Goal: Task Accomplishment & Management: Manage account settings

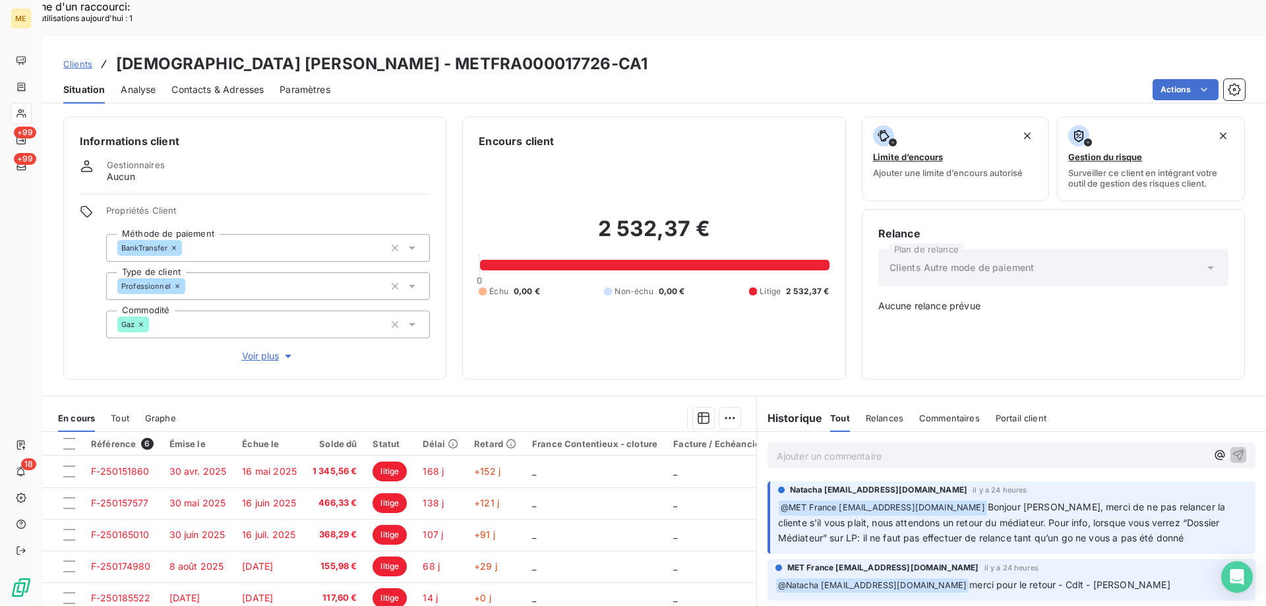
scroll to position [74, 0]
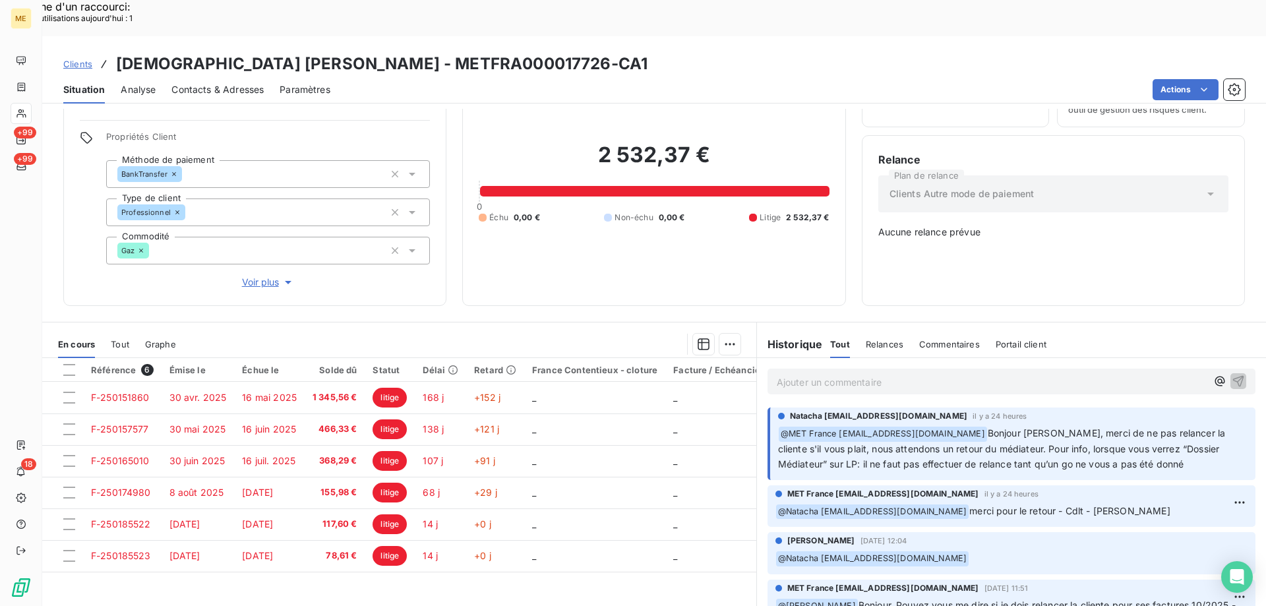
click at [874, 374] on p "Ajouter un commentaire ﻿" at bounding box center [992, 382] width 430 height 16
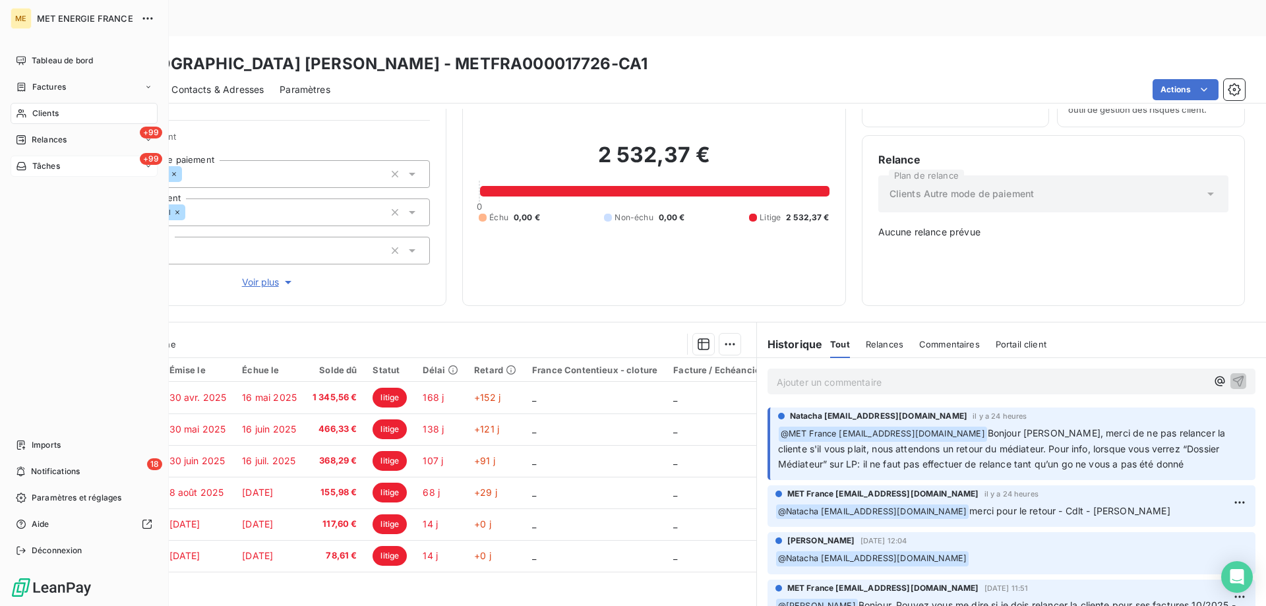
click at [78, 165] on div "+99 Tâches" at bounding box center [84, 166] width 147 height 21
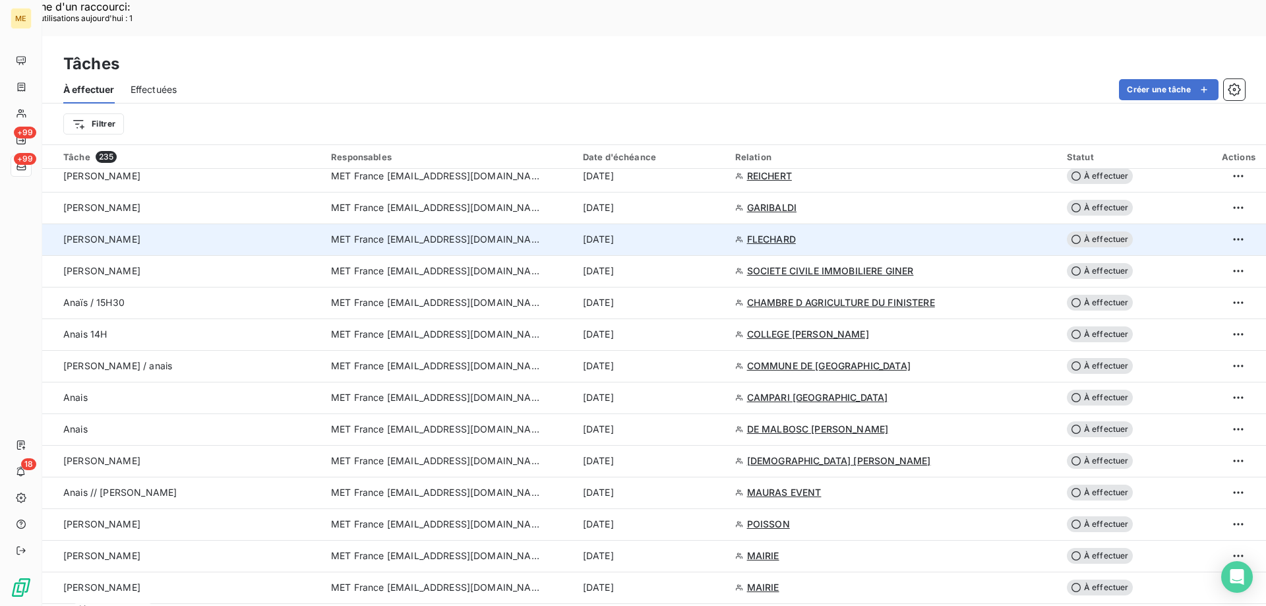
scroll to position [1055, 0]
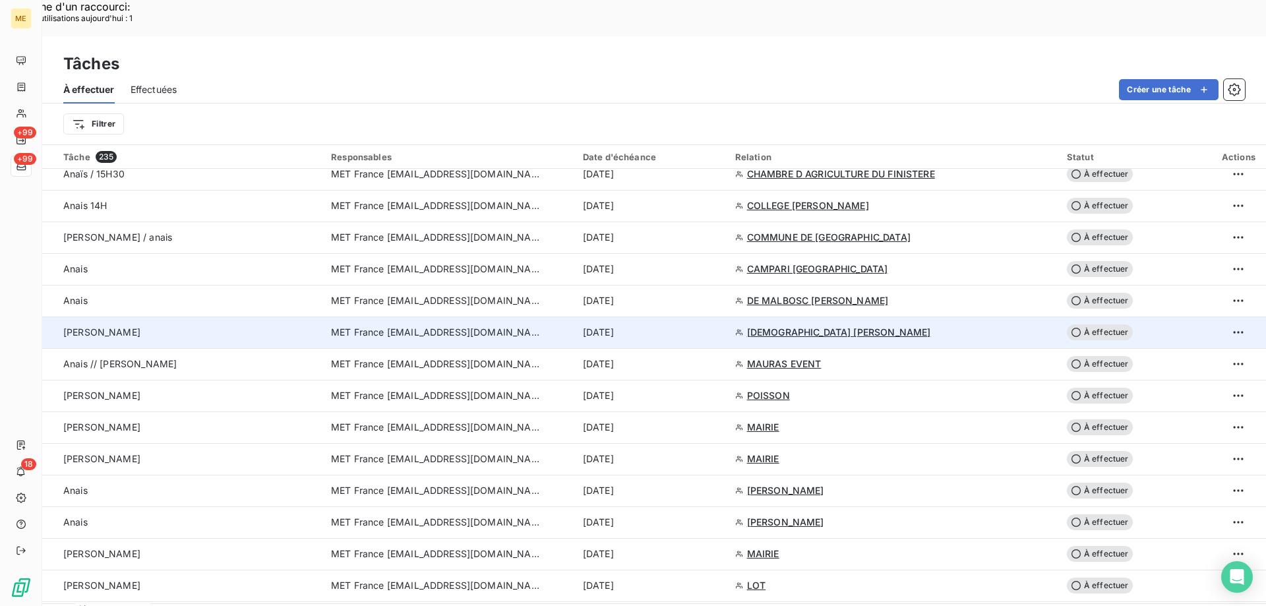
click at [1106, 324] on span "À effectuer" at bounding box center [1100, 332] width 66 height 16
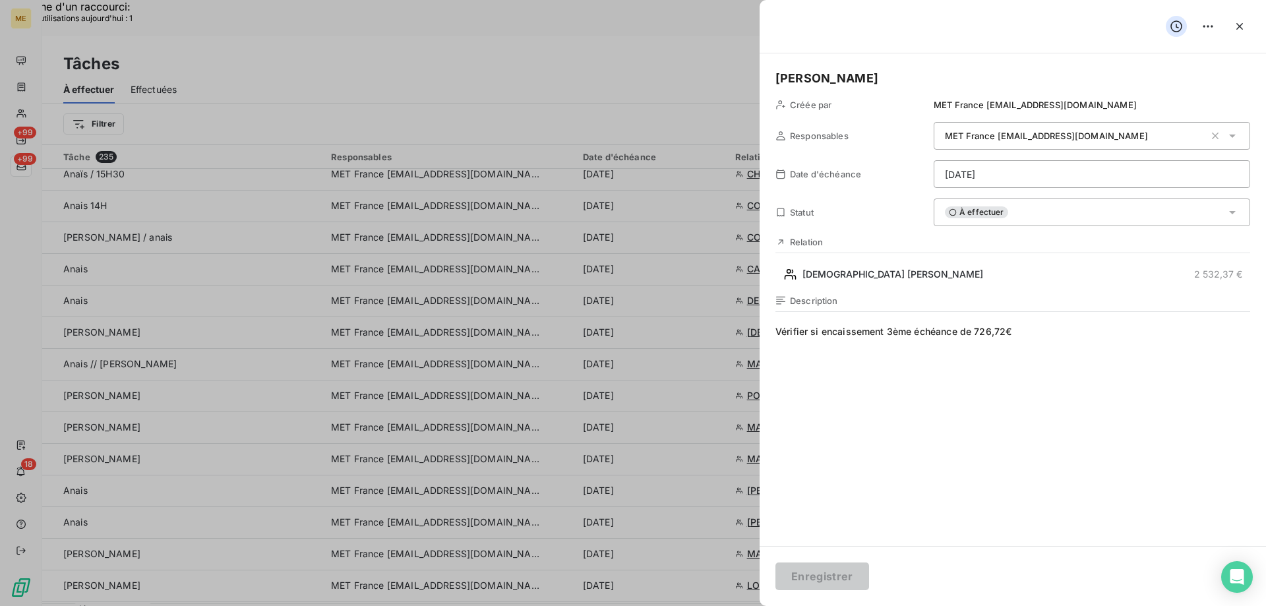
click at [1027, 212] on div "À effectuer" at bounding box center [1092, 212] width 316 height 28
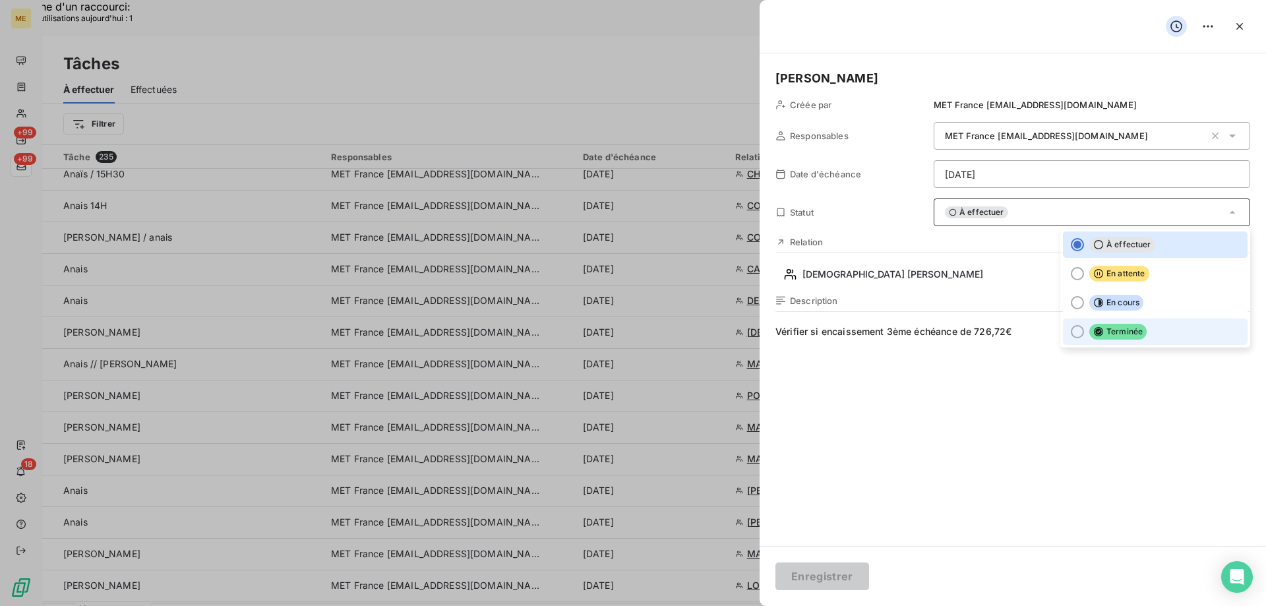
click at [1071, 329] on div at bounding box center [1077, 331] width 13 height 13
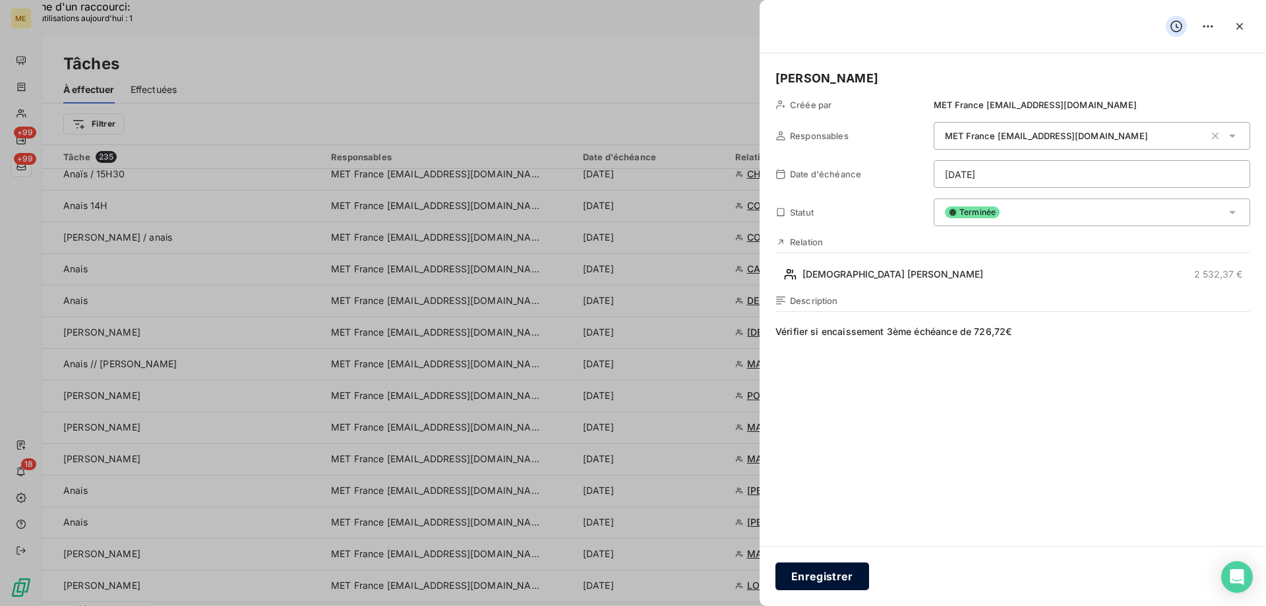
click at [819, 580] on button "Enregistrer" at bounding box center [822, 576] width 94 height 28
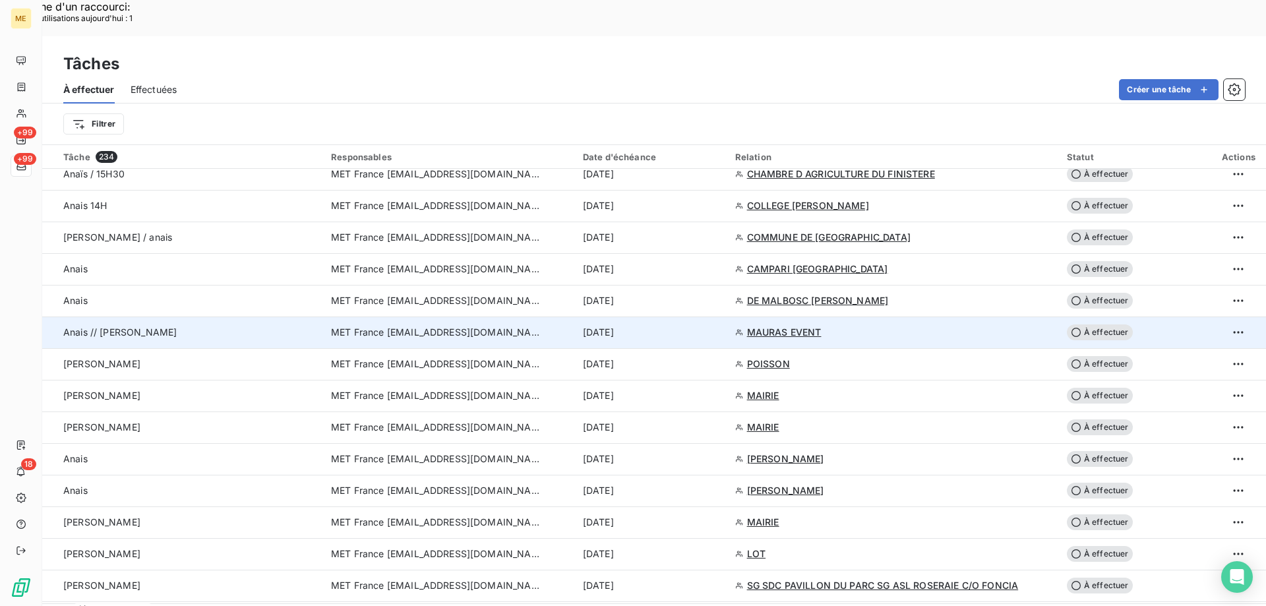
click at [778, 326] on span "MAURAS EVENT" at bounding box center [784, 332] width 74 height 13
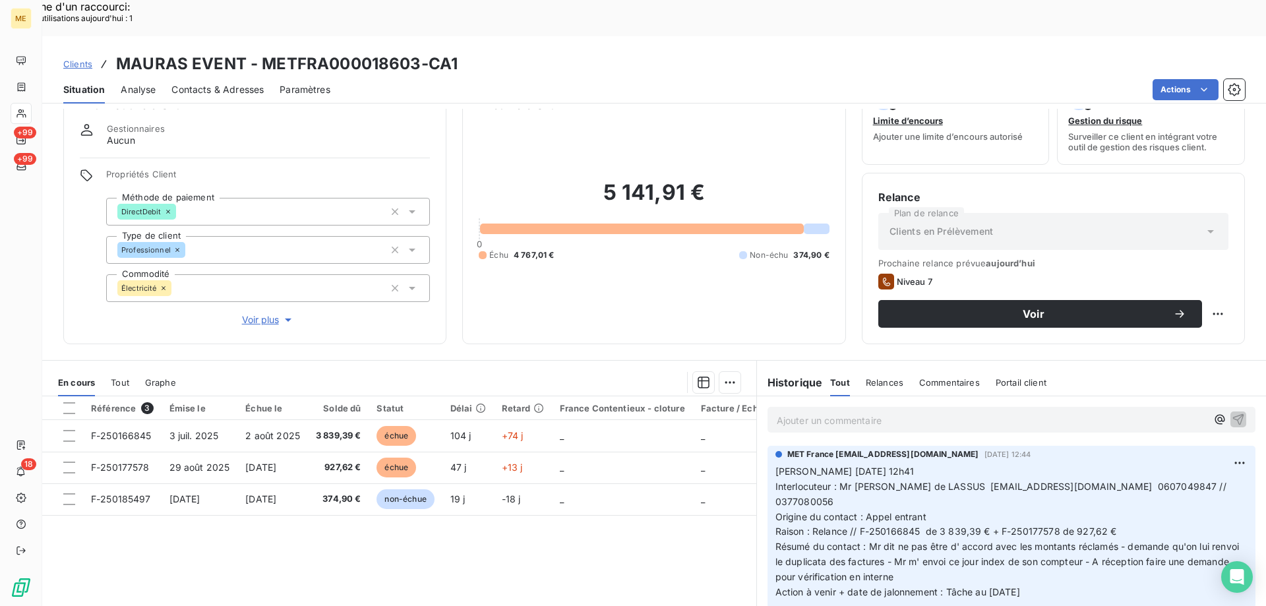
scroll to position [84, 0]
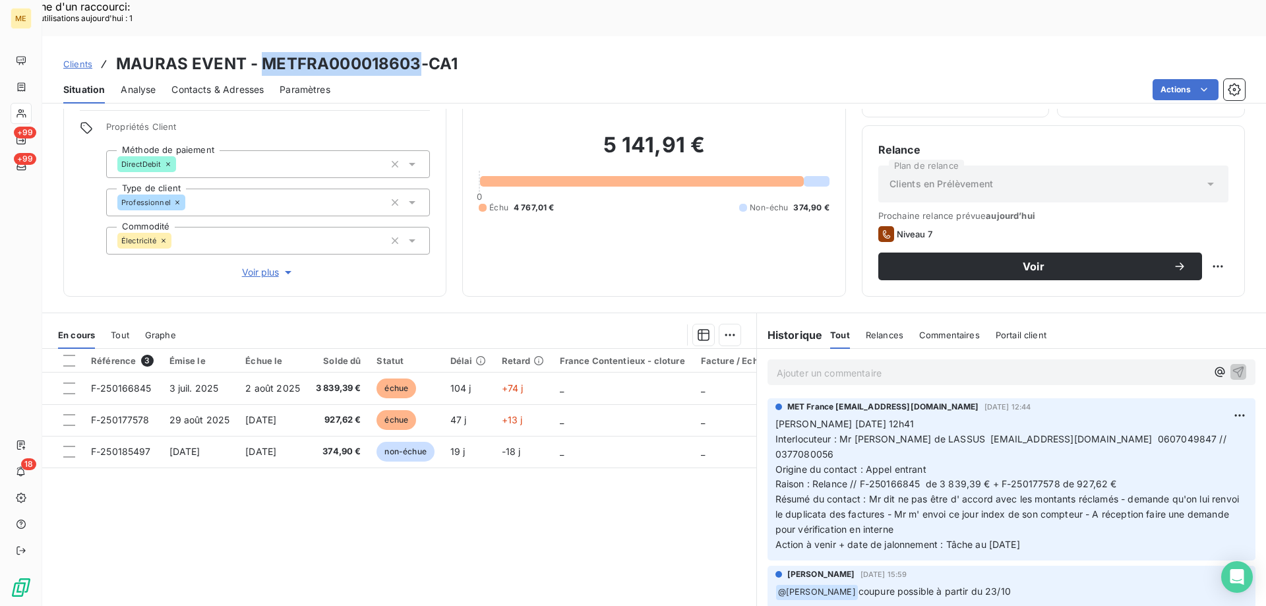
drag, startPoint x: 259, startPoint y: 22, endPoint x: 416, endPoint y: 29, distance: 157.1
click at [416, 52] on h3 "MAURAS EVENT - METFRA000018603-CA1" at bounding box center [287, 64] width 342 height 24
copy h3 "METFRA000018603"
click at [262, 266] on span "Voir plus" at bounding box center [268, 272] width 53 height 13
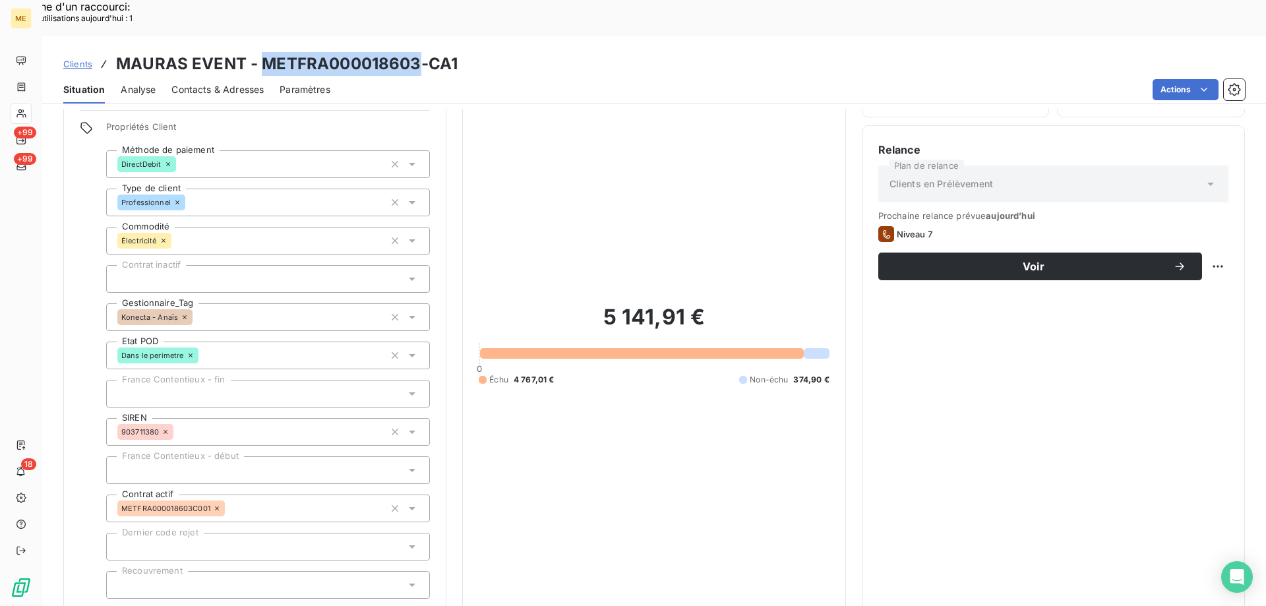
click at [254, 605] on span "Réduire" at bounding box center [268, 616] width 49 height 13
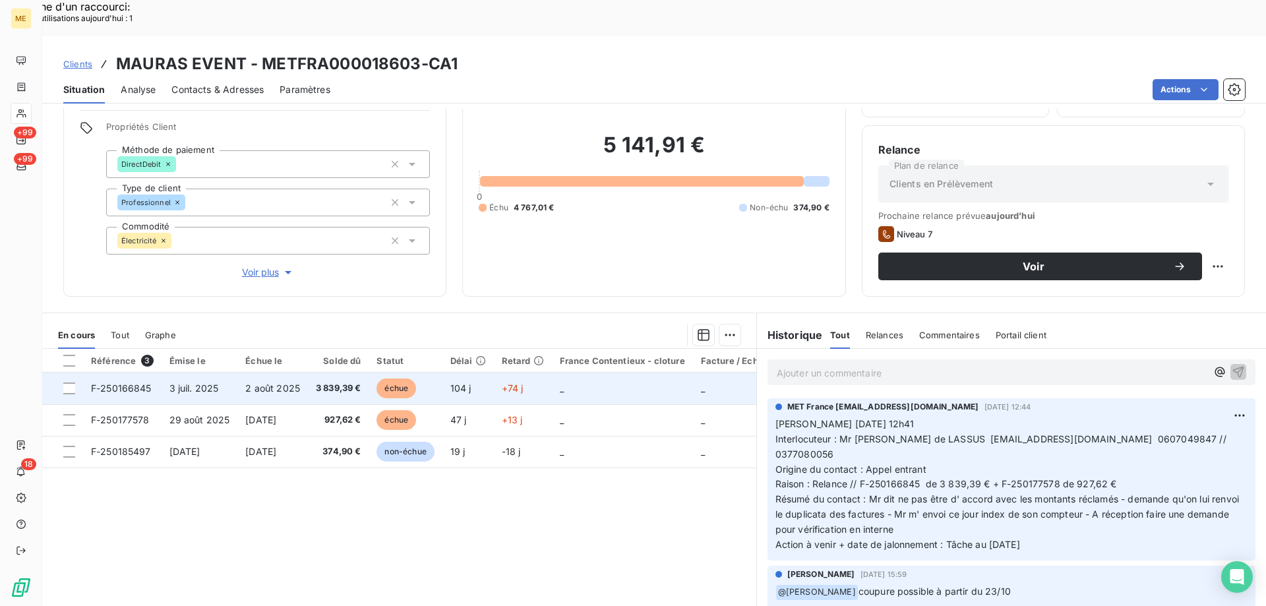
click at [127, 382] on span "F-250166845" at bounding box center [121, 387] width 61 height 11
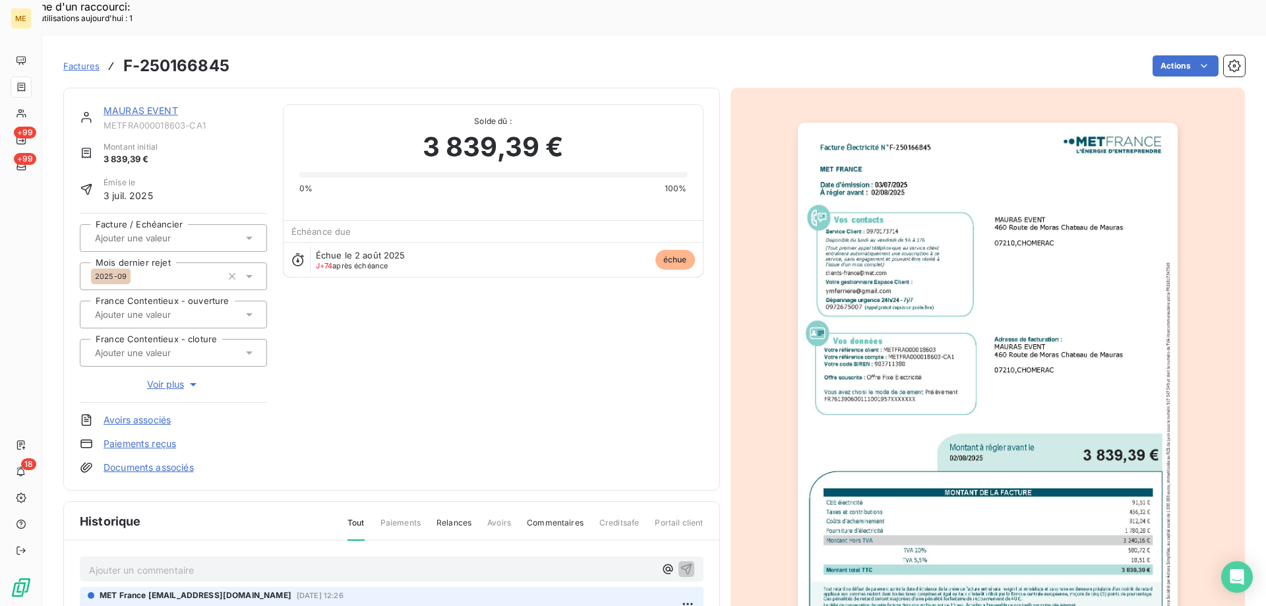
click at [1003, 254] on img "button" at bounding box center [988, 391] width 380 height 537
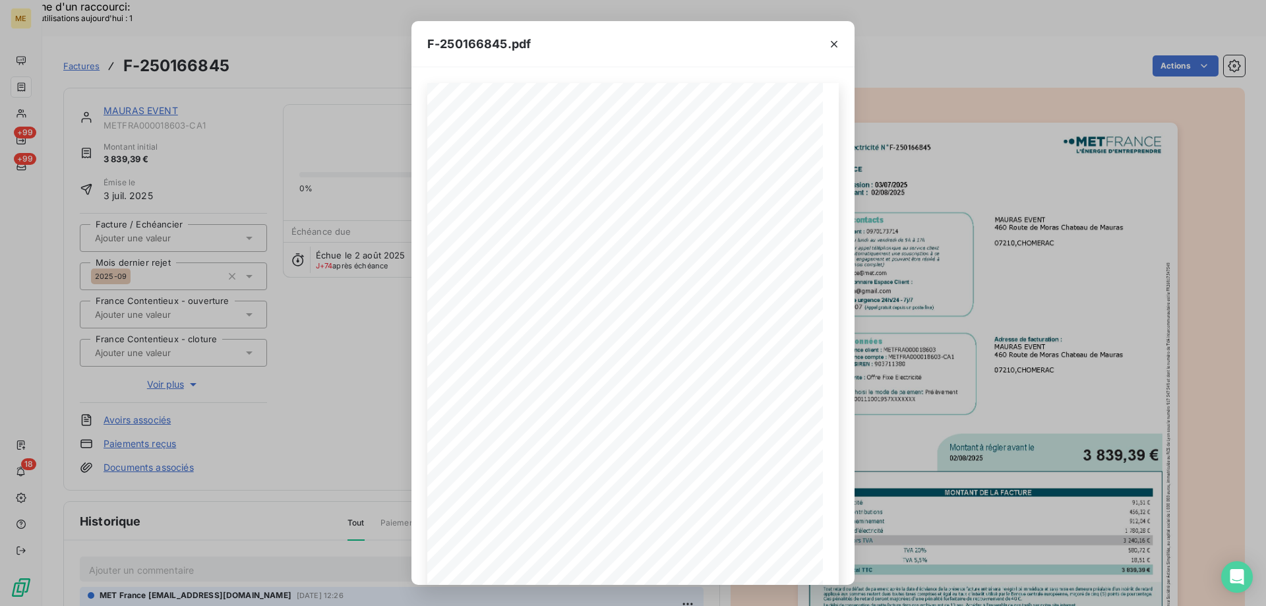
click at [672, 483] on span at bounding box center [639, 485] width 275 height 5
click at [685, 552] on div "1 sur 3" at bounding box center [633, 562] width 124 height 26
click at [682, 562] on icon "button" at bounding box center [681, 562] width 13 height 13
click at [831, 43] on icon "button" at bounding box center [833, 44] width 13 height 13
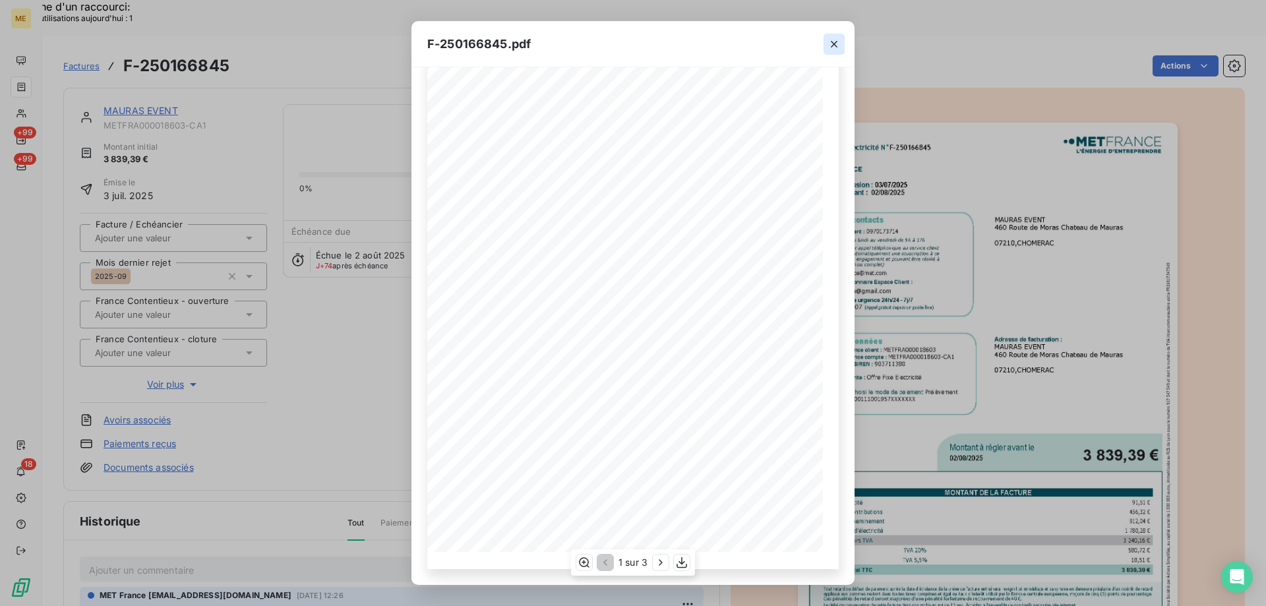
click at [834, 41] on icon "button" at bounding box center [833, 44] width 13 height 13
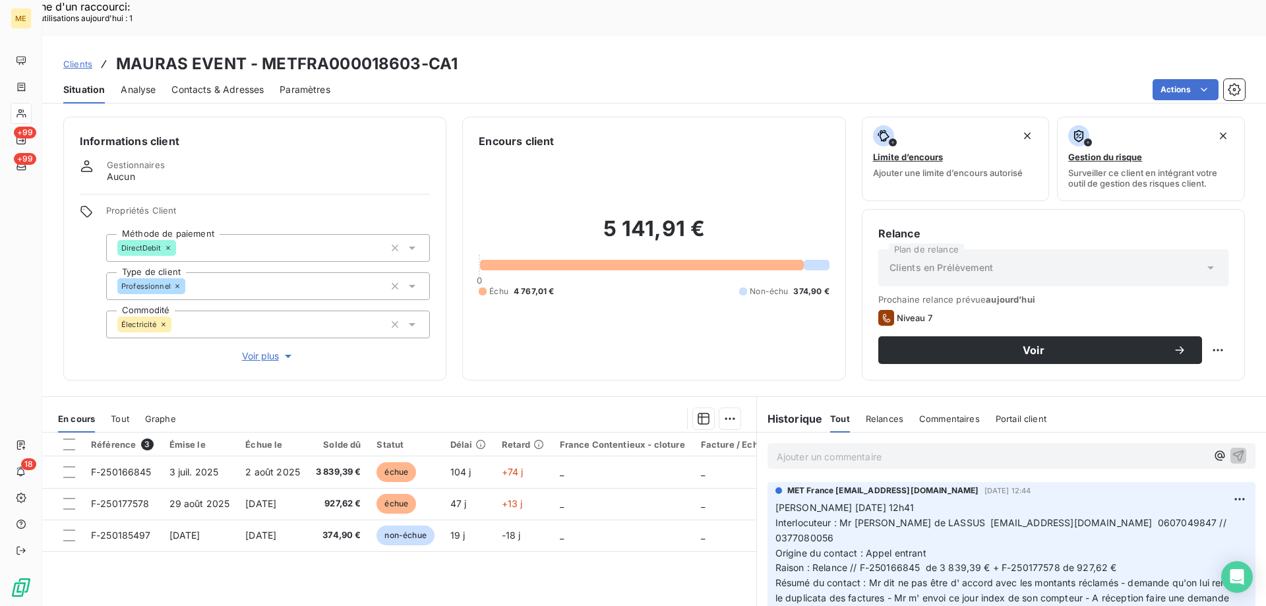
click at [257, 349] on span "Voir plus" at bounding box center [268, 355] width 53 height 13
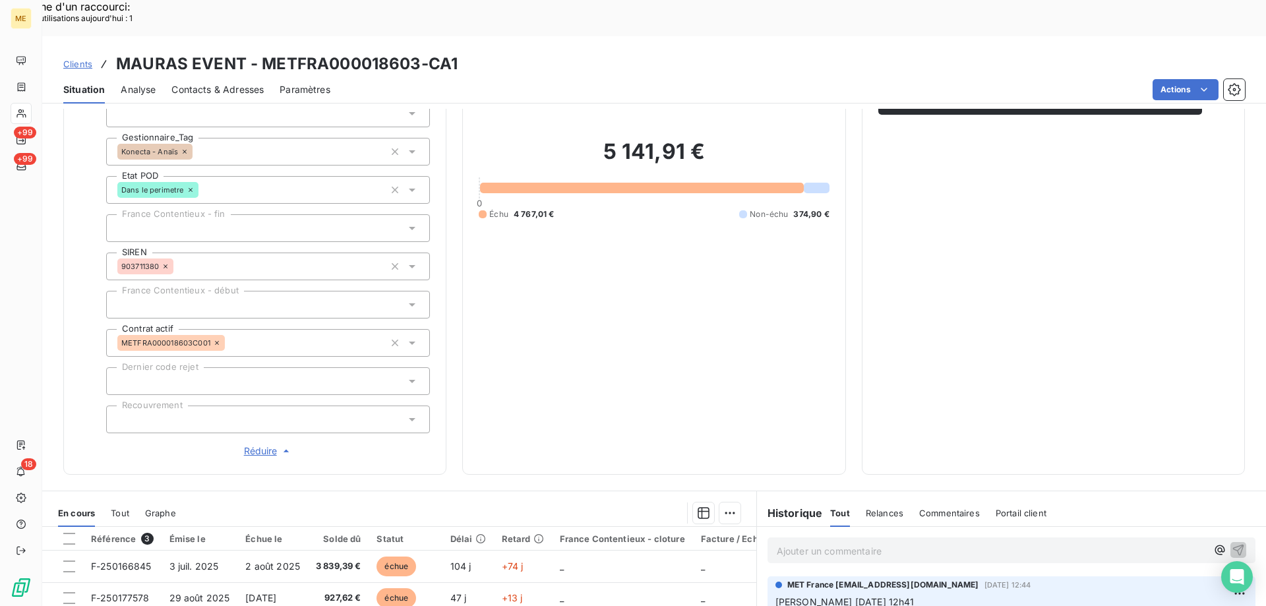
scroll to position [264, 0]
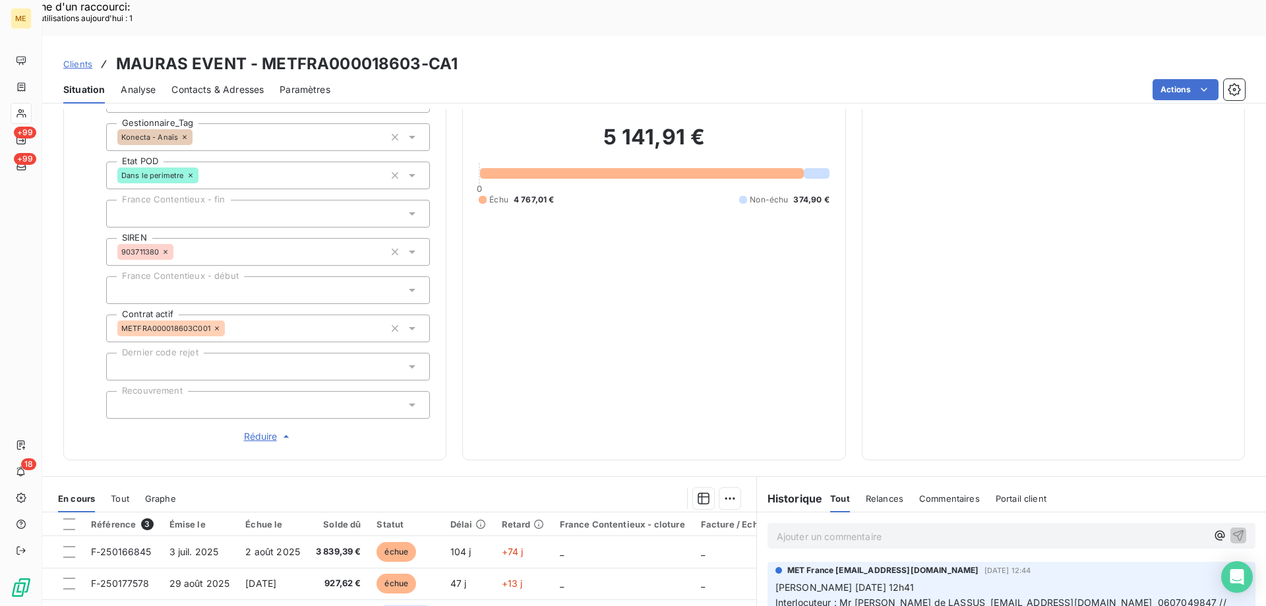
click at [256, 430] on span "Réduire" at bounding box center [268, 436] width 49 height 13
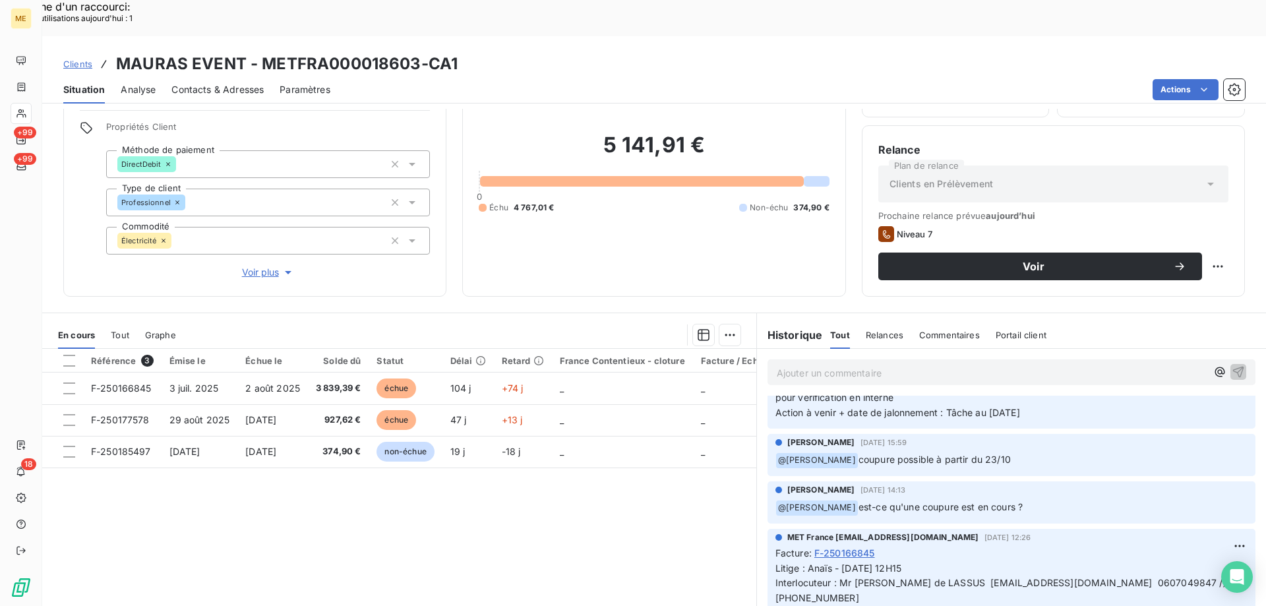
scroll to position [0, 0]
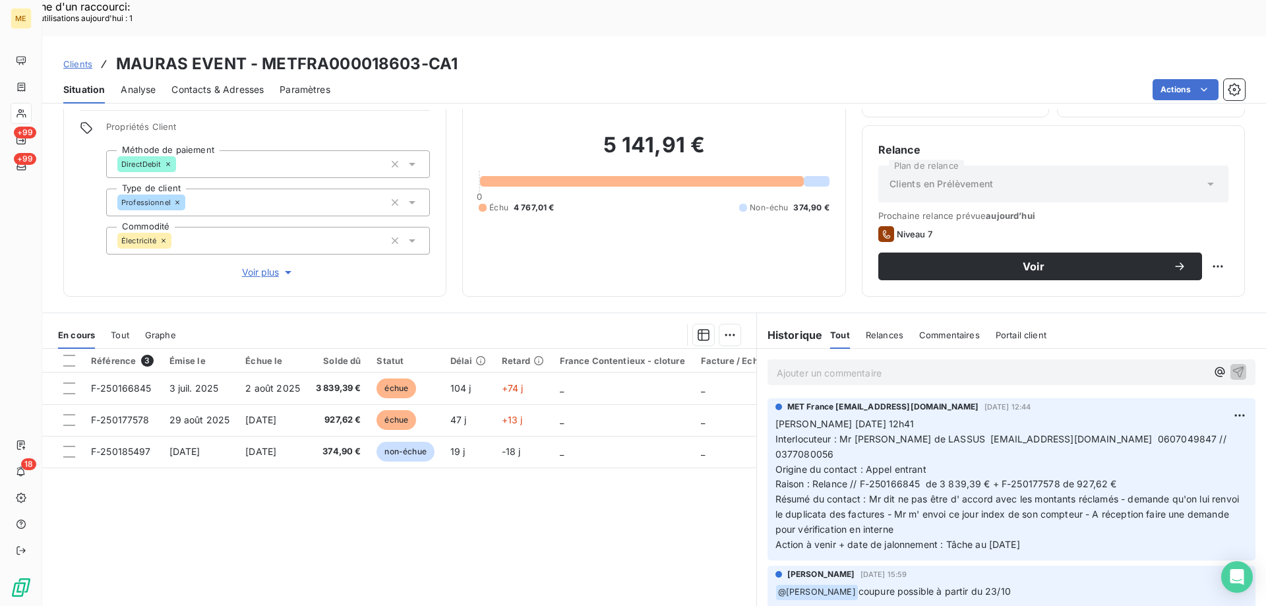
click at [1141, 433] on span "Interlocuteur : Mr FERRIERE de LASSUS ymferriere@gmail.com 0607049847 // 037708…" at bounding box center [1002, 446] width 454 height 26
copy span "0377080056"
click at [1046, 492] on p "Valérie 14/10/2025 12h41 Interlocuteur : Mr FERRIERE de LASSUS ymferriere@gmail…" at bounding box center [1011, 485] width 472 height 136
drag, startPoint x: 1048, startPoint y: 491, endPoint x: 771, endPoint y: 385, distance: 296.3
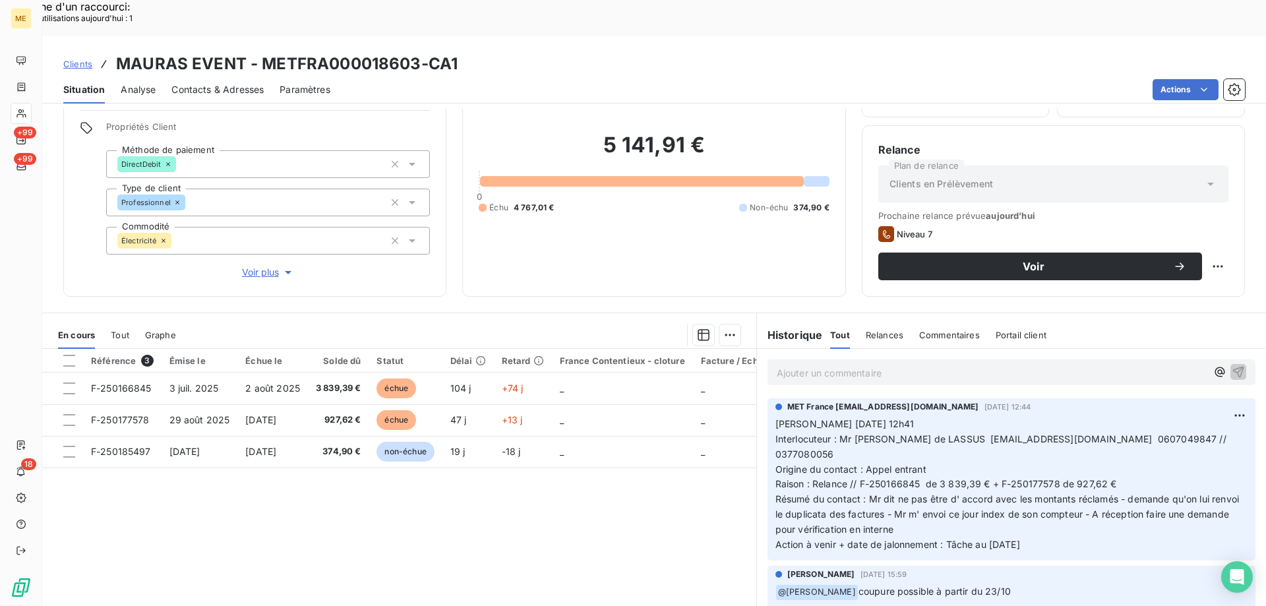
click at [775, 417] on p "Valérie 14/10/2025 12h41 Interlocuteur : Mr FERRIERE de LASSUS ymferriere@gmail…" at bounding box center [1011, 485] width 472 height 136
copy p "Valérie 14/10/2025 12h41 Interlocuteur : Mr FERRIERE de LASSUS ymferriere@gmail…"
drag, startPoint x: 612, startPoint y: 520, endPoint x: 618, endPoint y: 508, distance: 13.9
click at [612, 512] on div "Référence 3 Émise le Échue le Solde dû Statut Délai Retard France Contentieux -…" at bounding box center [399, 476] width 714 height 254
click at [1074, 433] on span "Interlocuteur : Mr FERRIERE de LASSUS ymferriere@gmail.com 0607049847 // 037708…" at bounding box center [1002, 446] width 454 height 26
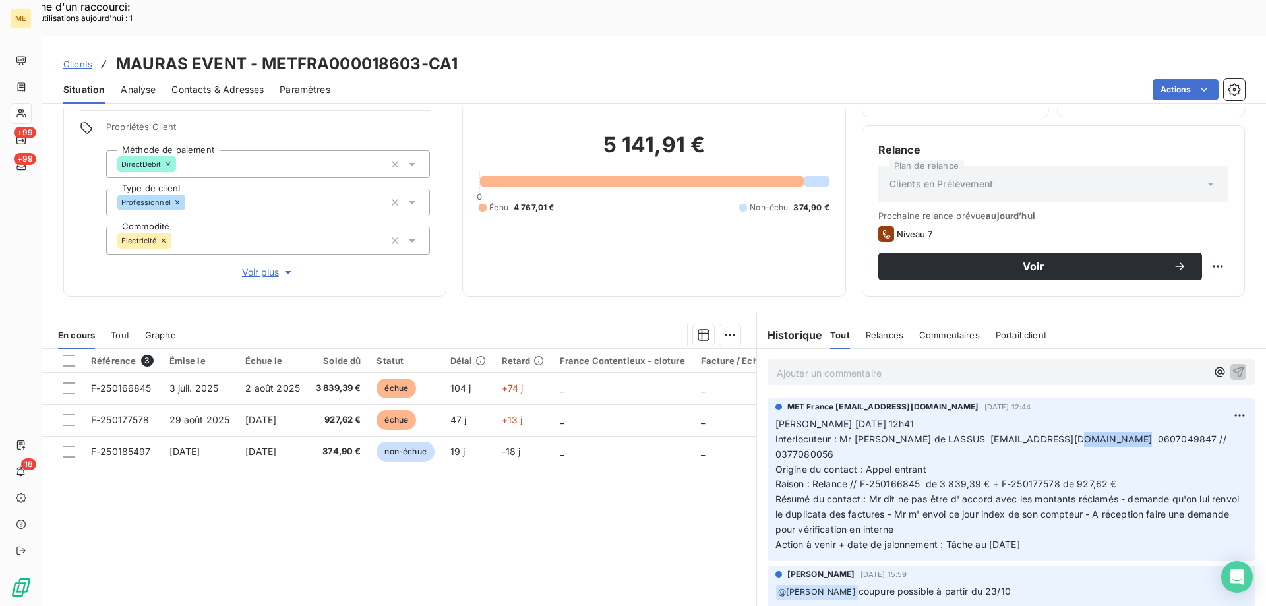
click at [1074, 433] on span "Interlocuteur : Mr FERRIERE de LASSUS ymferriere@gmail.com 0607049847 // 037708…" at bounding box center [1002, 446] width 454 height 26
copy span "0607049847"
drag, startPoint x: 1040, startPoint y: 496, endPoint x: 764, endPoint y: 392, distance: 295.0
click at [767, 398] on div "MET France met-france@recouvrement.met.com 14 oct. 2025, 12:44 Valérie 14/10/20…" at bounding box center [1011, 479] width 488 height 162
copy p "Valérie 14/10/2025 12h41 Interlocuteur : Mr FERRIERE de LASSUS ymferriere@gmail…"
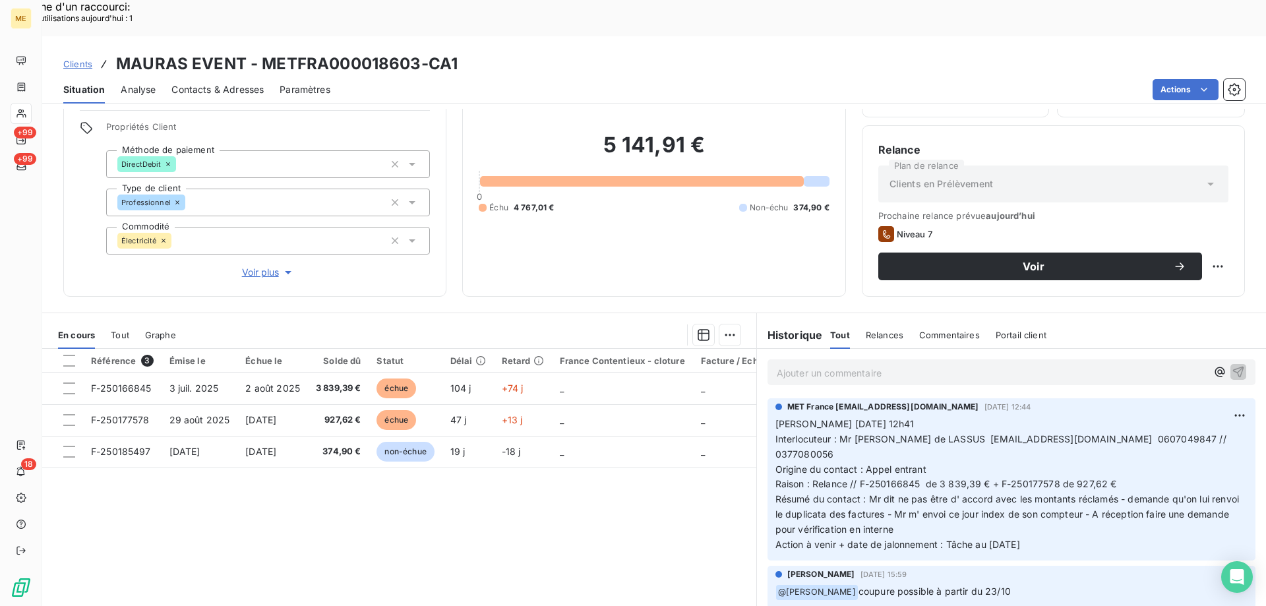
click at [787, 365] on p "Ajouter un commentaire ﻿" at bounding box center [992, 373] width 430 height 16
drag, startPoint x: 771, startPoint y: 345, endPoint x: 645, endPoint y: 478, distance: 183.3
click at [588, 563] on div "Référence 3 Émise le Échue le Solde dû Statut Délai Retard France Contentieux -…" at bounding box center [399, 495] width 714 height 293
click at [784, 365] on p "Ajouter un commentaire ﻿" at bounding box center [992, 373] width 430 height 16
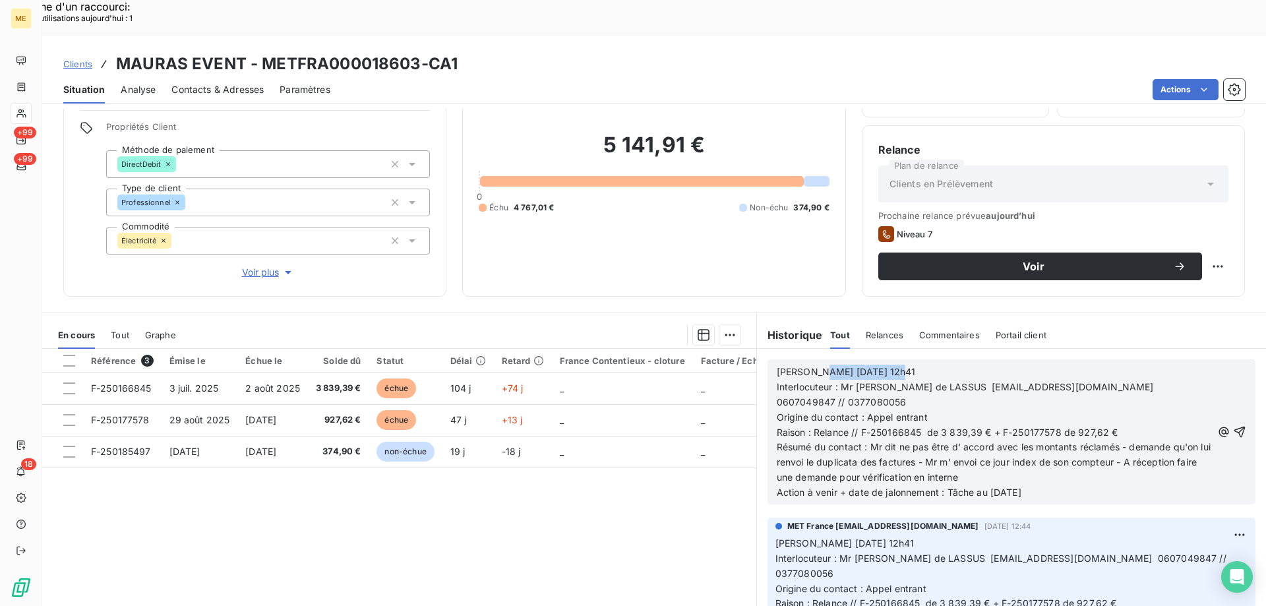
drag, startPoint x: 808, startPoint y: 338, endPoint x: 891, endPoint y: 327, distance: 83.7
click at [891, 363] on div "Valérie 14/10/2025 12h41 Interlocuteur : Mr FERRIERE de LASSUS ymferriere@gmail…" at bounding box center [994, 431] width 435 height 137
drag, startPoint x: 1037, startPoint y: 438, endPoint x: 770, endPoint y: 342, distance: 283.8
click at [777, 365] on div "Valérie 15/10/2025 14h08 Interlocuteur : Mr FERRIERE de LASSUS ymferriere@gmail…" at bounding box center [994, 433] width 435 height 136
copy div "Valérie 15/10/2025 14h08 Interlocuteur : Mr FERRIERE de LASSUS ymferriere@gmail…"
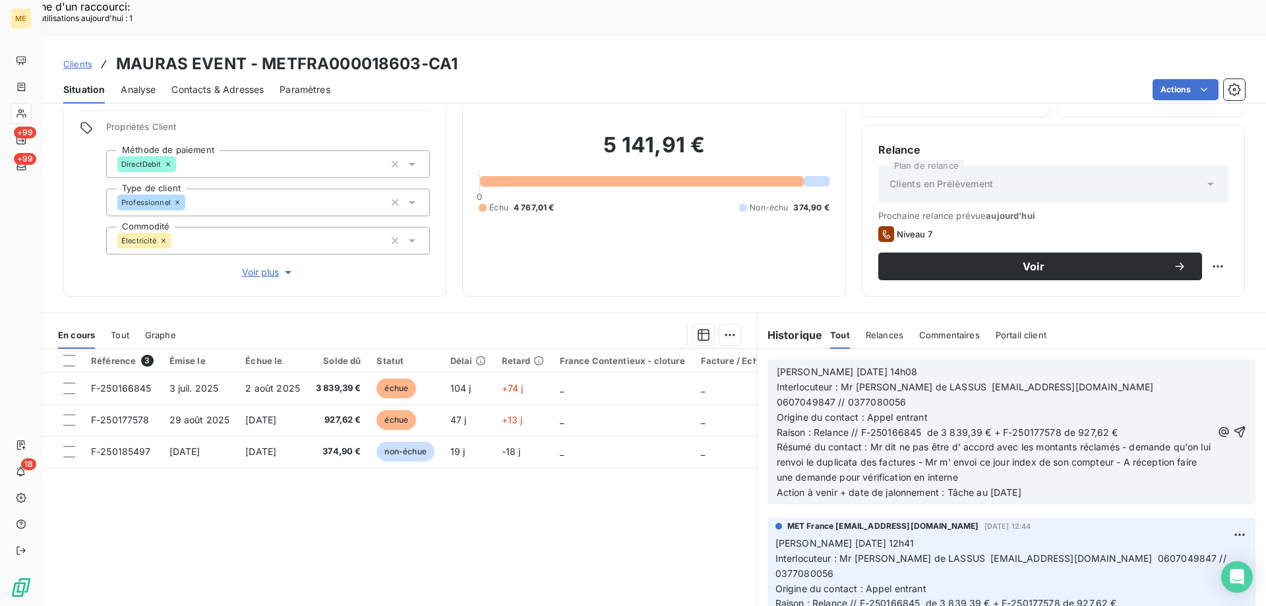
click at [1066, 440] on p "Résumé du contact : Mr dit ne pas être d' accord avec les montants réclamés - d…" at bounding box center [994, 462] width 435 height 45
click at [859, 366] on span "Valérie 15/10/2025 14h08" at bounding box center [847, 371] width 141 height 11
click at [904, 365] on p "Valérie 15/10/2025 14h08" at bounding box center [994, 372] width 435 height 15
drag, startPoint x: 889, startPoint y: 369, endPoint x: 924, endPoint y: 367, distance: 35.0
click at [924, 410] on p "Origine du contact : Appel entrant" at bounding box center [994, 417] width 435 height 15
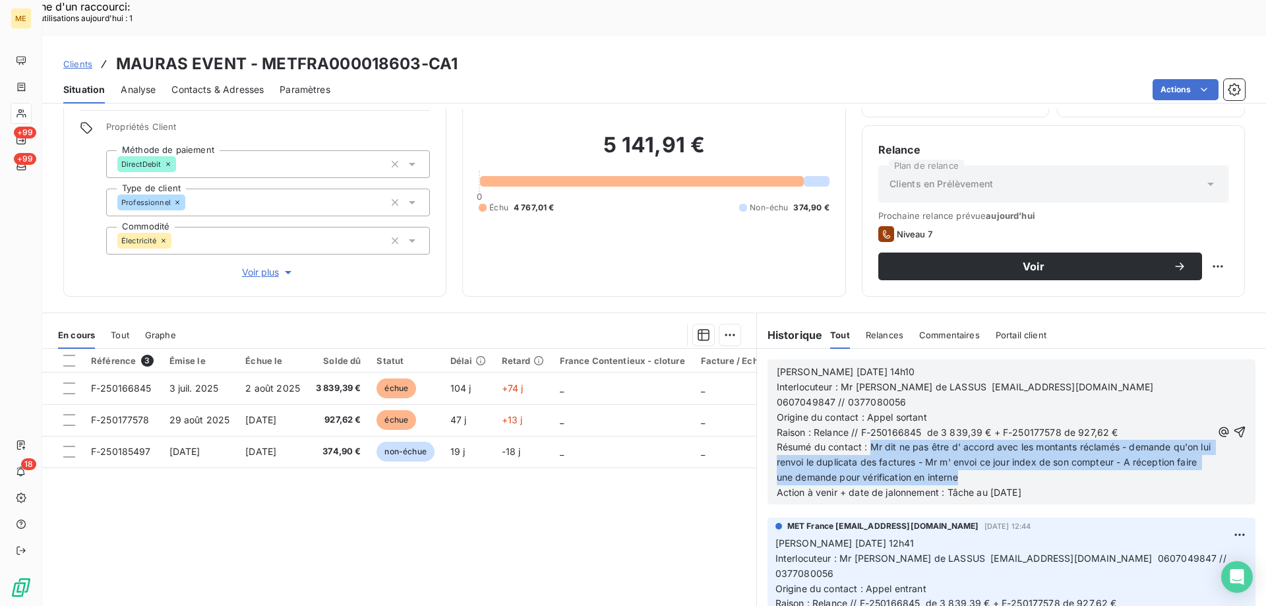
drag, startPoint x: 867, startPoint y: 397, endPoint x: 1040, endPoint y: 422, distance: 175.2
click at [1040, 440] on p "Résumé du contact : Mr dit ne pas être d' accord avec les montants réclamés - d…" at bounding box center [994, 462] width 435 height 45
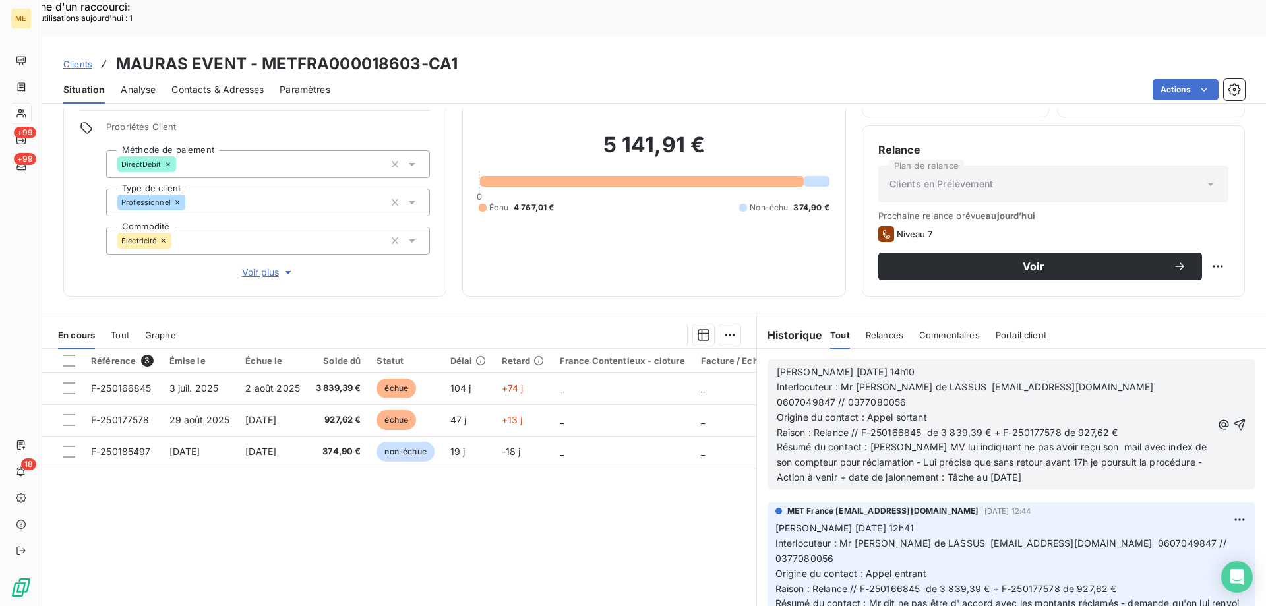
click at [991, 471] on span "Action à venir + date de jalonnement : Tâche au [DATE]" at bounding box center [899, 476] width 245 height 11
click at [992, 471] on span "Action à venir + date de jalonnement : Tâche au [DATE]" at bounding box center [899, 476] width 245 height 11
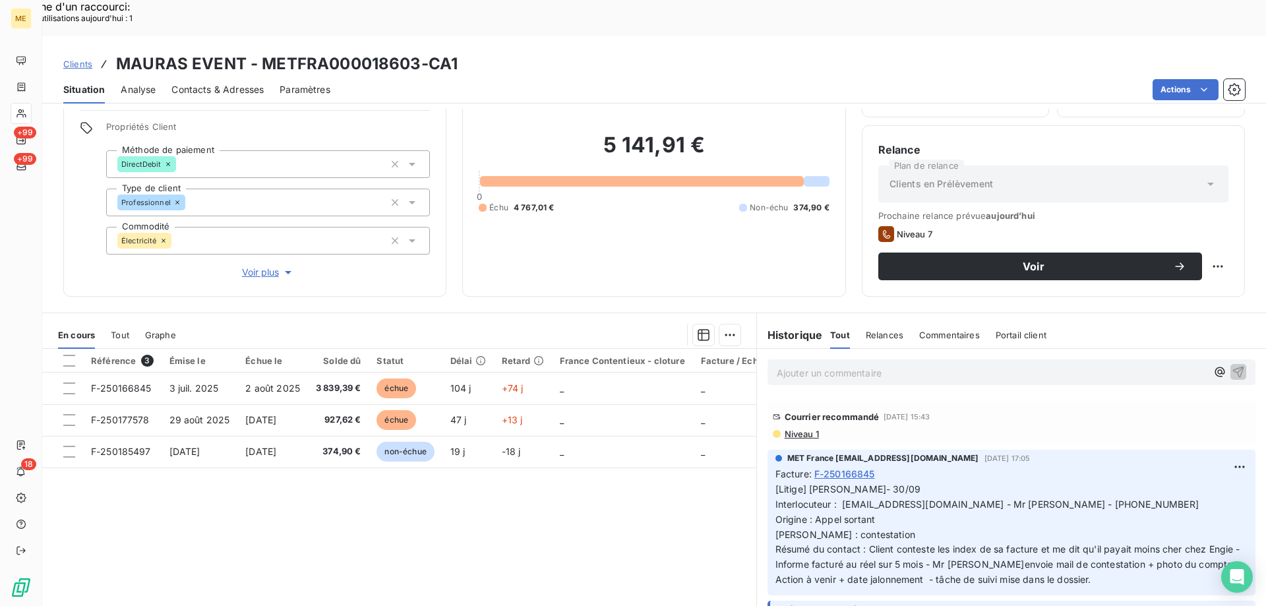
scroll to position [725, 0]
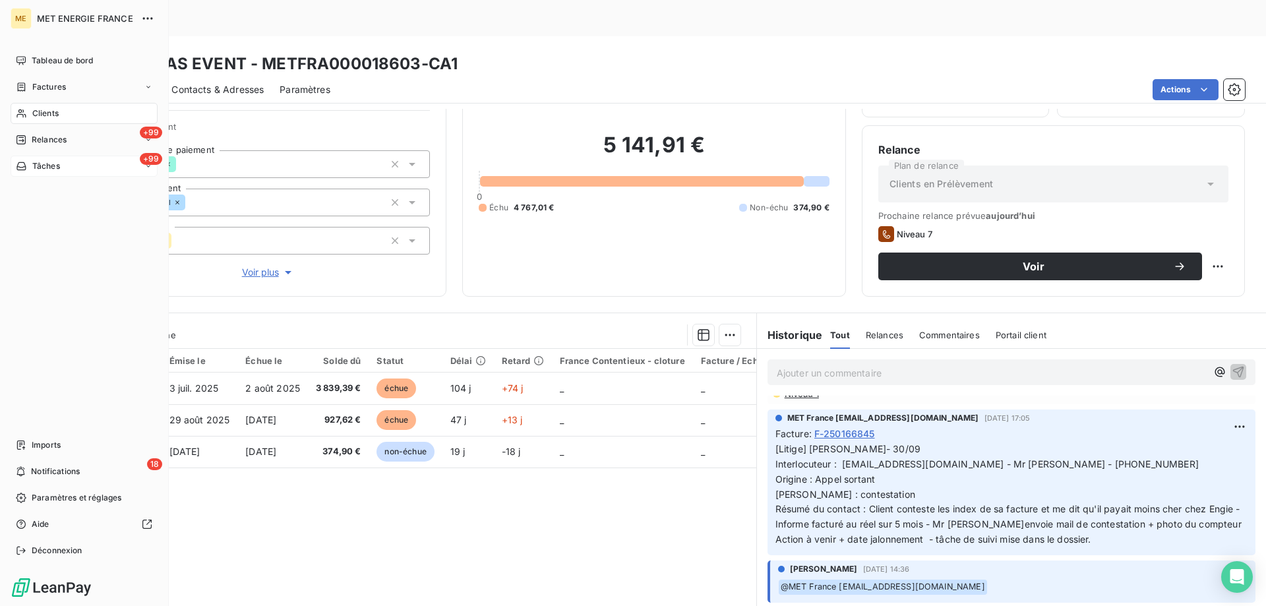
click at [71, 162] on div "+99 Tâches" at bounding box center [84, 166] width 147 height 21
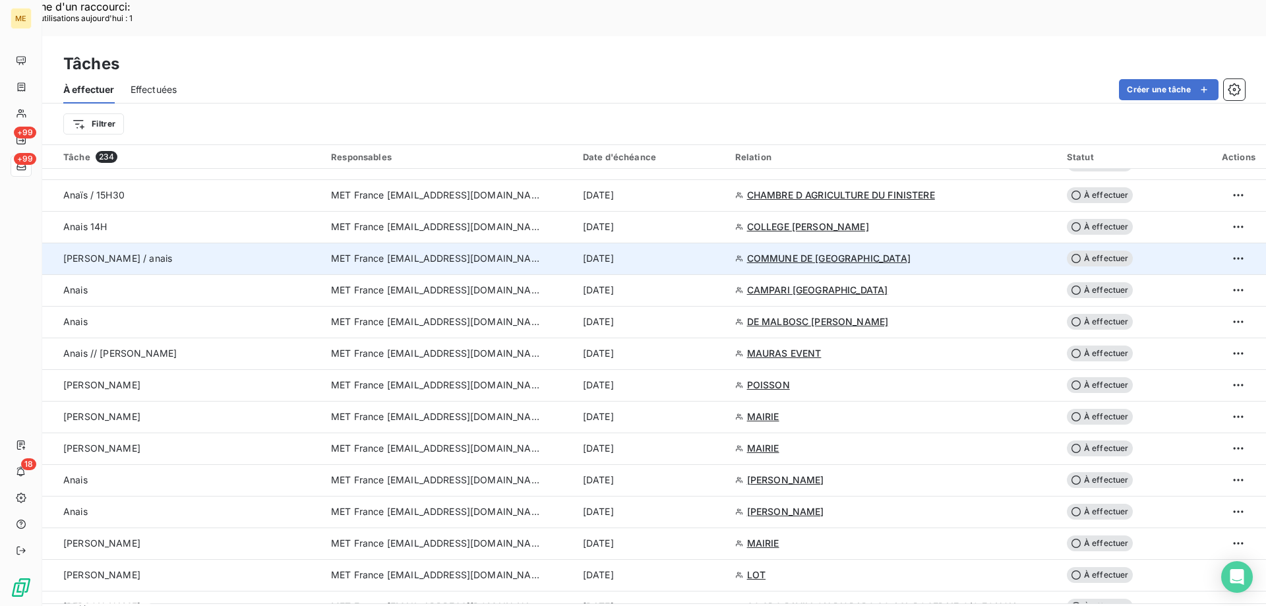
scroll to position [1187, 0]
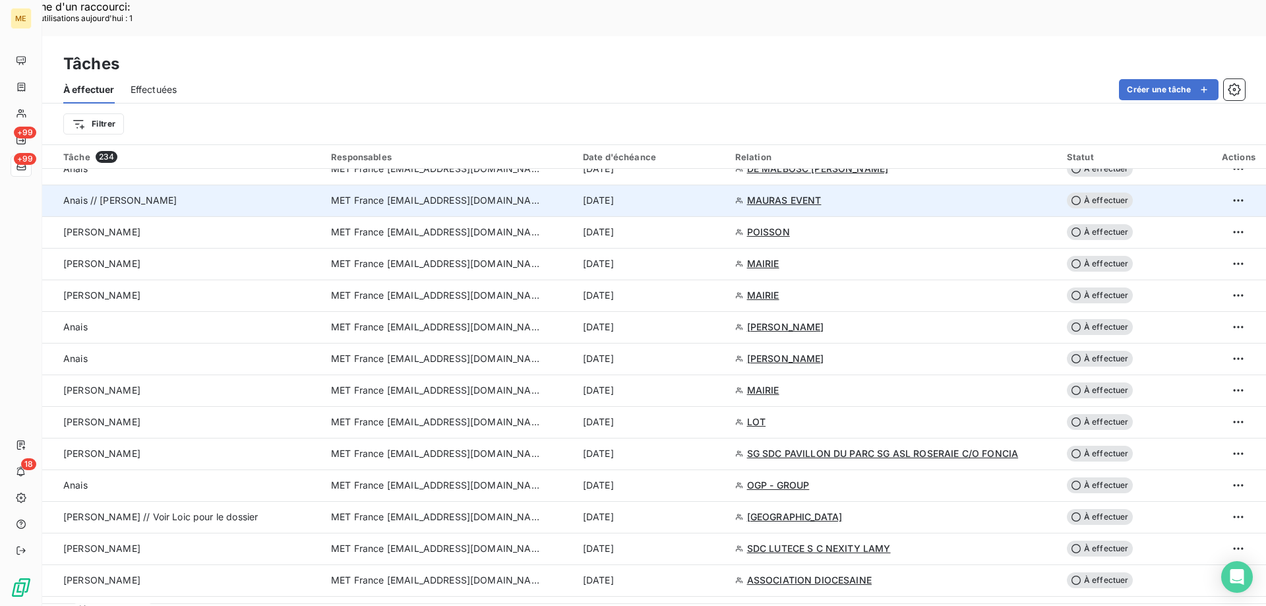
click at [1095, 193] on span "À effectuer" at bounding box center [1100, 201] width 66 height 16
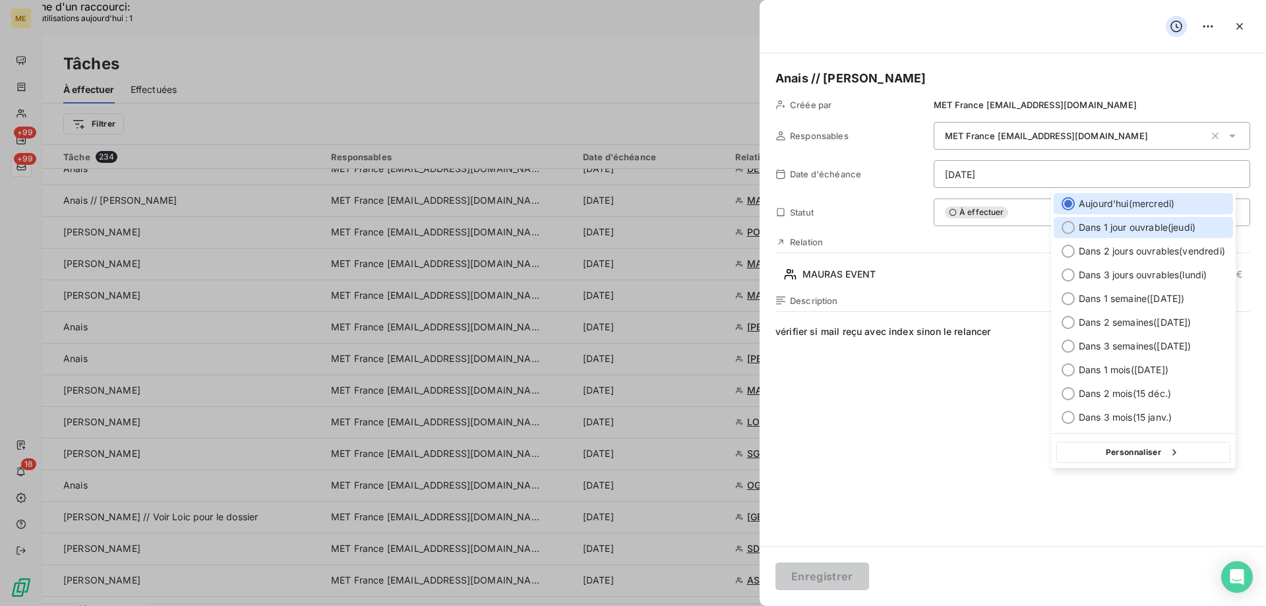
click at [1068, 229] on div at bounding box center [1067, 227] width 13 height 13
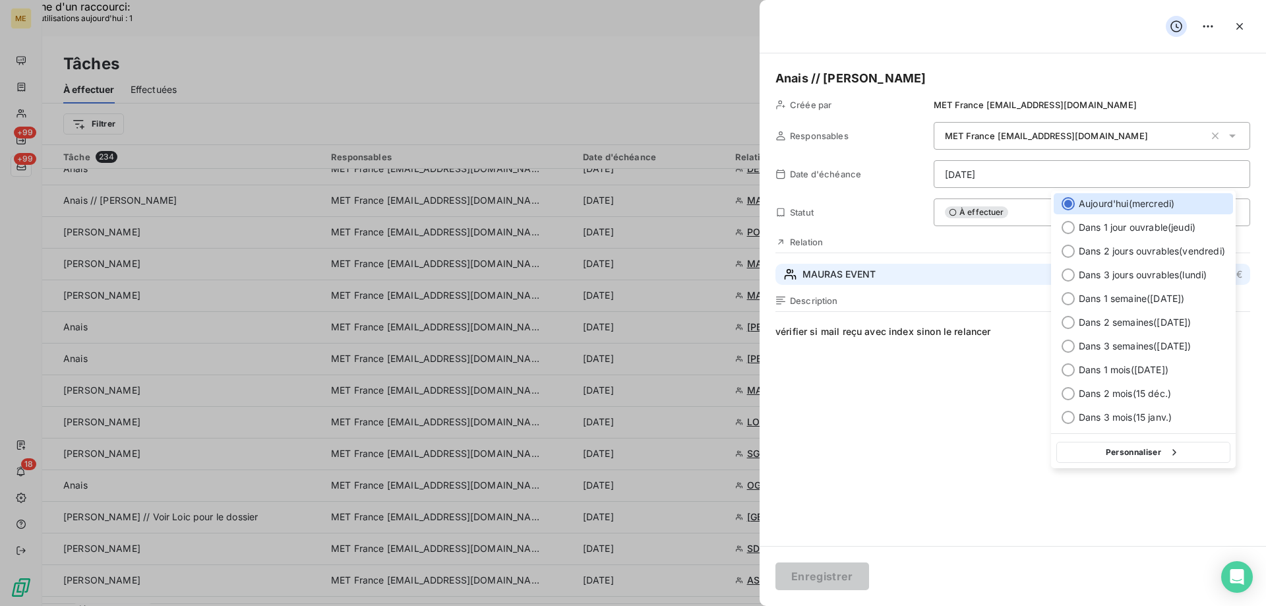
type input "16/10/2025"
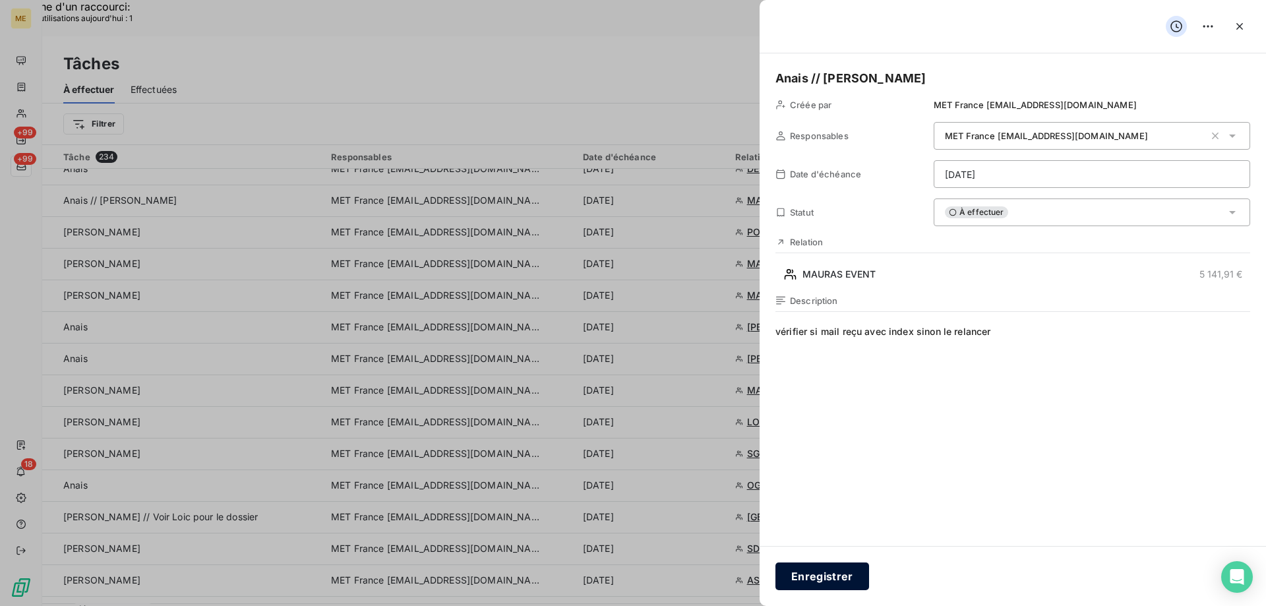
click at [823, 569] on button "Enregistrer" at bounding box center [822, 576] width 94 height 28
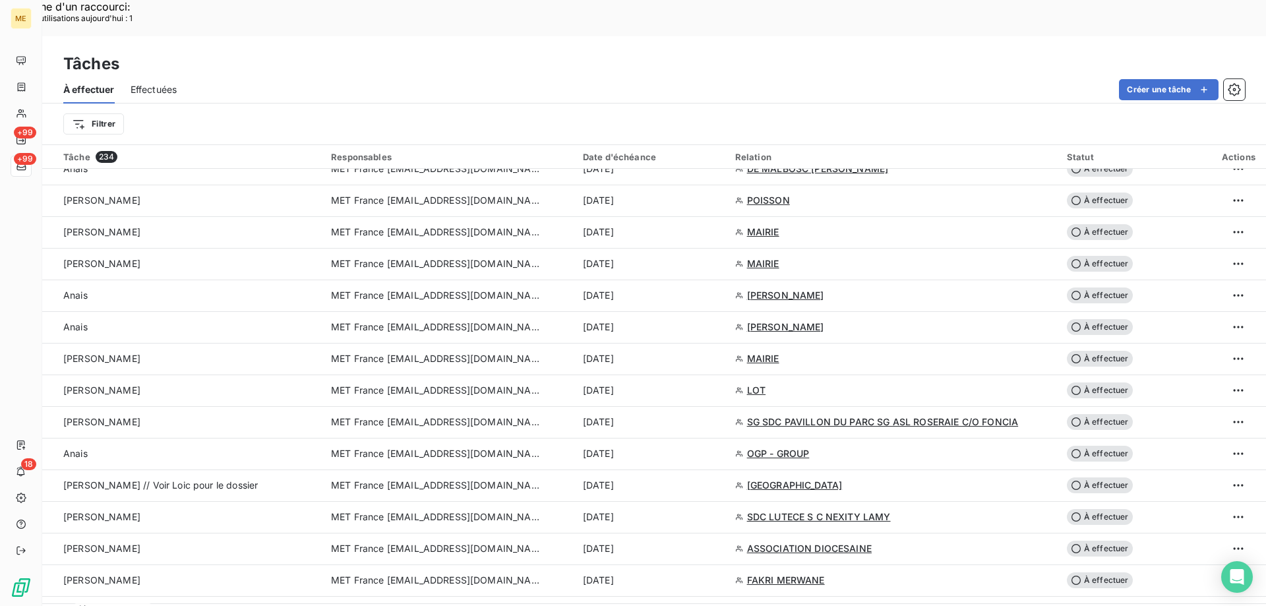
click at [632, 52] on div "Tâches" at bounding box center [654, 64] width 1224 height 24
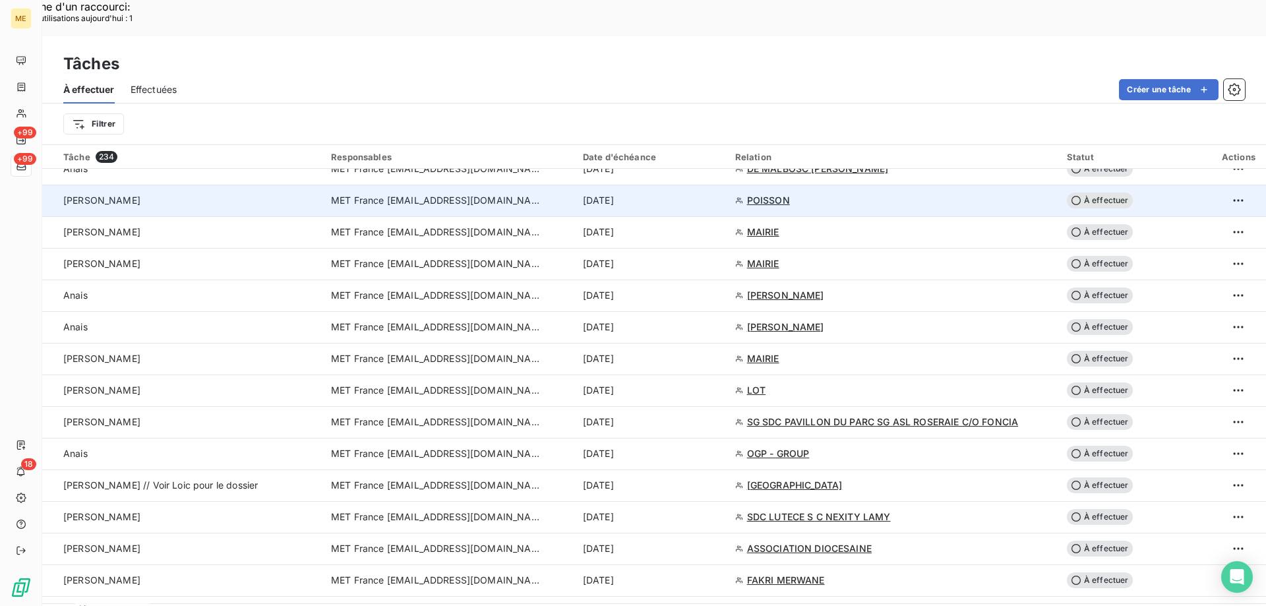
scroll to position [923, 0]
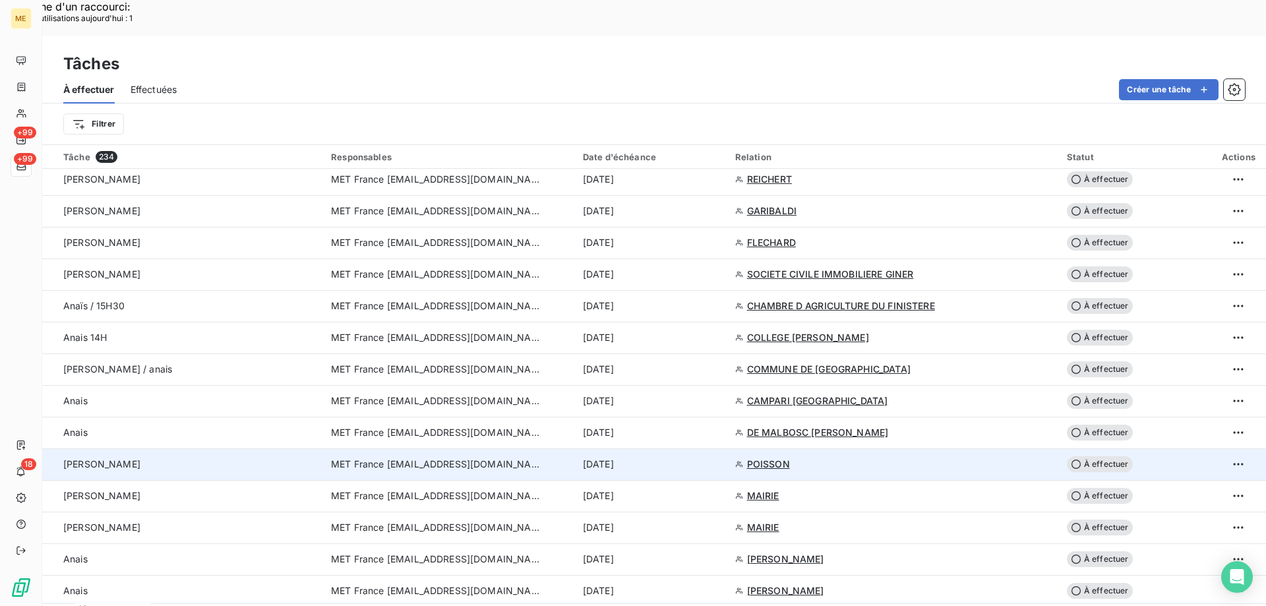
click at [777, 458] on span "POISSON" at bounding box center [768, 464] width 43 height 13
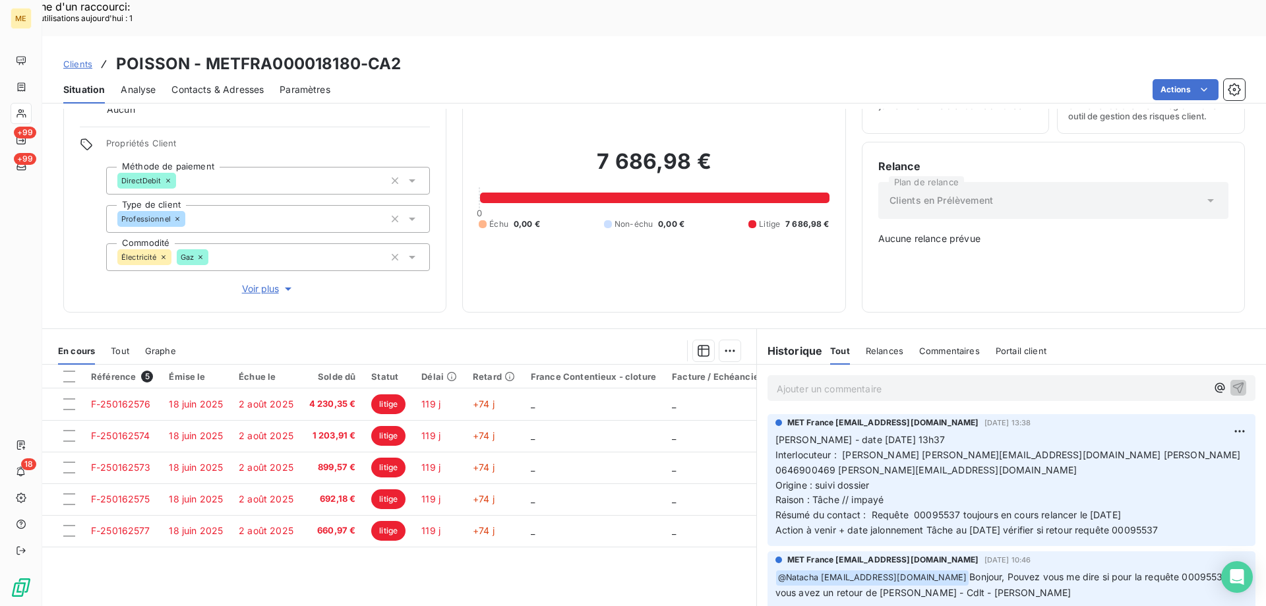
scroll to position [74, 0]
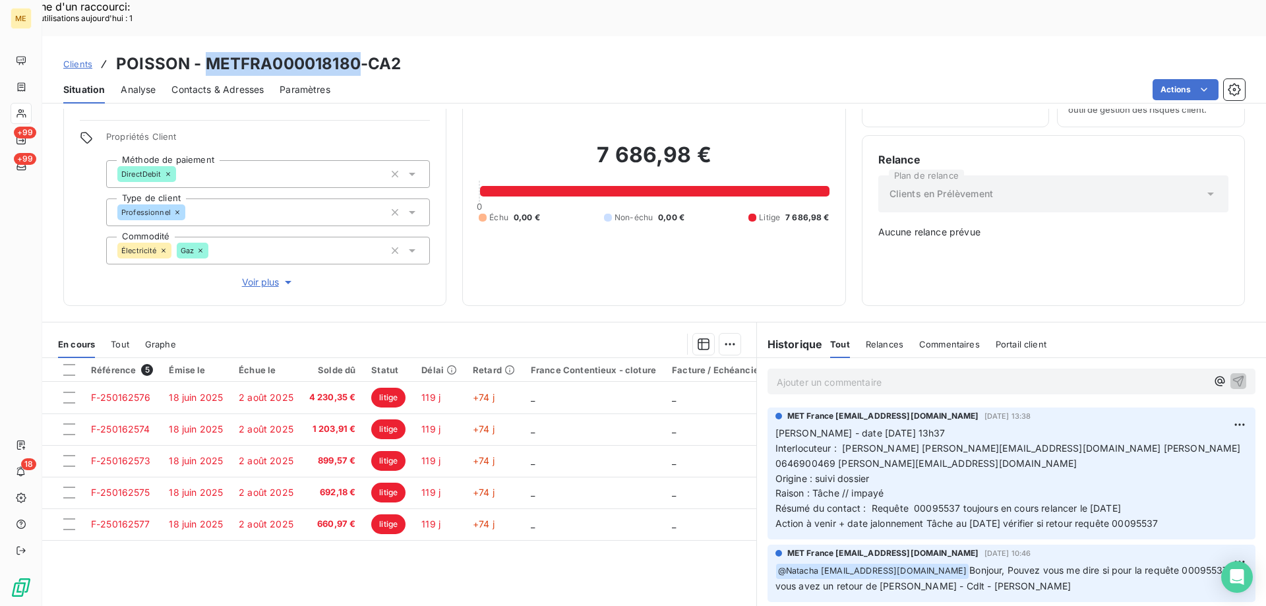
drag, startPoint x: 204, startPoint y: 22, endPoint x: 355, endPoint y: 31, distance: 151.3
click at [355, 52] on h3 "POISSON - METFRA000018180-CA2" at bounding box center [258, 64] width 285 height 24
copy h3 "METFRA000018180"
click at [550, 52] on div "Clients POISSON - METFRA000018180-CA2" at bounding box center [654, 64] width 1224 height 24
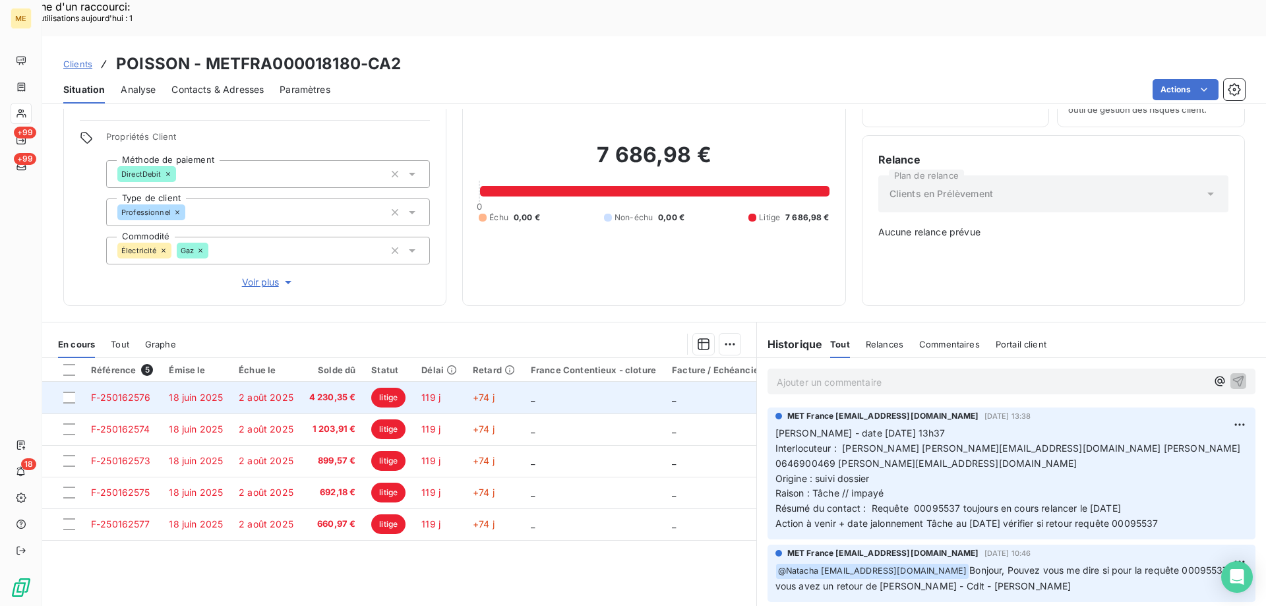
click at [121, 392] on span "F-250162576" at bounding box center [121, 397] width 60 height 11
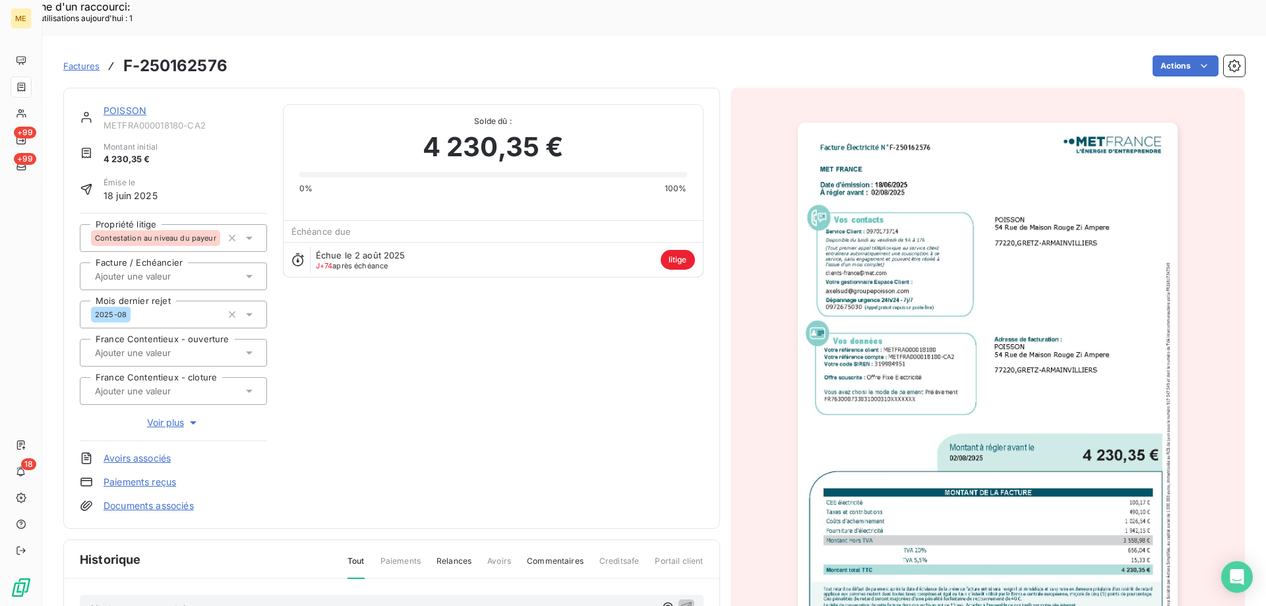
click at [1052, 278] on img "button" at bounding box center [988, 391] width 380 height 537
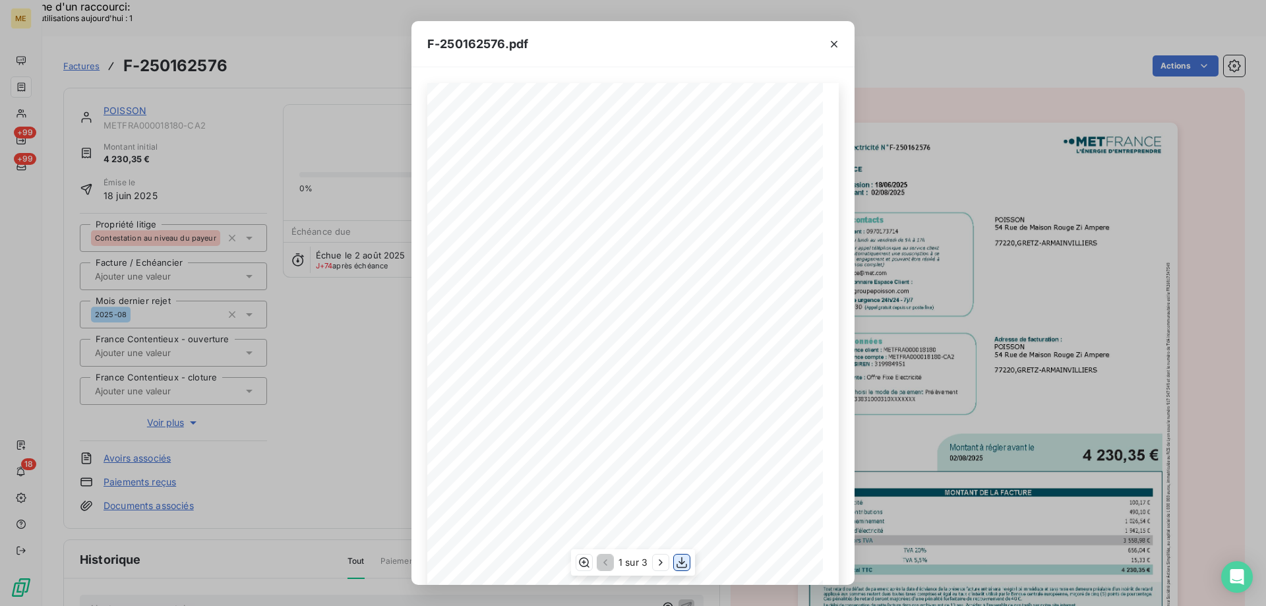
click at [681, 563] on icon "button" at bounding box center [681, 562] width 13 height 13
click at [835, 47] on icon "button" at bounding box center [833, 44] width 13 height 13
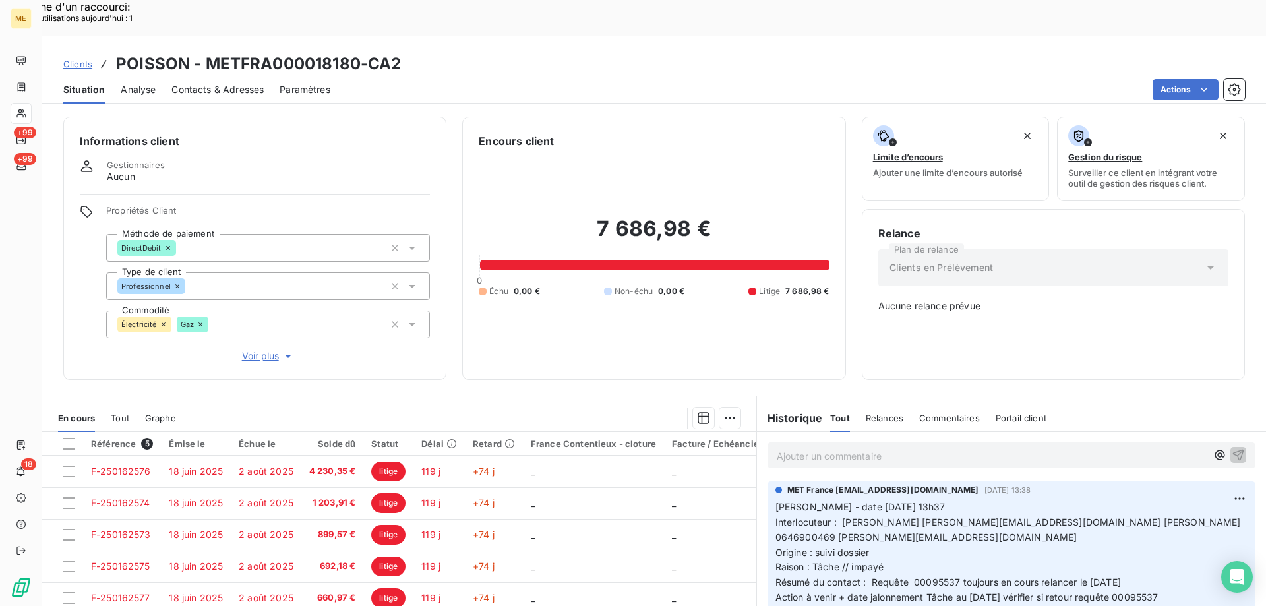
click at [253, 349] on span "Voir plus" at bounding box center [268, 355] width 53 height 13
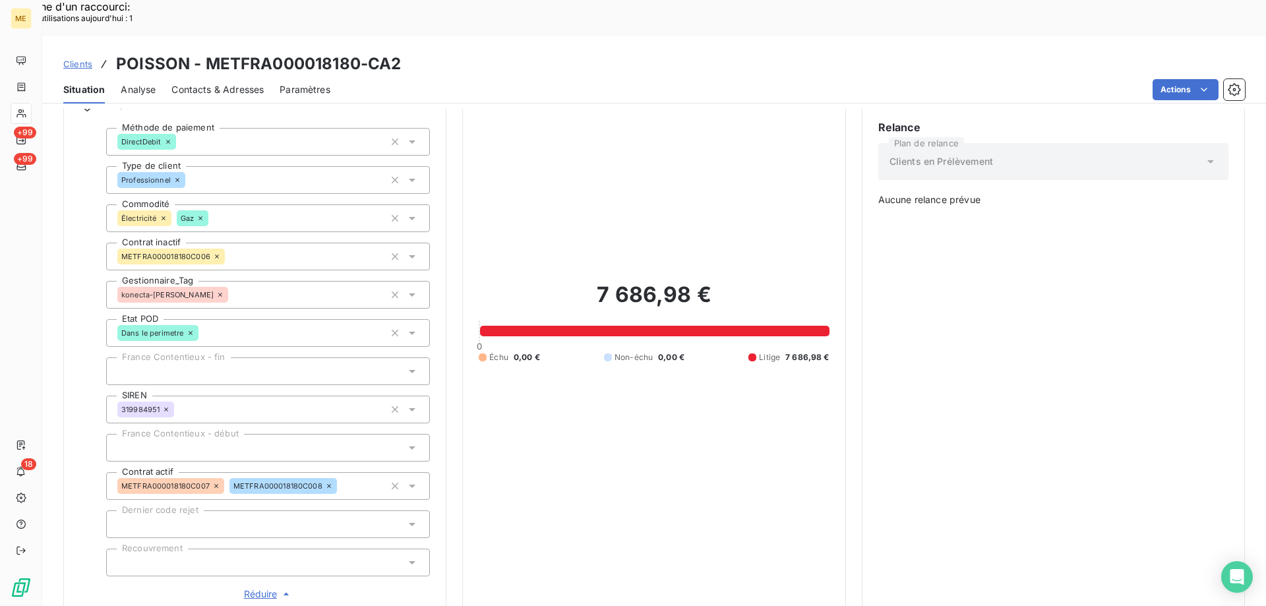
scroll to position [132, 0]
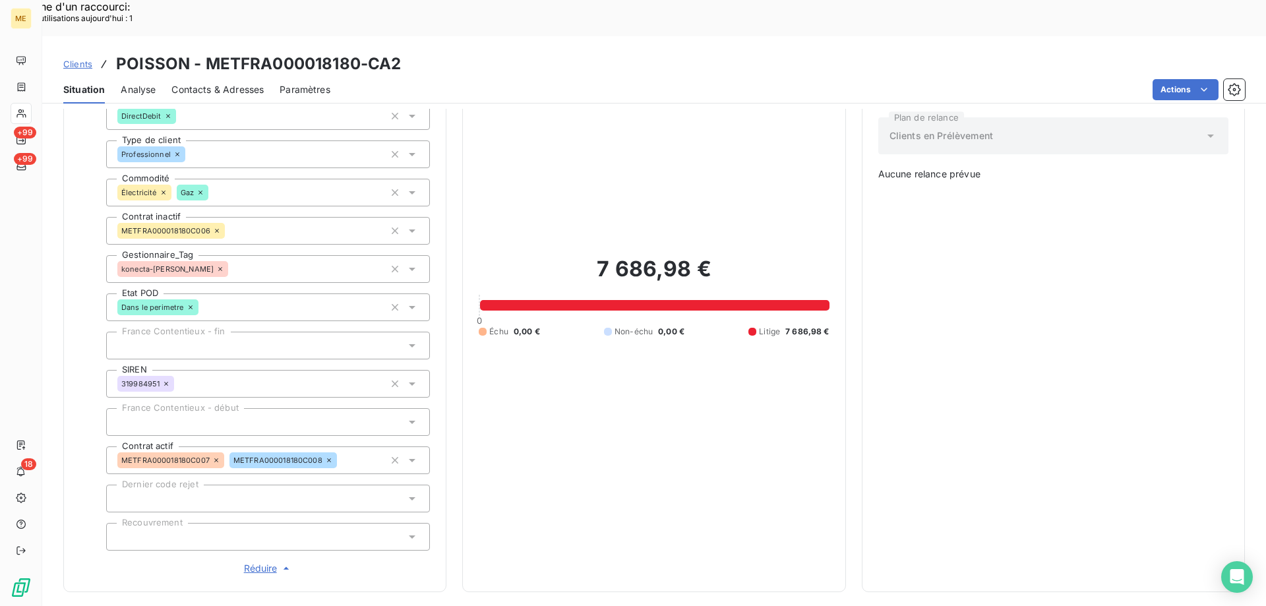
click at [256, 562] on span "Réduire" at bounding box center [268, 568] width 49 height 13
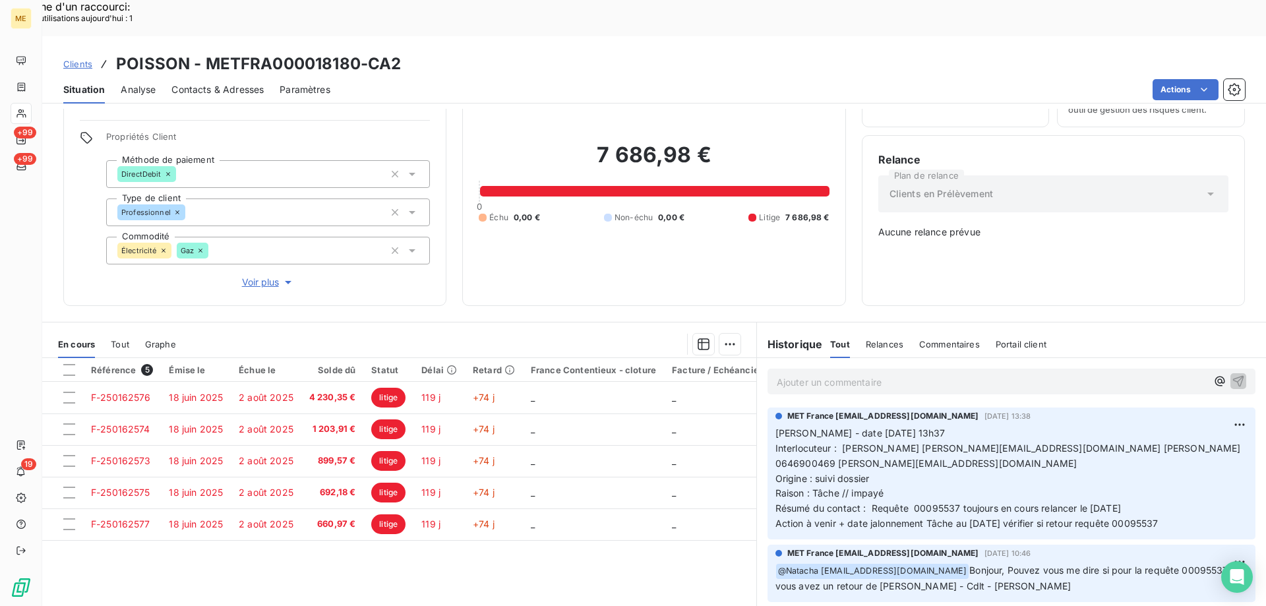
drag, startPoint x: 1180, startPoint y: 480, endPoint x: 765, endPoint y: 392, distance: 424.5
click at [767, 407] on div "MET France met-france@recouvrement.met.com 13 oct. 2025, 13:38 Valérie - date 1…" at bounding box center [1011, 473] width 488 height 132
copy p "Valérie - date 13/10/2025 13h37 Interlocuteur : Vincent Girard v.girard@groupep…"
click at [796, 374] on p "Ajouter un commentaire ﻿" at bounding box center [992, 382] width 430 height 16
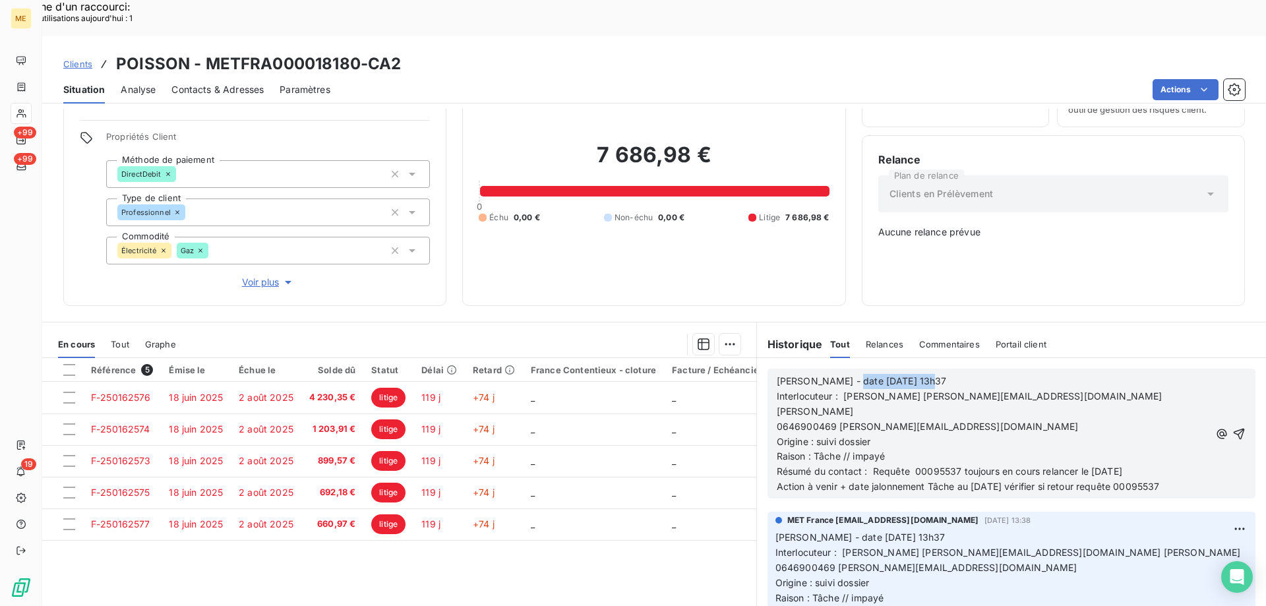
drag, startPoint x: 838, startPoint y: 336, endPoint x: 992, endPoint y: 329, distance: 153.8
click at [992, 374] on p "[PERSON_NAME] - date [DATE] 13h37" at bounding box center [993, 381] width 432 height 15
drag, startPoint x: 968, startPoint y: 430, endPoint x: 976, endPoint y: 427, distance: 8.0
click at [976, 481] on span "Action à venir + date jalonnement Tâche au [DATE] vérifier si retour requête 00…" at bounding box center [968, 486] width 383 height 11
click at [1233, 428] on icon "button" at bounding box center [1238, 433] width 11 height 11
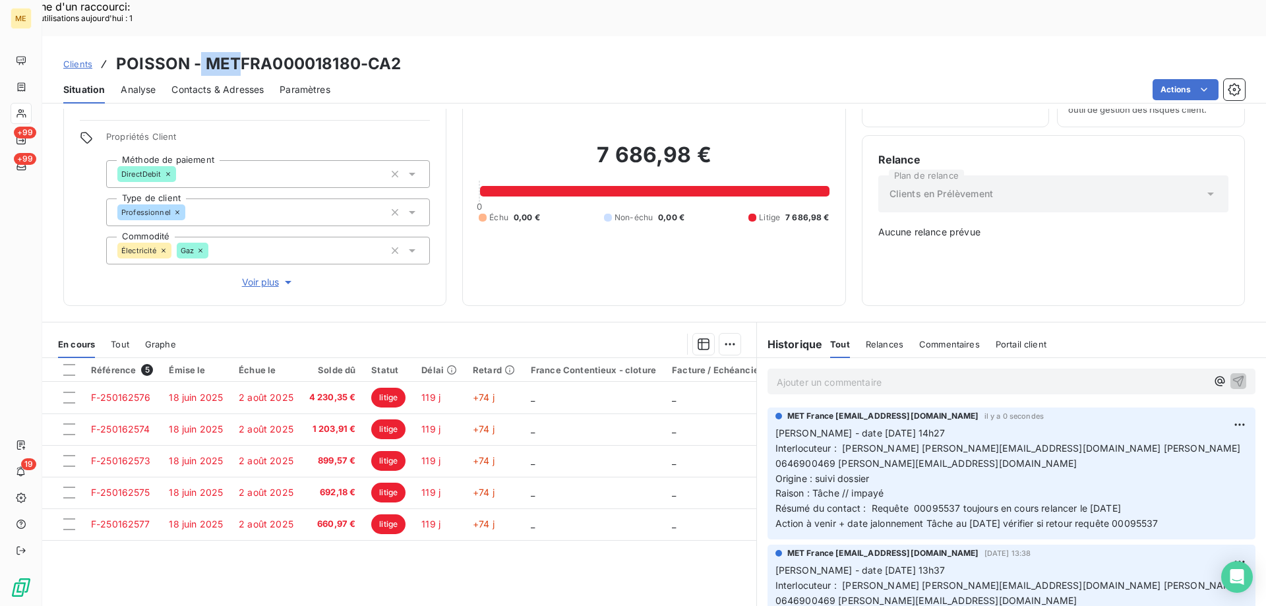
drag, startPoint x: 200, startPoint y: 28, endPoint x: 234, endPoint y: 18, distance: 35.0
click at [234, 52] on h3 "POISSON - METFRA000018180-CA2" at bounding box center [258, 64] width 285 height 24
drag, startPoint x: 204, startPoint y: 24, endPoint x: 357, endPoint y: 34, distance: 153.3
click at [357, 52] on h3 "POISSON - METFRA000018180-CA2" at bounding box center [258, 64] width 285 height 24
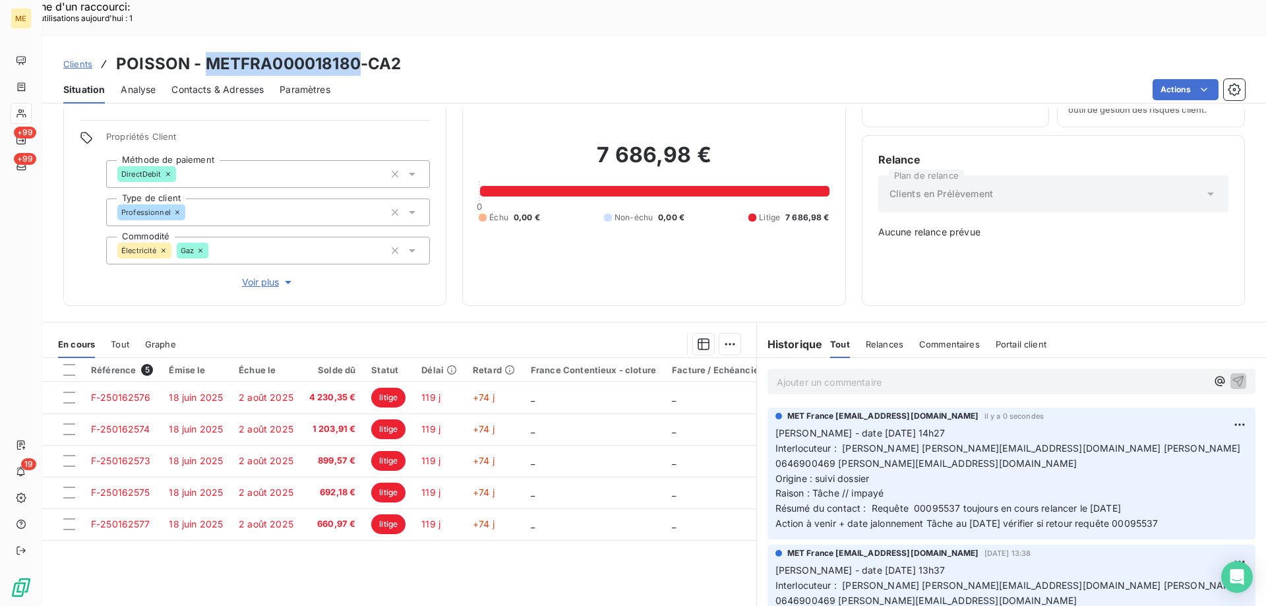
copy h3 "METFRA000018180"
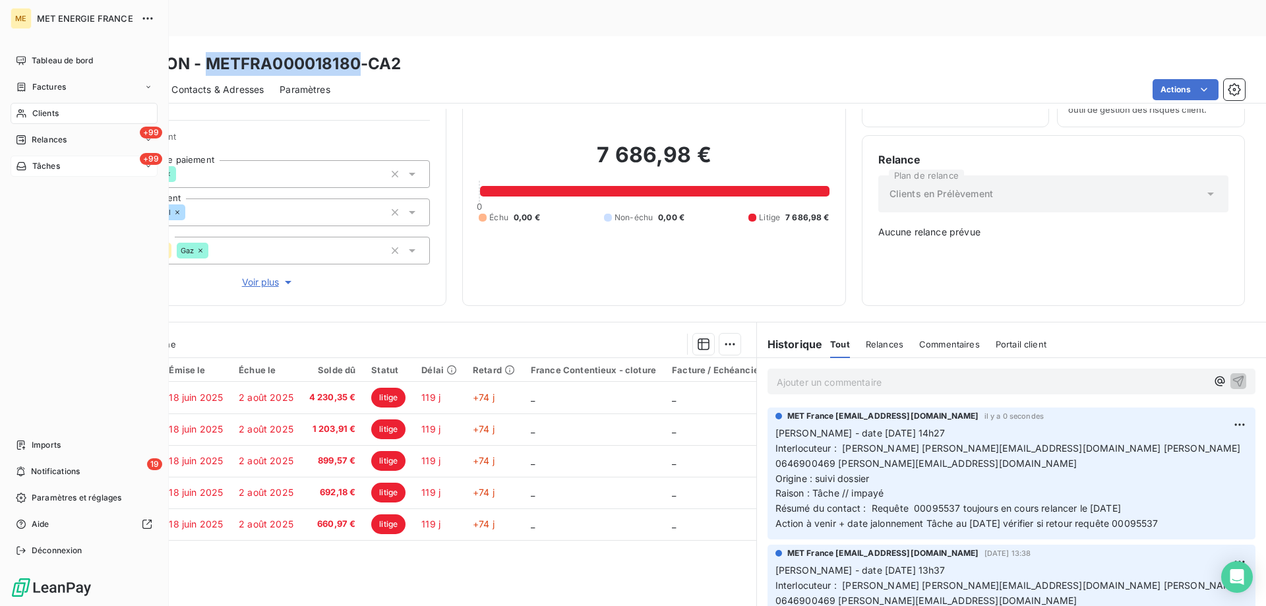
click at [84, 167] on div "+99 Tâches" at bounding box center [84, 166] width 147 height 21
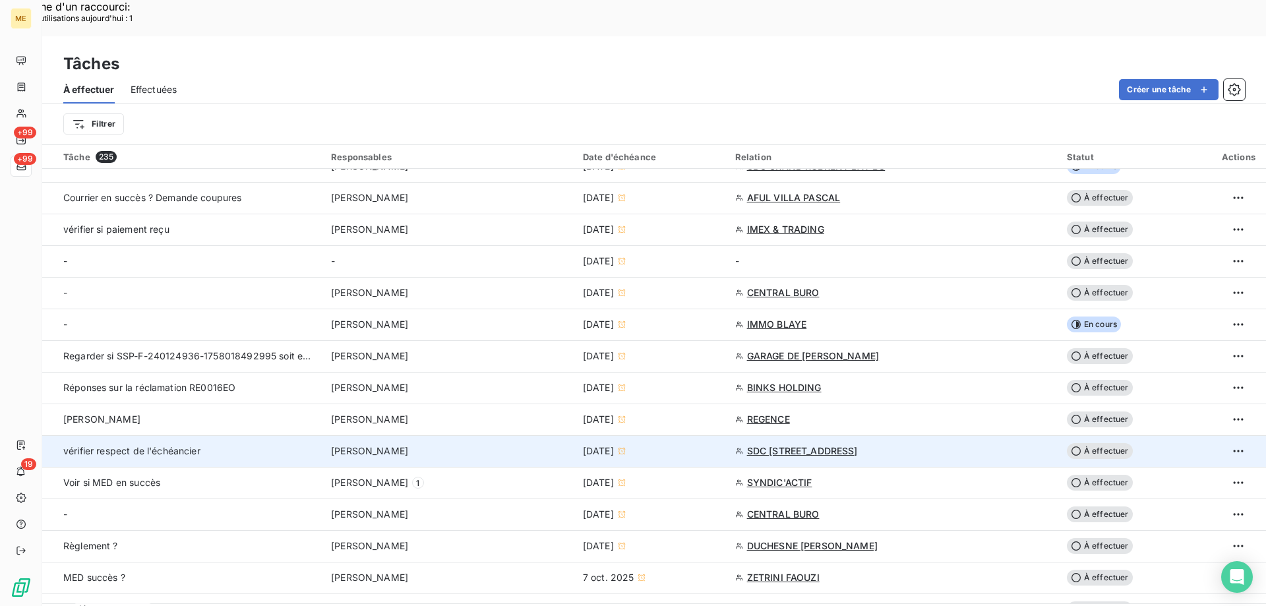
scroll to position [527, 0]
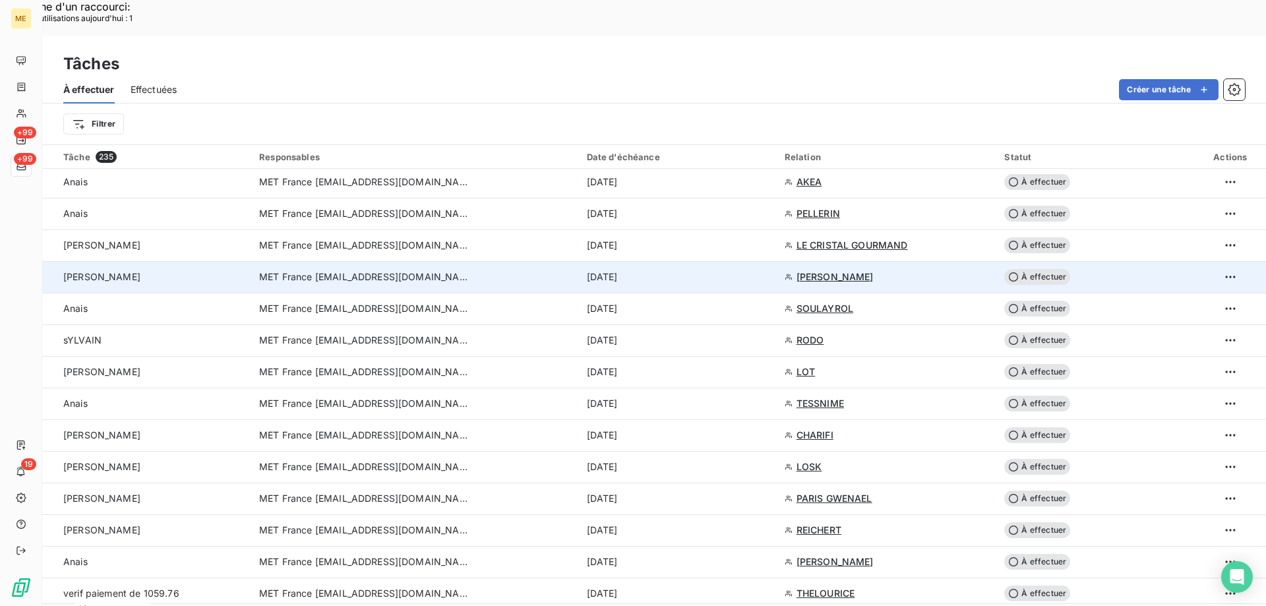
scroll to position [0, 0]
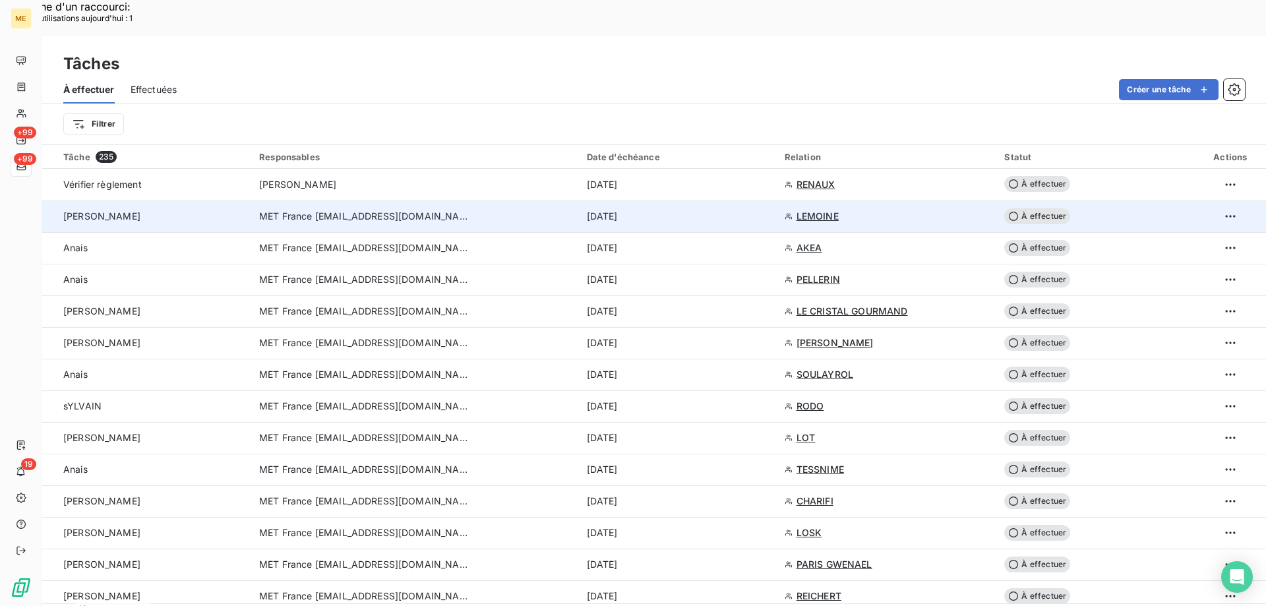
click at [1032, 208] on span "À effectuer" at bounding box center [1037, 216] width 66 height 16
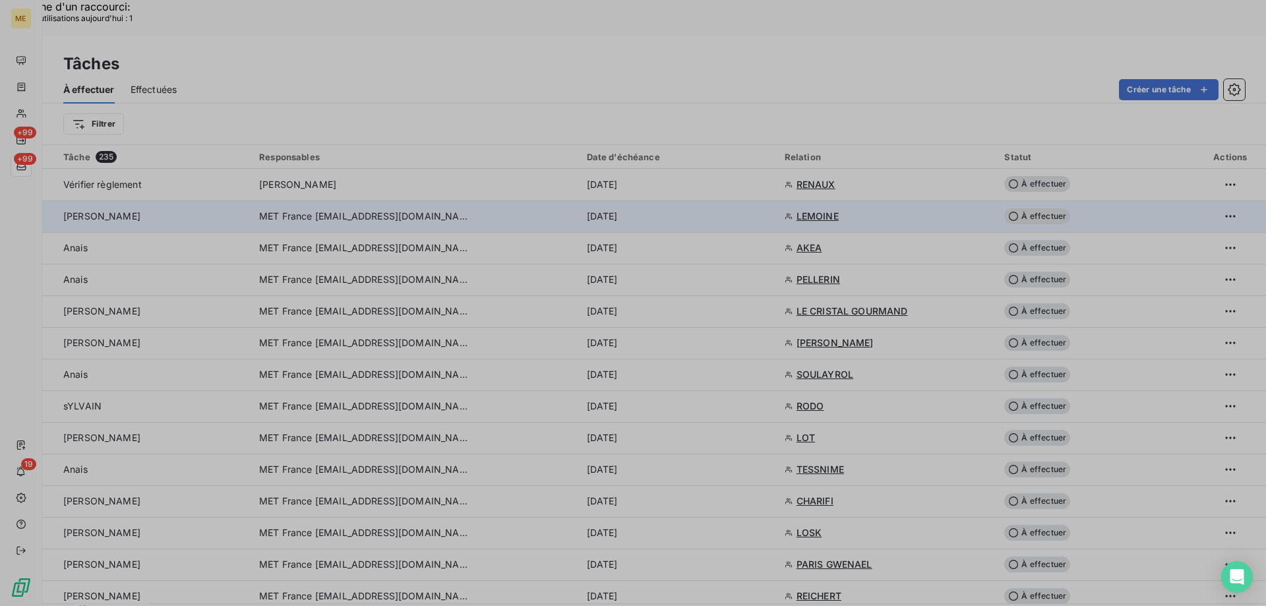
type input "[DATE]"
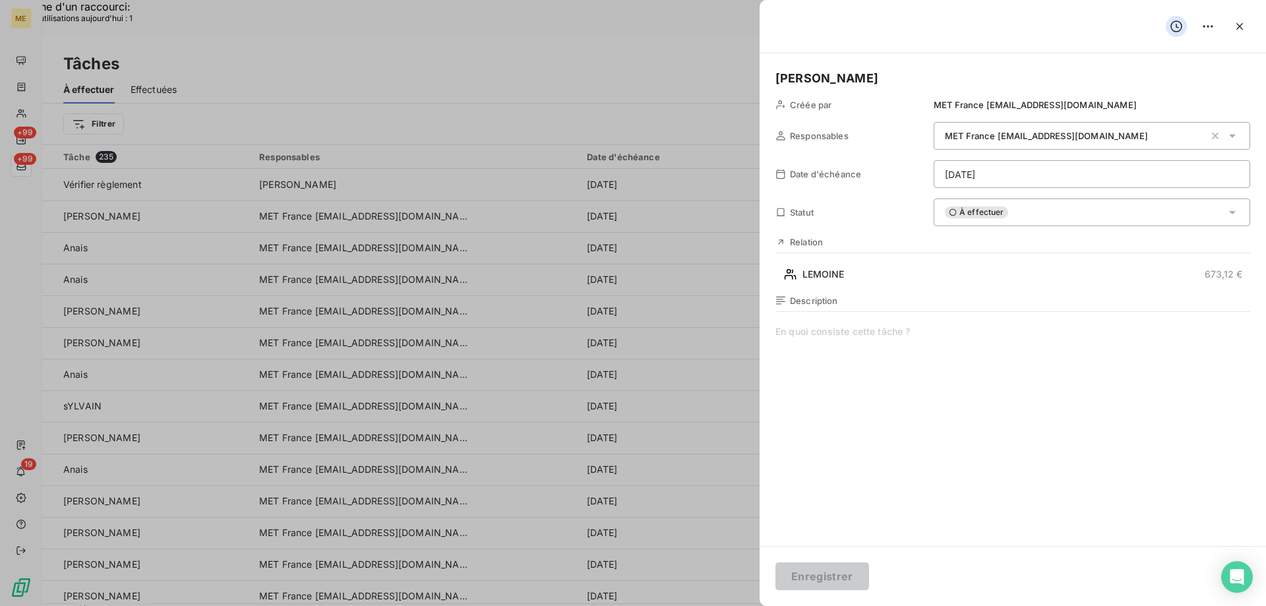
click at [827, 336] on span at bounding box center [1012, 451] width 475 height 253
click at [856, 335] on span "vérifier chèque" at bounding box center [1012, 451] width 475 height 253
click at [834, 582] on button "Enregistrer" at bounding box center [822, 576] width 94 height 28
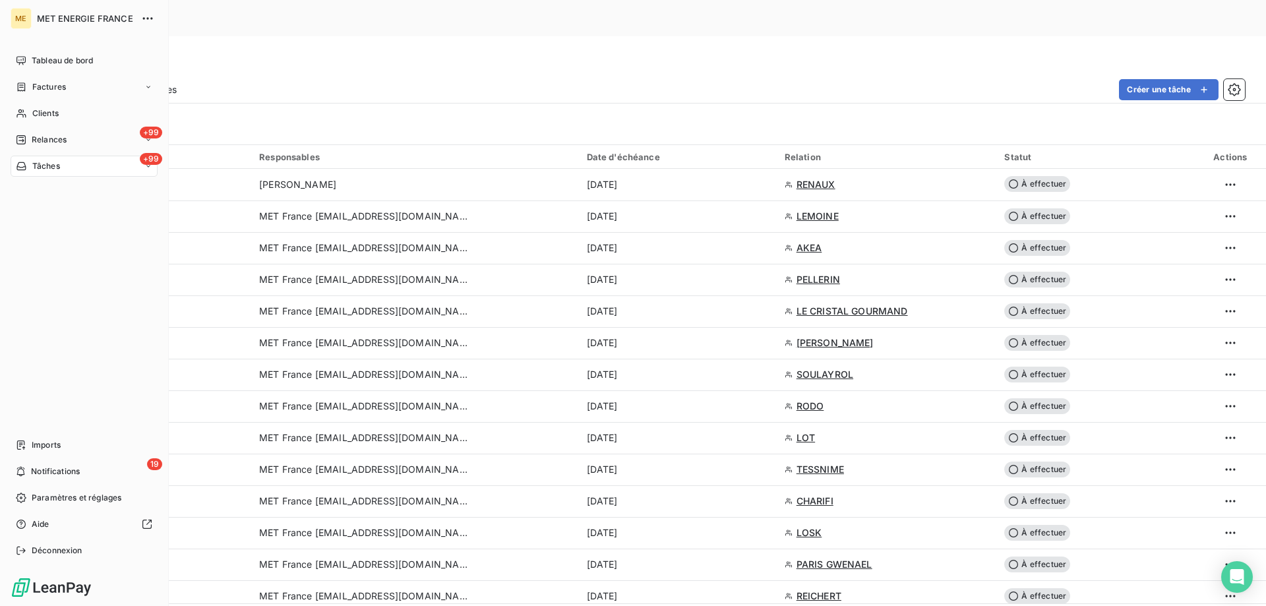
click at [89, 169] on div "+99 Tâches" at bounding box center [84, 166] width 147 height 21
click at [92, 169] on div "+99 Tâches" at bounding box center [84, 166] width 147 height 21
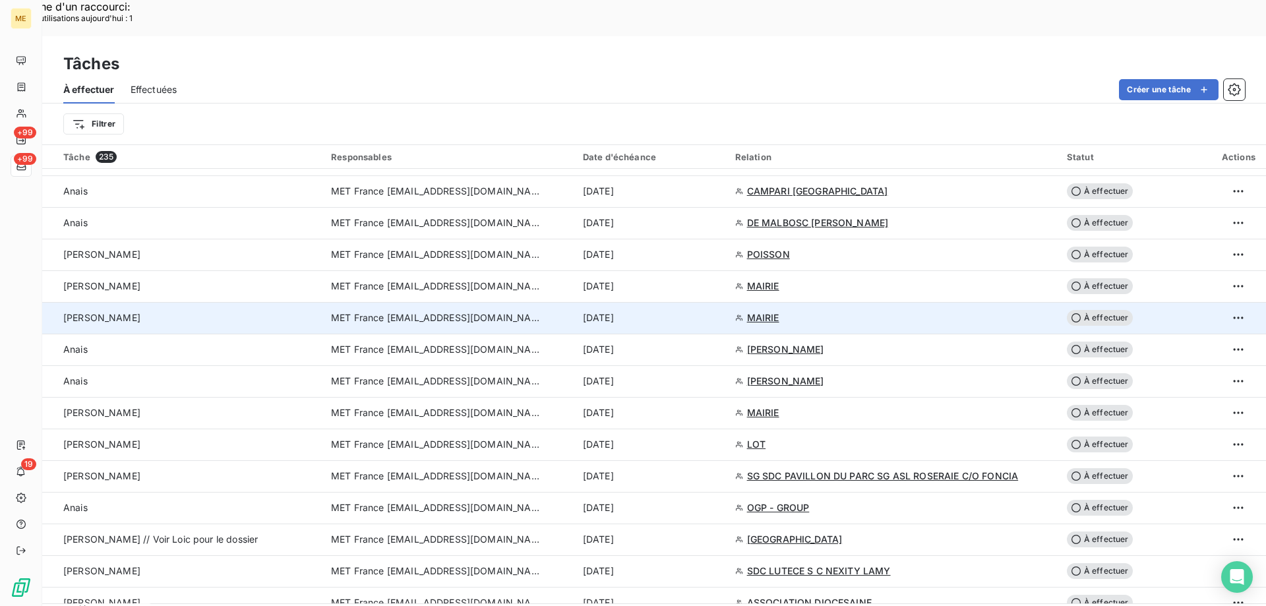
scroll to position [1121, 0]
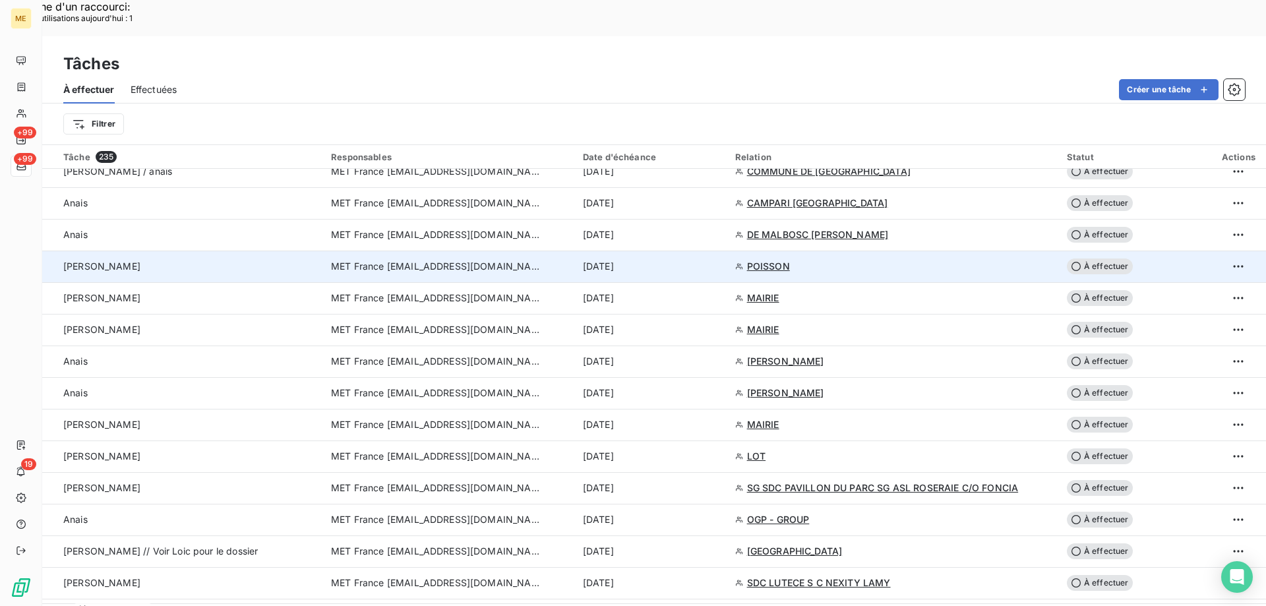
click at [1096, 258] on span "À effectuer" at bounding box center [1100, 266] width 66 height 16
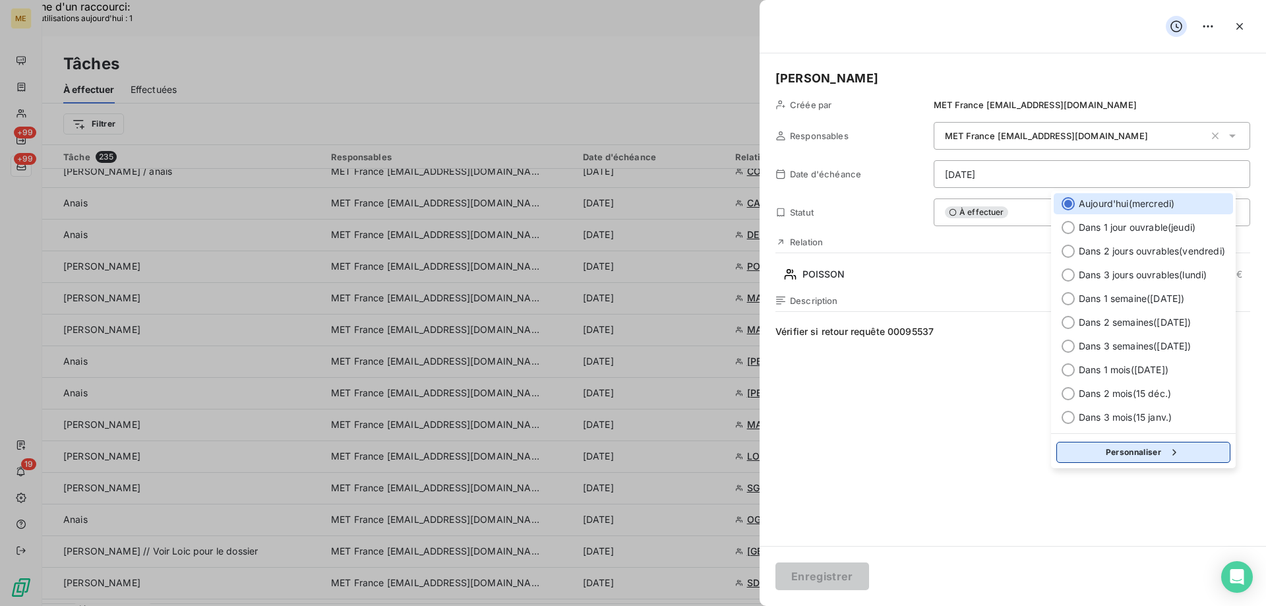
click at [1087, 446] on button "Personnaliser" at bounding box center [1143, 452] width 174 height 21
select select "9"
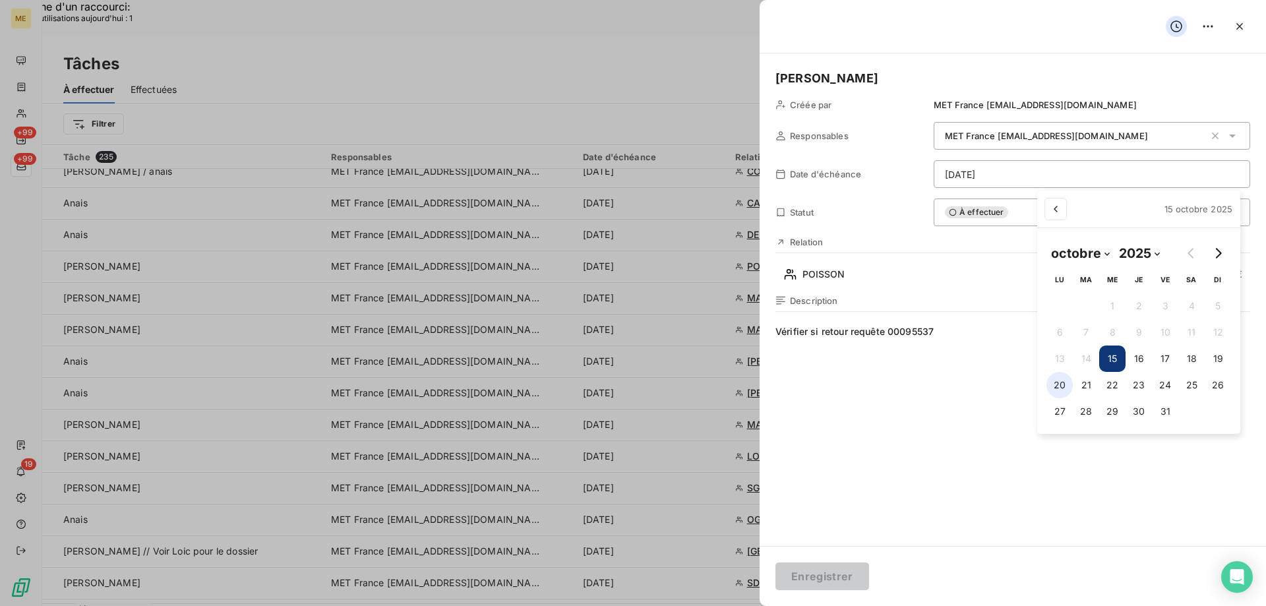
click at [1059, 388] on button "20" at bounding box center [1059, 385] width 26 height 26
type input "[DATE]"
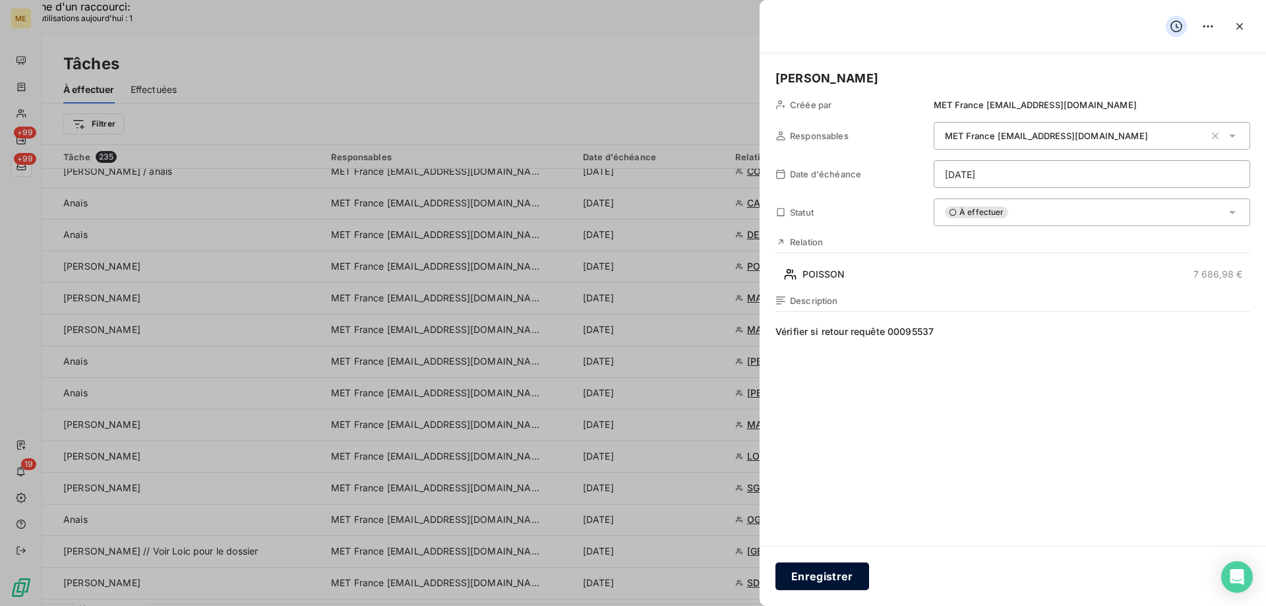
click at [817, 577] on button "Enregistrer" at bounding box center [822, 576] width 94 height 28
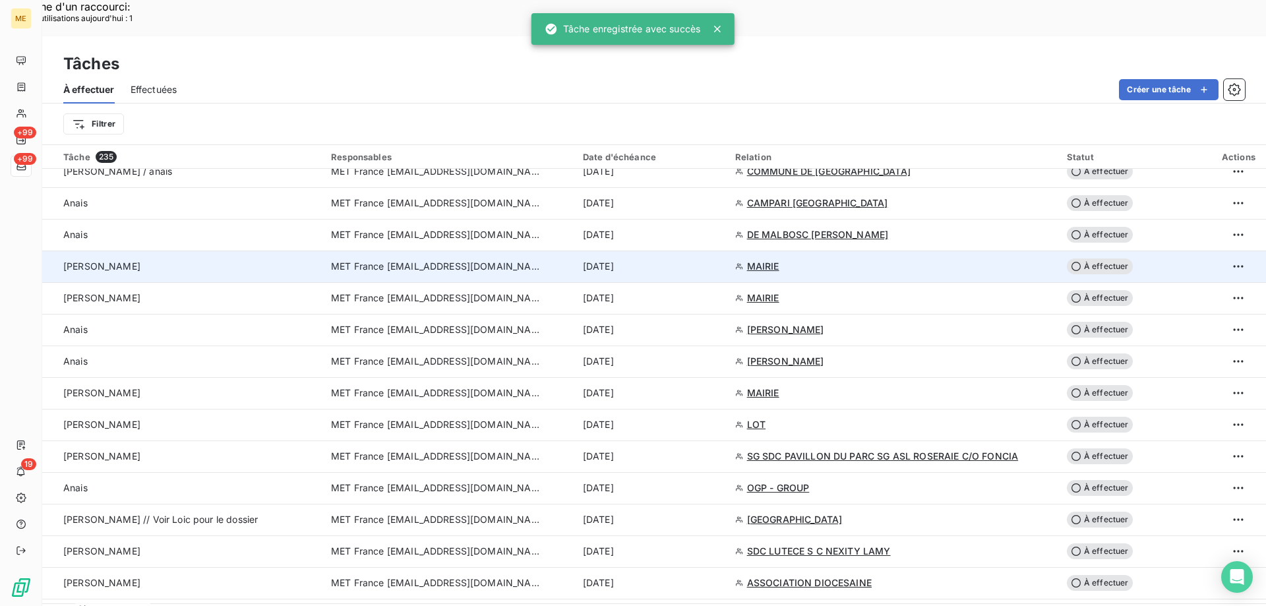
click at [759, 260] on span "MAIRIE" at bounding box center [763, 266] width 32 height 13
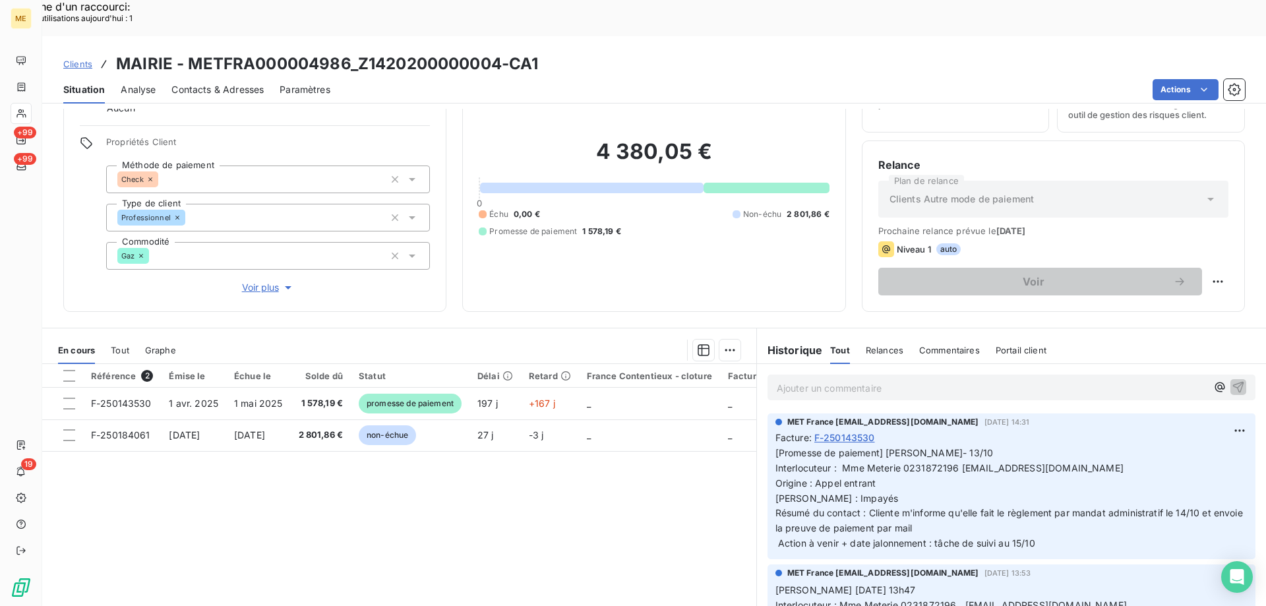
scroll to position [84, 0]
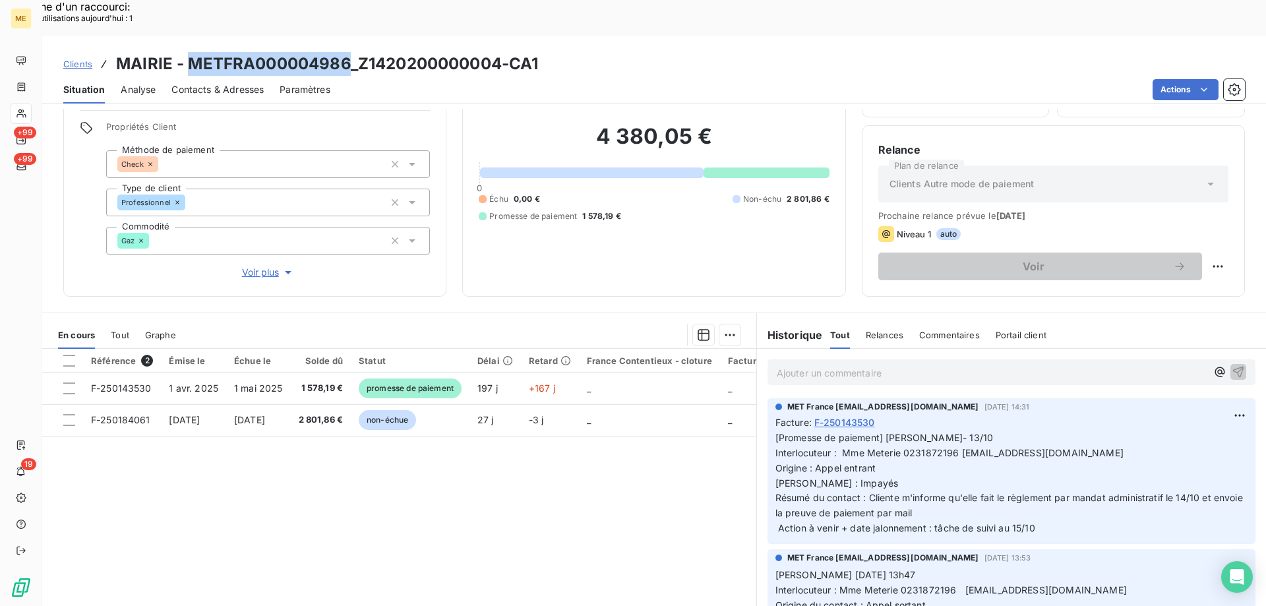
drag, startPoint x: 191, startPoint y: 25, endPoint x: 347, endPoint y: 26, distance: 156.3
click at [347, 52] on h3 "MAIRIE - METFRA000004986_Z1420200000004-CA1" at bounding box center [327, 64] width 422 height 24
drag, startPoint x: 347, startPoint y: 26, endPoint x: 340, endPoint y: 29, distance: 7.1
copy h3 "METFRA000004986"
click at [422, 489] on div "Référence 2 Émise le Échue le Solde dû Statut Délai Retard France Contentieux -…" at bounding box center [399, 476] width 714 height 254
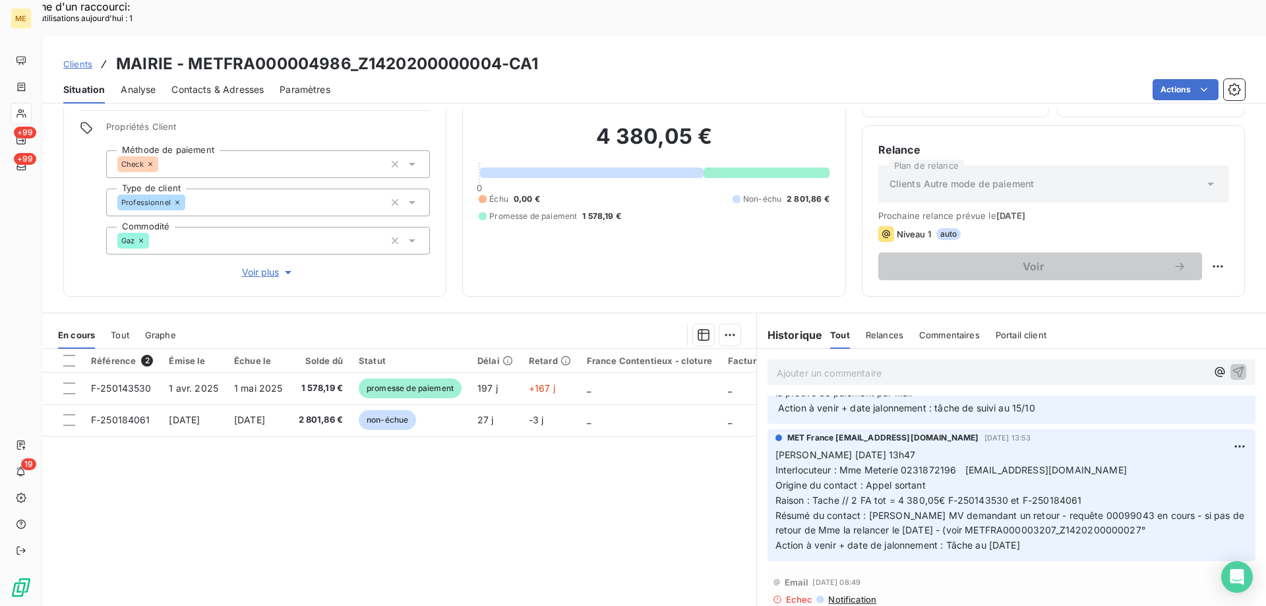
scroll to position [132, 0]
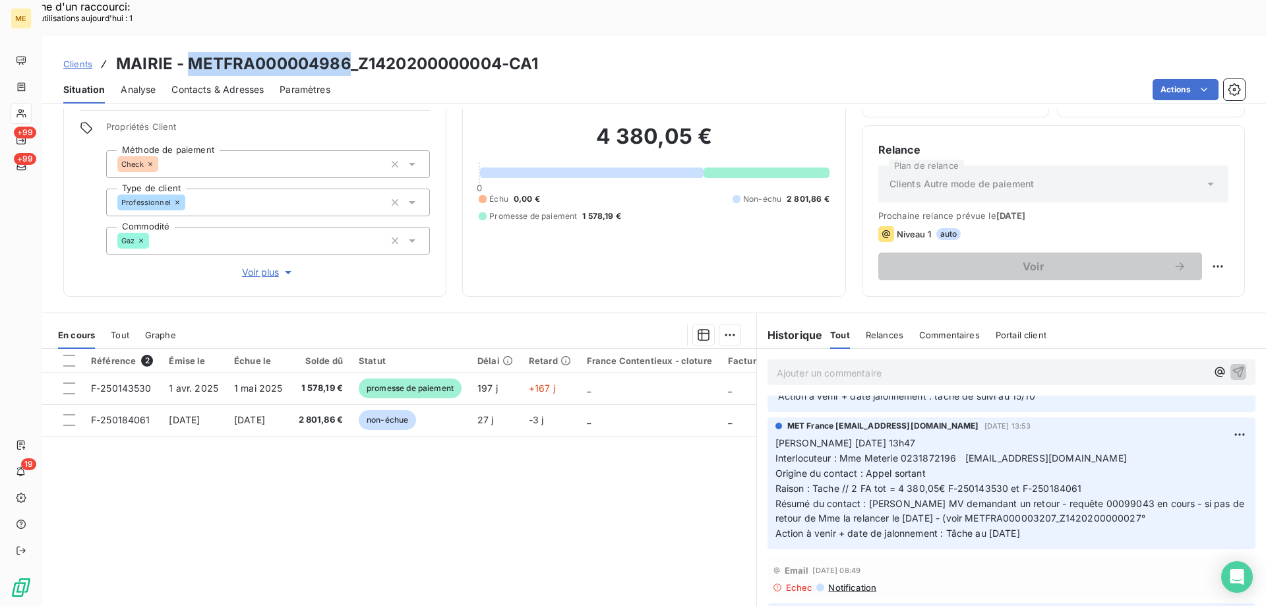
drag, startPoint x: 189, startPoint y: 24, endPoint x: 347, endPoint y: 27, distance: 158.3
click at [347, 52] on h3 "MAIRIE - METFRA000004986_Z1420200000004-CA1" at bounding box center [327, 64] width 422 height 24
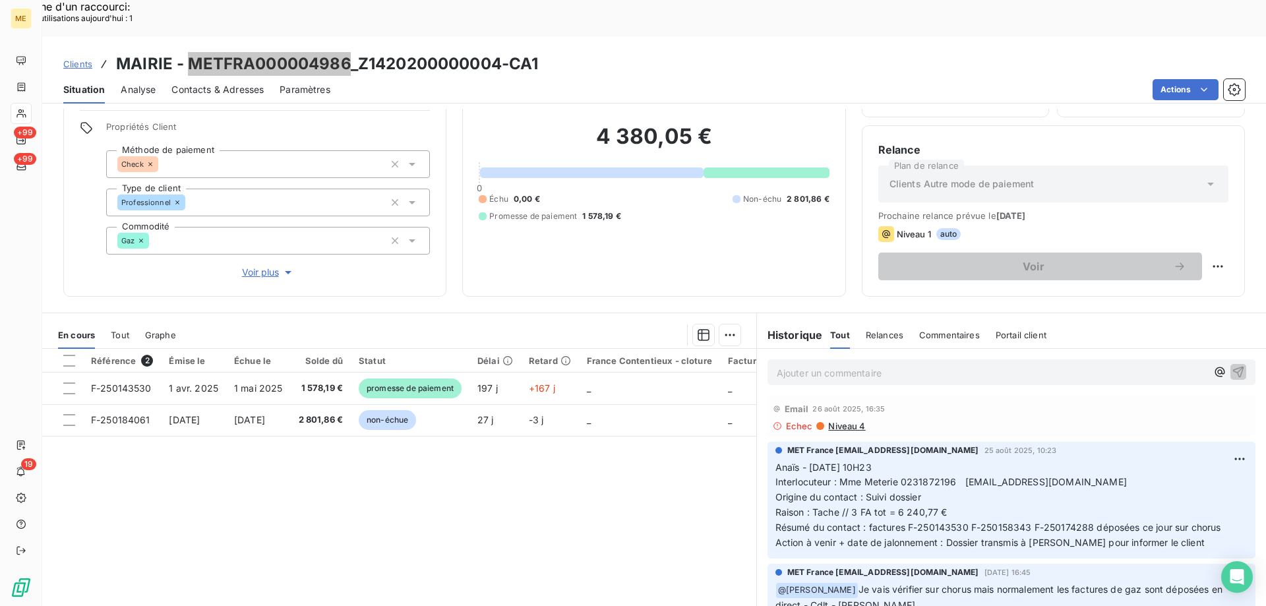
scroll to position [1187, 0]
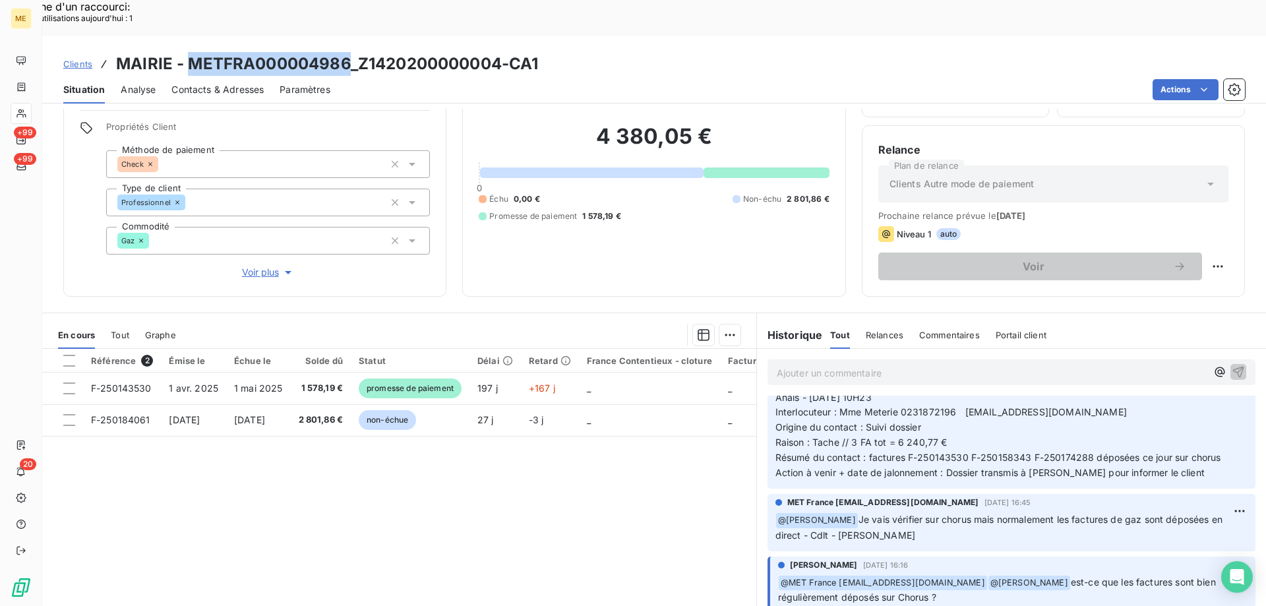
drag, startPoint x: 966, startPoint y: 372, endPoint x: 1106, endPoint y: 372, distance: 140.4
click at [1106, 406] on span "Interlocuteur : Mme Meterie 0231872196 [EMAIL_ADDRESS][DOMAIN_NAME]" at bounding box center [950, 411] width 351 height 11
click at [653, 480] on div "Référence 2 Émise le Échue le Solde dû Statut Délai Retard France Contentieux -…" at bounding box center [399, 476] width 714 height 254
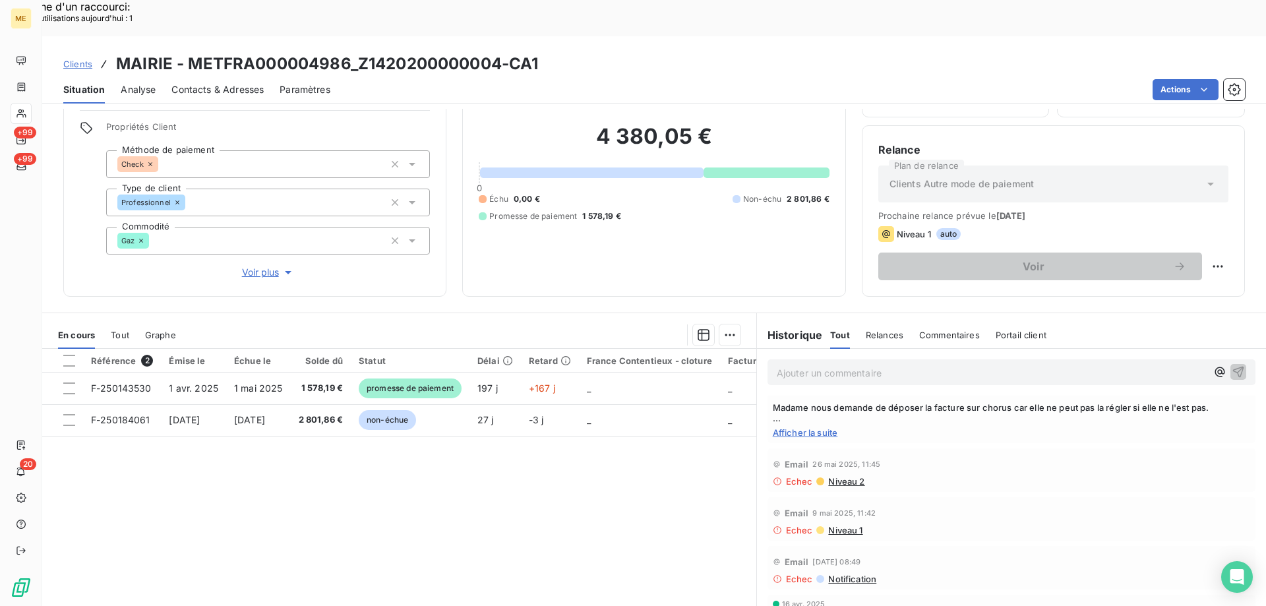
scroll to position [1582, 0]
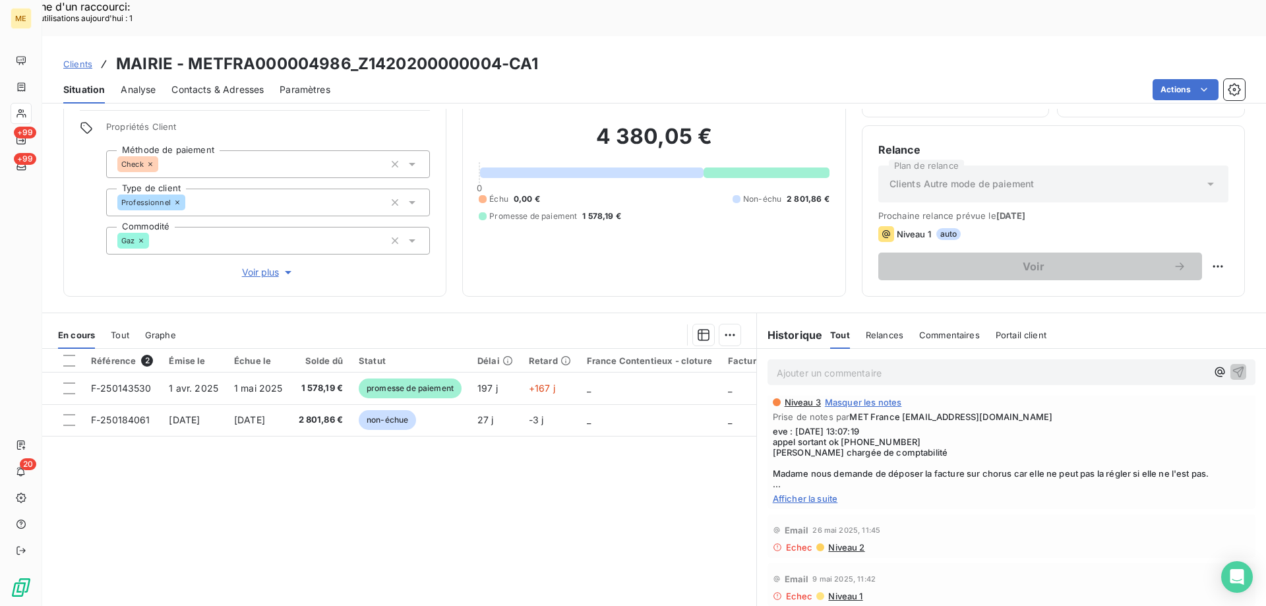
click at [804, 493] on span "Afficher la suite" at bounding box center [1011, 498] width 477 height 11
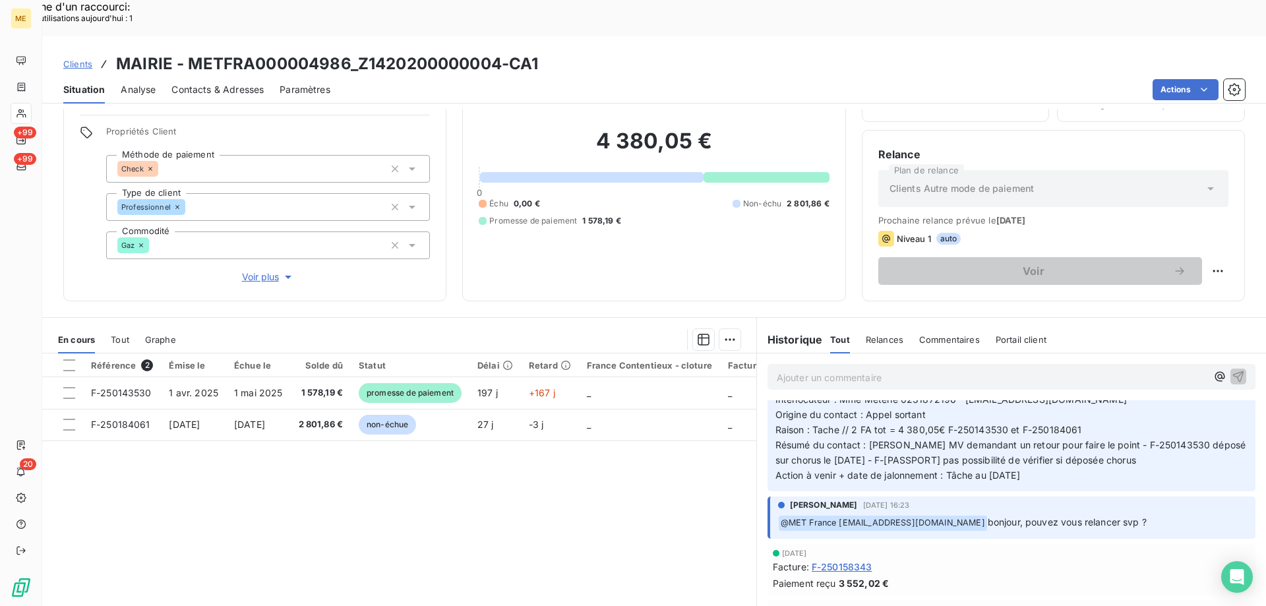
scroll to position [84, 0]
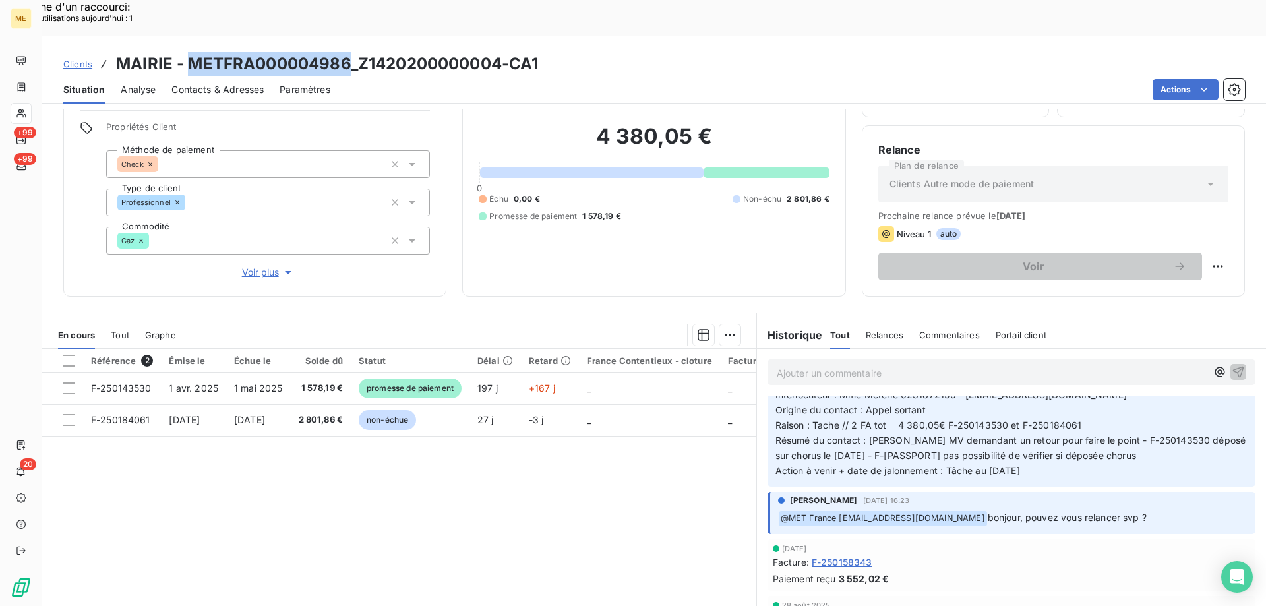
drag, startPoint x: 187, startPoint y: 22, endPoint x: 345, endPoint y: 34, distance: 158.7
click at [345, 52] on h3 "MAIRIE - METFRA000004986_Z1420200000004-CA1" at bounding box center [327, 64] width 422 height 24
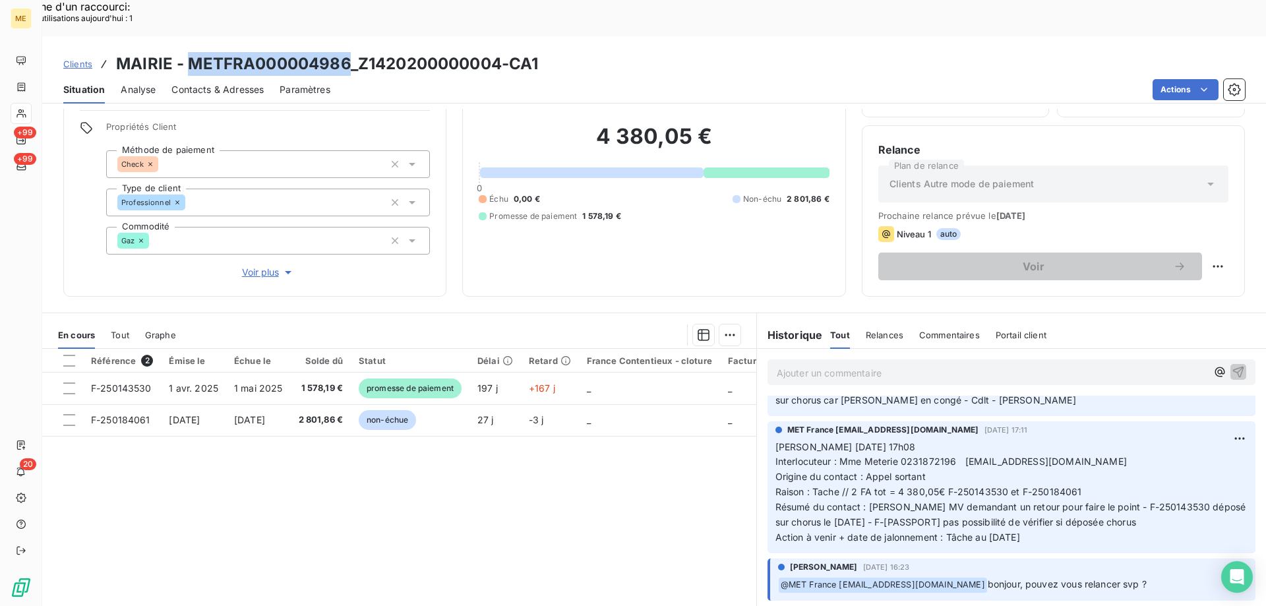
scroll to position [791, 0]
click at [1048, 500] on p "Valérie 30/09/2025 17h08 Interlocuteur : Mme Meterie 0231872196 mairie.criquebo…" at bounding box center [1011, 491] width 472 height 105
click at [603, 472] on div "Référence 2 Émise le Échue le Solde dû Statut Délai Retard France Contentieux -…" at bounding box center [399, 476] width 714 height 254
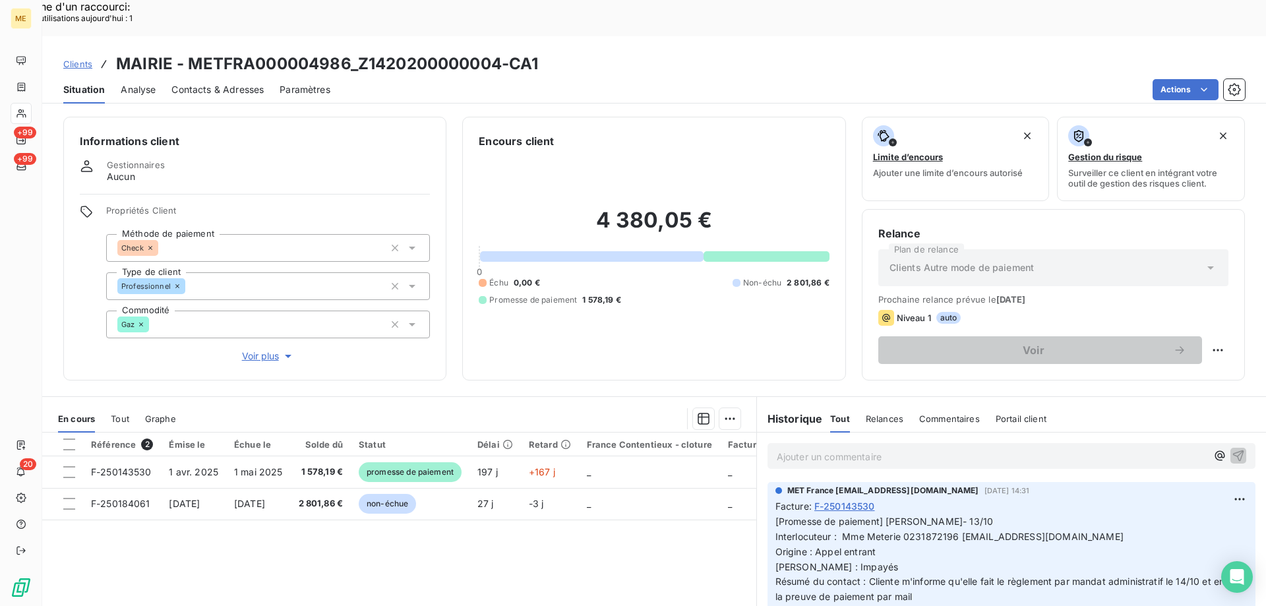
scroll to position [84, 0]
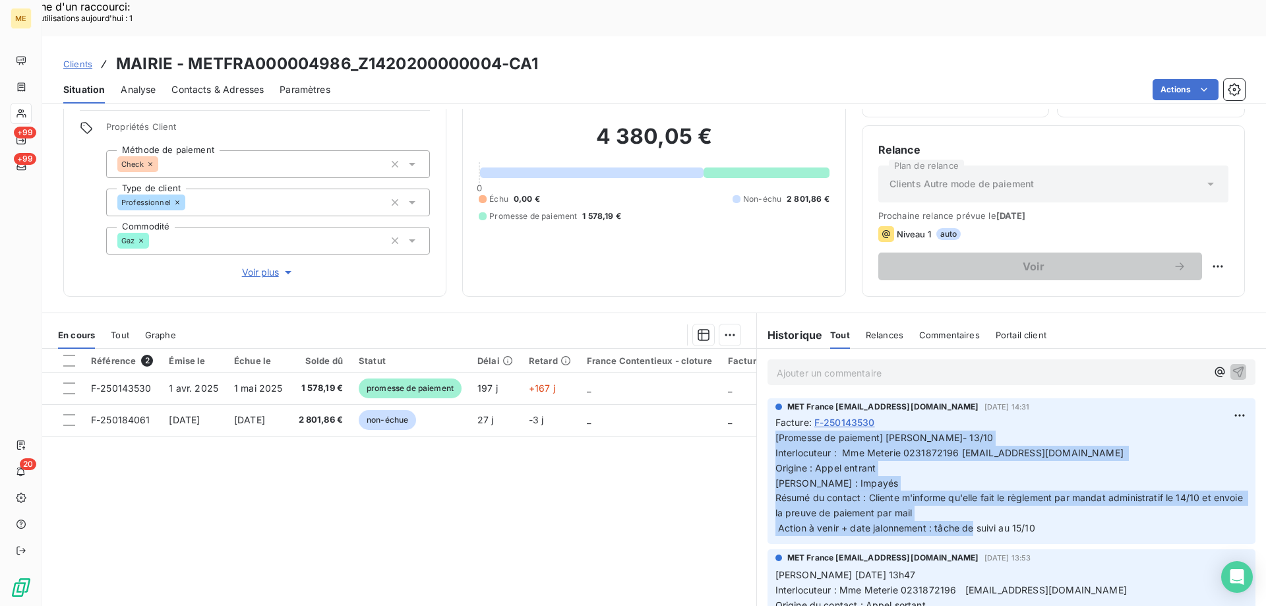
drag, startPoint x: 1044, startPoint y: 495, endPoint x: 625, endPoint y: 474, distance: 419.2
click at [713, 425] on div "En cours Tout Graphe Référence 2 Émise le Échue le Solde dû Statut Délai Retard…" at bounding box center [654, 477] width 1224 height 330
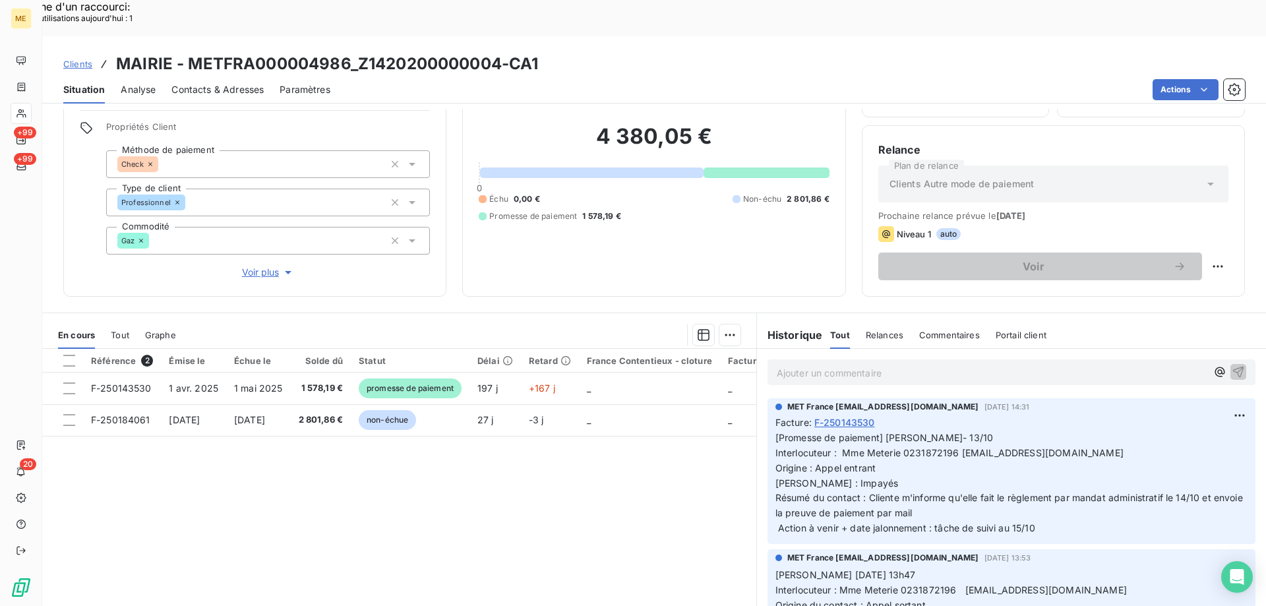
click at [625, 474] on div "Référence 2 Émise le Échue le Solde dû Statut Délai Retard France Contentieux -…" at bounding box center [399, 476] width 714 height 254
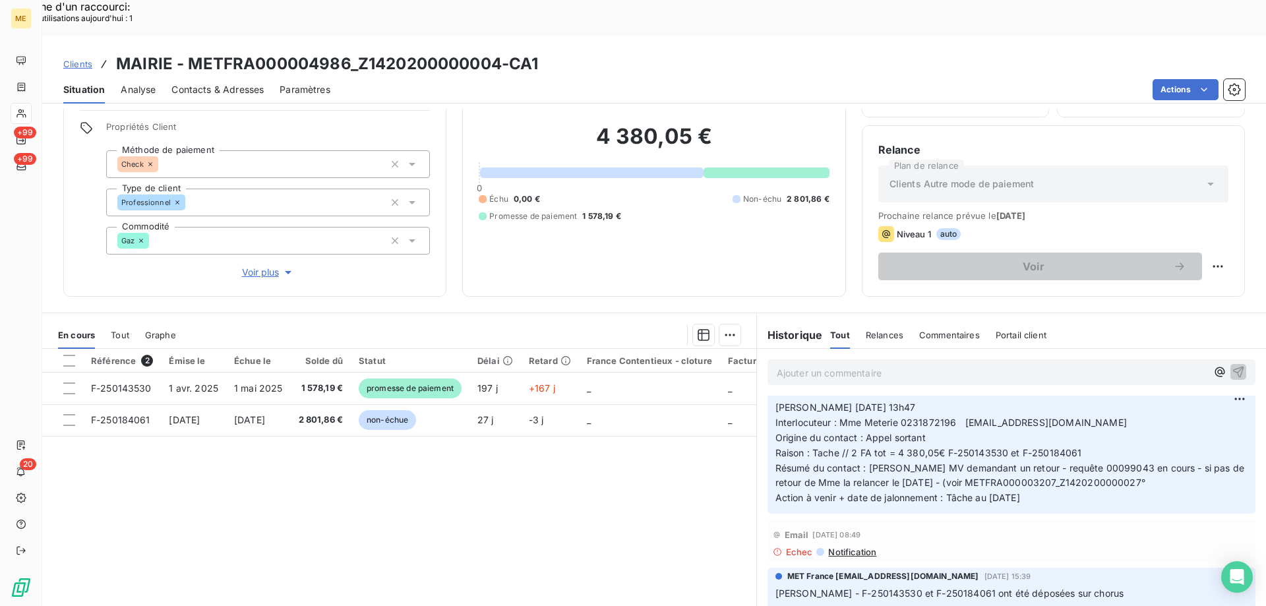
scroll to position [132, 0]
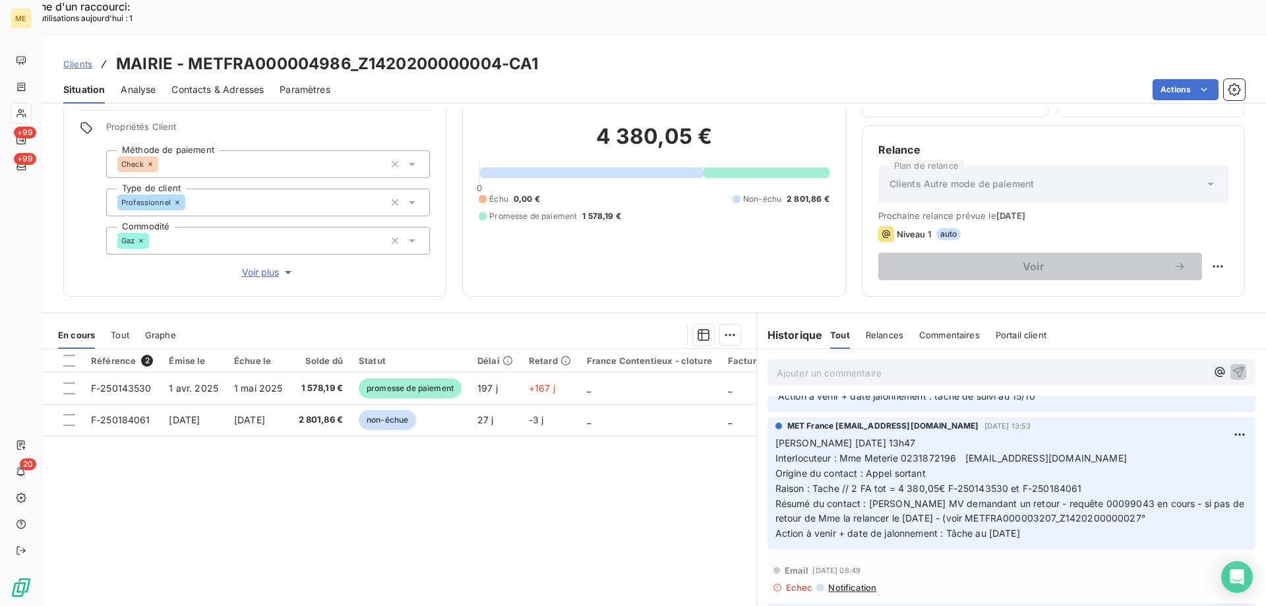
drag, startPoint x: 1036, startPoint y: 495, endPoint x: 770, endPoint y: 411, distance: 278.8
click at [775, 436] on p "Valérie 13/10/2025 13h47 Interlocuteur : Mme Meterie 0231872196 mairie.criquebo…" at bounding box center [1011, 488] width 472 height 105
click at [799, 365] on p "Ajouter un commentaire ﻿" at bounding box center [992, 373] width 430 height 16
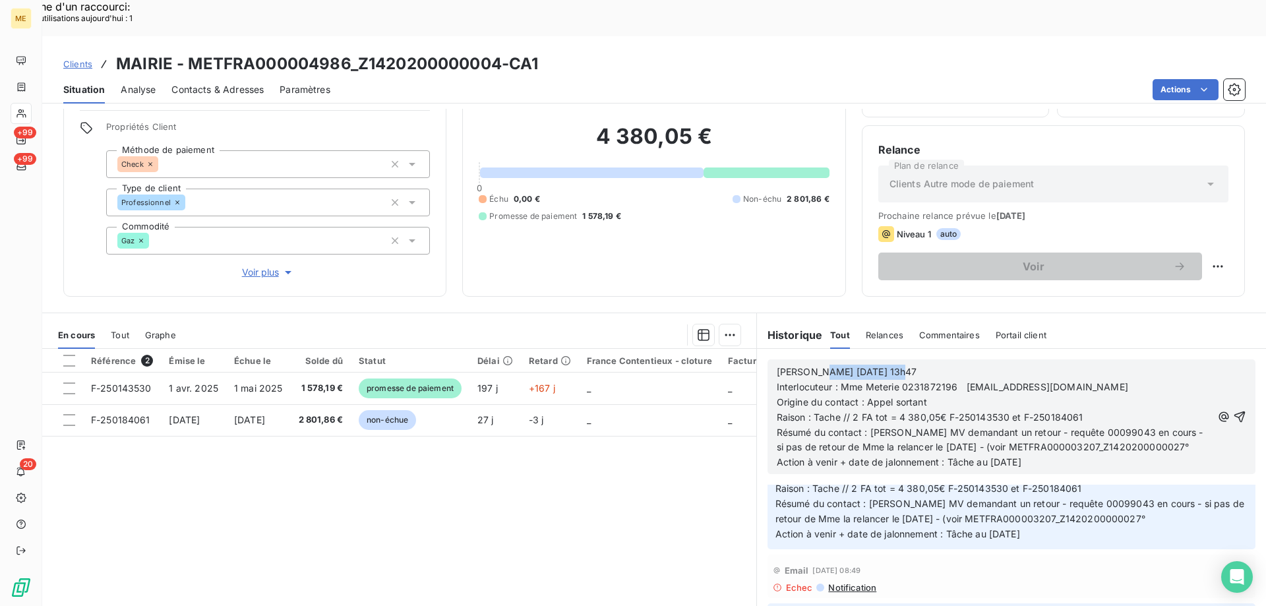
drag, startPoint x: 807, startPoint y: 334, endPoint x: 924, endPoint y: 329, distance: 116.8
click at [922, 365] on p "[PERSON_NAME] [DATE] 13h47" at bounding box center [994, 372] width 435 height 15
click at [605, 490] on div "Référence 2 Émise le Échue le Solde dû Statut Délai Retard France Contentieux -…" at bounding box center [399, 476] width 714 height 254
drag, startPoint x: 995, startPoint y: 425, endPoint x: 1028, endPoint y: 422, distance: 33.7
click at [1021, 456] on span "Action à venir + date de jalonnement : Tâche au [DATE]" at bounding box center [899, 461] width 245 height 11
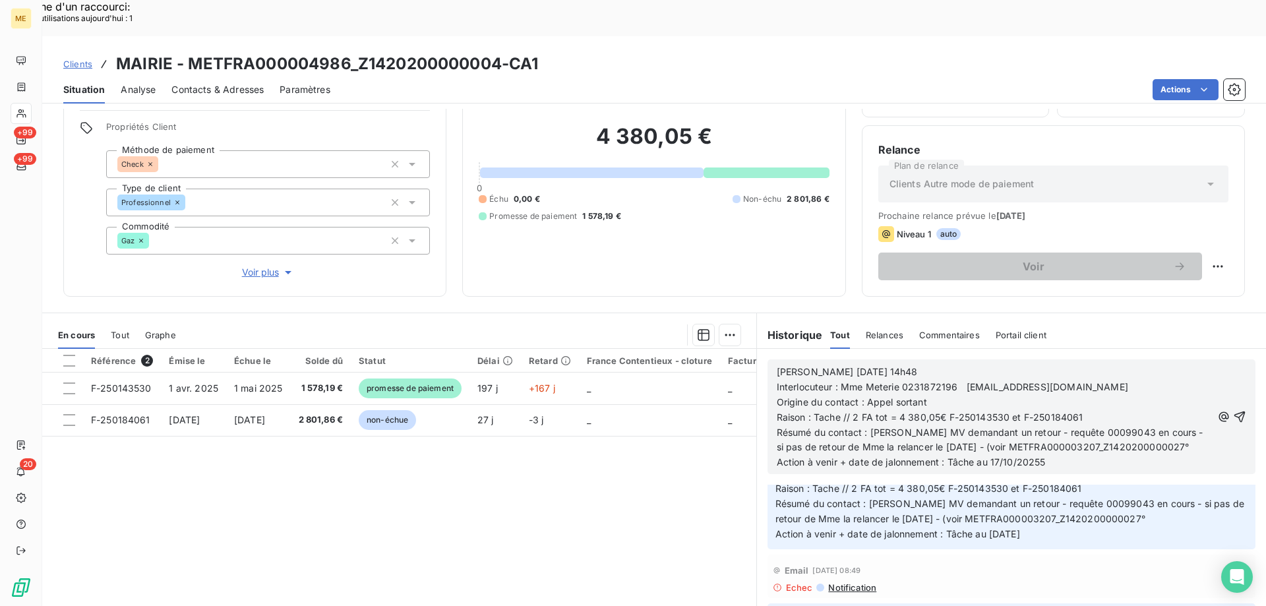
click at [1038, 456] on span "Action à venir + date de jalonnement : Tâche au 17/10/20255" at bounding box center [911, 461] width 269 height 11
click at [1234, 411] on icon "button" at bounding box center [1239, 416] width 11 height 11
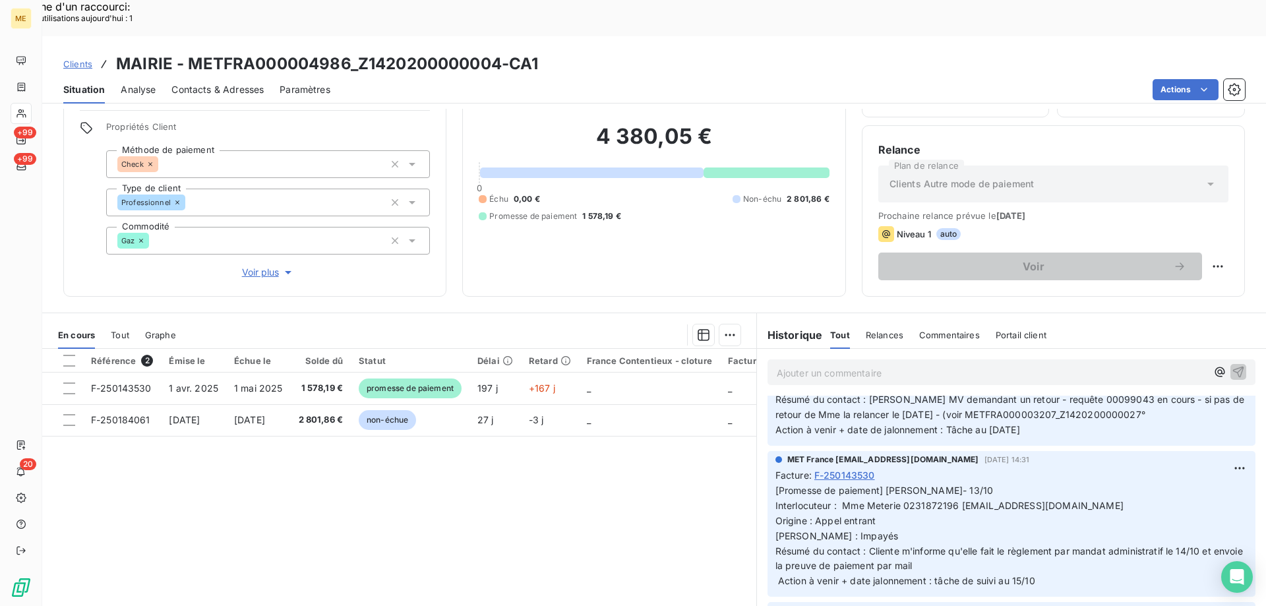
scroll to position [5, 0]
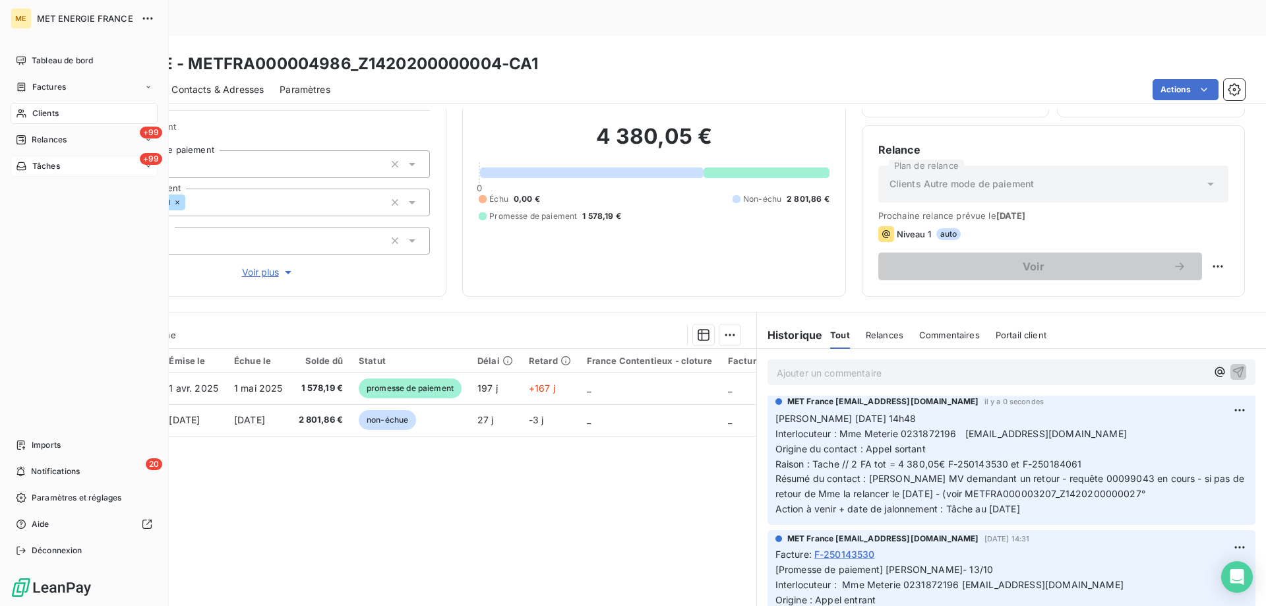
click at [88, 171] on div "+99 Tâches" at bounding box center [84, 166] width 147 height 21
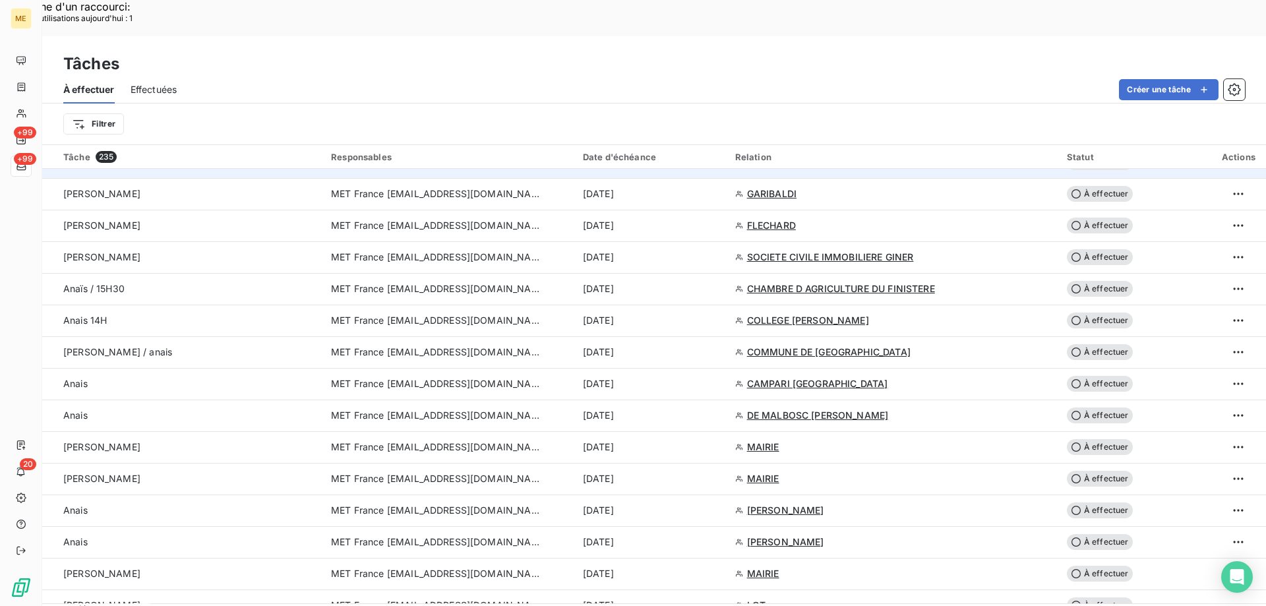
scroll to position [989, 0]
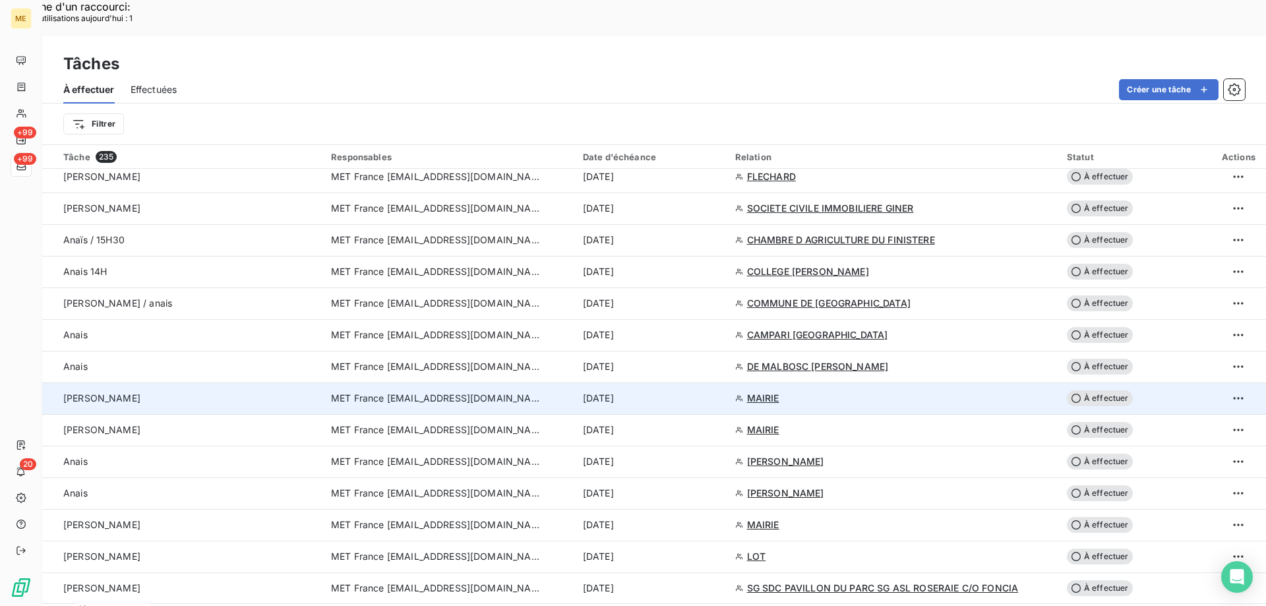
click at [1104, 390] on span "À effectuer" at bounding box center [1100, 398] width 66 height 16
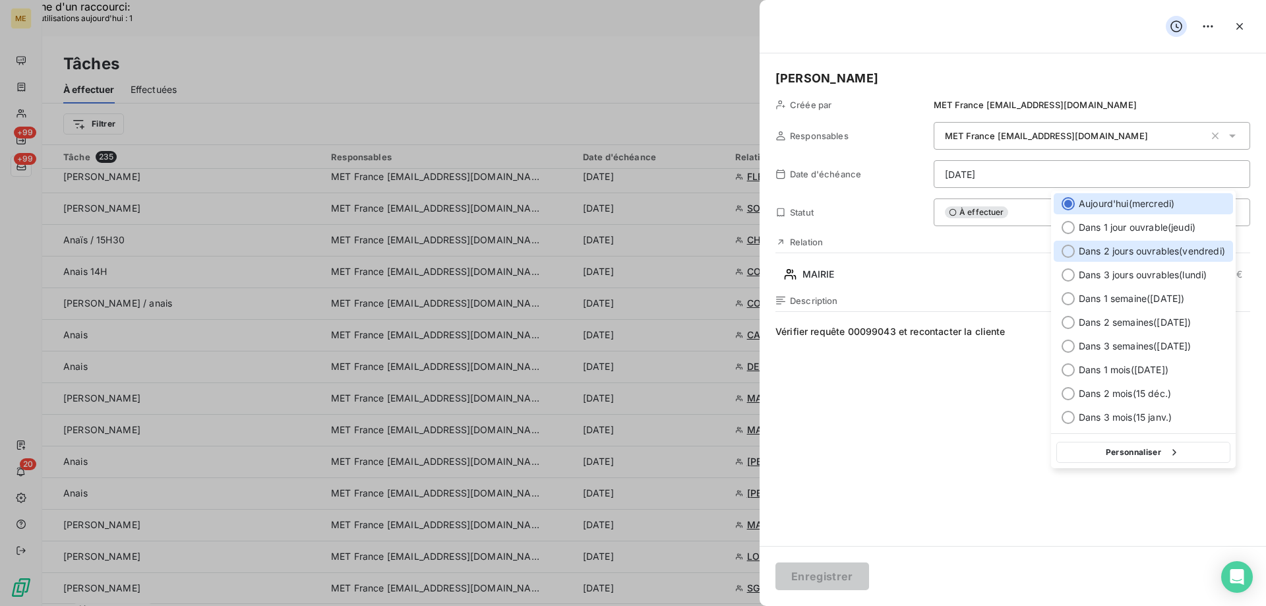
drag, startPoint x: 1067, startPoint y: 253, endPoint x: 1063, endPoint y: 263, distance: 10.4
click at [1065, 252] on div at bounding box center [1067, 251] width 13 height 13
type input "[DATE]"
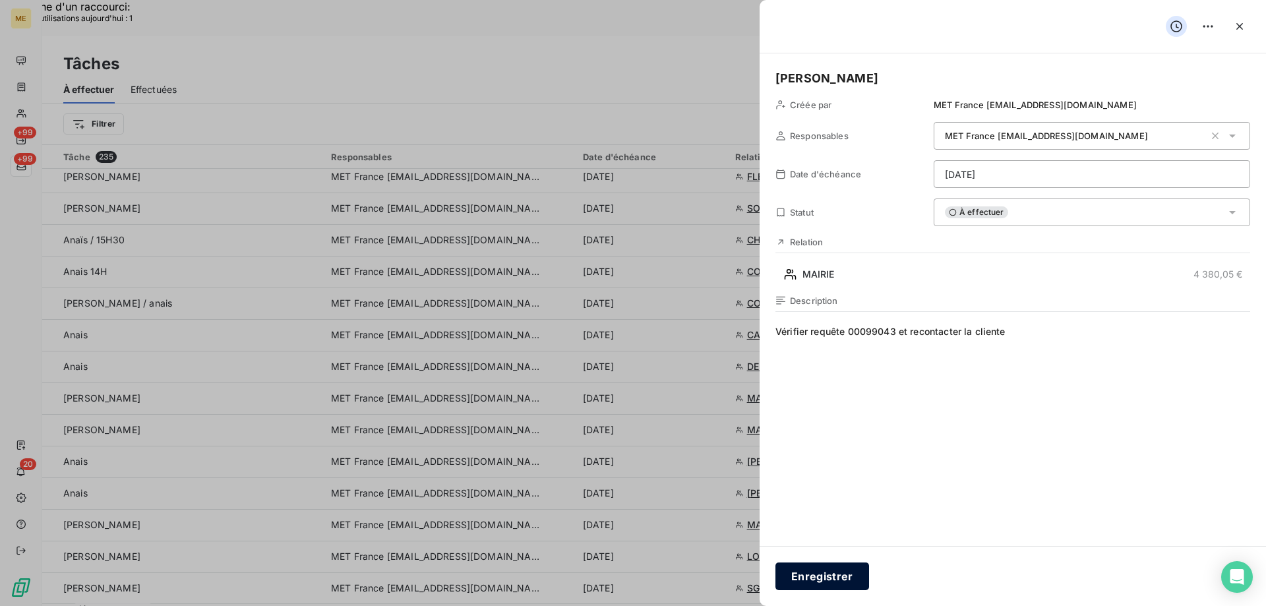
click at [827, 574] on button "Enregistrer" at bounding box center [822, 576] width 94 height 28
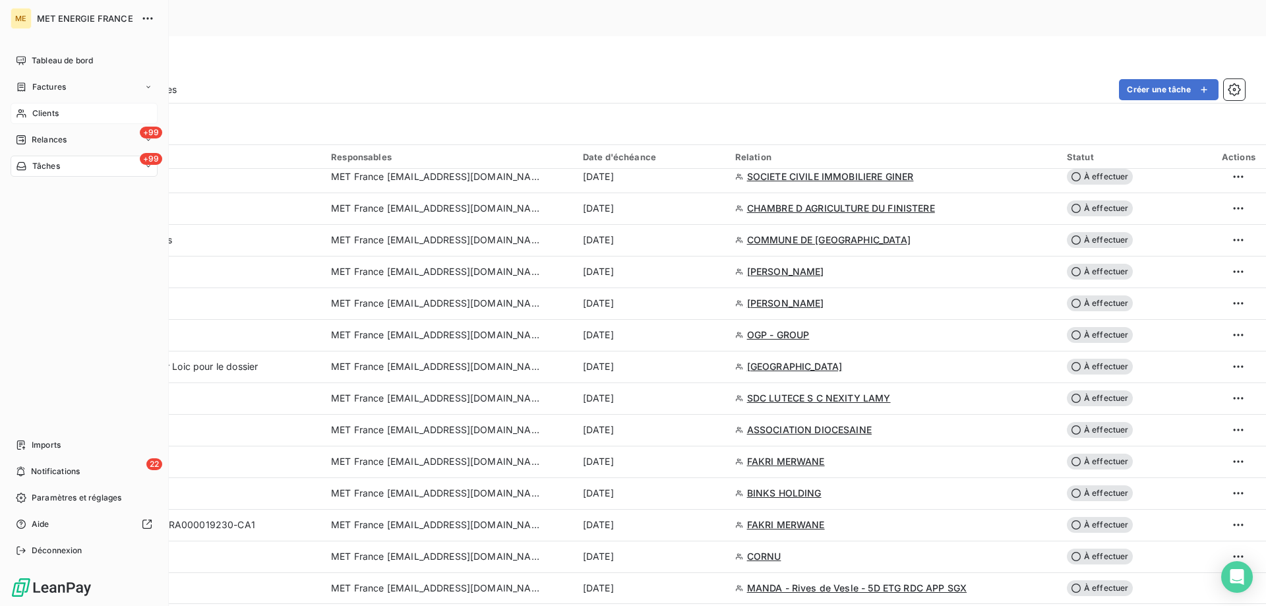
click at [55, 113] on span "Clients" at bounding box center [45, 113] width 26 height 12
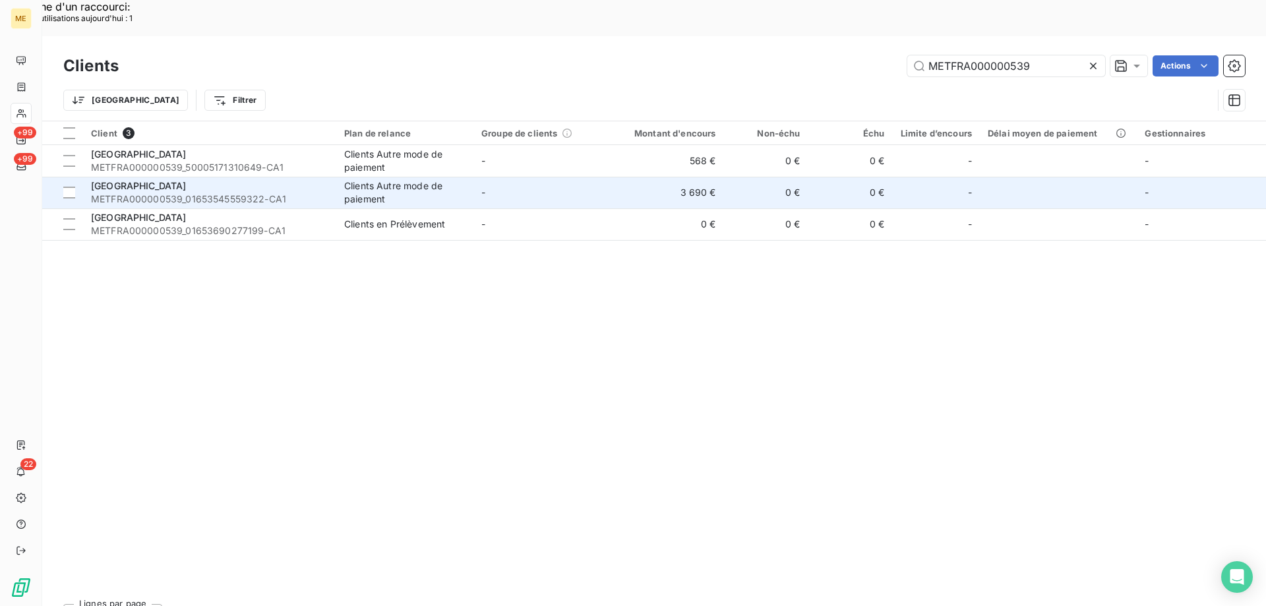
type input "METFRA000000539"
click at [170, 180] on span "[GEOGRAPHIC_DATA]" at bounding box center [139, 185] width 96 height 11
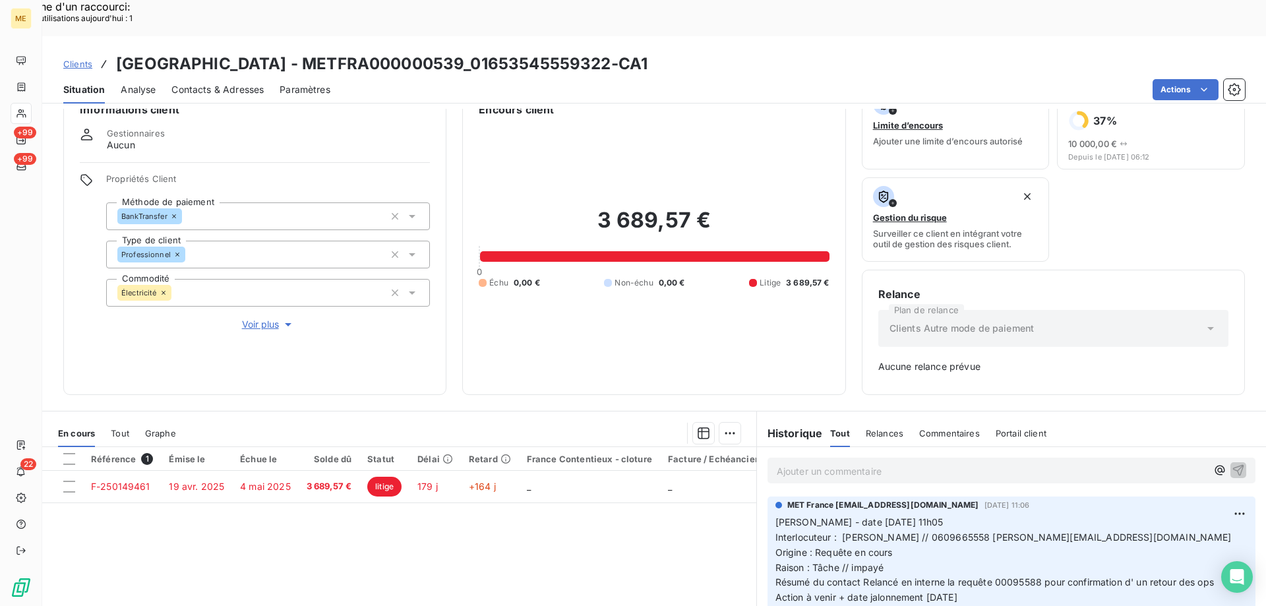
scroll to position [130, 0]
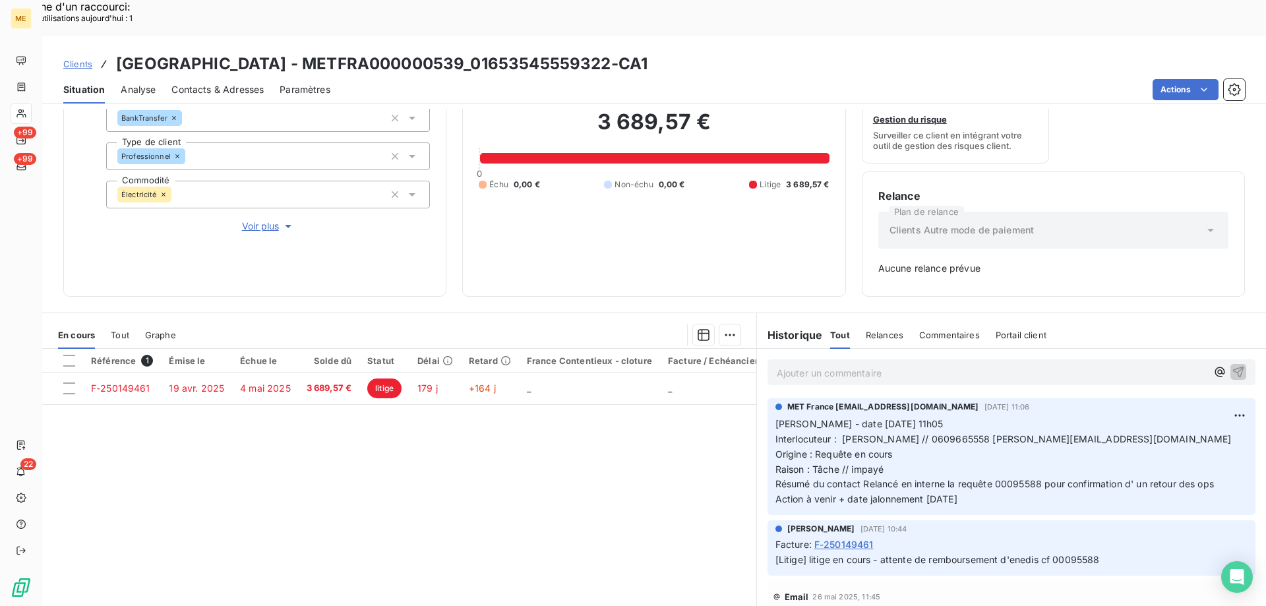
click at [251, 220] on span "Voir plus" at bounding box center [268, 226] width 53 height 13
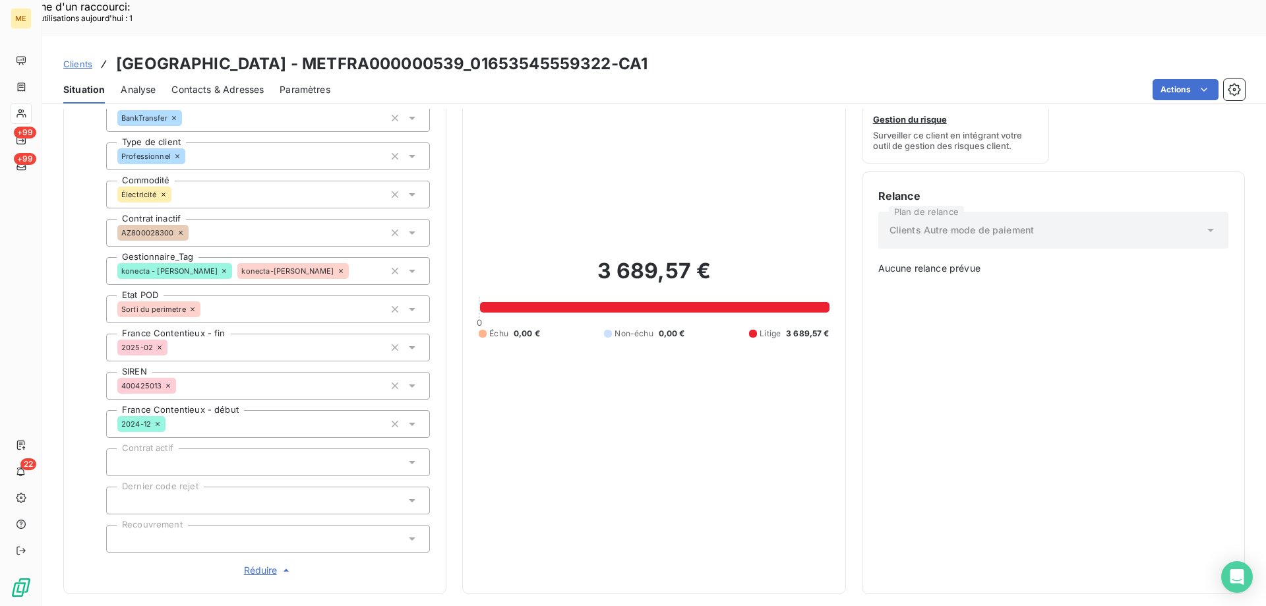
click at [255, 564] on span "Réduire" at bounding box center [268, 570] width 49 height 13
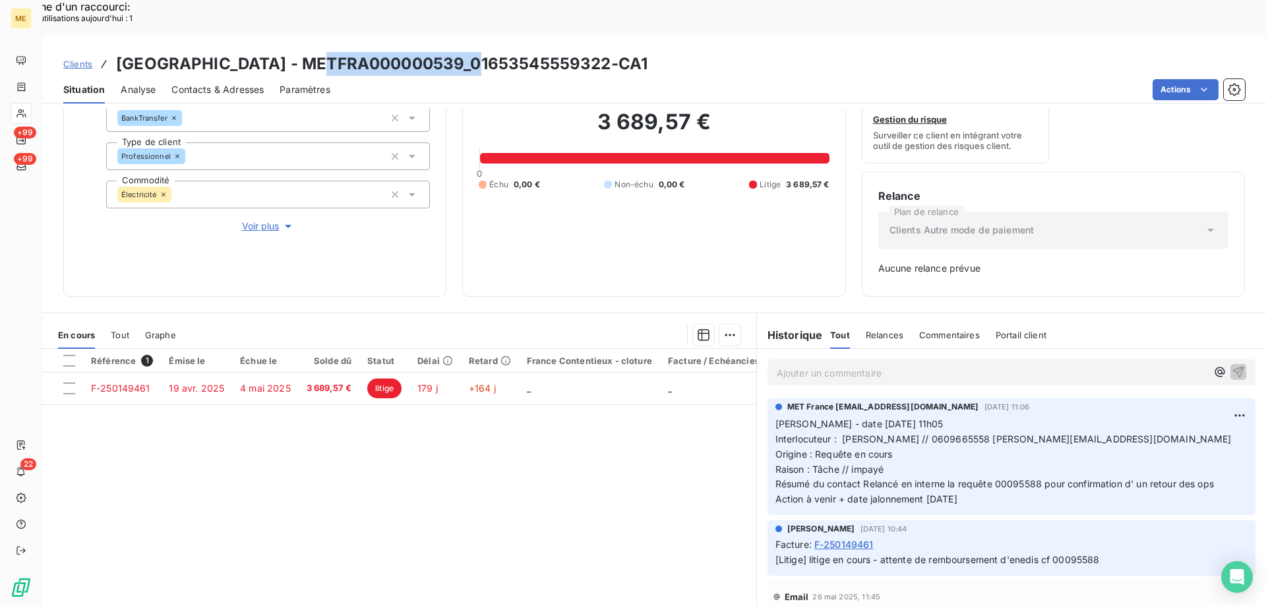
drag, startPoint x: 314, startPoint y: 22, endPoint x: 475, endPoint y: 26, distance: 160.9
click at [475, 52] on h3 "SARL HOTEL BELLEVUE - METFRA000000539_01653545559322-CA1" at bounding box center [381, 64] width 531 height 24
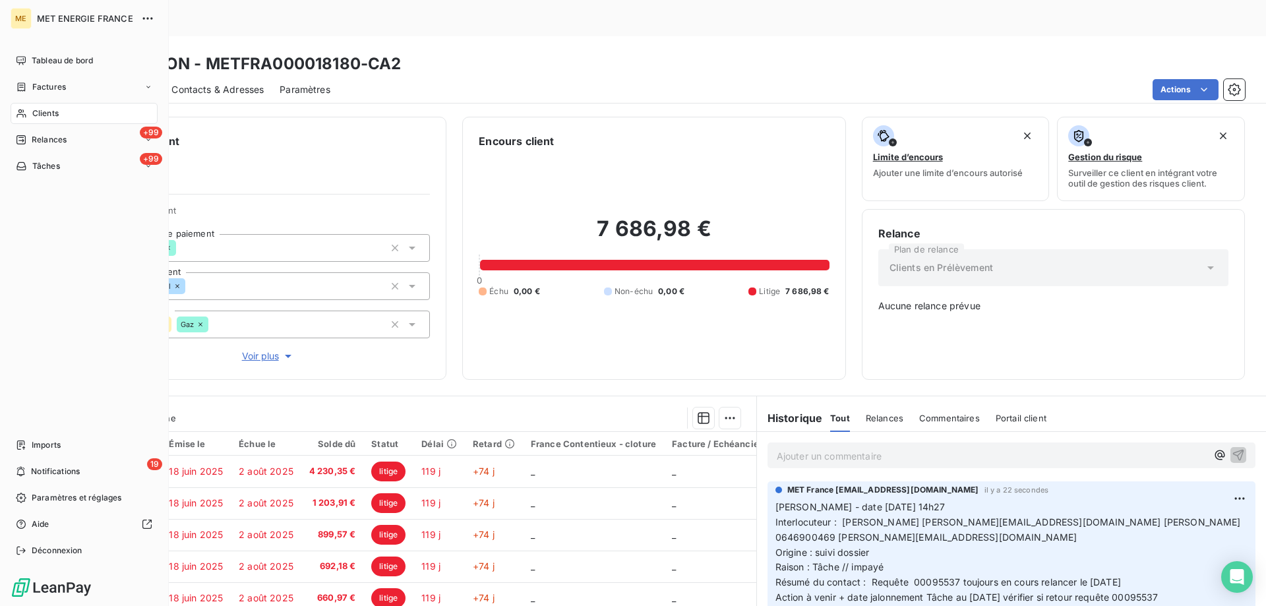
click at [94, 109] on div "Clients" at bounding box center [84, 113] width 147 height 21
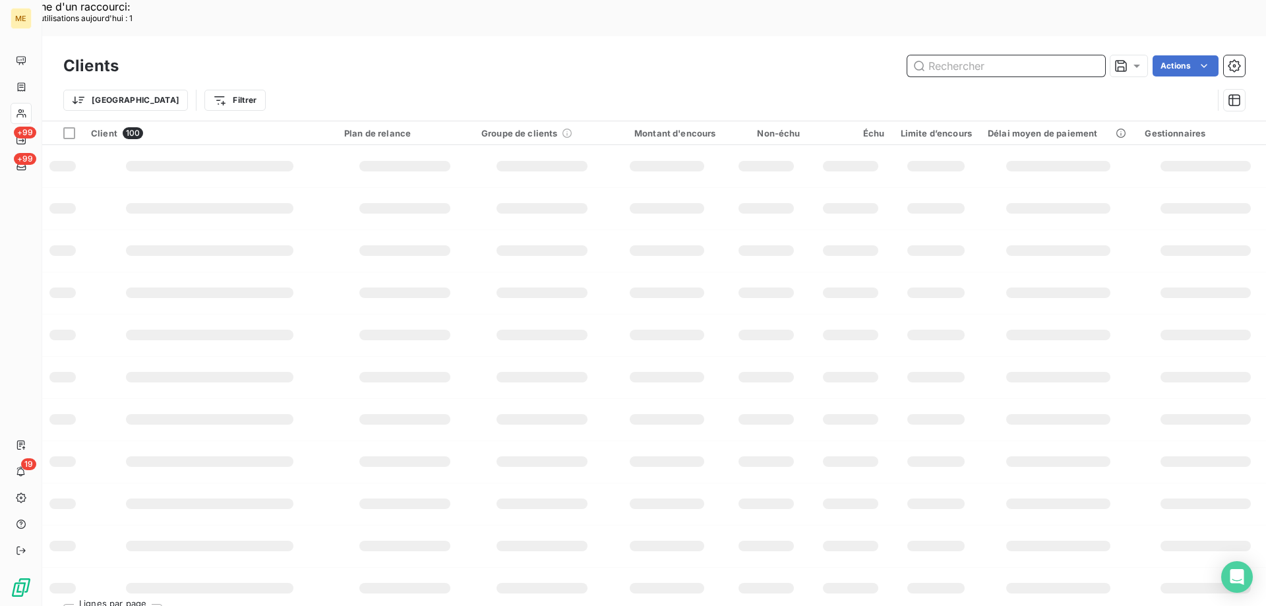
click at [949, 55] on input "text" at bounding box center [1006, 65] width 198 height 21
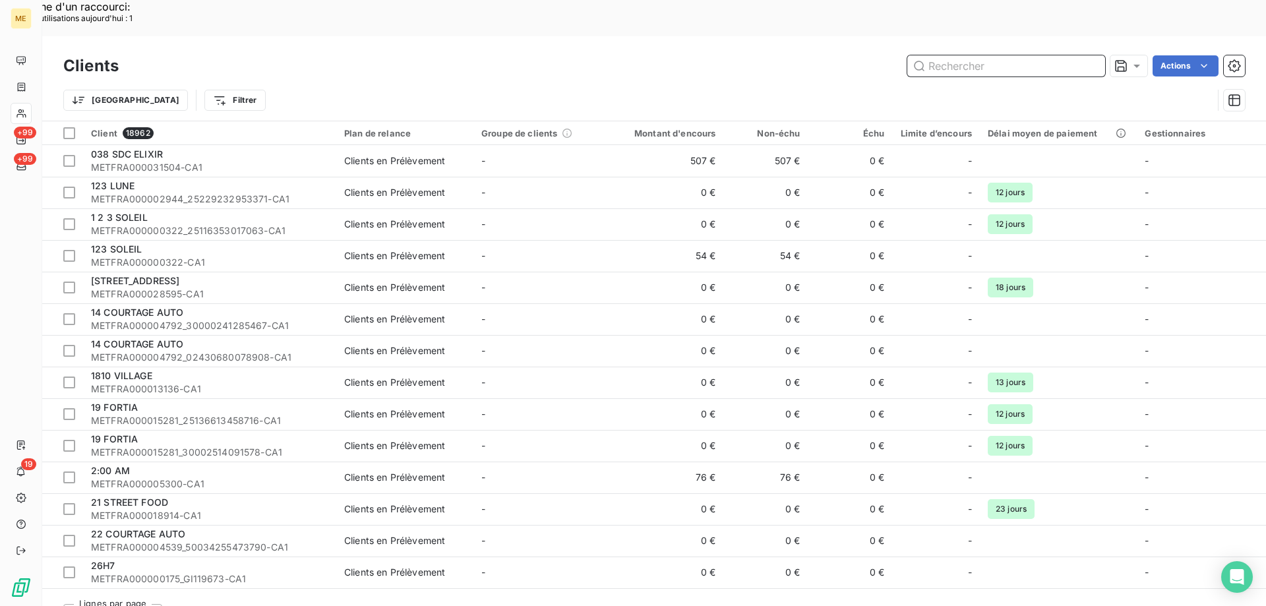
drag, startPoint x: 949, startPoint y: 40, endPoint x: 941, endPoint y: 26, distance: 15.0
paste input "METFRA000018180"
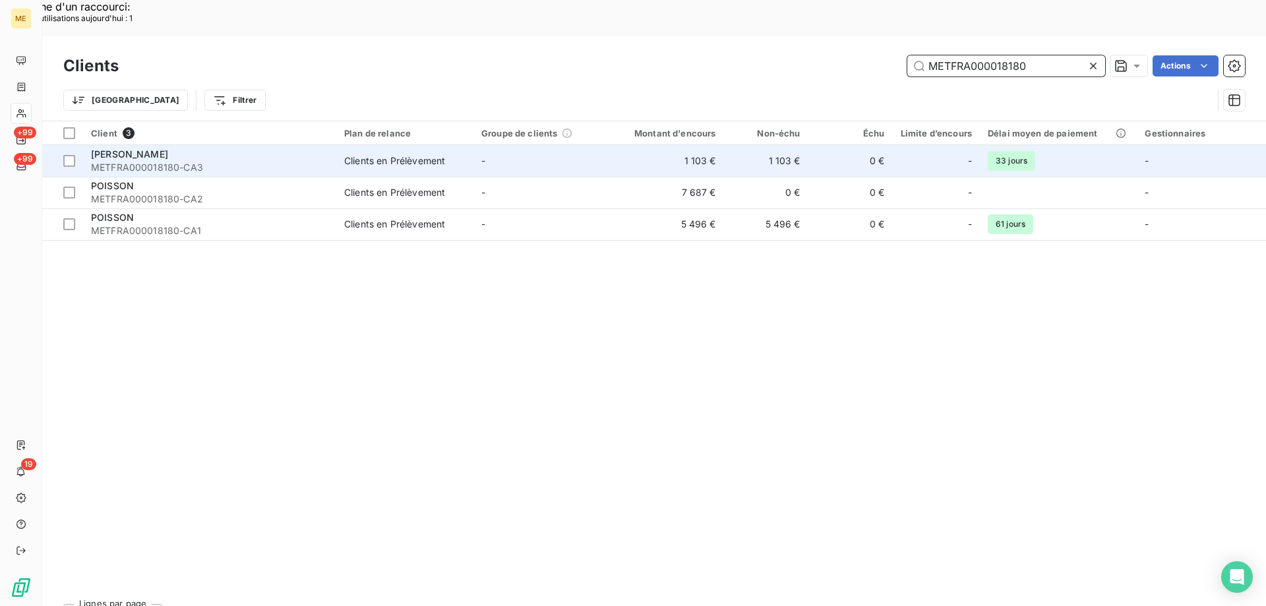
type input "METFRA000018180"
click at [152, 161] on span "METFRA000018180-CA3" at bounding box center [209, 167] width 237 height 13
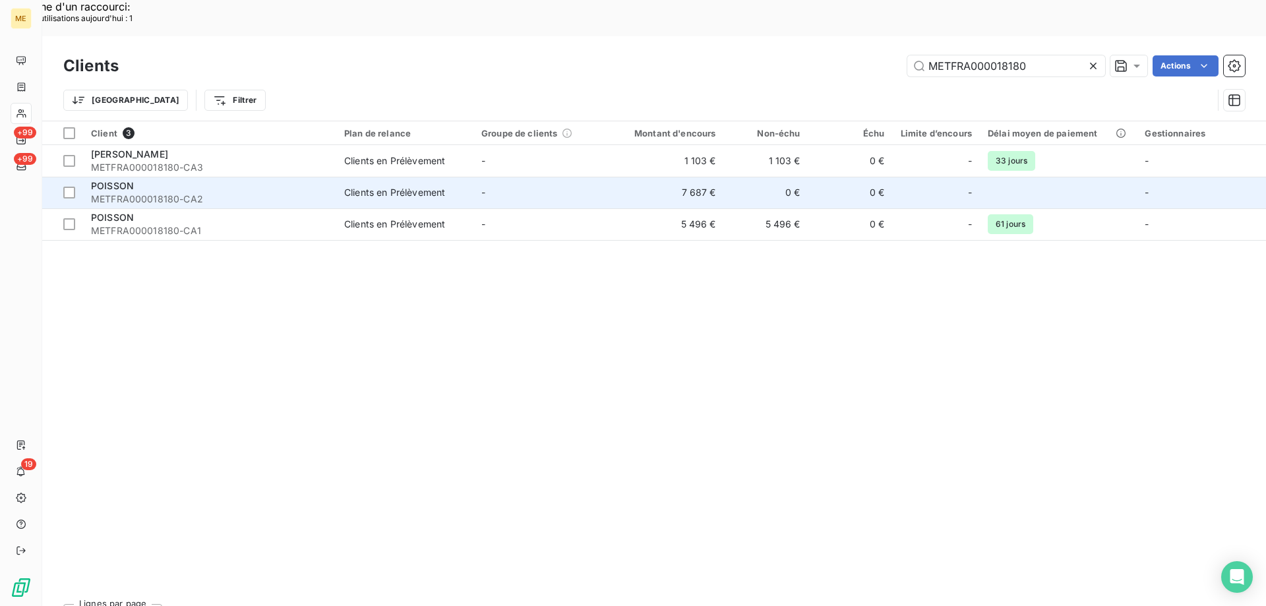
click at [134, 193] on span "METFRA000018180-CA2" at bounding box center [209, 199] width 237 height 13
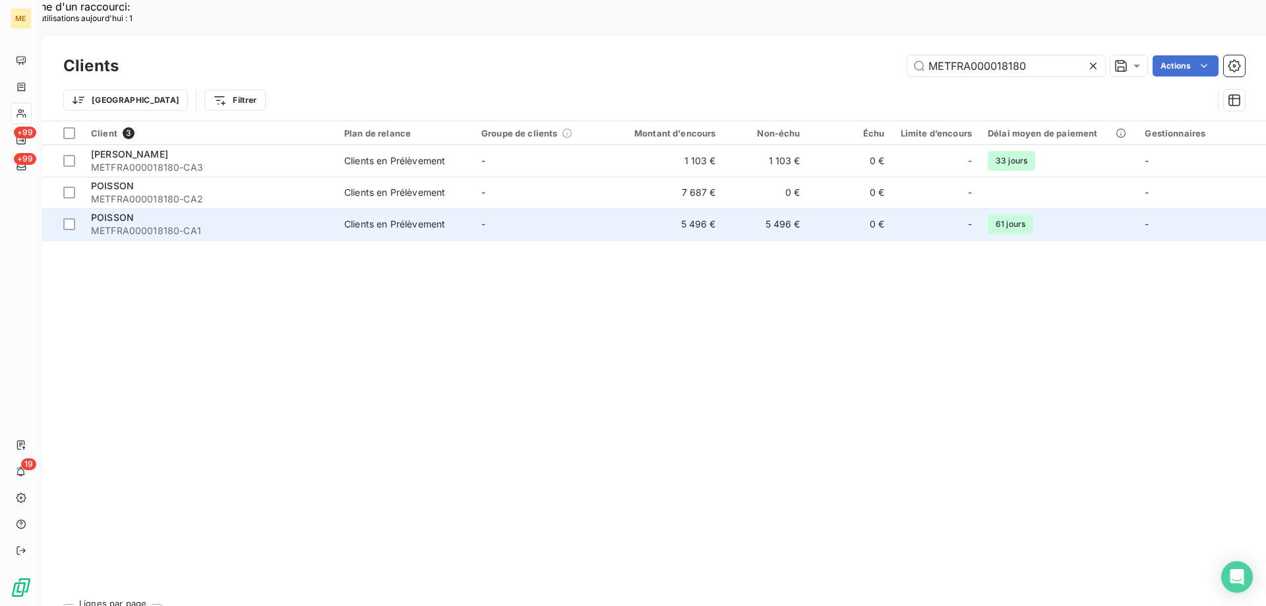
click at [138, 211] on div "POISSON" at bounding box center [209, 217] width 237 height 13
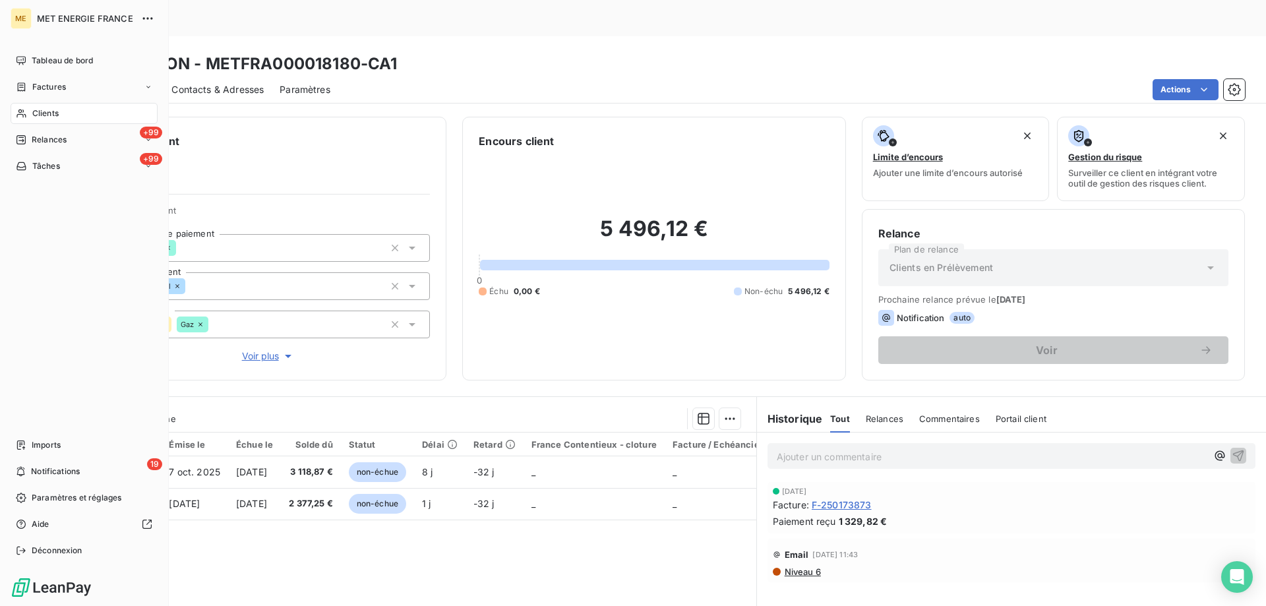
drag, startPoint x: 69, startPoint y: 111, endPoint x: 76, endPoint y: 113, distance: 7.4
click at [69, 113] on div "Clients" at bounding box center [84, 113] width 147 height 21
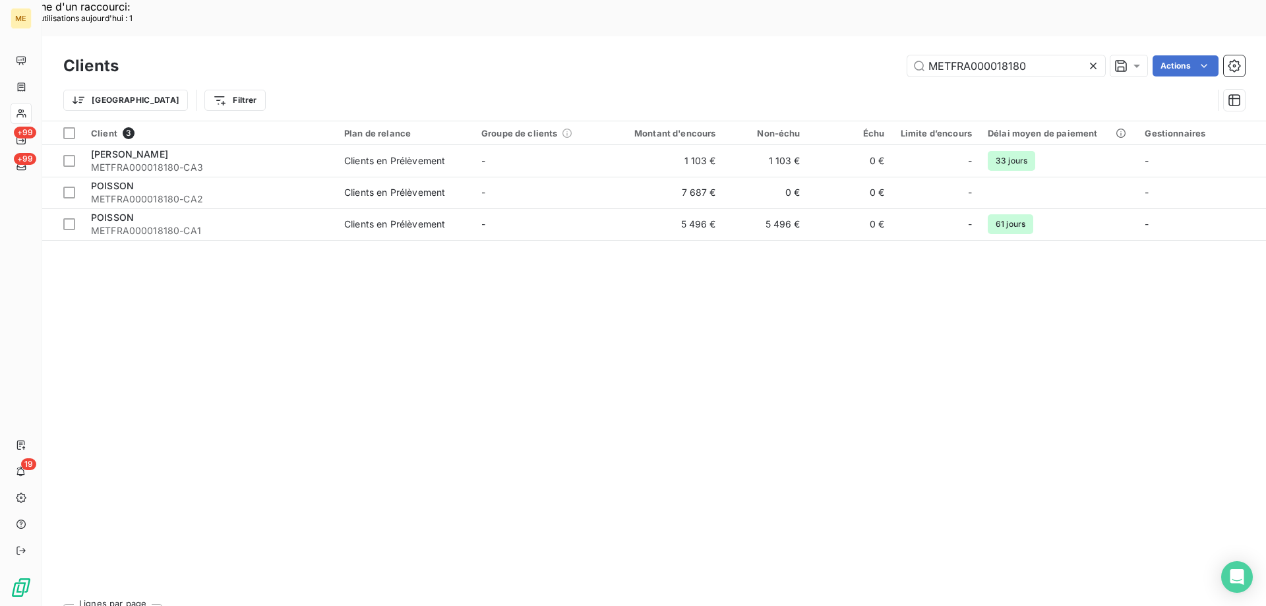
click at [1096, 59] on icon at bounding box center [1092, 65] width 13 height 13
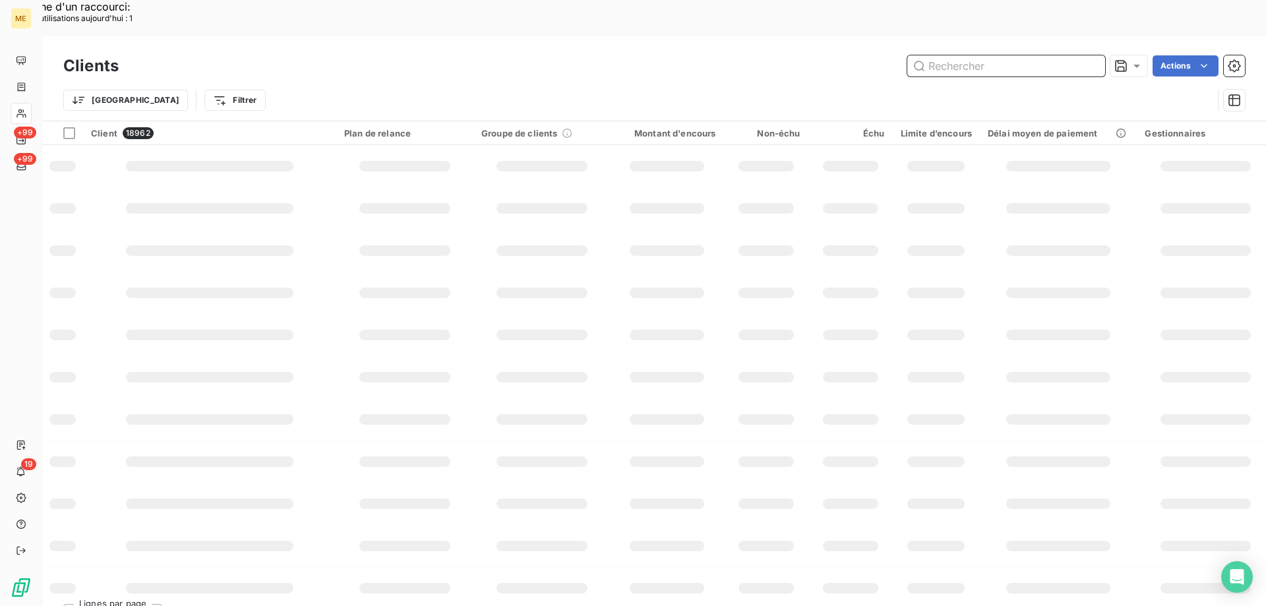
click at [953, 55] on input "text" at bounding box center [1006, 65] width 198 height 21
paste input "METFRA000008132BI01"
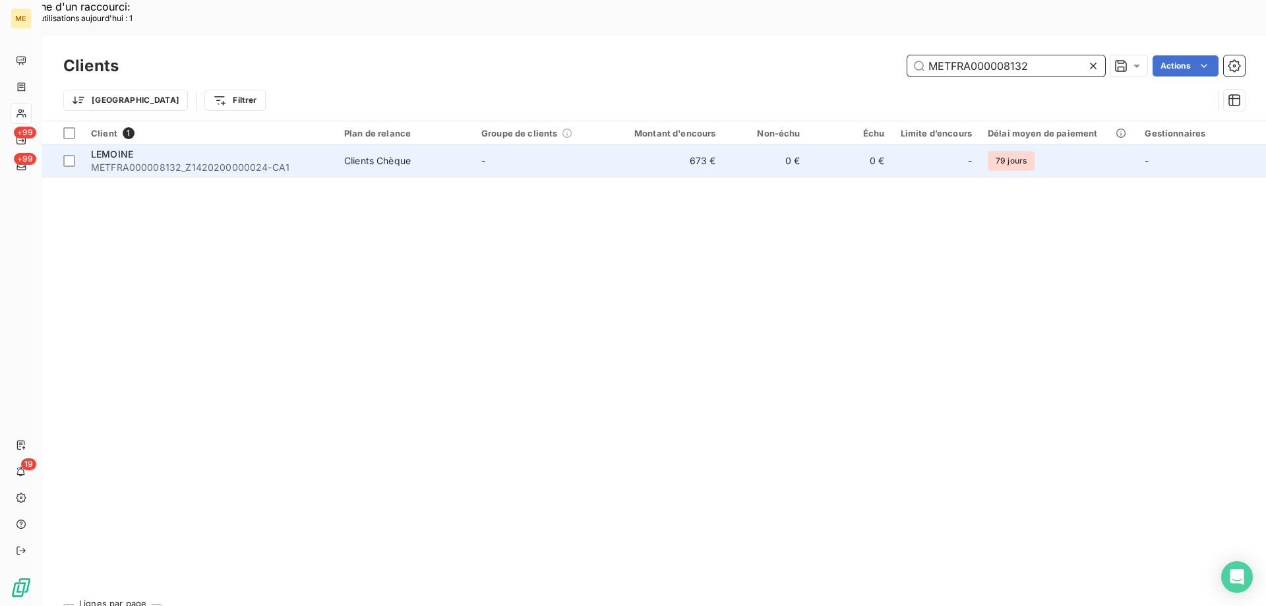
type input "METFRA000008132"
click at [183, 161] on span "METFRA000008132_Z1420200000024-CA1" at bounding box center [209, 167] width 237 height 13
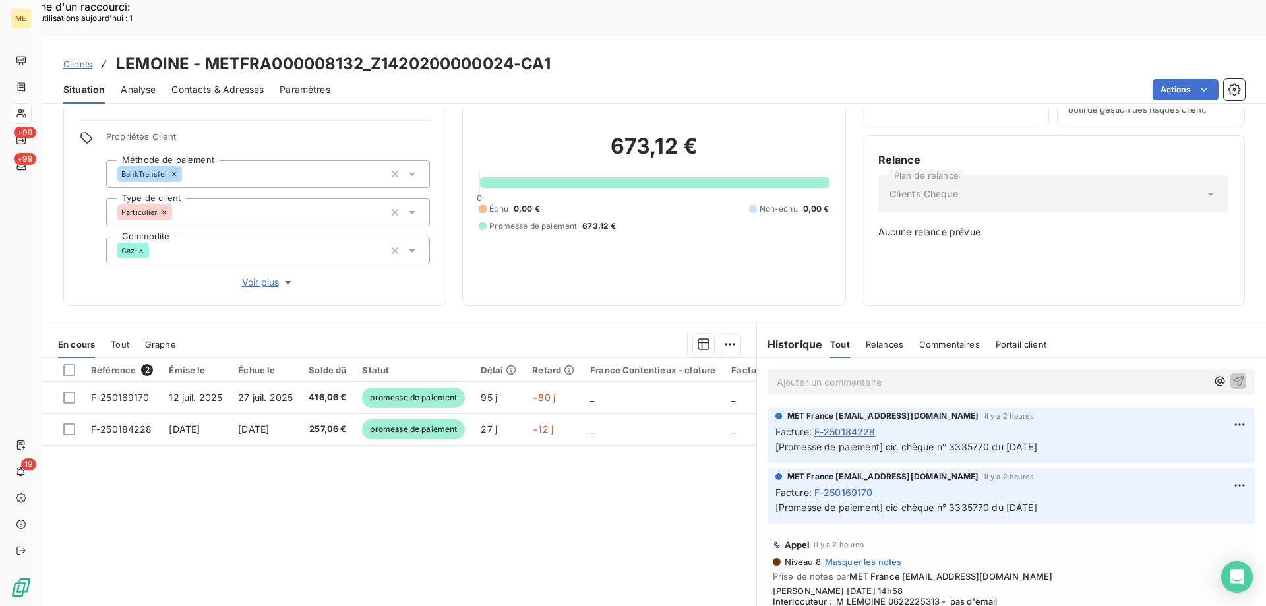
scroll to position [66, 0]
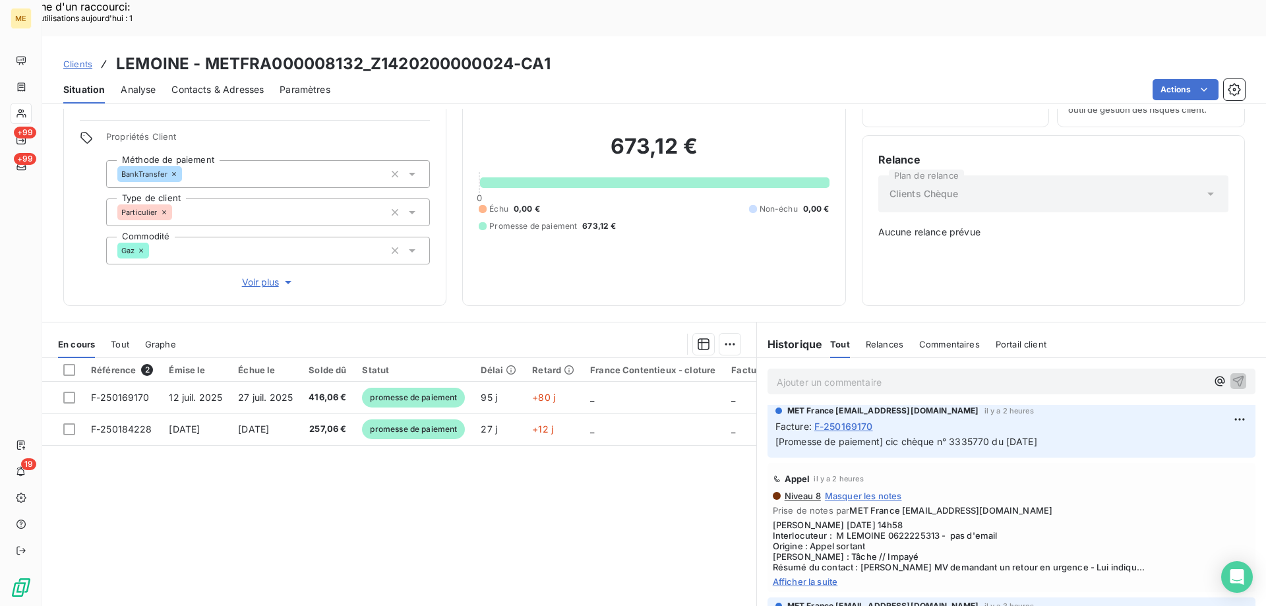
click at [780, 576] on span "Afficher la suite" at bounding box center [1011, 581] width 477 height 11
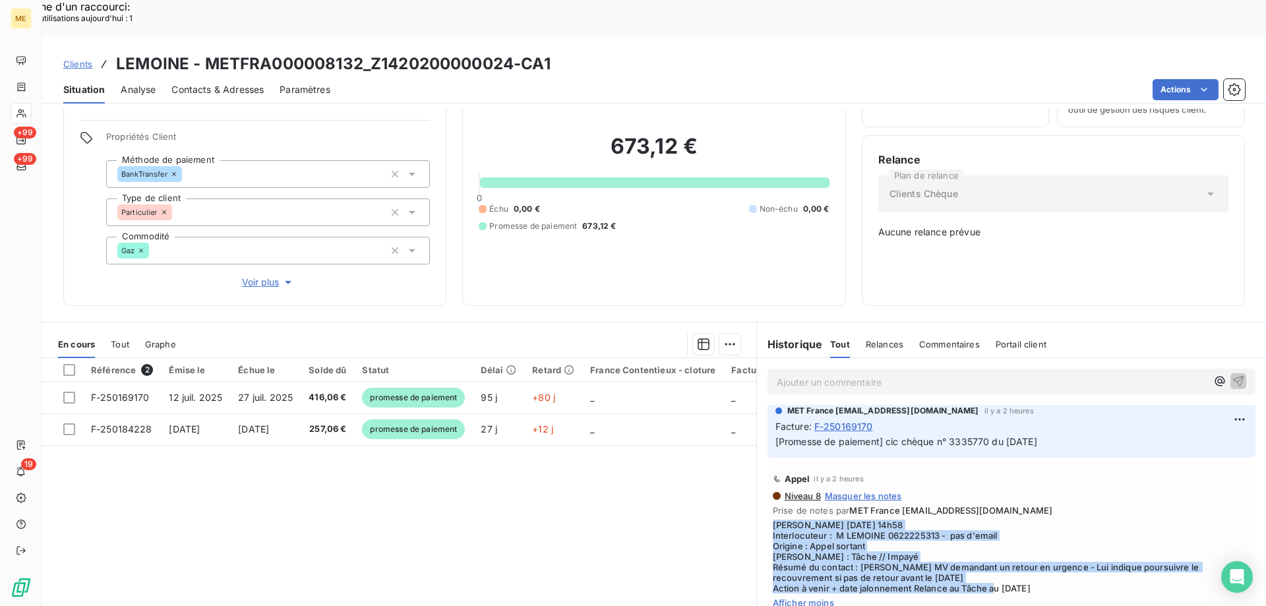
drag, startPoint x: 1054, startPoint y: 545, endPoint x: 763, endPoint y: 483, distance: 297.3
click at [767, 483] on div "Appel il y a 2 heures Niveau 8 Masquer les notes Prise de notes par MET France …" at bounding box center [1011, 538] width 488 height 150
copy span "[PERSON_NAME] [DATE] 14h58 Interlocuteur : M LEMOINE 0622225313 - pas d'email O…"
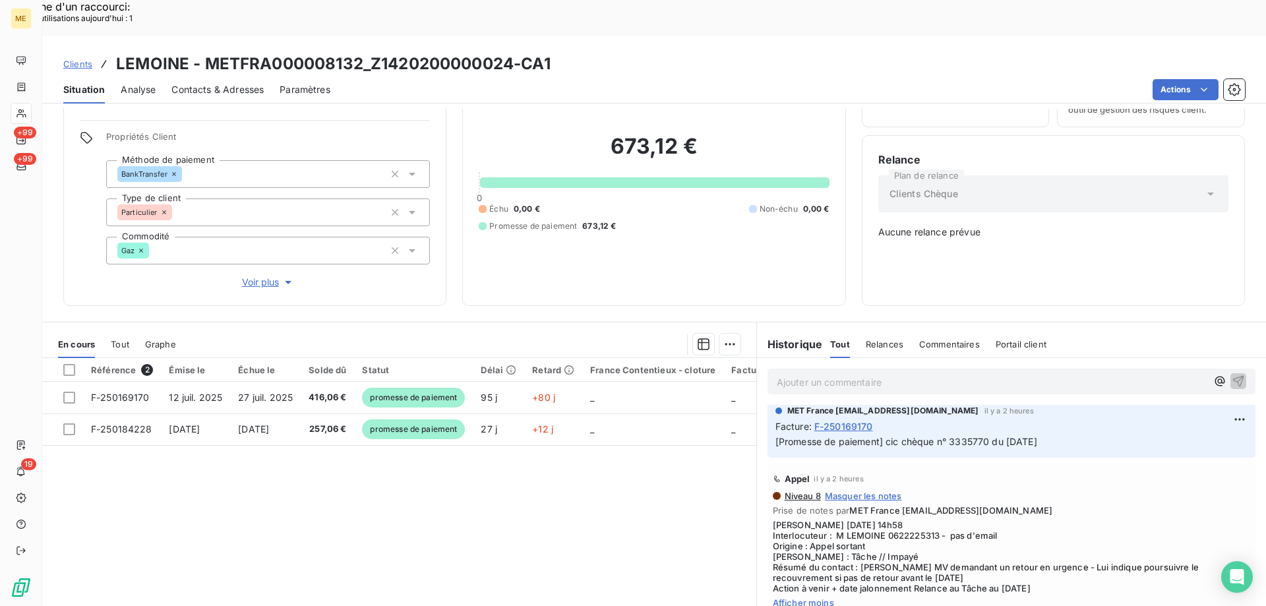
click at [652, 499] on div "Référence 2 Émise le Échue le Solde dû Statut Délai Retard France Contentieux -…" at bounding box center [399, 485] width 714 height 254
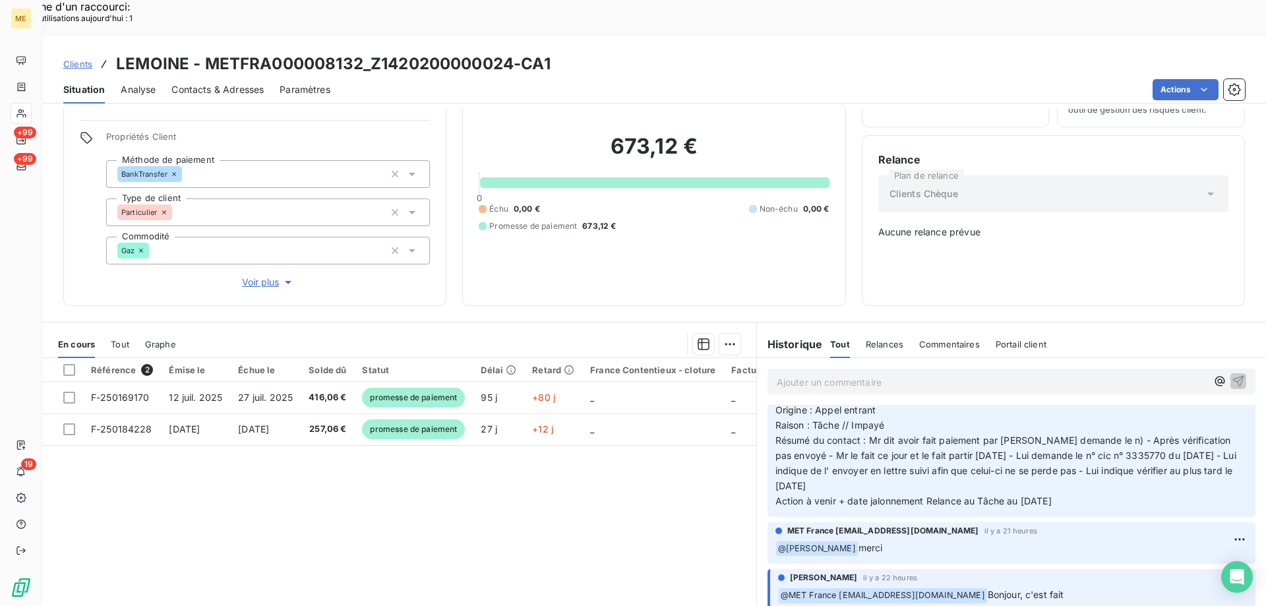
scroll to position [132, 0]
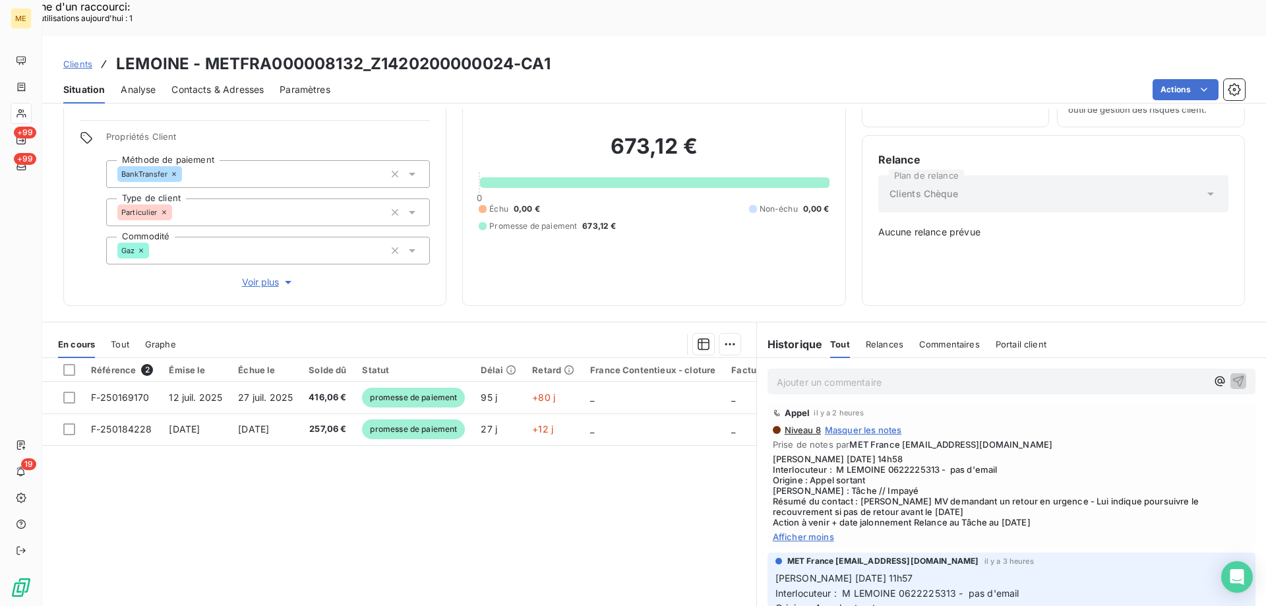
click at [795, 374] on p "Ajouter un commentaire ﻿" at bounding box center [992, 382] width 430 height 16
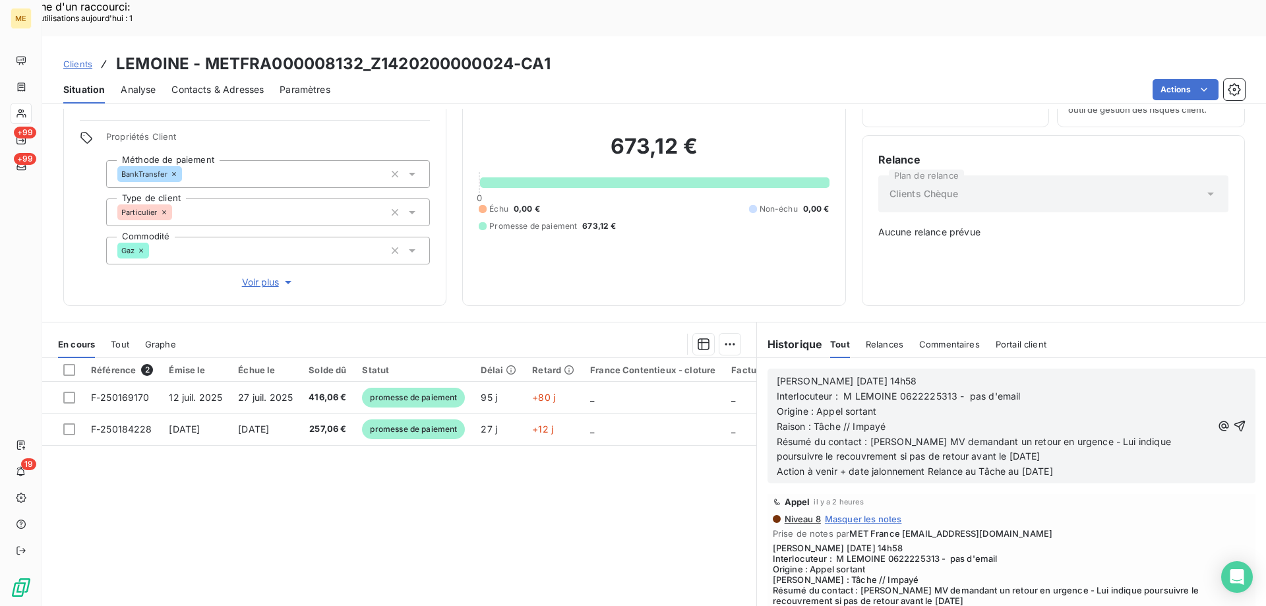
scroll to position [221, 0]
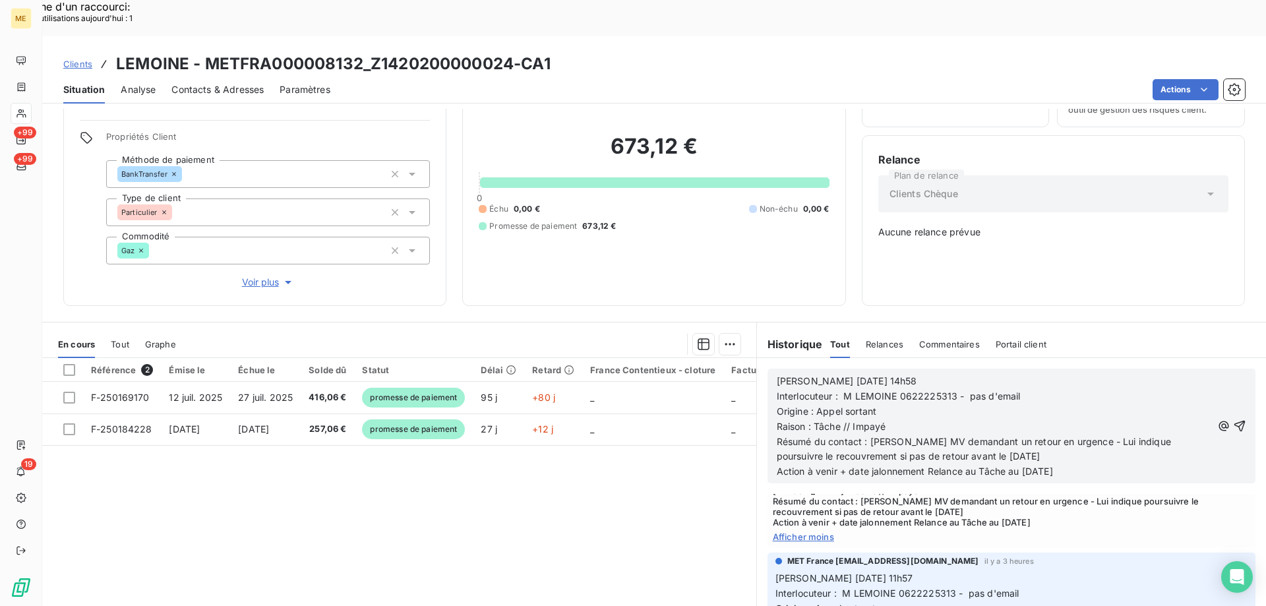
click at [808, 375] on span "[PERSON_NAME] [DATE] 14h58" at bounding box center [847, 380] width 140 height 11
drag, startPoint x: 805, startPoint y: 334, endPoint x: 954, endPoint y: 326, distance: 149.2
click at [951, 374] on p "[PERSON_NAME] [DATE] 14h58" at bounding box center [994, 381] width 435 height 15
drag, startPoint x: 841, startPoint y: 367, endPoint x: 870, endPoint y: 367, distance: 29.0
click at [870, 405] on span "Origine : Appel sortant" at bounding box center [827, 410] width 100 height 11
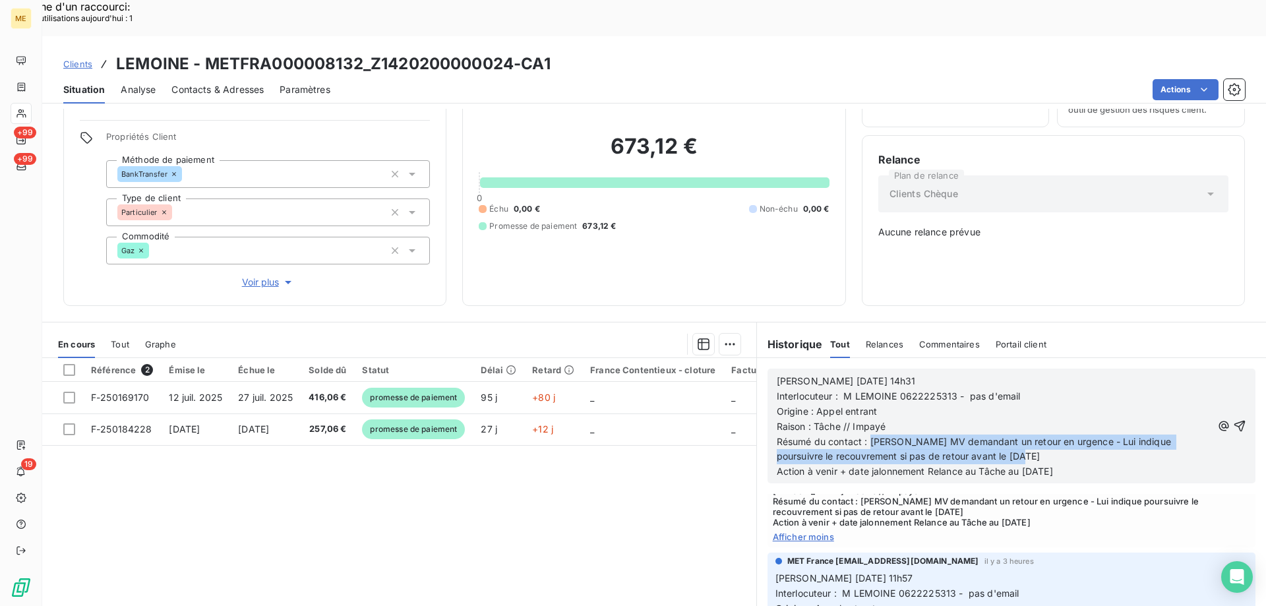
drag, startPoint x: 864, startPoint y: 392, endPoint x: 1003, endPoint y: 411, distance: 140.4
click at [1003, 434] on p "Résumé du contact : [PERSON_NAME] MV demandant un retour en urgence - Lui indiq…" at bounding box center [994, 449] width 435 height 30
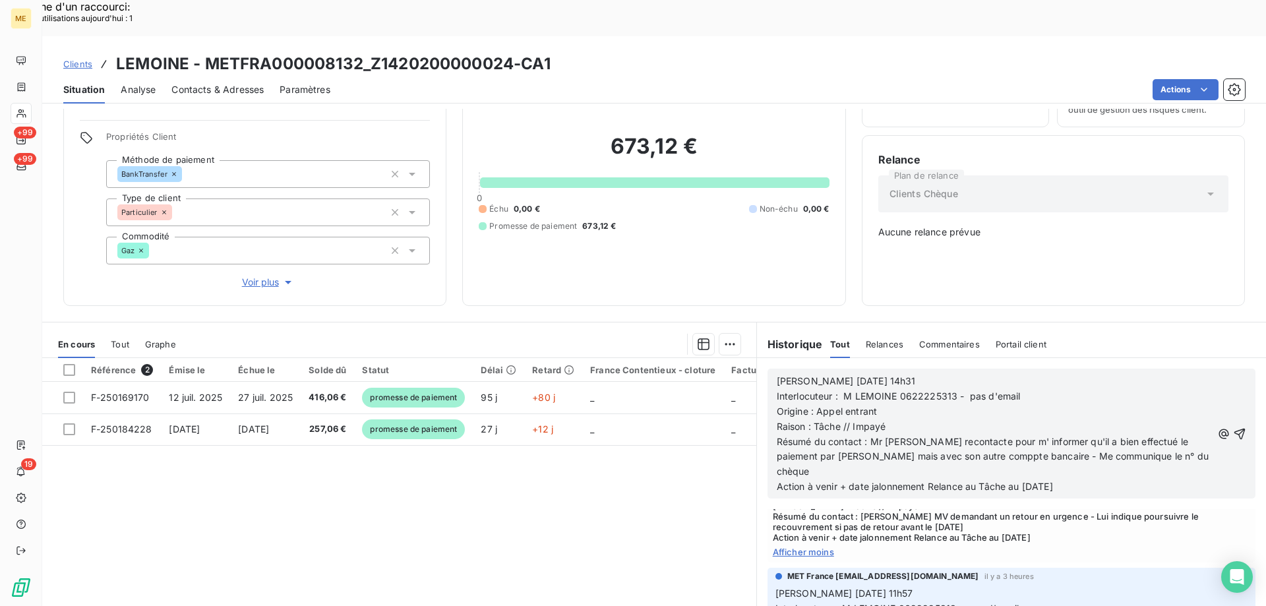
click at [928, 436] on span "Résumé du contact : Mr [PERSON_NAME] recontacte pour m' informer qu'il a bien e…" at bounding box center [994, 457] width 434 height 42
click at [926, 436] on span "Résumé du contact : Mr [PERSON_NAME] recontacte pour m' informer qu'il a bien e…" at bounding box center [994, 457] width 434 height 42
click at [1143, 434] on p "Résumé du contact : Mr [PERSON_NAME] recontacte pour m' informer qu'il a bien e…" at bounding box center [994, 456] width 435 height 45
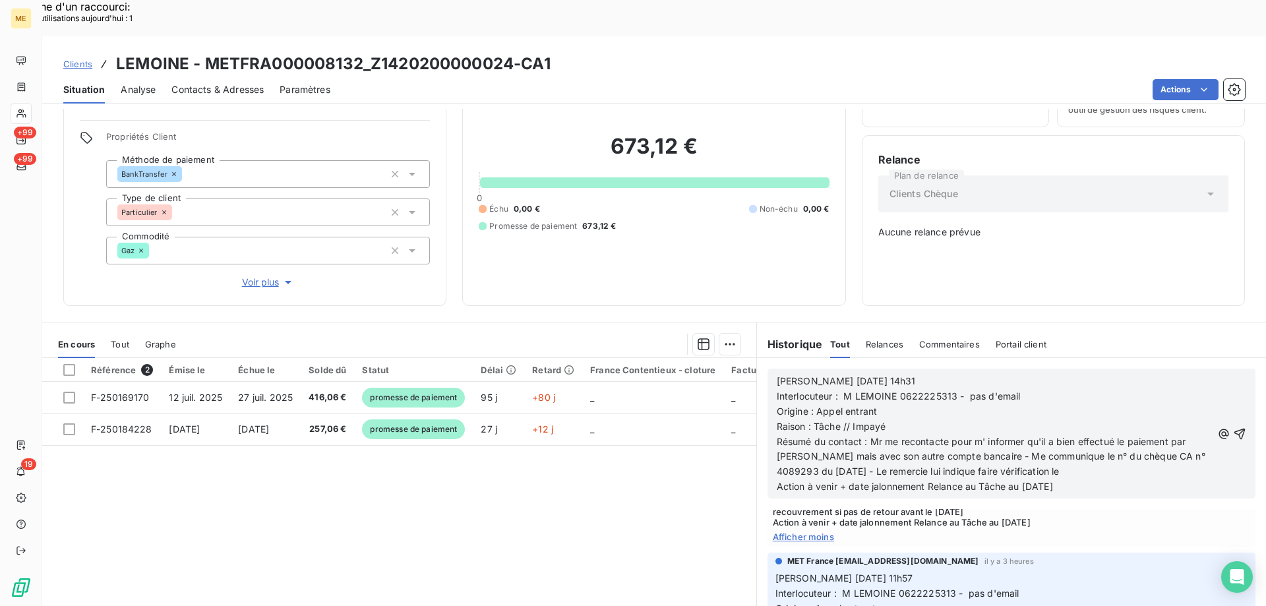
click at [1090, 434] on p "Résumé du contact : Mr me recontacte pour m' informer qu'il a bien effectué le …" at bounding box center [994, 456] width 435 height 45
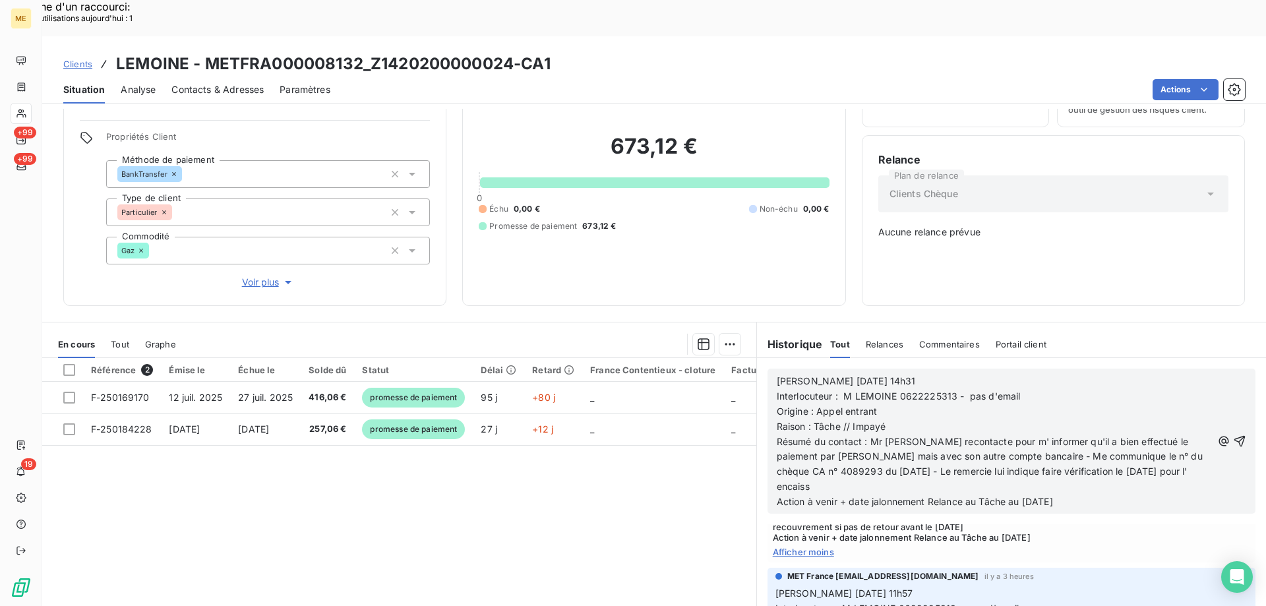
scroll to position [251, 0]
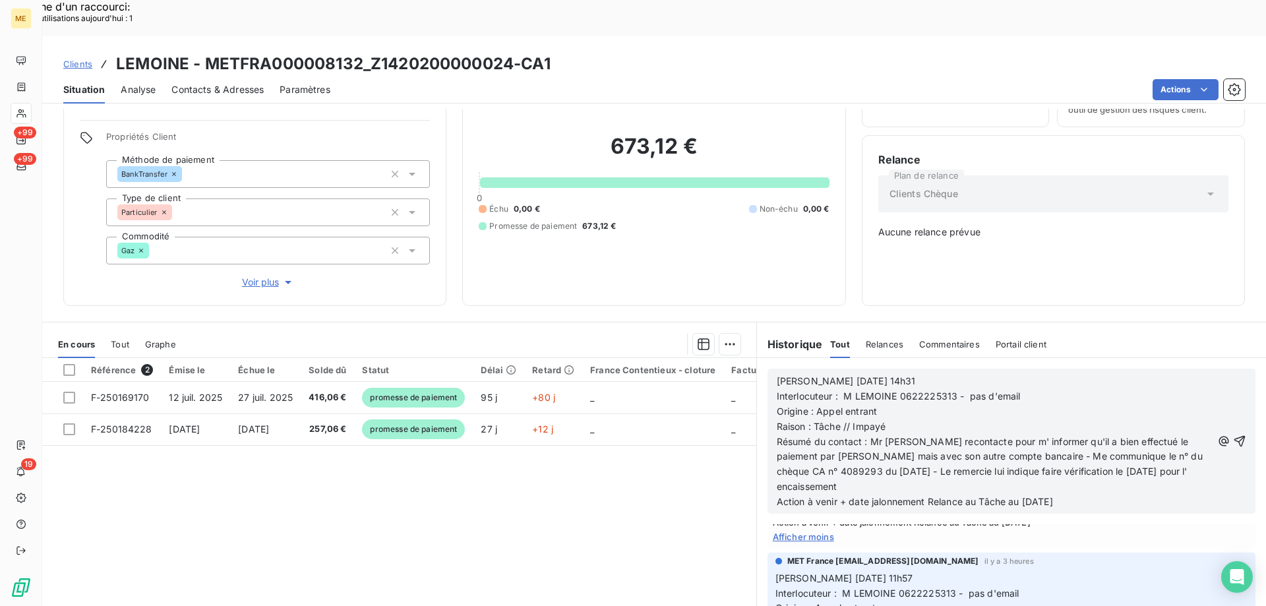
drag, startPoint x: 1022, startPoint y: 455, endPoint x: 1099, endPoint y: 449, distance: 77.4
click at [1099, 494] on p "Action à venir + date jalonnement Relance au Tâche au [DATE]" at bounding box center [994, 501] width 435 height 15
click at [1233, 434] on icon "button" at bounding box center [1239, 440] width 13 height 13
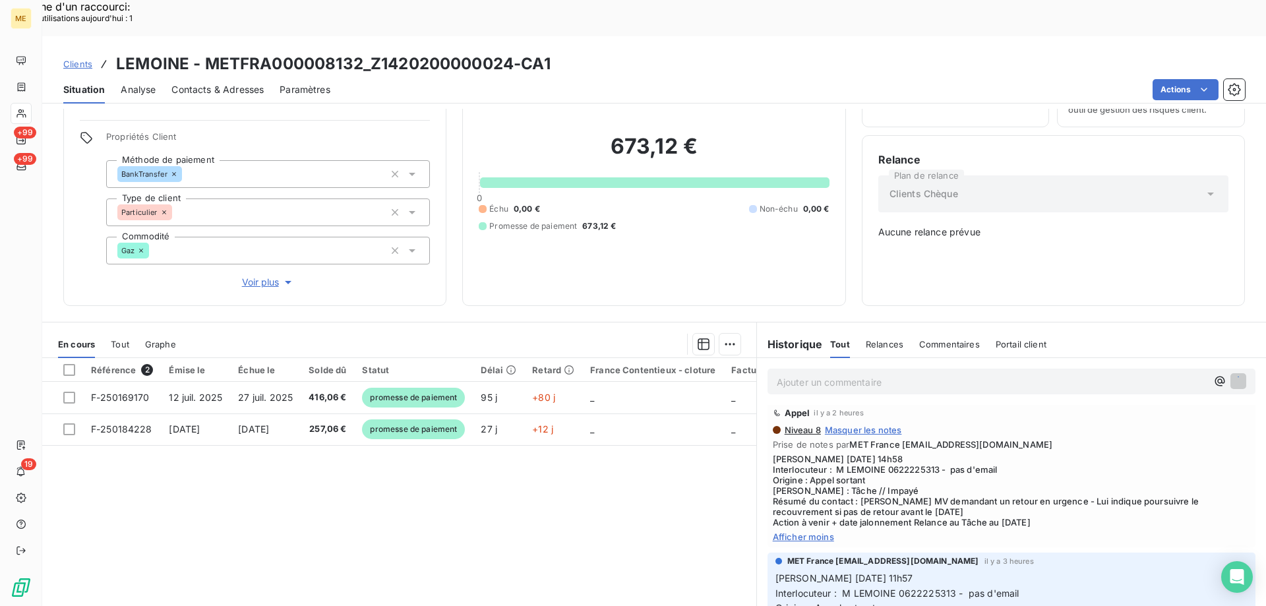
scroll to position [284, 0]
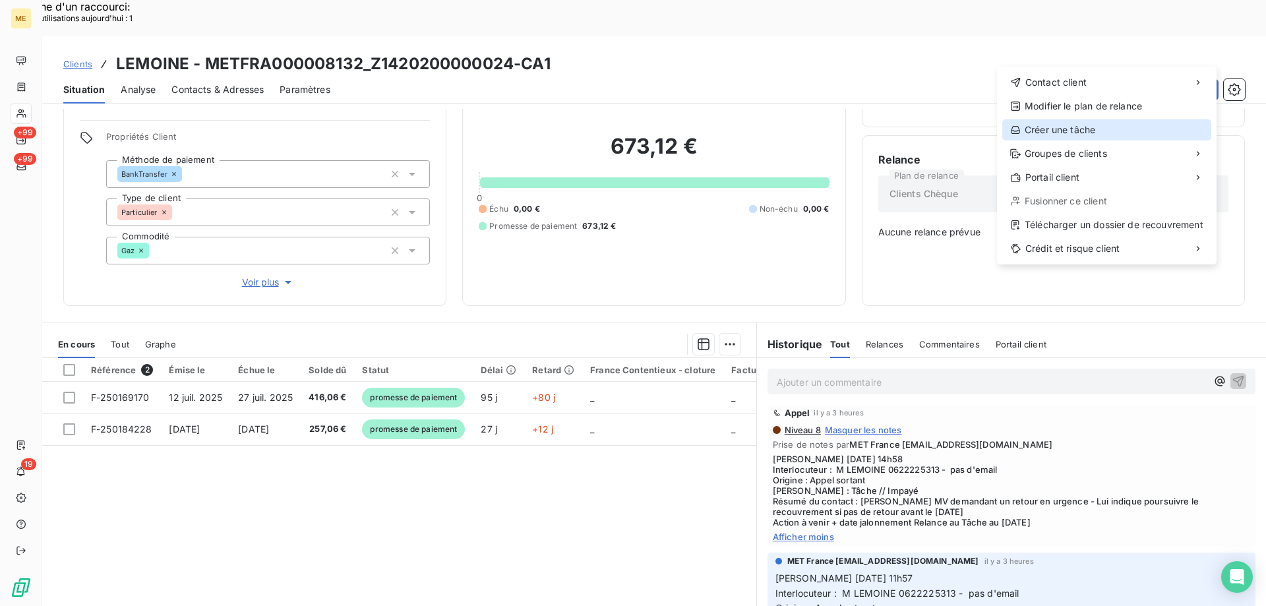
click at [1074, 127] on div "Créer une tâche" at bounding box center [1106, 129] width 209 height 21
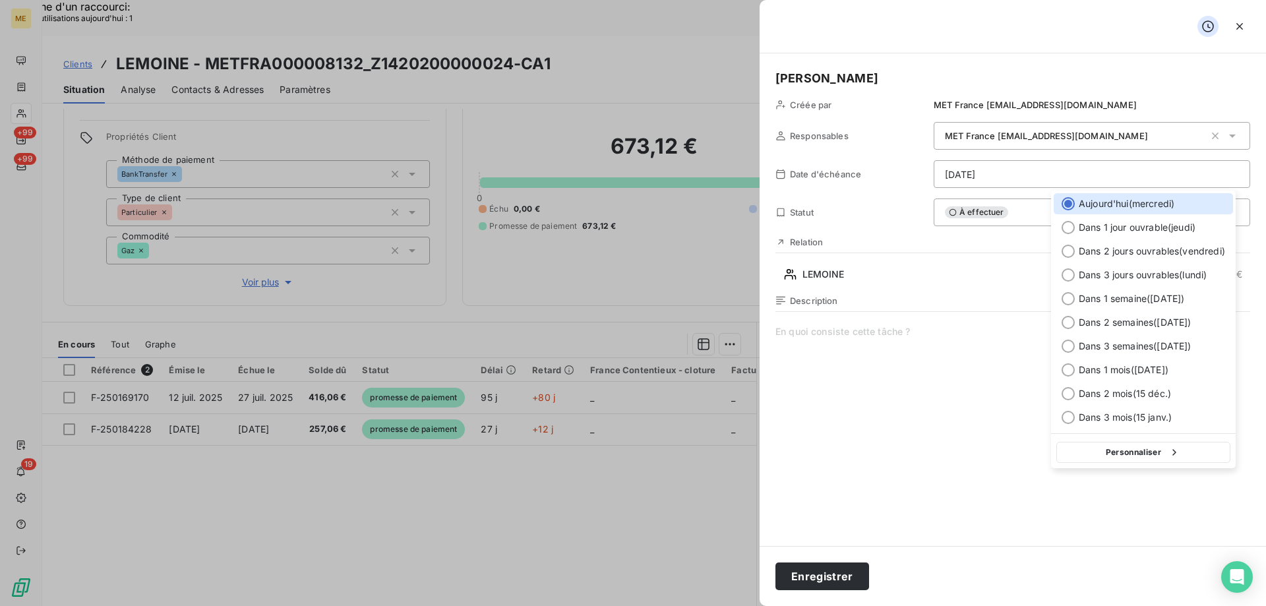
click at [1114, 451] on button "Personnaliser" at bounding box center [1143, 452] width 174 height 21
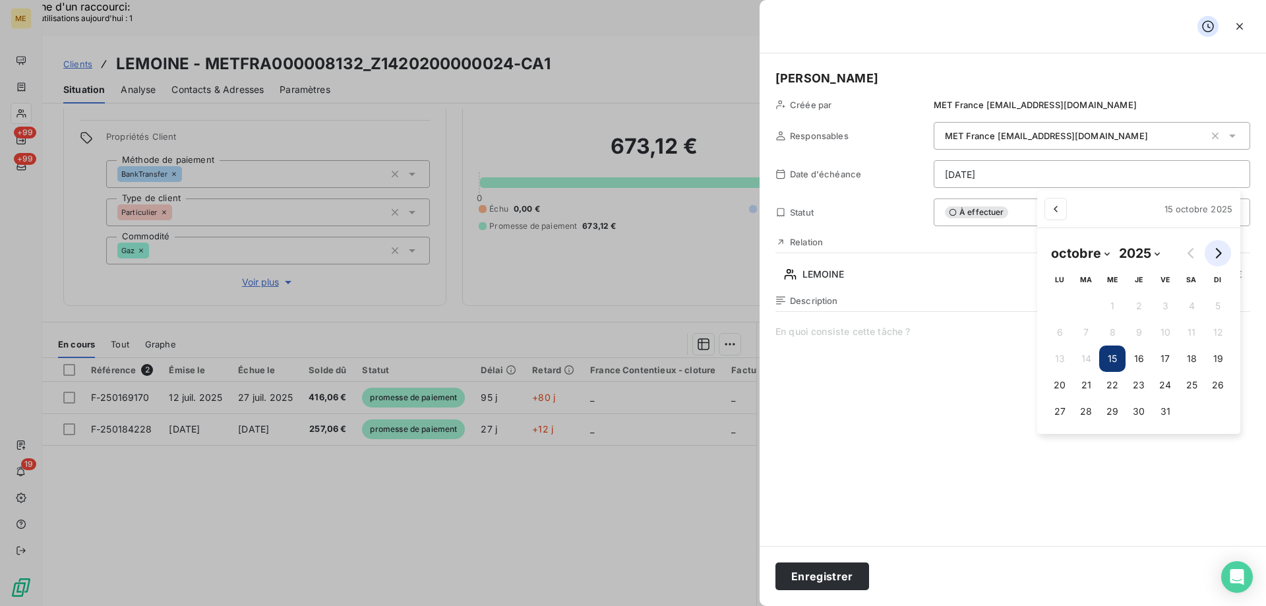
click at [1223, 251] on button "Go to next month" at bounding box center [1218, 253] width 26 height 26
select select "10"
click at [1060, 359] on button "10" at bounding box center [1058, 358] width 26 height 26
type input "[DATE]"
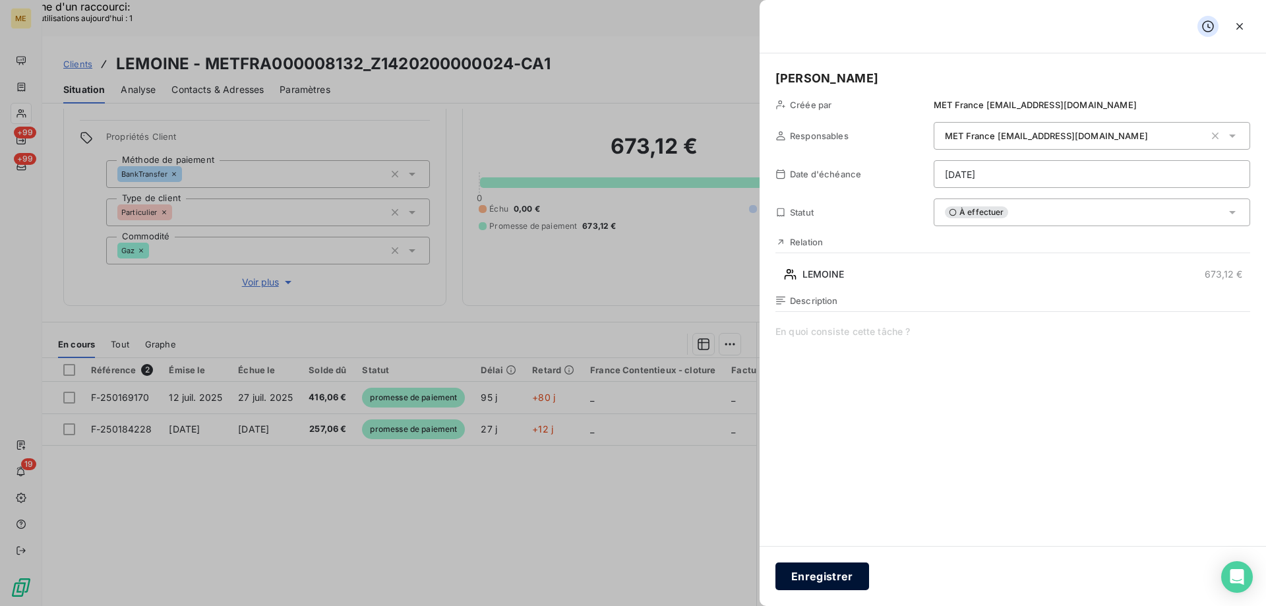
click at [818, 571] on button "Enregistrer" at bounding box center [822, 576] width 94 height 28
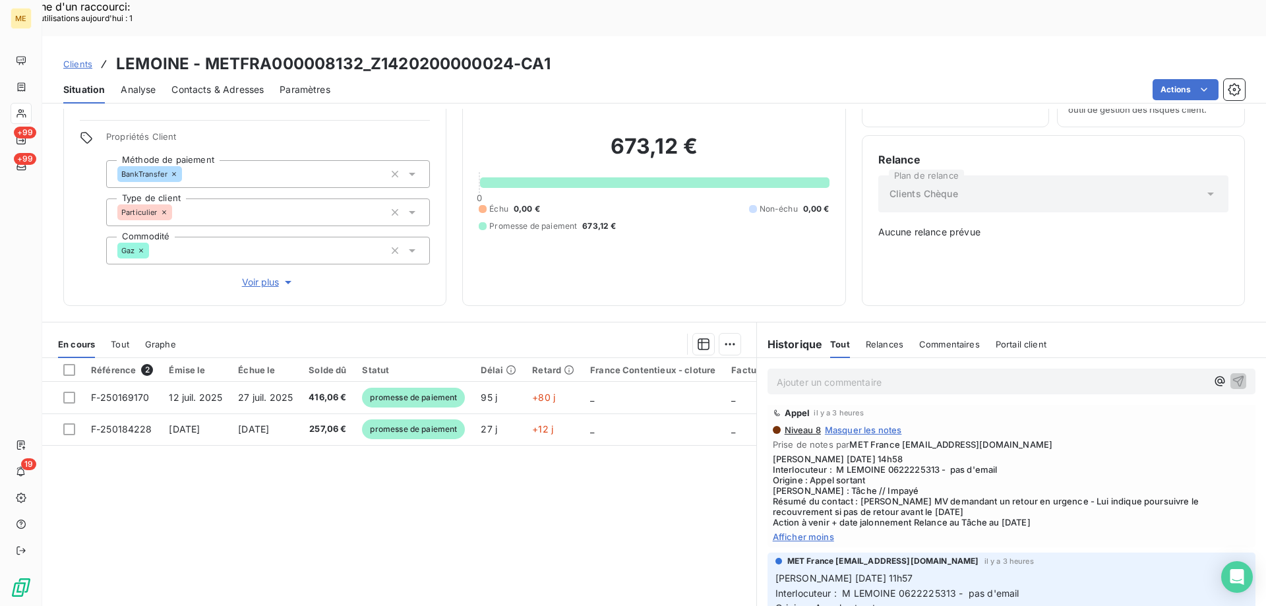
click at [963, 402] on div "Appel il y a 3 heures" at bounding box center [1011, 412] width 477 height 21
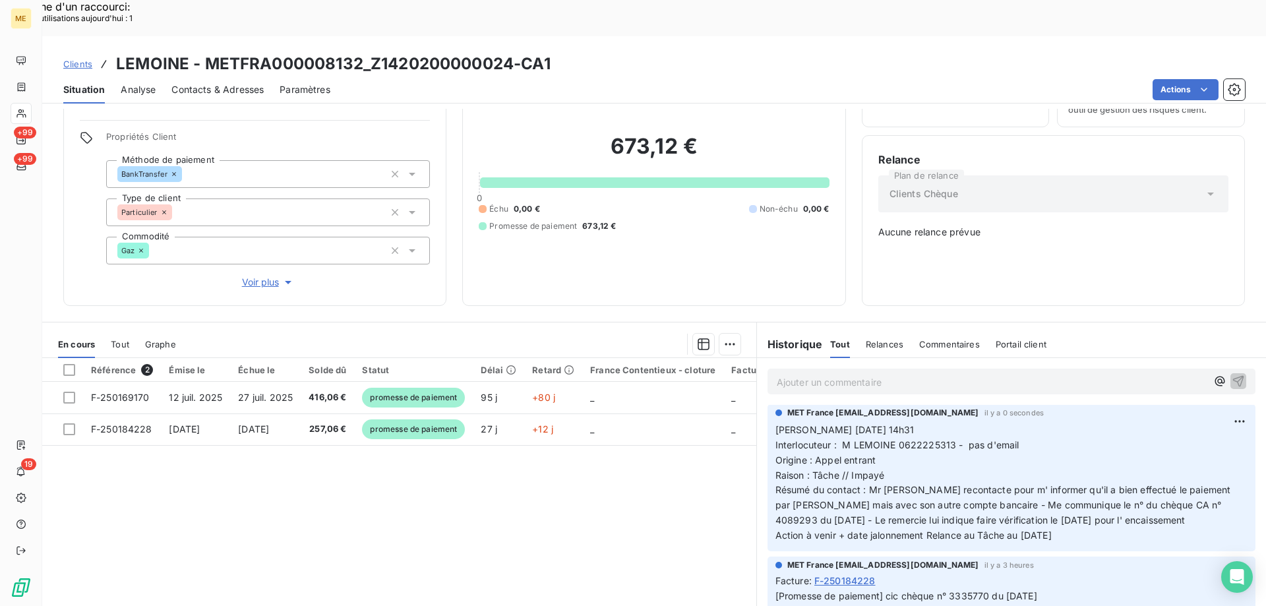
scroll to position [0, 0]
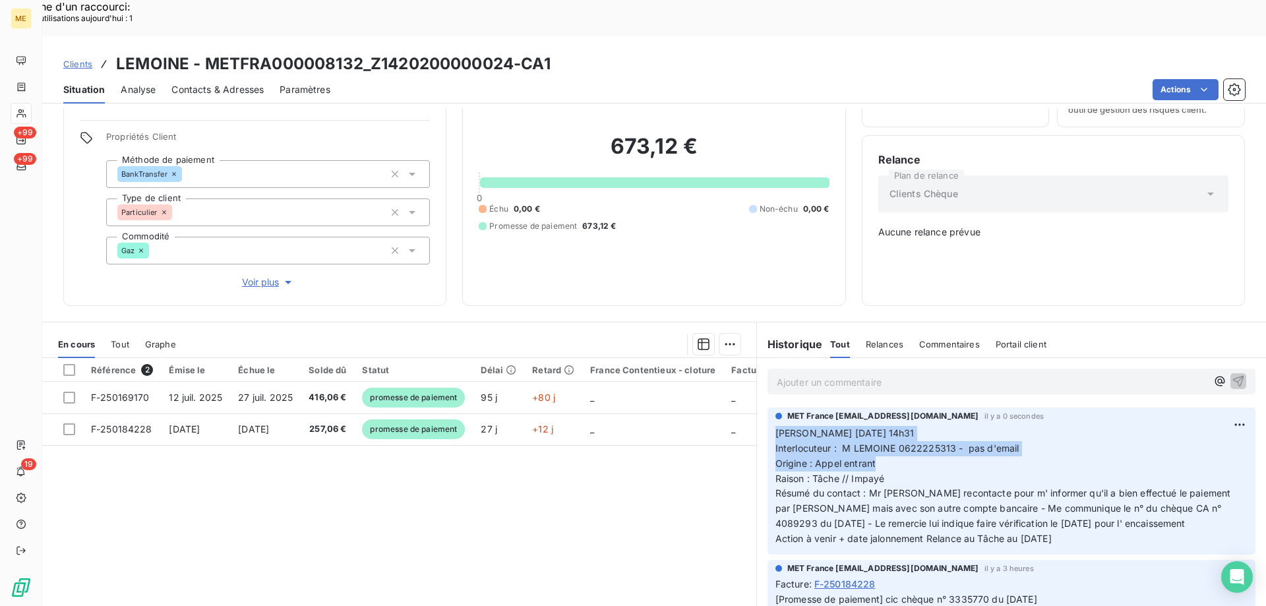
drag, startPoint x: 870, startPoint y: 413, endPoint x: 765, endPoint y: 390, distance: 107.3
click at [767, 407] on div "MET France [EMAIL_ADDRESS][DOMAIN_NAME] il y a 0 secondes [PERSON_NAME] [DATE] …" at bounding box center [1011, 480] width 488 height 147
copy p "[PERSON_NAME] [DATE] 14h31 Interlocuteur : M LEMOINE 0622225313 - pas d'email O…"
drag, startPoint x: 1075, startPoint y: 496, endPoint x: 771, endPoint y: 391, distance: 321.1
click at [775, 426] on p "[PERSON_NAME] [DATE] 14h31 Interlocuteur : M LEMOINE 0622225313 - pas d'email O…" at bounding box center [1011, 486] width 472 height 121
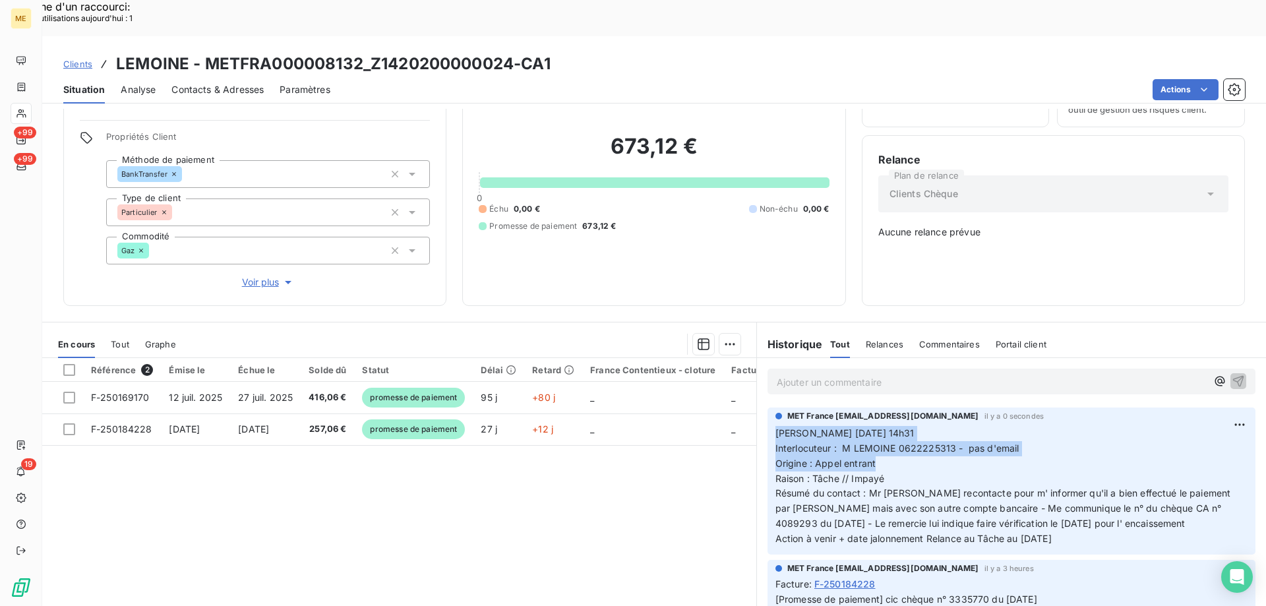
copy p "[PERSON_NAME] [DATE] 14h31 Interlocuteur : M LEMOINE 0622225313 - pas d'email O…"
click at [475, 492] on div "Référence 2 Émise le Échue le Solde dû Statut Délai Retard France Contentieux -…" at bounding box center [399, 485] width 714 height 254
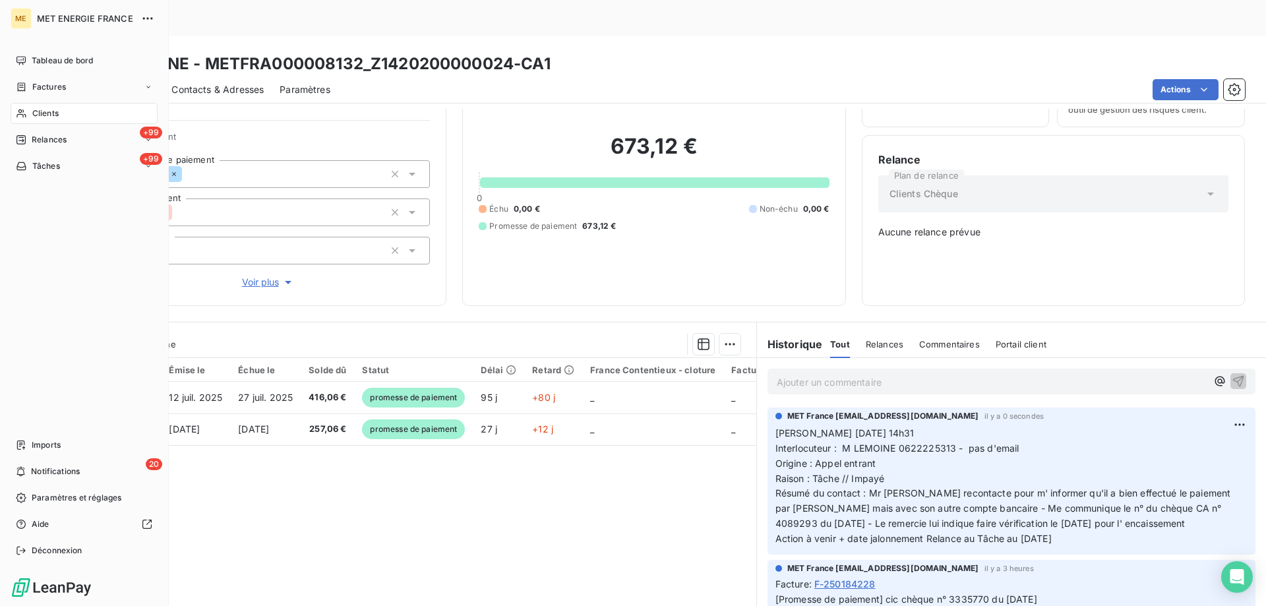
click at [84, 111] on div "Clients" at bounding box center [84, 113] width 147 height 21
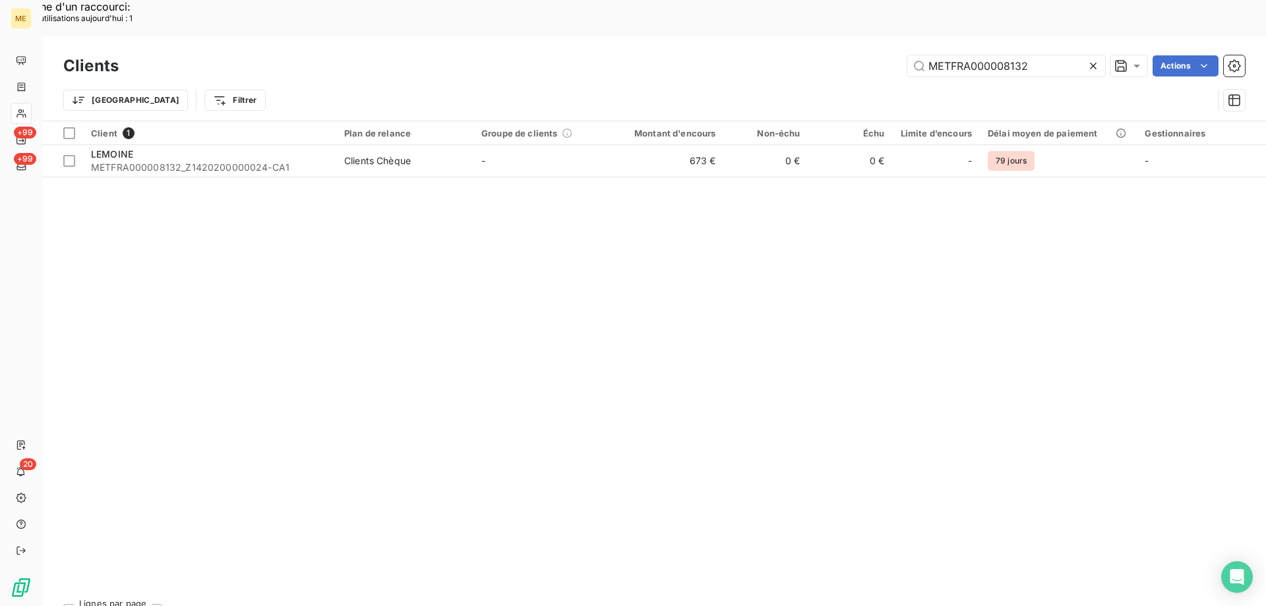
click at [1093, 63] on icon at bounding box center [1093, 66] width 7 height 7
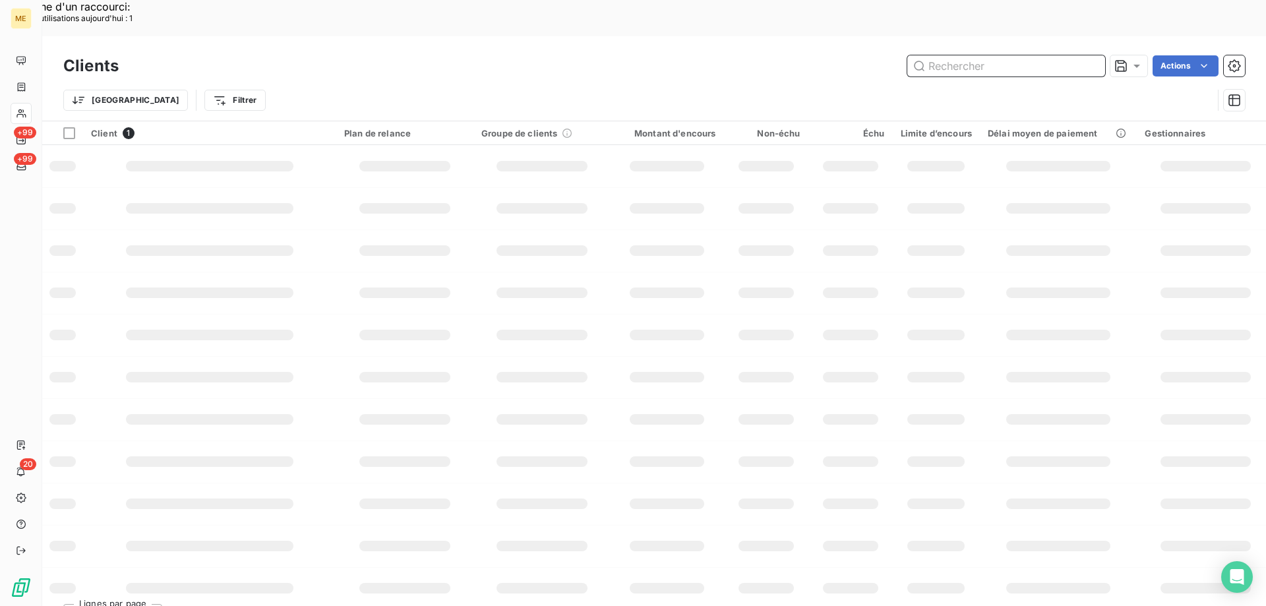
click at [997, 55] on input "text" at bounding box center [1006, 65] width 198 height 21
drag, startPoint x: 997, startPoint y: 30, endPoint x: 990, endPoint y: 28, distance: 7.5
paste input "METFRA000004986"
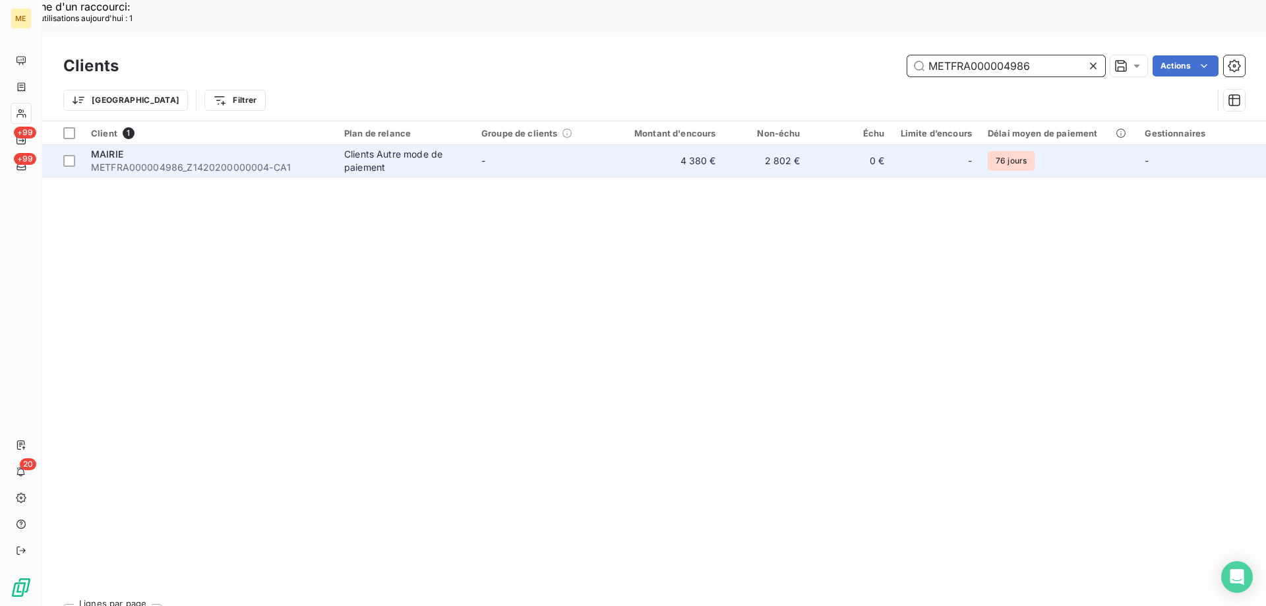
type input "METFRA000004986"
click at [121, 161] on span "METFRA000004986_Z1420200000004-CA1" at bounding box center [209, 167] width 237 height 13
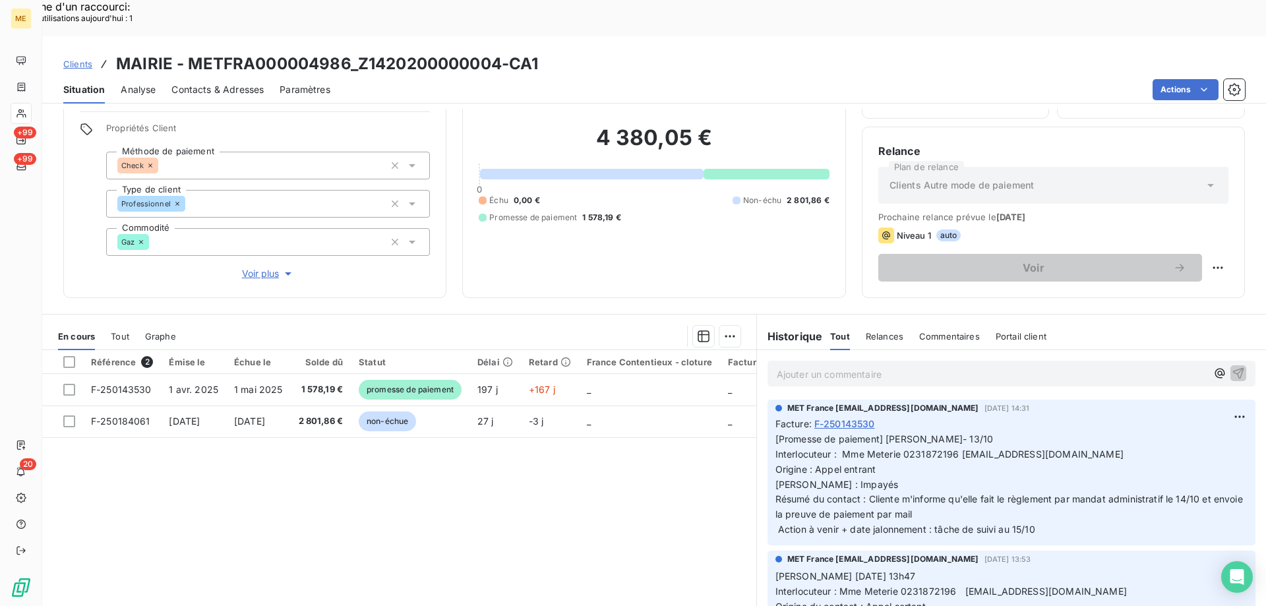
scroll to position [84, 0]
click at [925, 432] on span "[Promesse de paiement] [PERSON_NAME]- 13/10 Interlocuteur : Mme Meterie 0231872…" at bounding box center [1010, 483] width 470 height 102
copy span "0231872196"
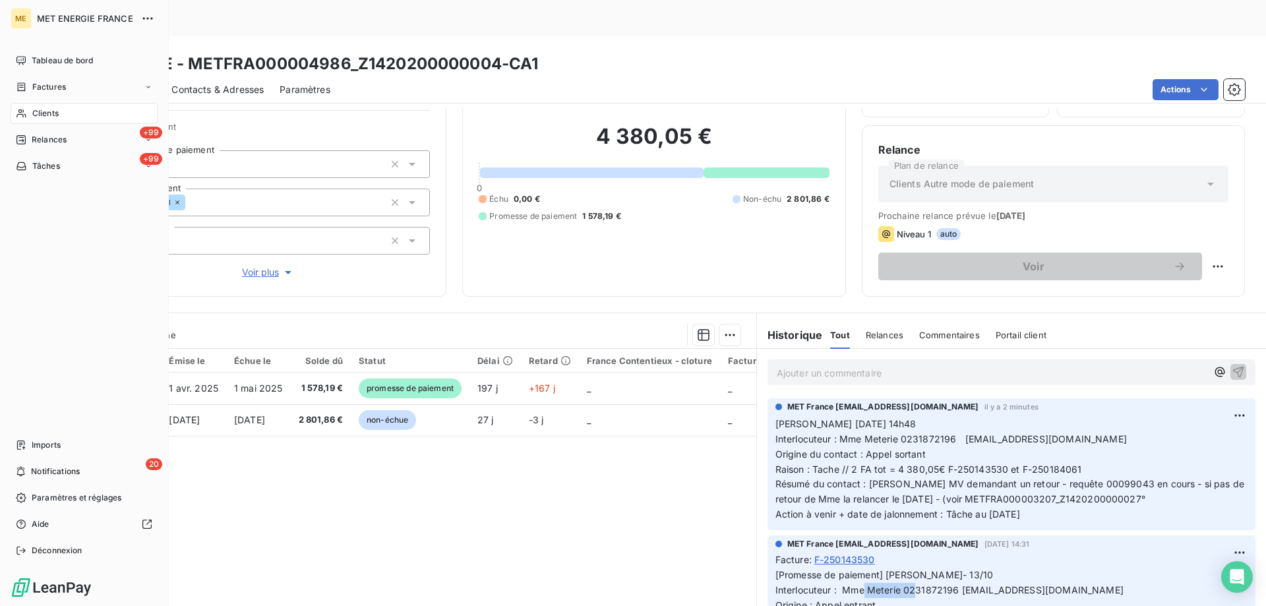
click at [67, 116] on div "Clients" at bounding box center [84, 113] width 147 height 21
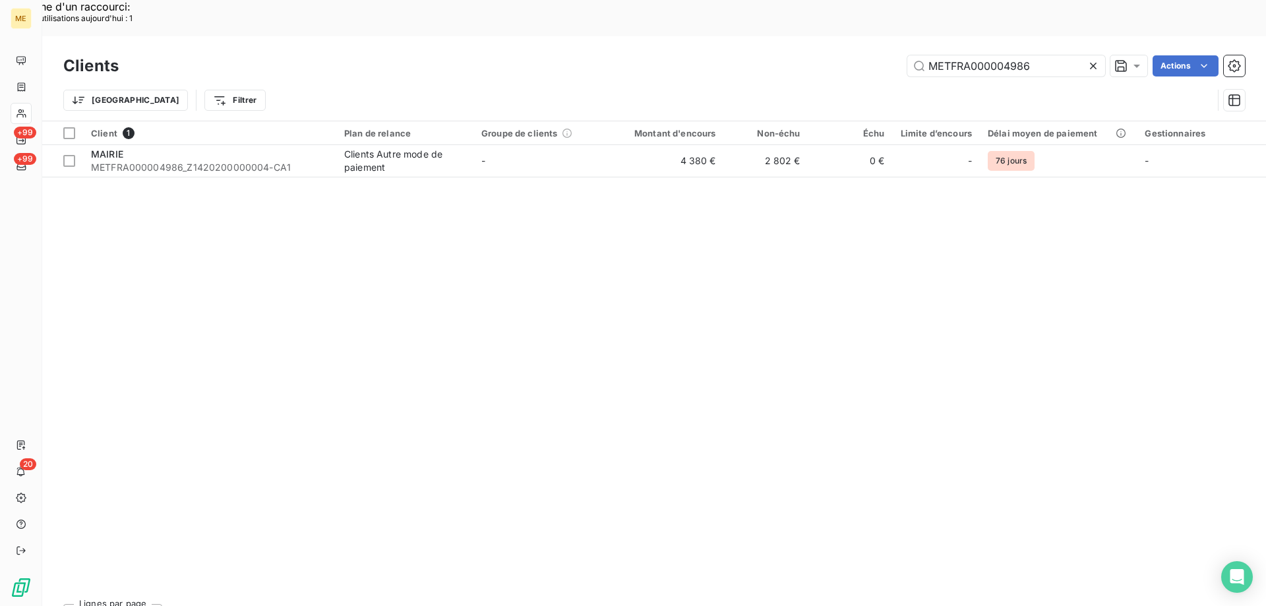
click at [1089, 59] on icon at bounding box center [1092, 65] width 13 height 13
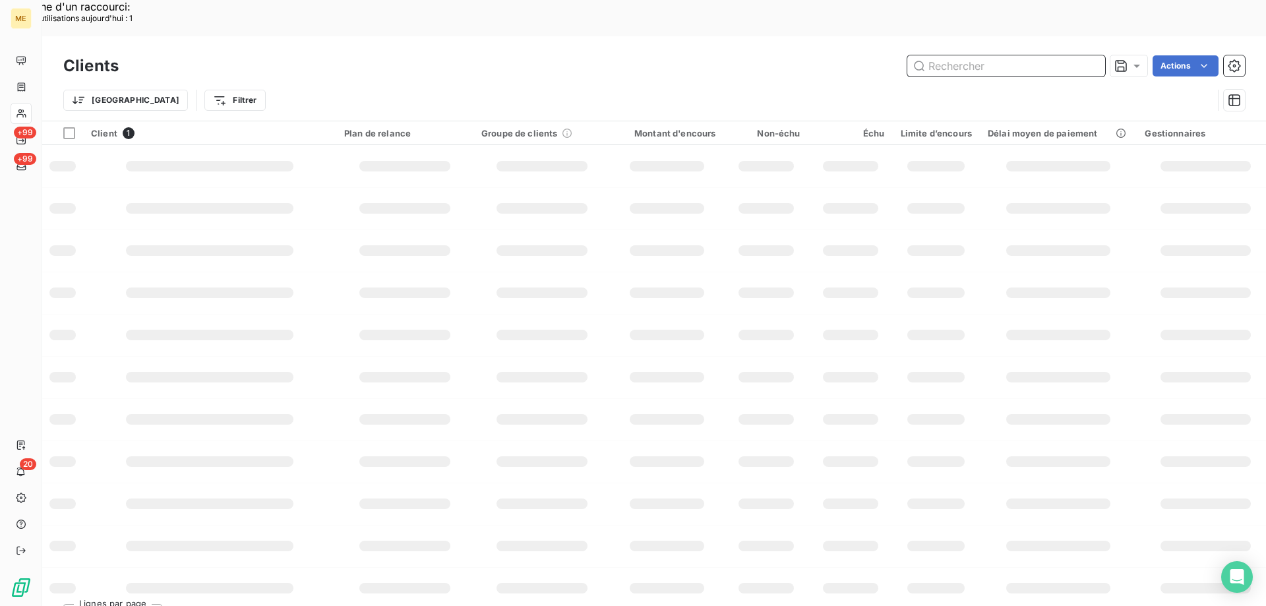
click at [985, 55] on input "text" at bounding box center [1006, 65] width 198 height 21
paste input "SDC EL DORADO"
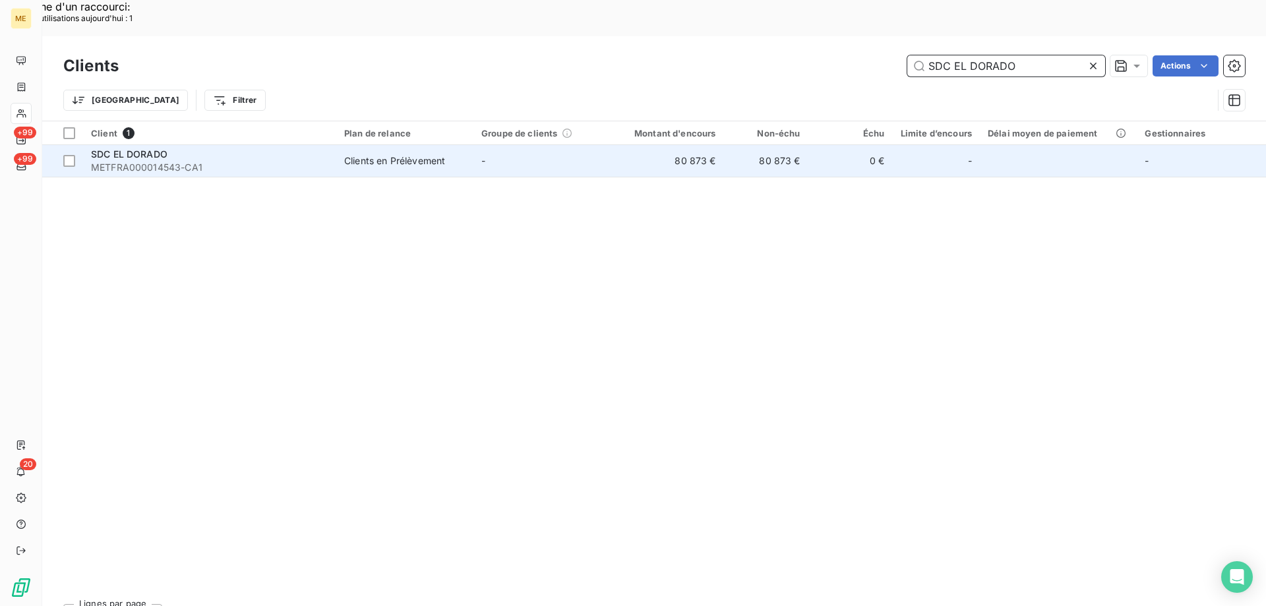
type input "SDC EL DORADO"
click at [129, 148] on span "SDC EL DORADO" at bounding box center [129, 153] width 76 height 11
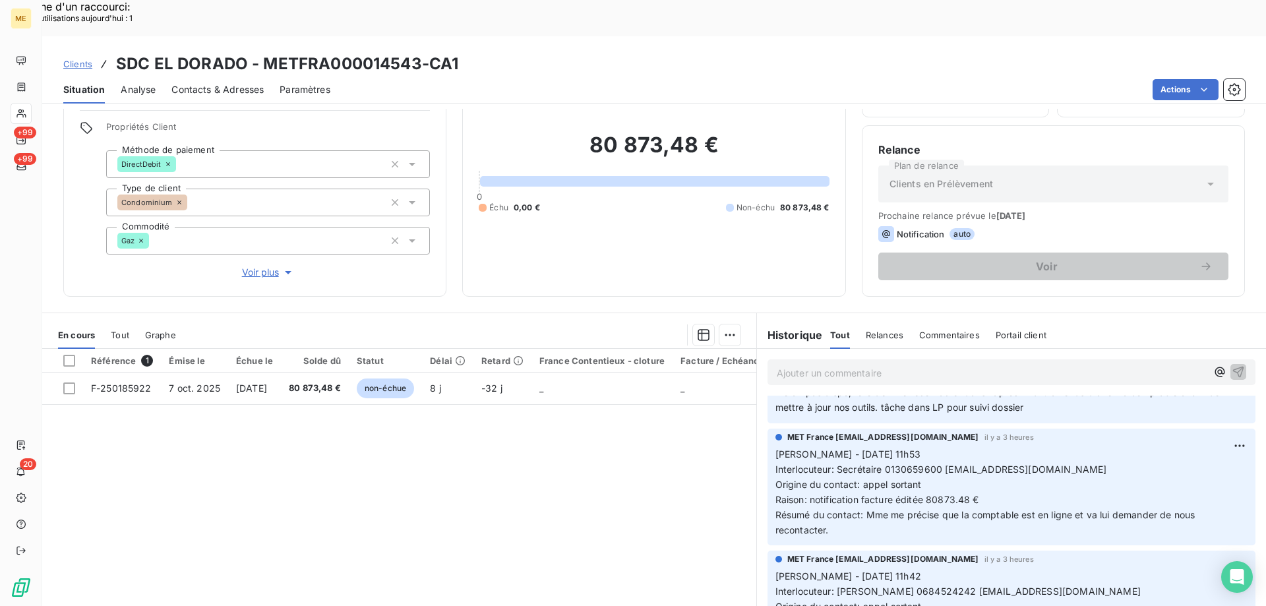
scroll to position [132, 0]
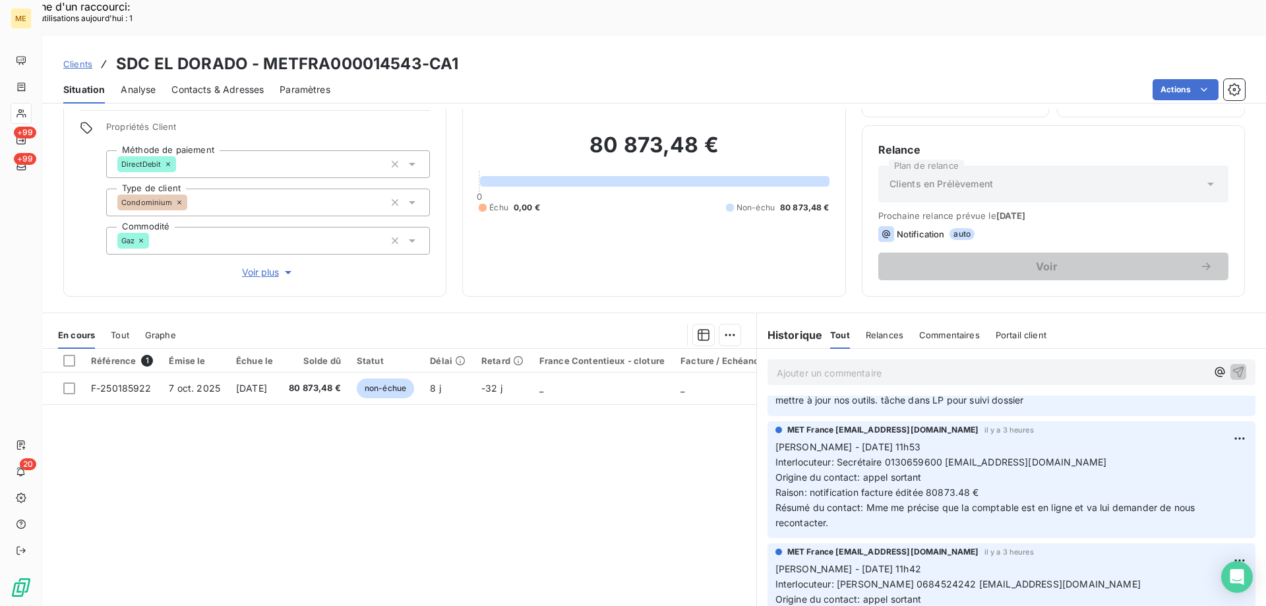
click at [629, 482] on div "Référence 1 Émise le Échue le Solde dû Statut Délai Retard France Contentieux -…" at bounding box center [399, 476] width 714 height 254
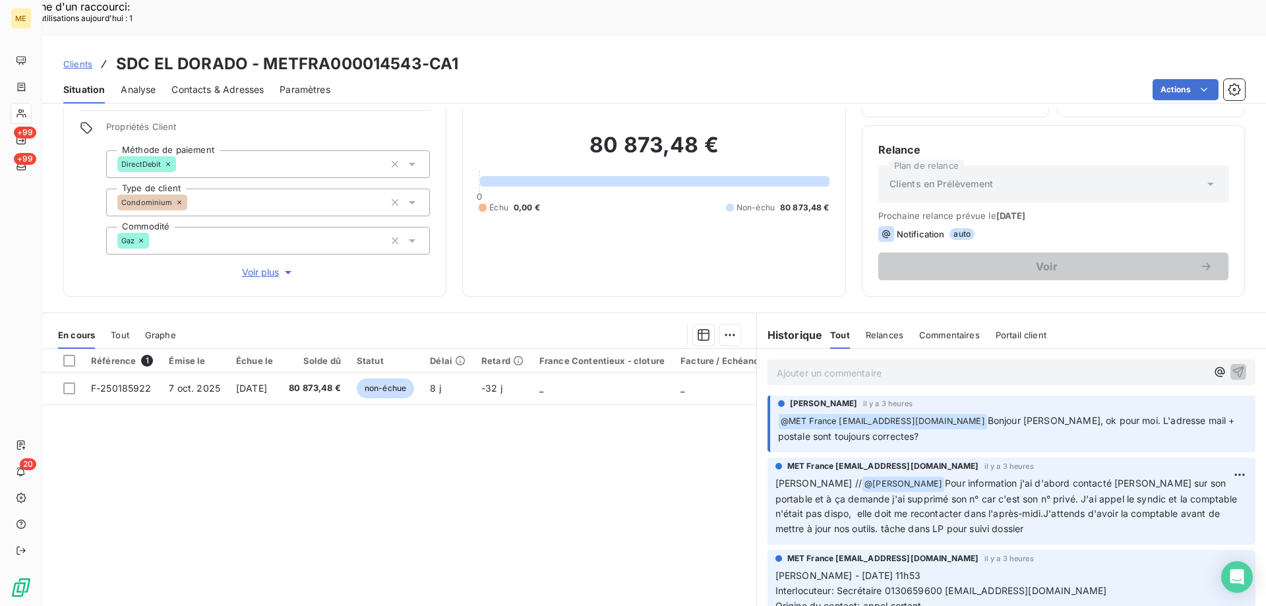
scroll to position [0, 0]
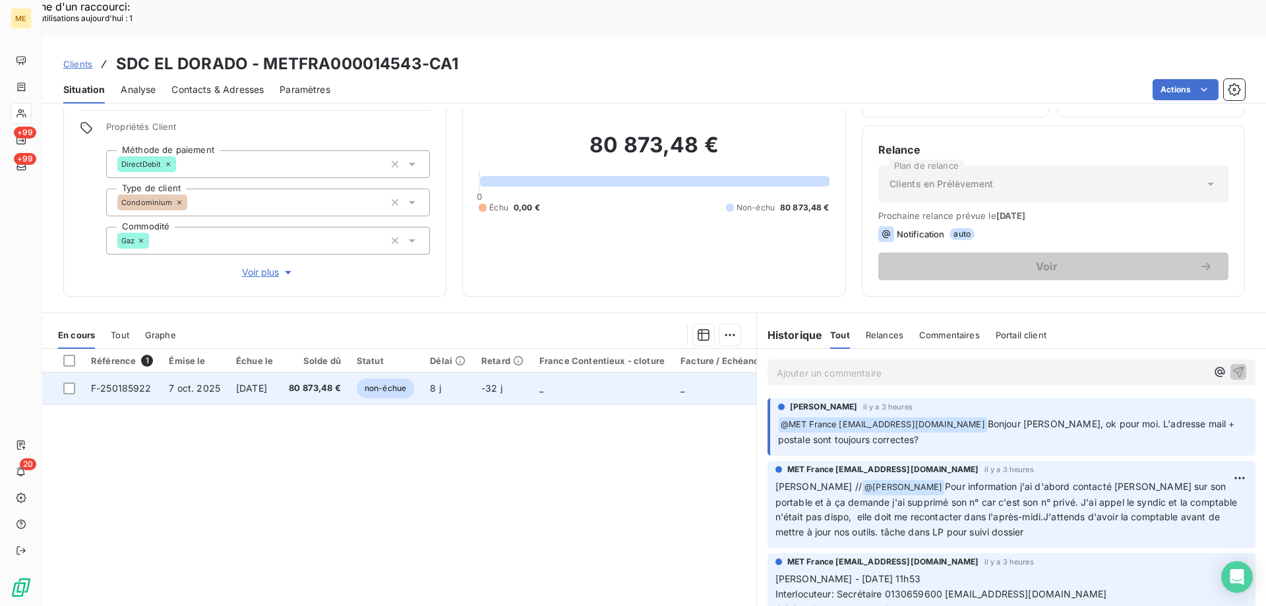
click at [134, 382] on span "F-250185922" at bounding box center [121, 387] width 61 height 11
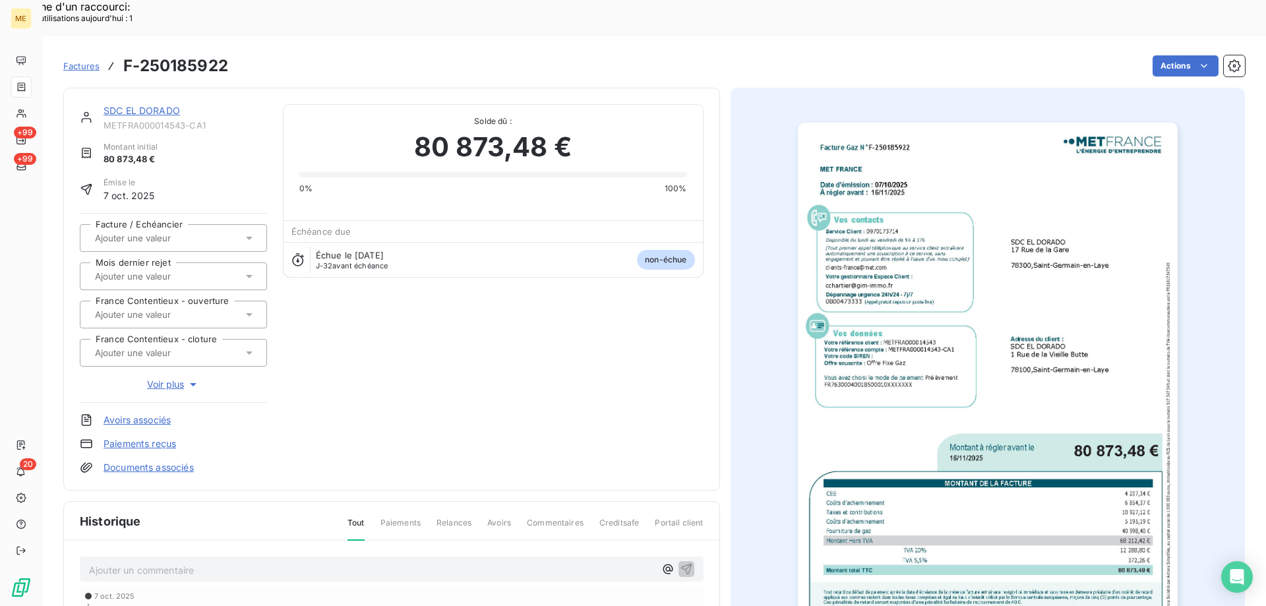
click at [915, 396] on img "button" at bounding box center [988, 391] width 380 height 537
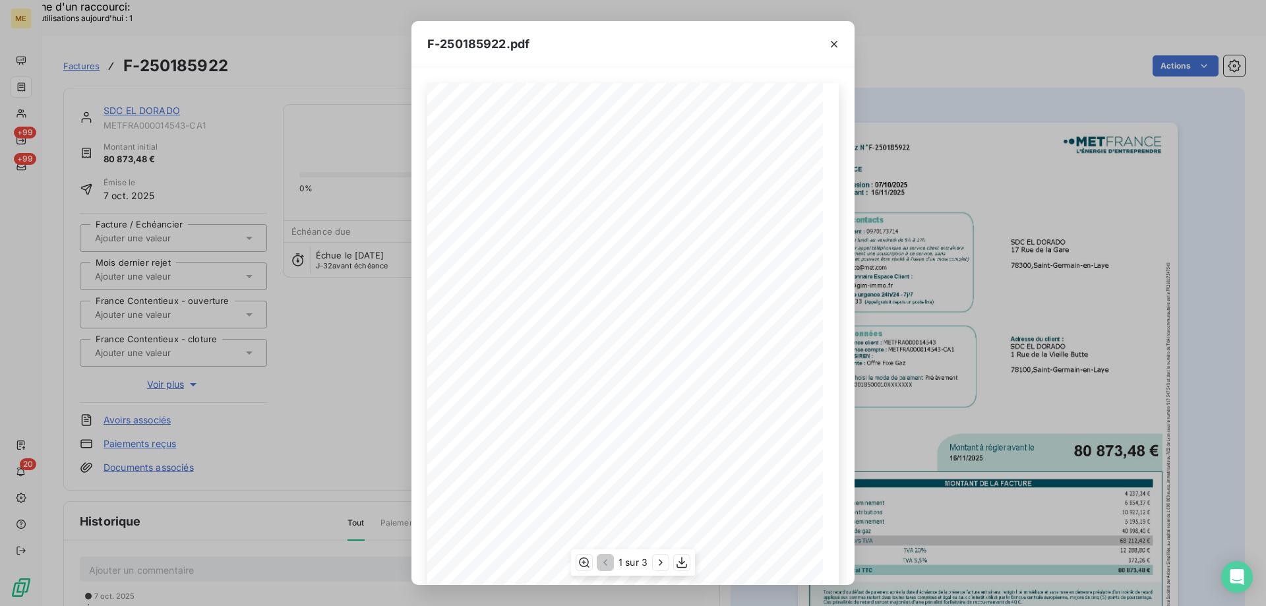
scroll to position [90, 0]
click at [681, 567] on icon "button" at bounding box center [681, 562] width 11 height 11
click at [834, 42] on icon "button" at bounding box center [833, 44] width 13 height 13
click at [834, 47] on icon "button" at bounding box center [833, 44] width 13 height 13
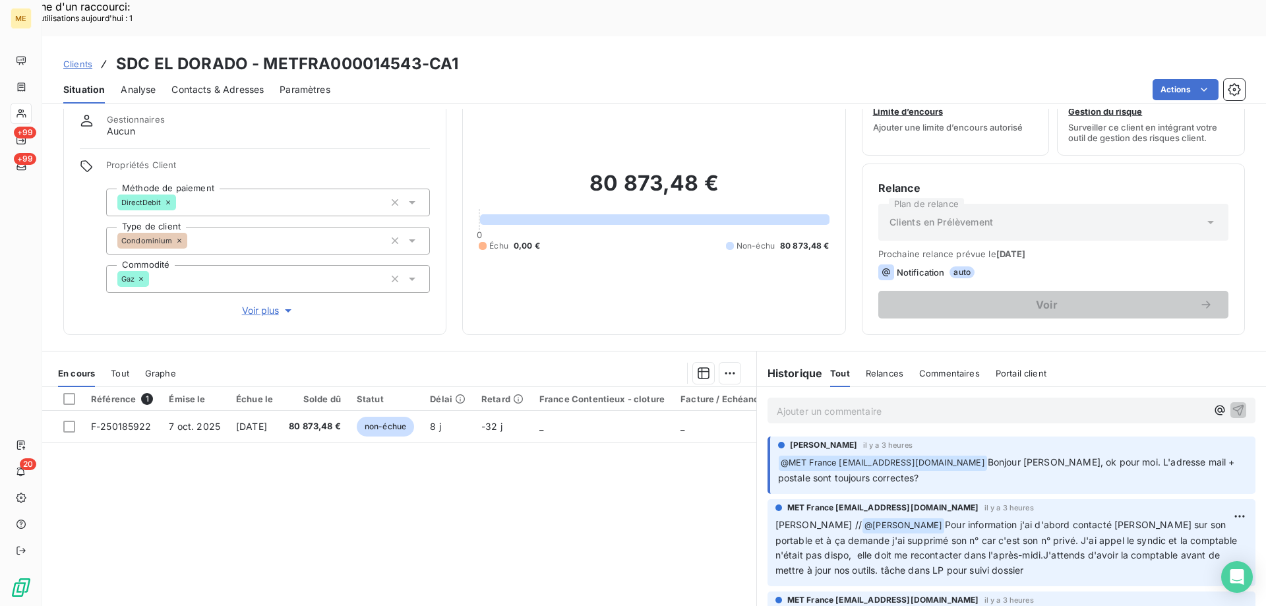
scroll to position [84, 0]
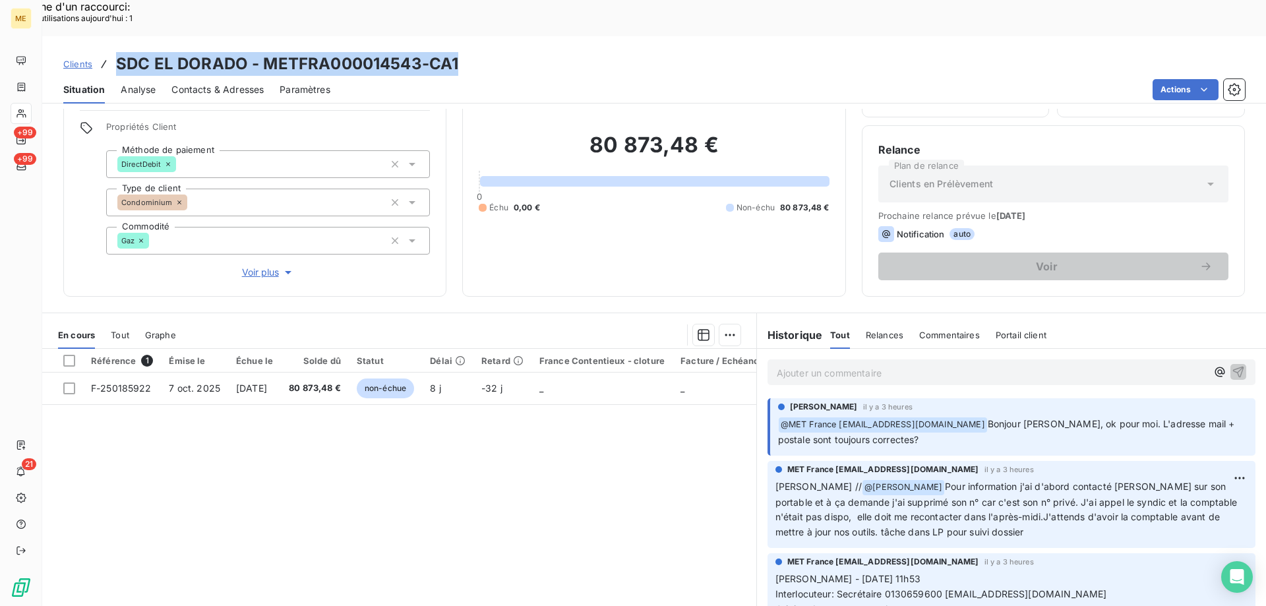
drag, startPoint x: 116, startPoint y: 24, endPoint x: 461, endPoint y: 32, distance: 345.6
click at [461, 52] on div "Clients SDC EL DORADO - METFRA000014543-CA1" at bounding box center [654, 64] width 1224 height 24
drag, startPoint x: 390, startPoint y: 37, endPoint x: 382, endPoint y: 38, distance: 8.0
copy h3 "SDC EL DORADO - METFRA000014543-CA1"
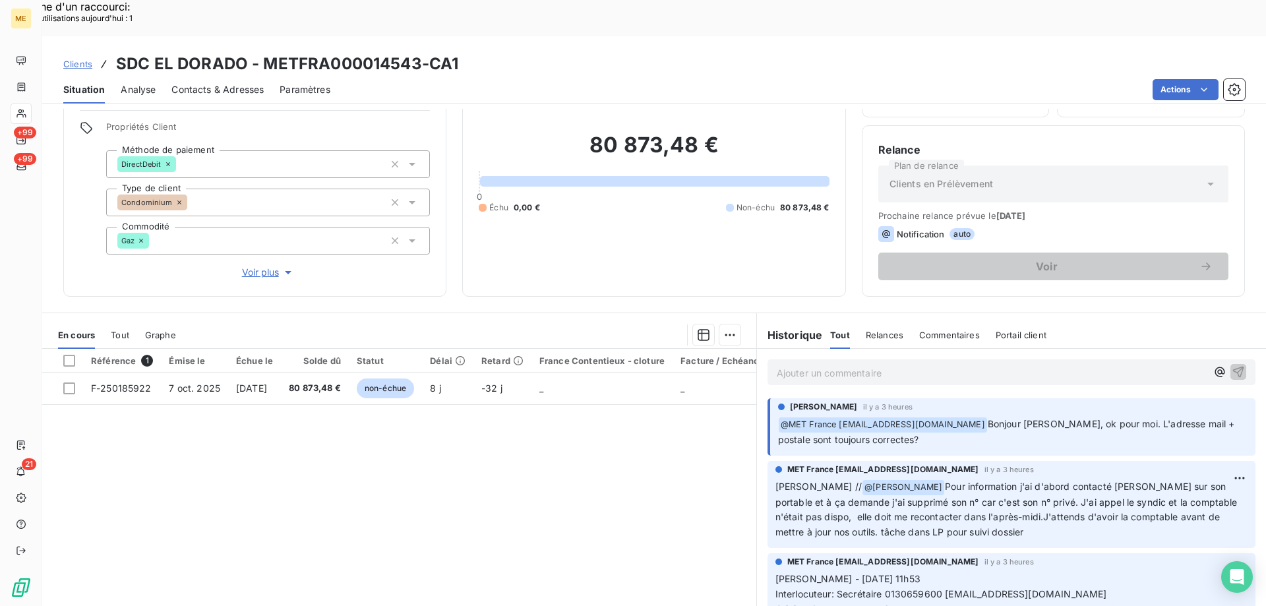
click at [547, 472] on div "Référence 1 Émise le Échue le Solde dû Statut Délai Retard France Contentieux -…" at bounding box center [399, 476] width 714 height 254
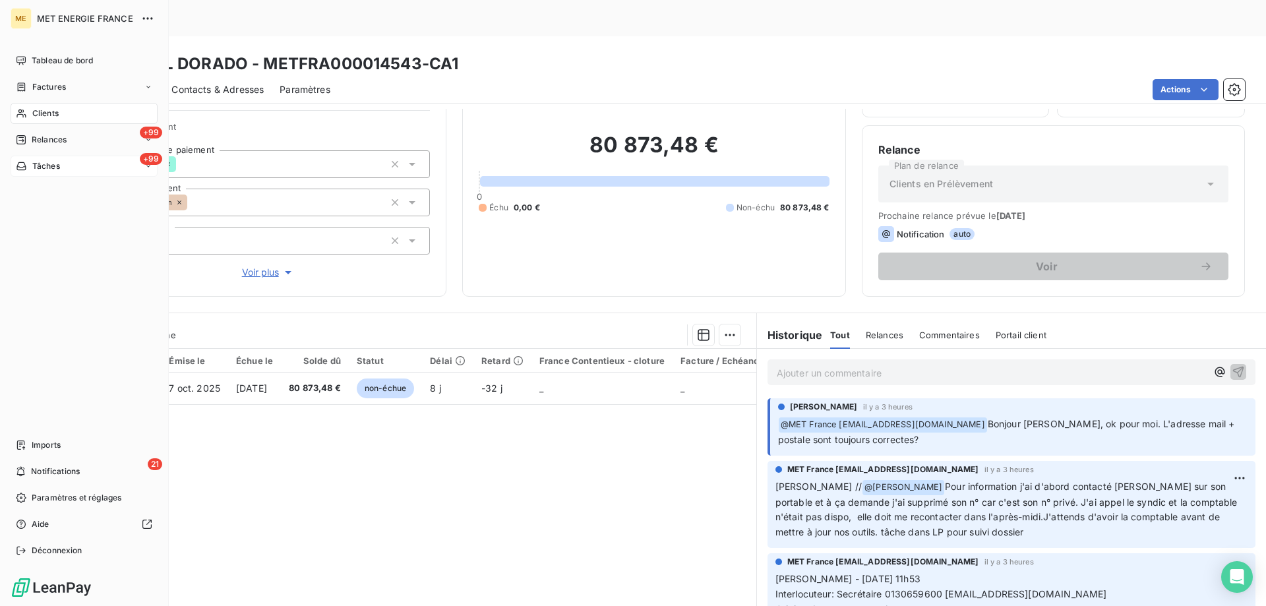
click at [88, 169] on div "+99 Tâches" at bounding box center [84, 166] width 147 height 21
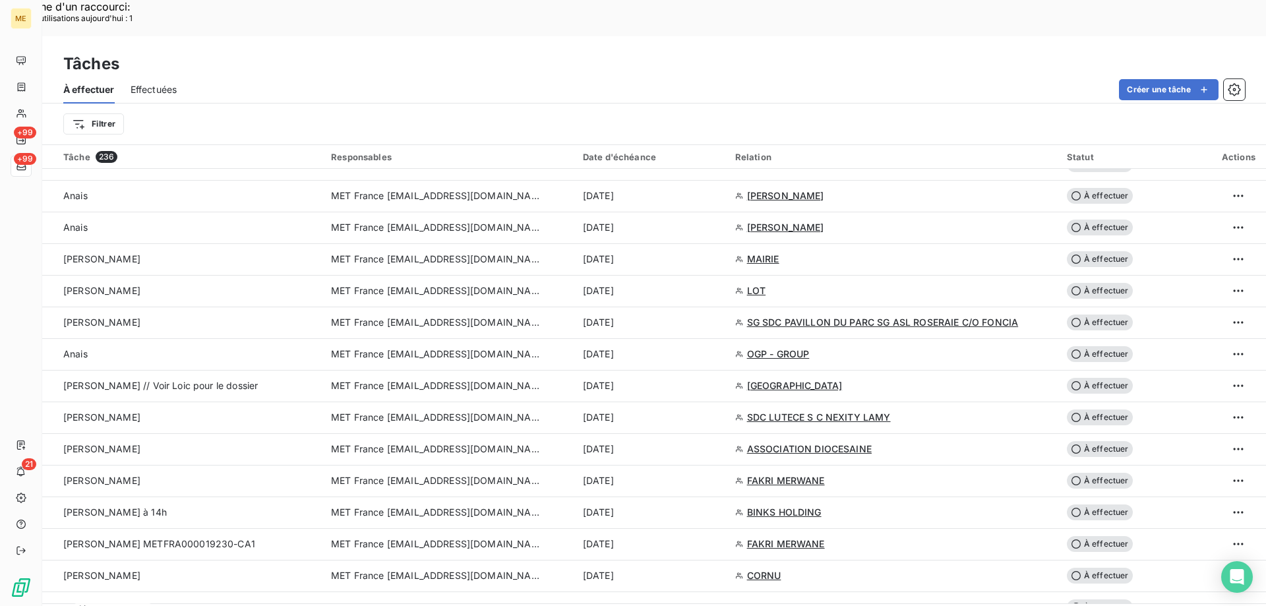
scroll to position [1187, 0]
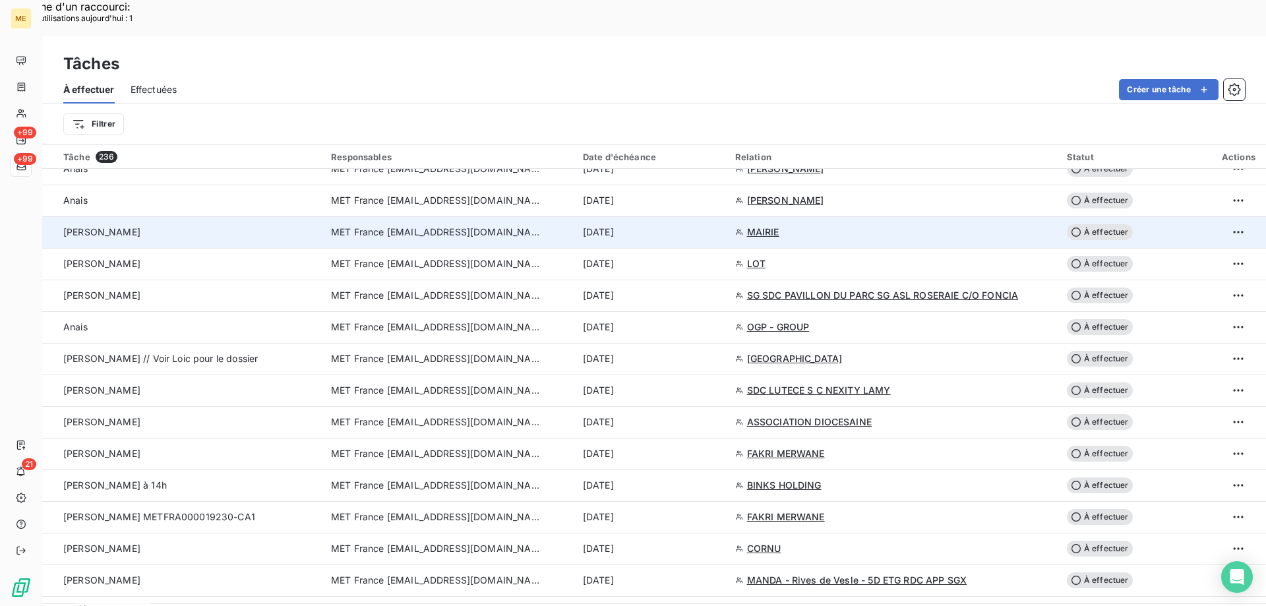
click at [761, 225] on span "MAIRIE" at bounding box center [763, 231] width 32 height 13
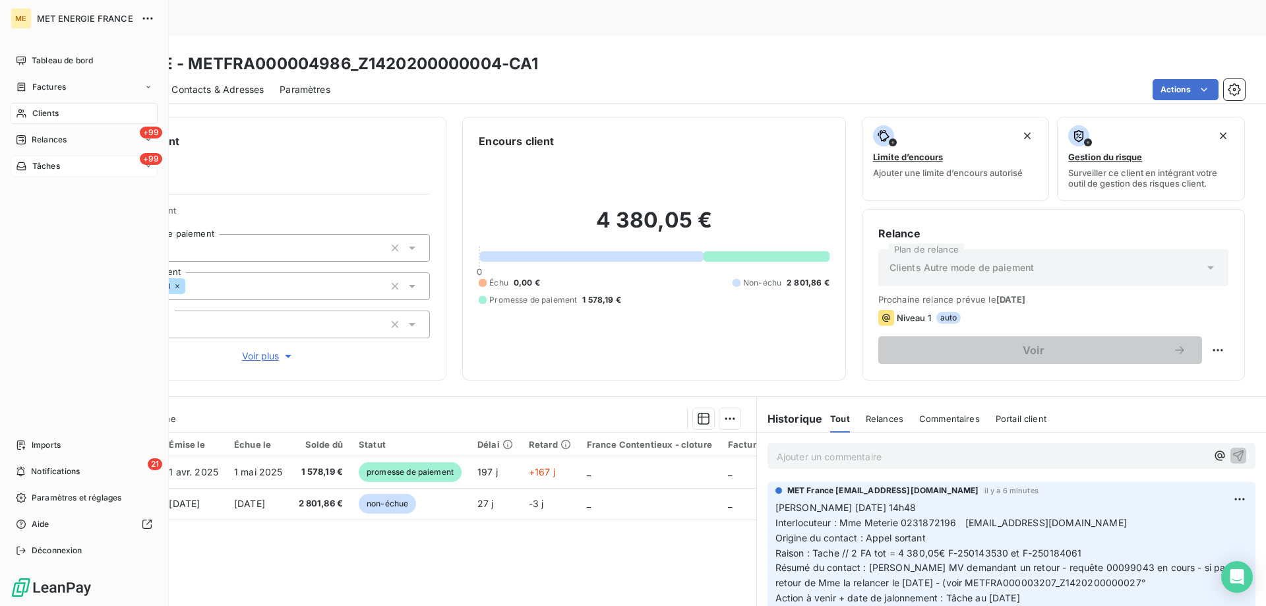
click at [67, 169] on div "+99 Tâches" at bounding box center [84, 166] width 147 height 21
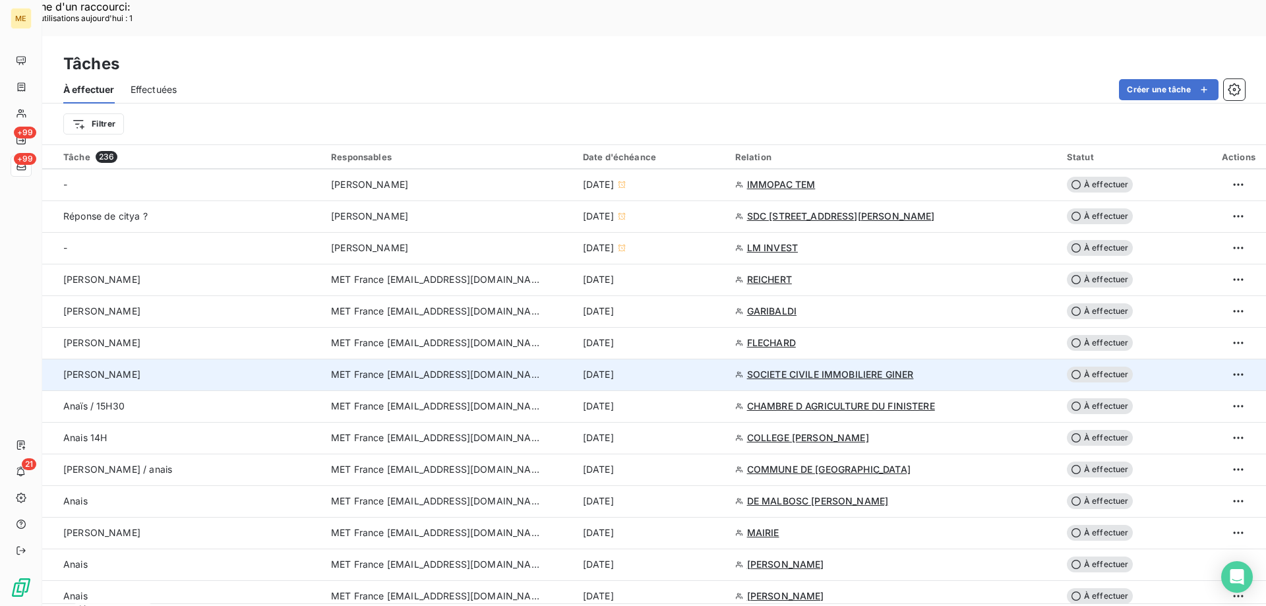
scroll to position [989, 0]
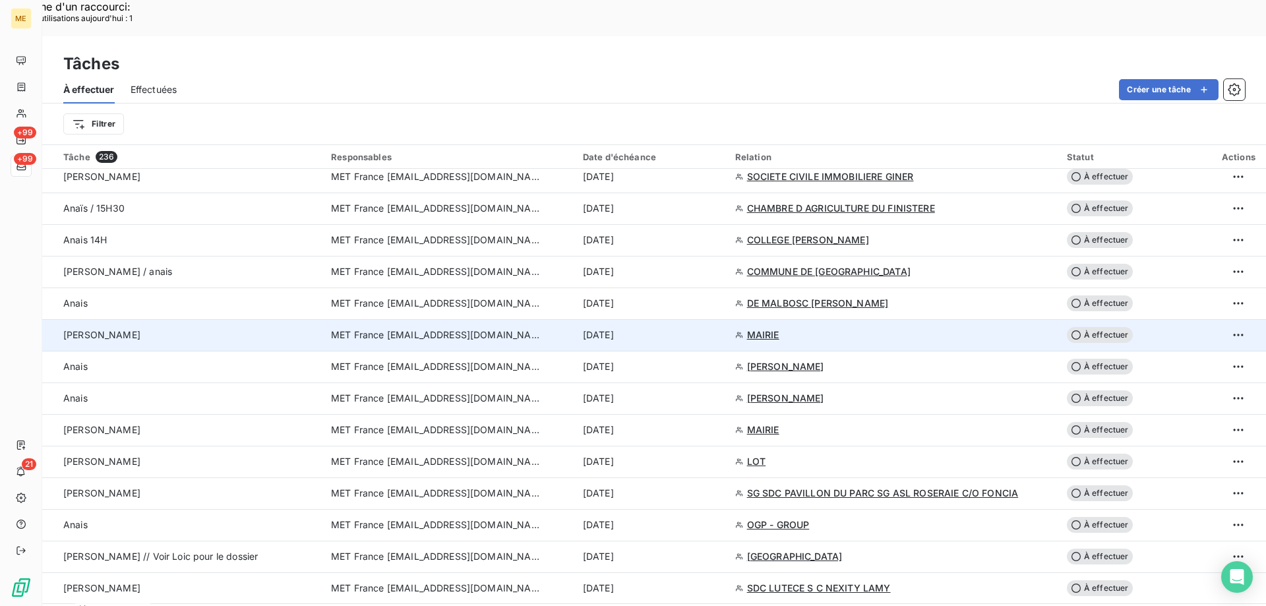
click at [1102, 327] on span "À effectuer" at bounding box center [1100, 335] width 66 height 16
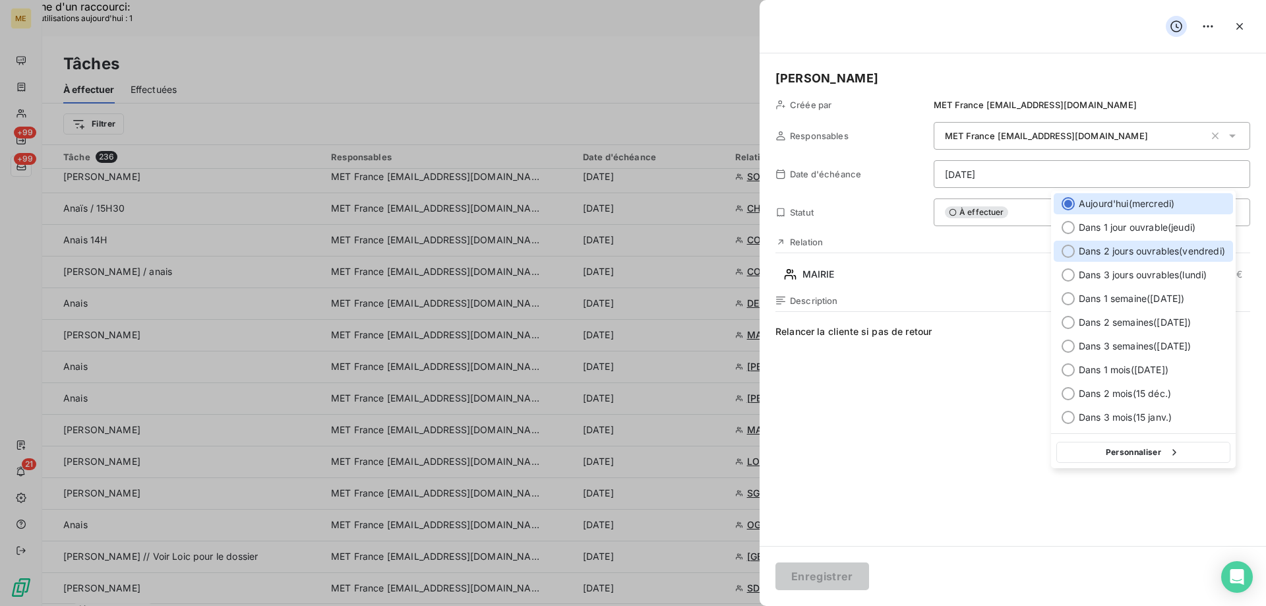
click at [1072, 249] on div at bounding box center [1067, 251] width 13 height 13
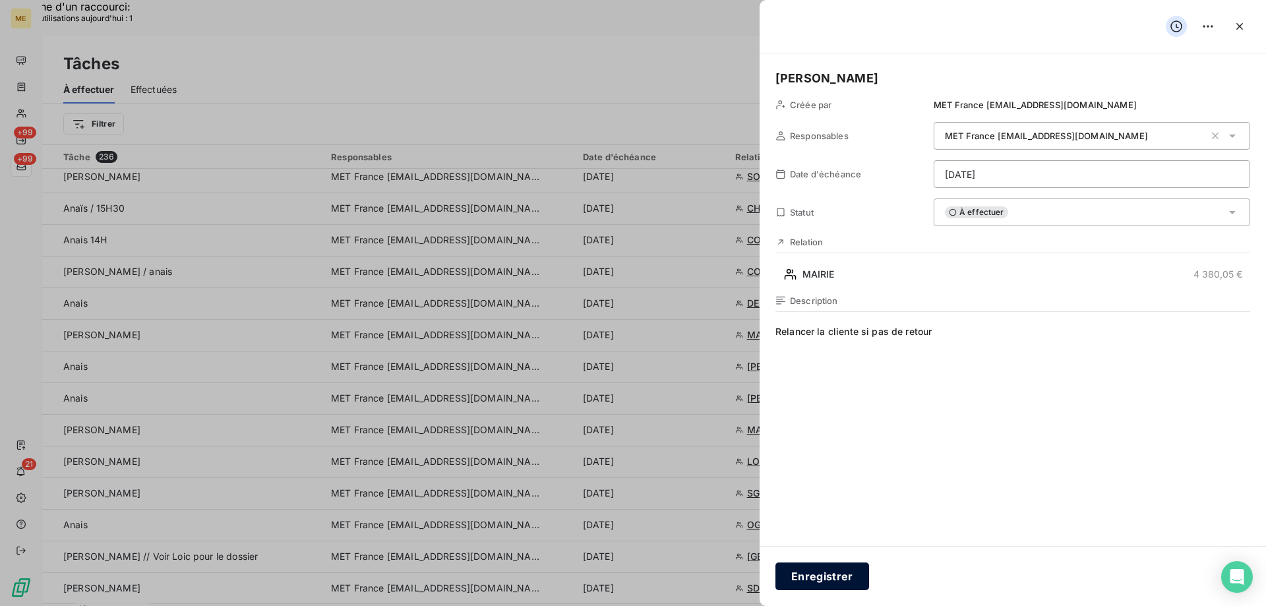
click at [820, 570] on button "Enregistrer" at bounding box center [822, 576] width 94 height 28
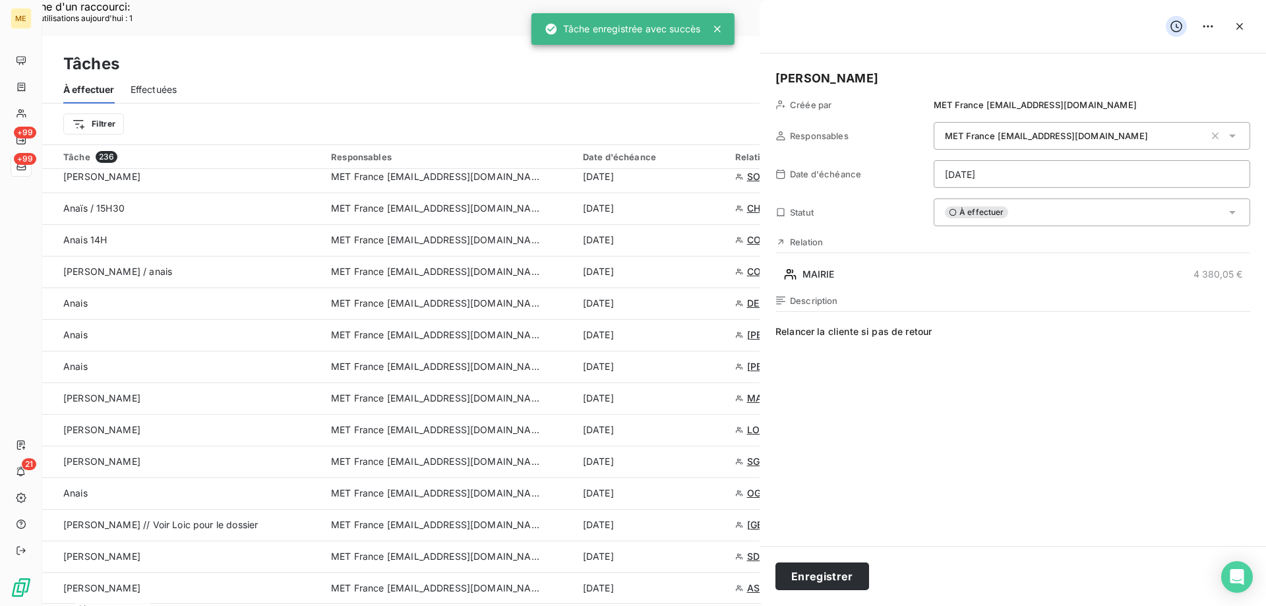
type input "[DATE]"
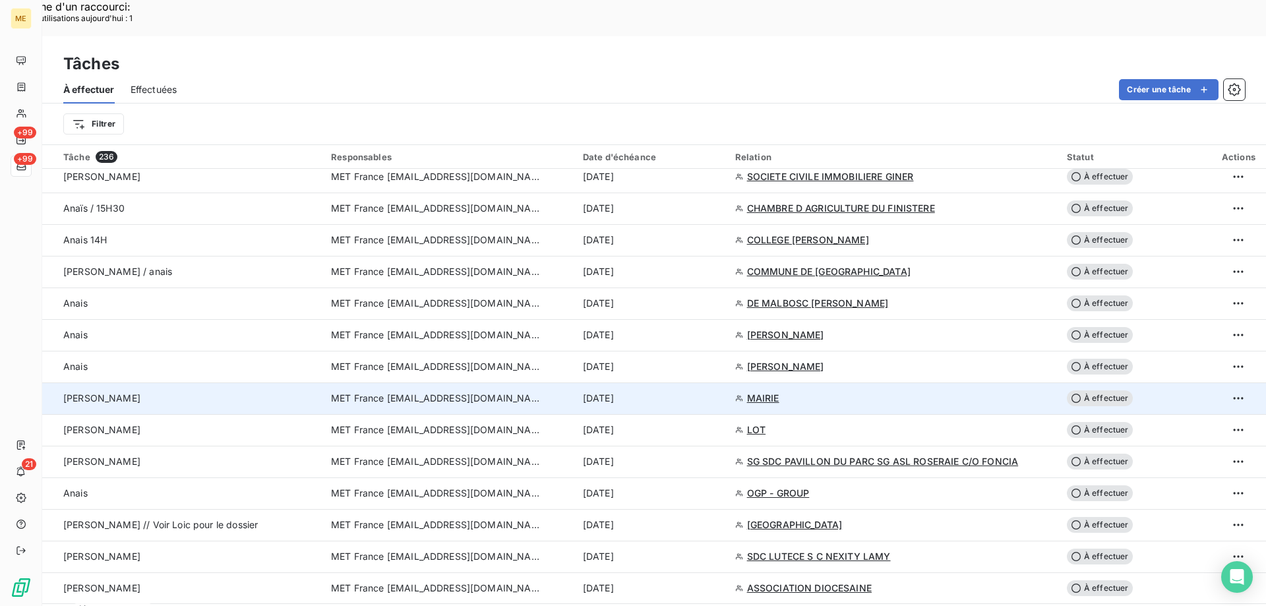
click at [763, 392] on span "MAIRIE" at bounding box center [763, 398] width 32 height 13
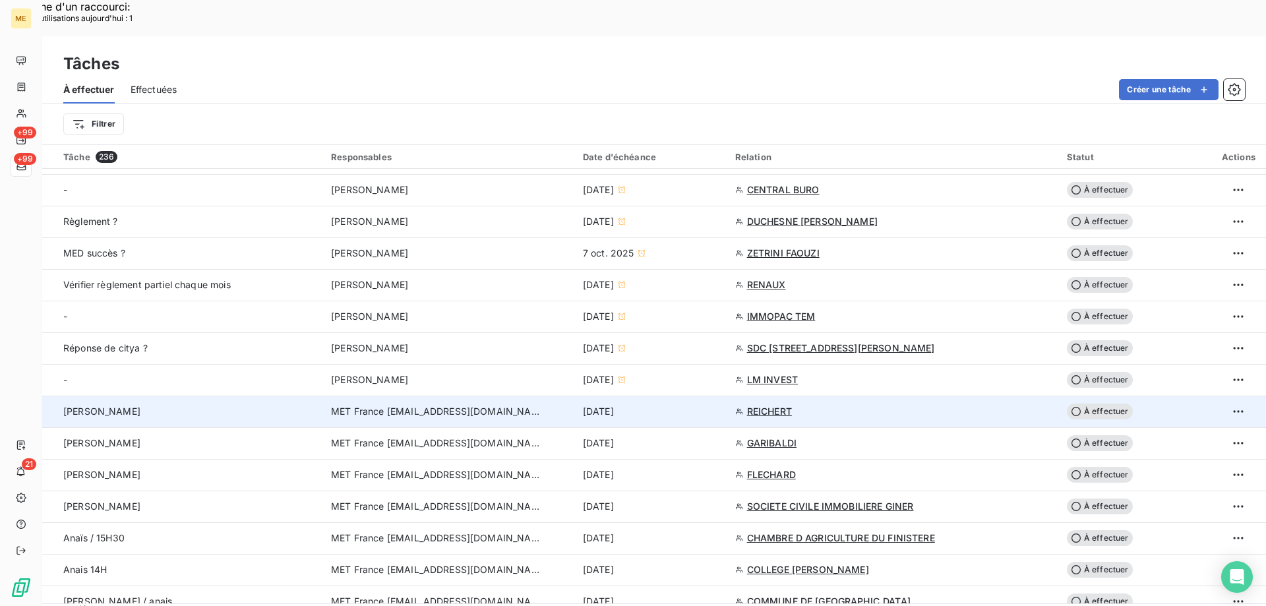
scroll to position [1121, 0]
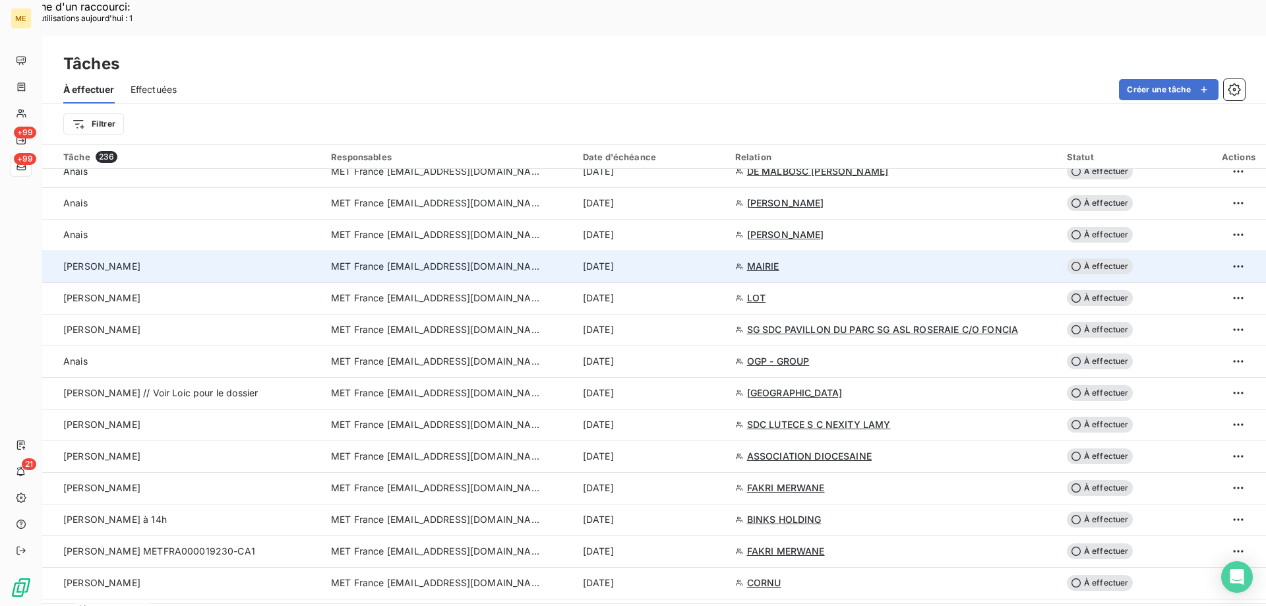
click at [1105, 258] on span "À effectuer" at bounding box center [1100, 266] width 66 height 16
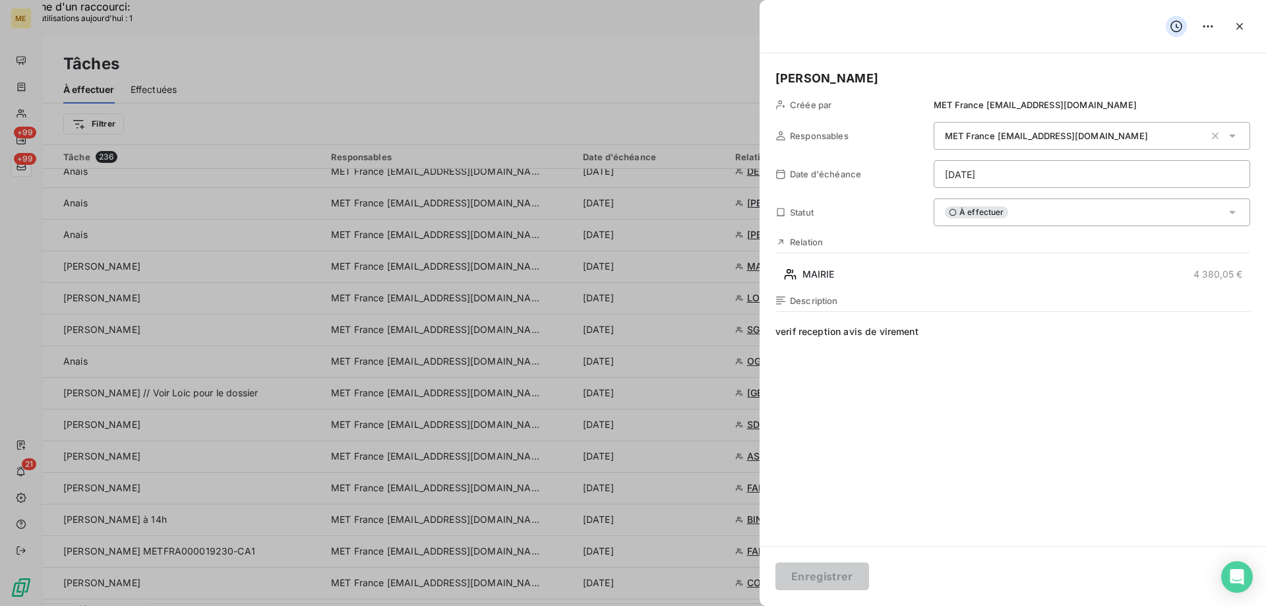
click at [1042, 212] on div "À effectuer" at bounding box center [1092, 212] width 316 height 28
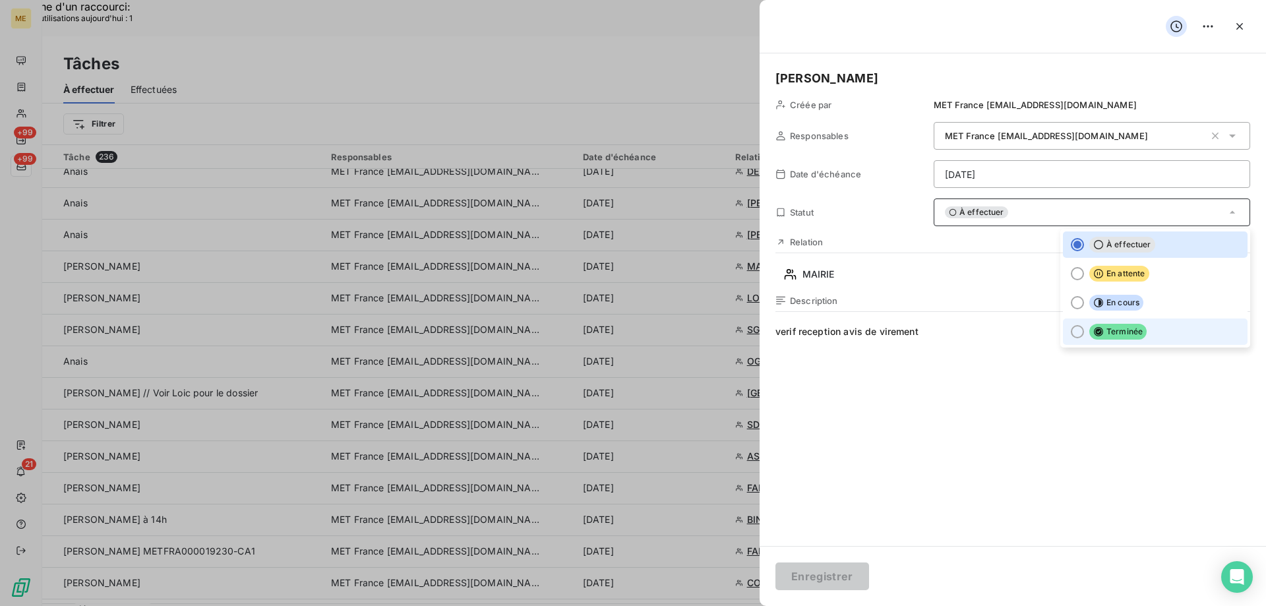
click at [1071, 334] on div at bounding box center [1077, 331] width 13 height 13
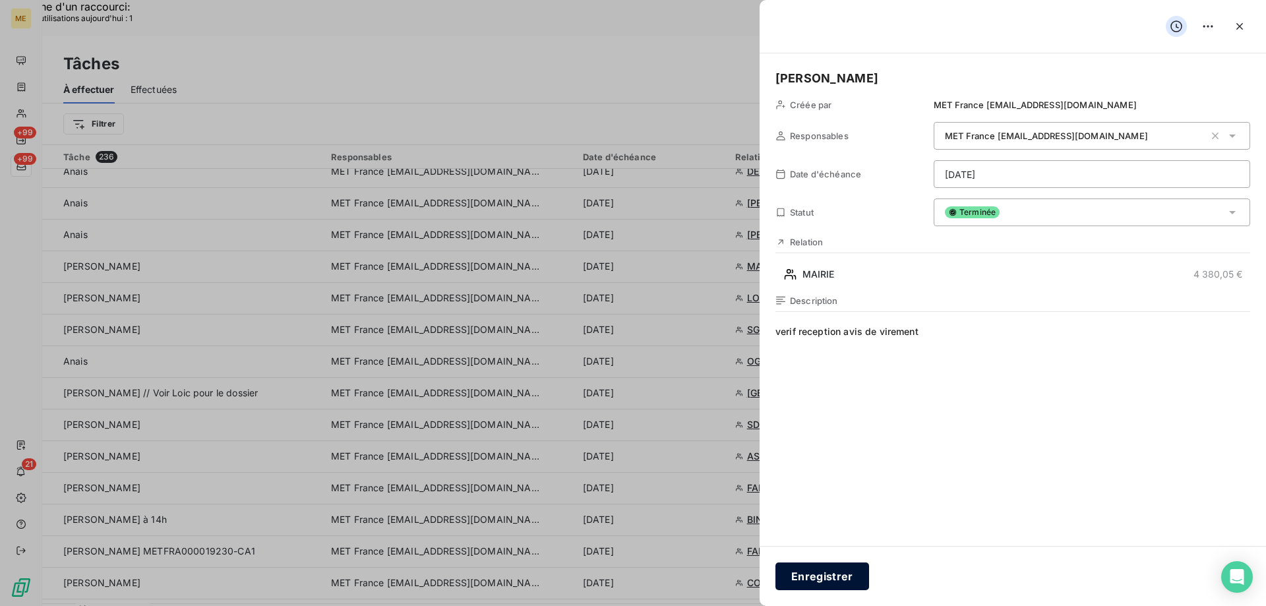
click at [822, 580] on button "Enregistrer" at bounding box center [822, 576] width 94 height 28
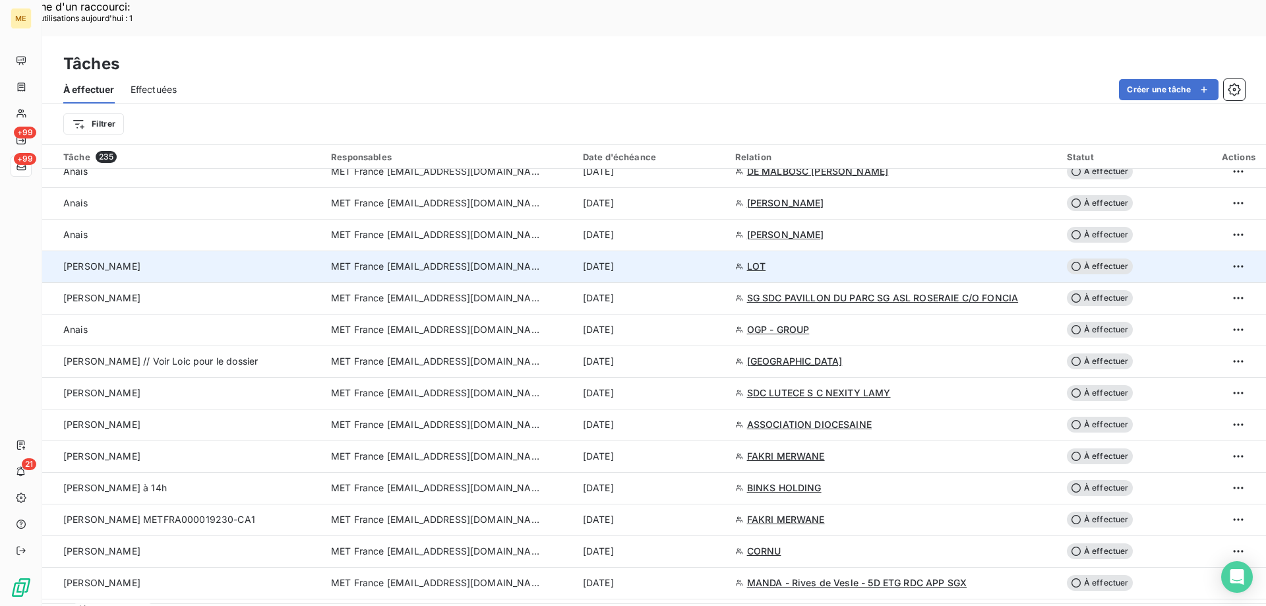
click at [752, 260] on span "LOT" at bounding box center [756, 266] width 18 height 13
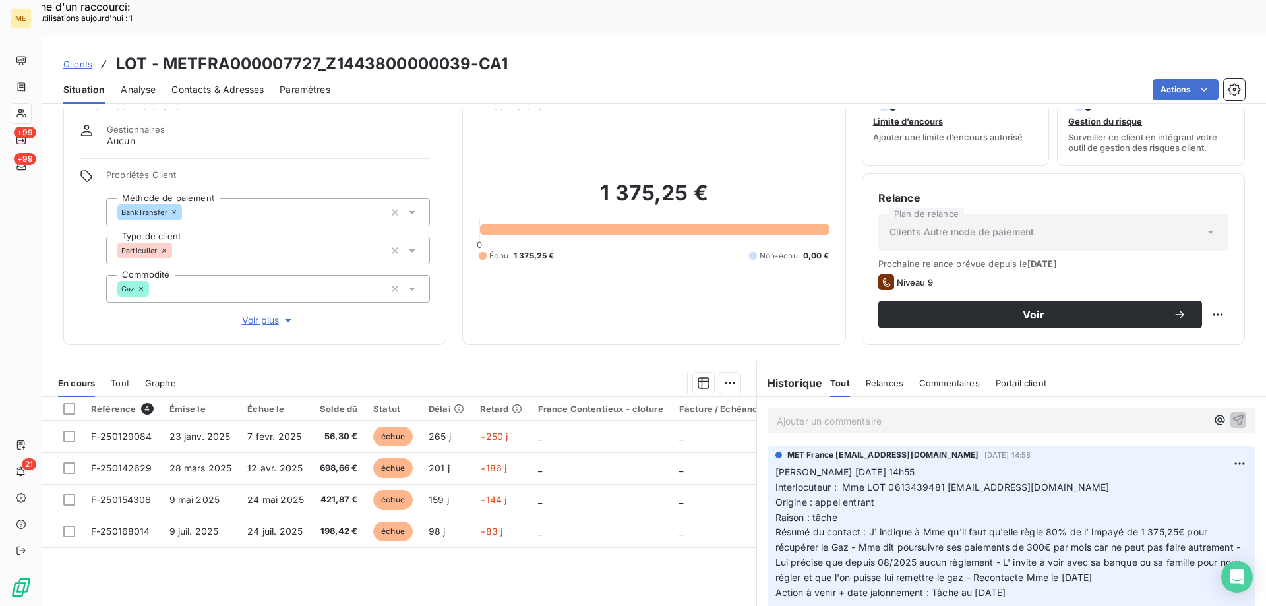
scroll to position [84, 0]
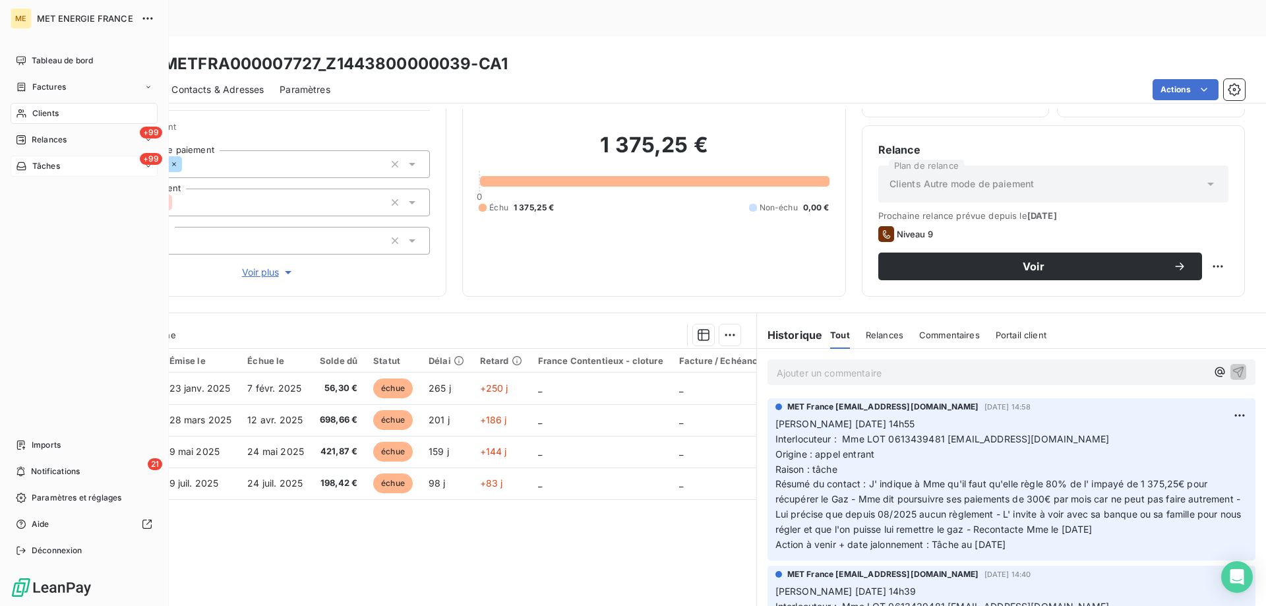
click at [68, 167] on div "+99 Tâches" at bounding box center [84, 166] width 147 height 21
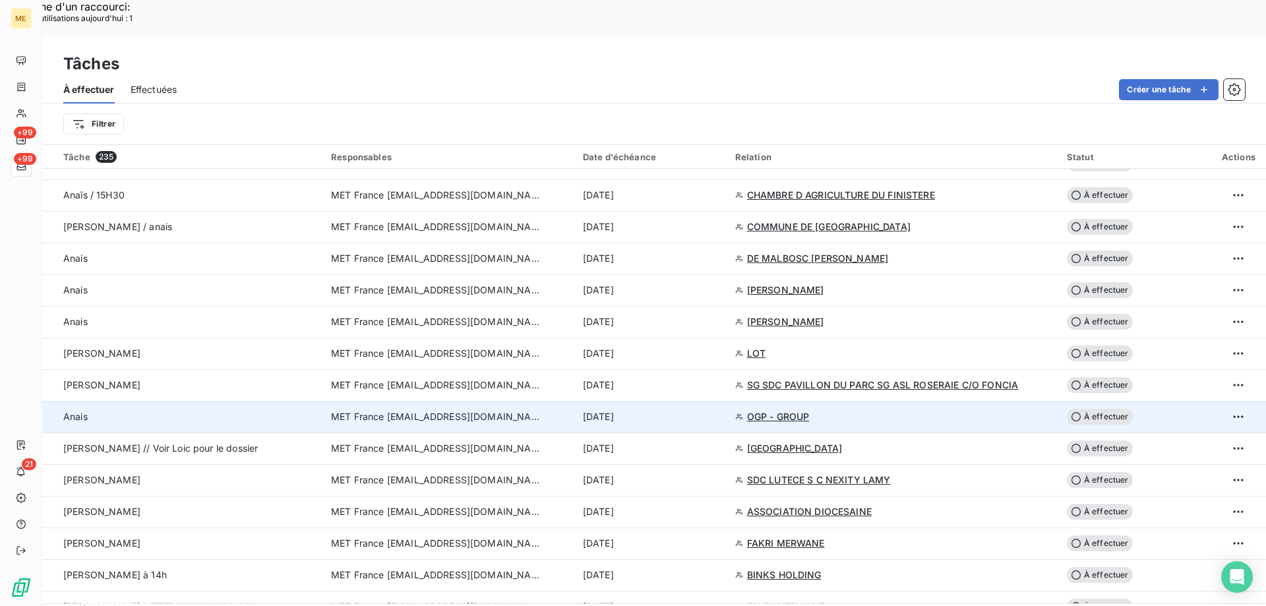
scroll to position [1055, 0]
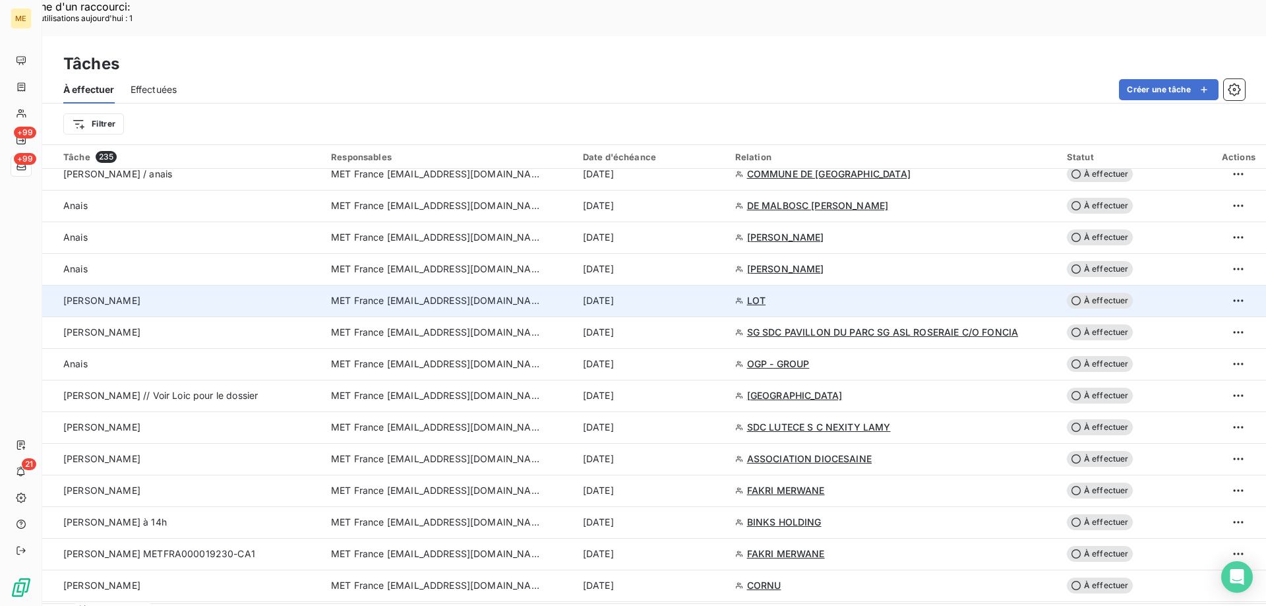
click at [1091, 293] on span "À effectuer" at bounding box center [1100, 301] width 66 height 16
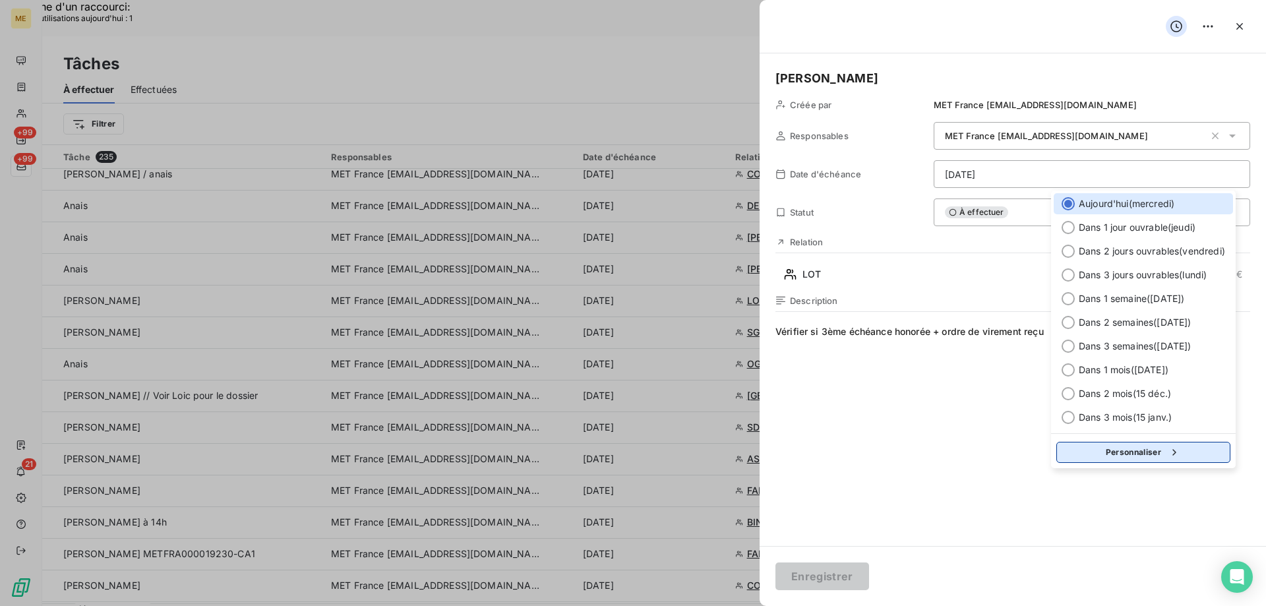
click at [1088, 454] on button "Personnaliser" at bounding box center [1143, 452] width 174 height 21
select select "9"
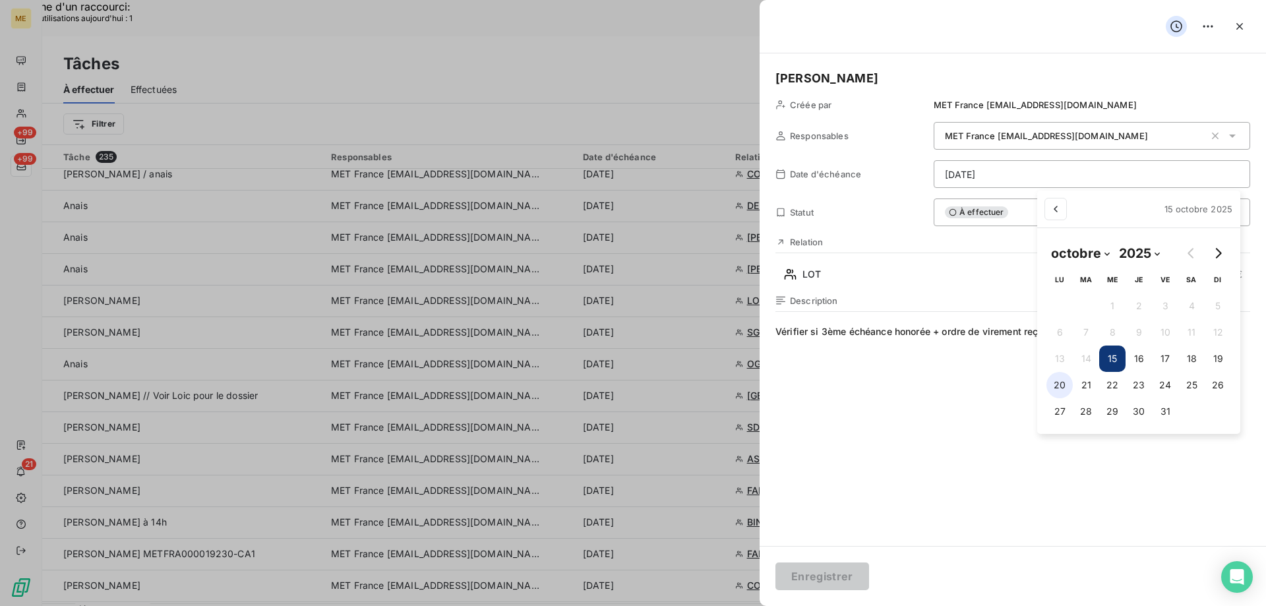
click at [1057, 385] on button "20" at bounding box center [1059, 385] width 26 height 26
type input "[DATE]"
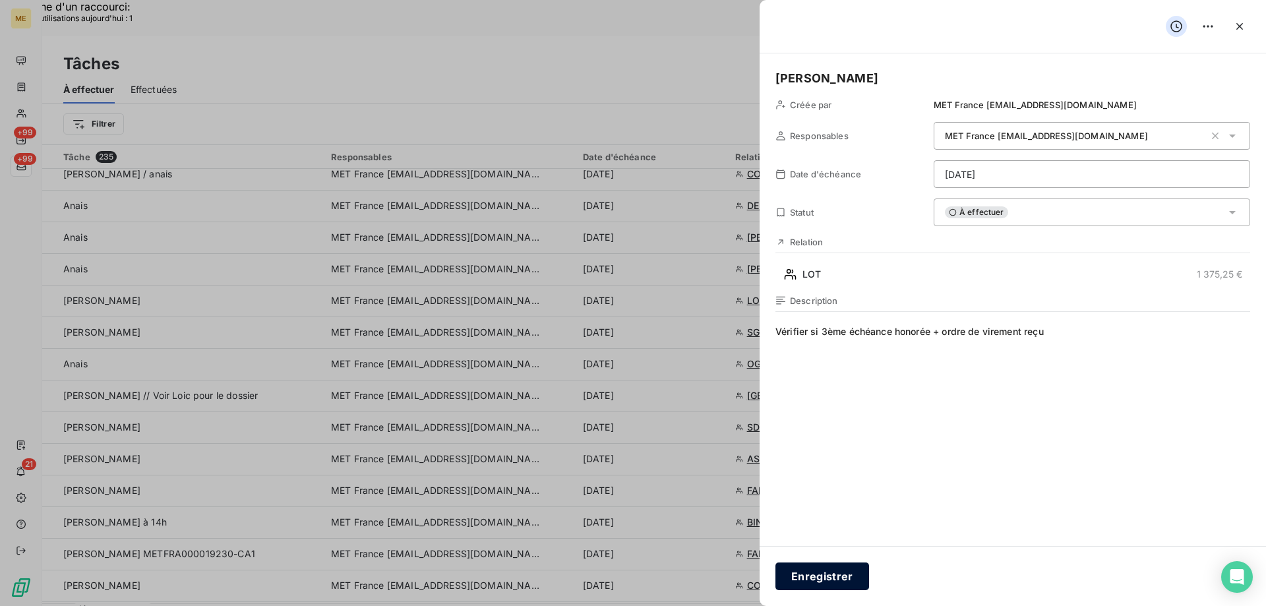
drag, startPoint x: 821, startPoint y: 575, endPoint x: 872, endPoint y: 551, distance: 56.0
click at [821, 575] on button "Enregistrer" at bounding box center [822, 576] width 94 height 28
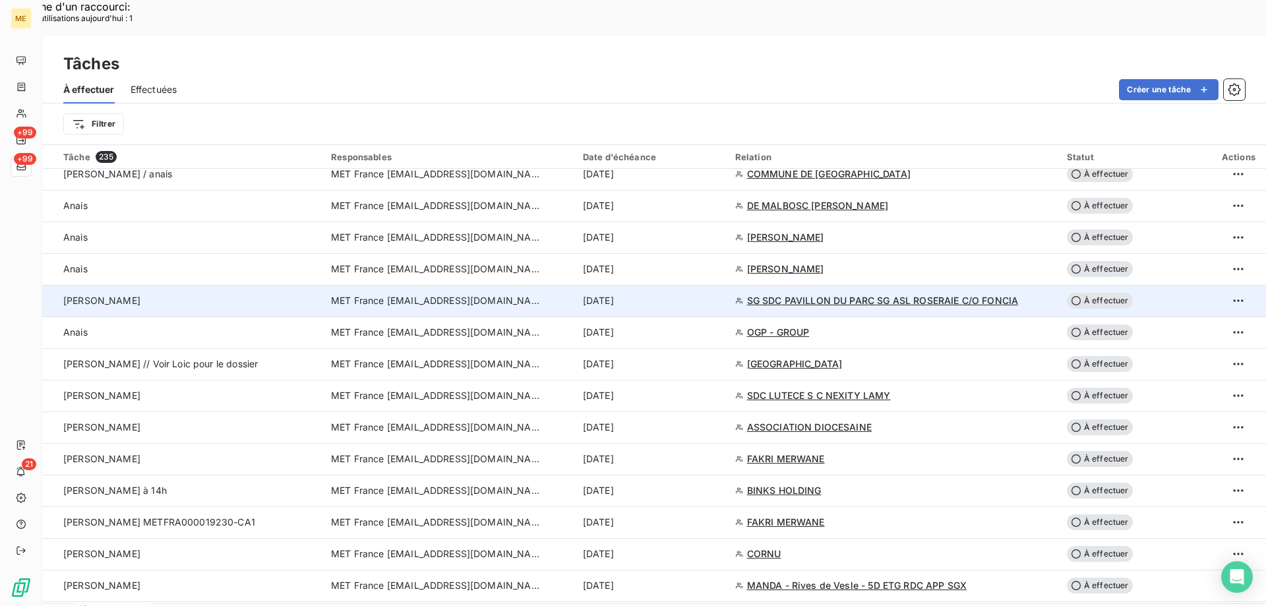
click at [811, 294] on span "SG SDC PAVILLON DU PARC SG ASL ROSERAIE C/O FONCIA" at bounding box center [883, 300] width 272 height 13
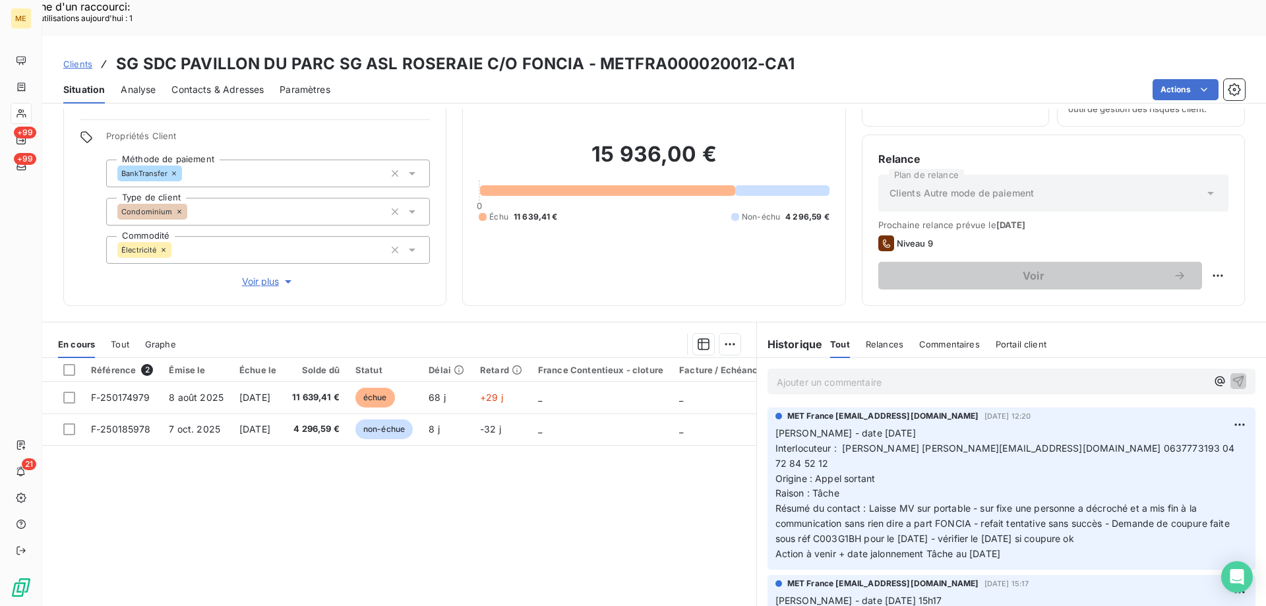
scroll to position [84, 0]
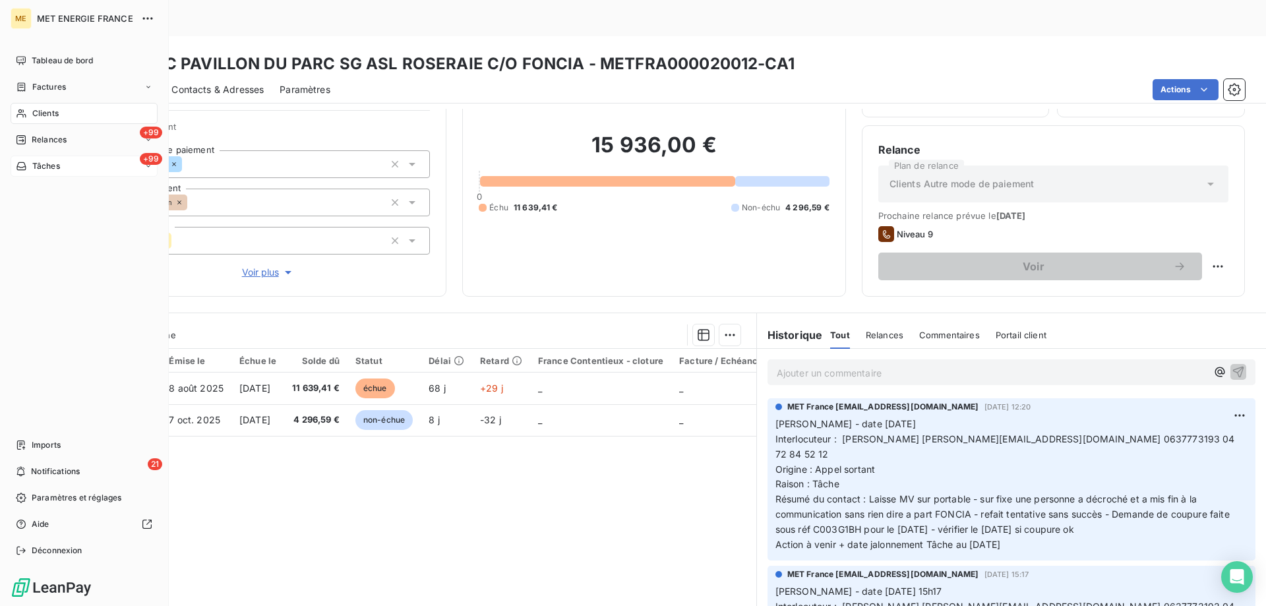
click at [78, 167] on div "+99 Tâches" at bounding box center [84, 166] width 147 height 21
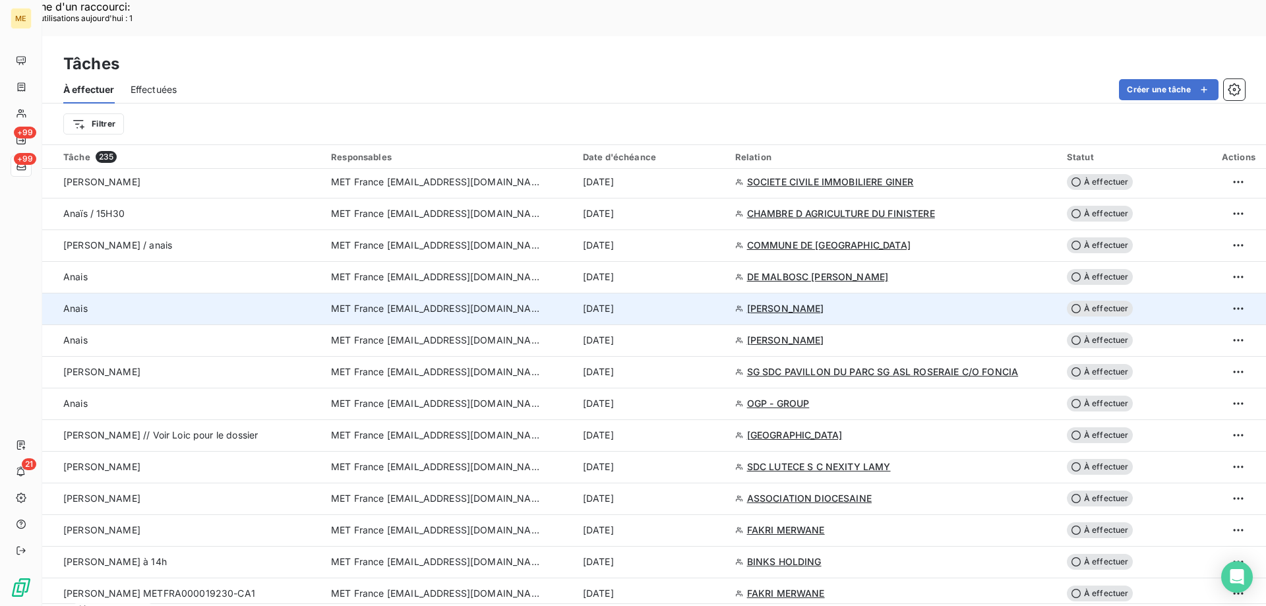
scroll to position [989, 0]
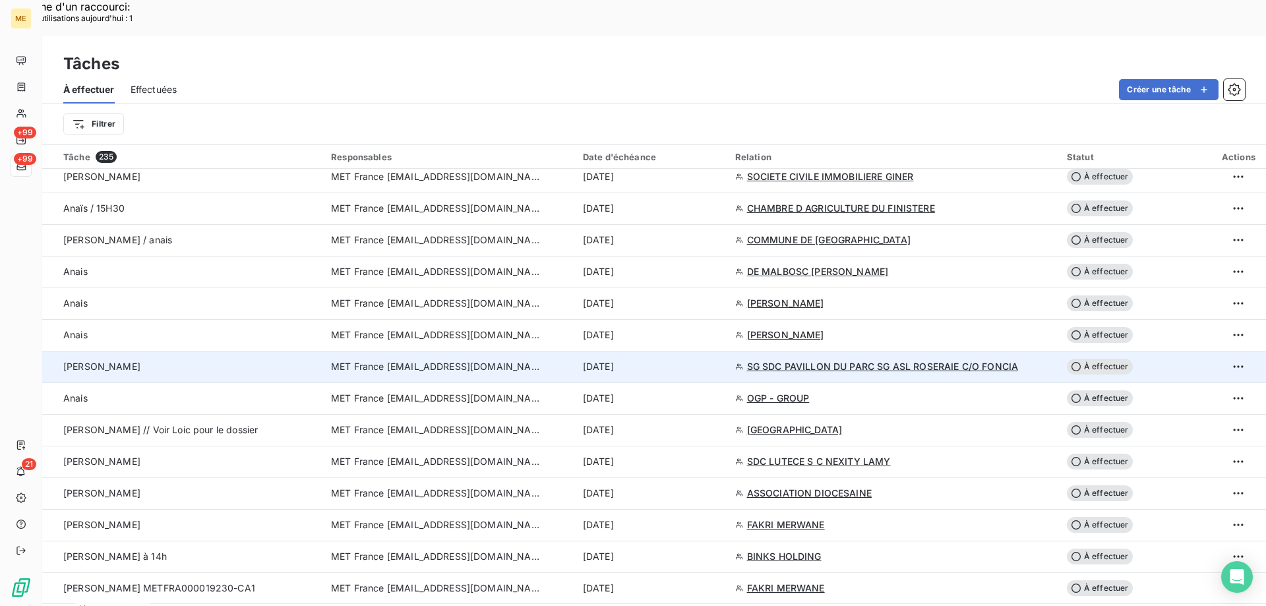
click at [1099, 359] on span "À effectuer" at bounding box center [1100, 367] width 66 height 16
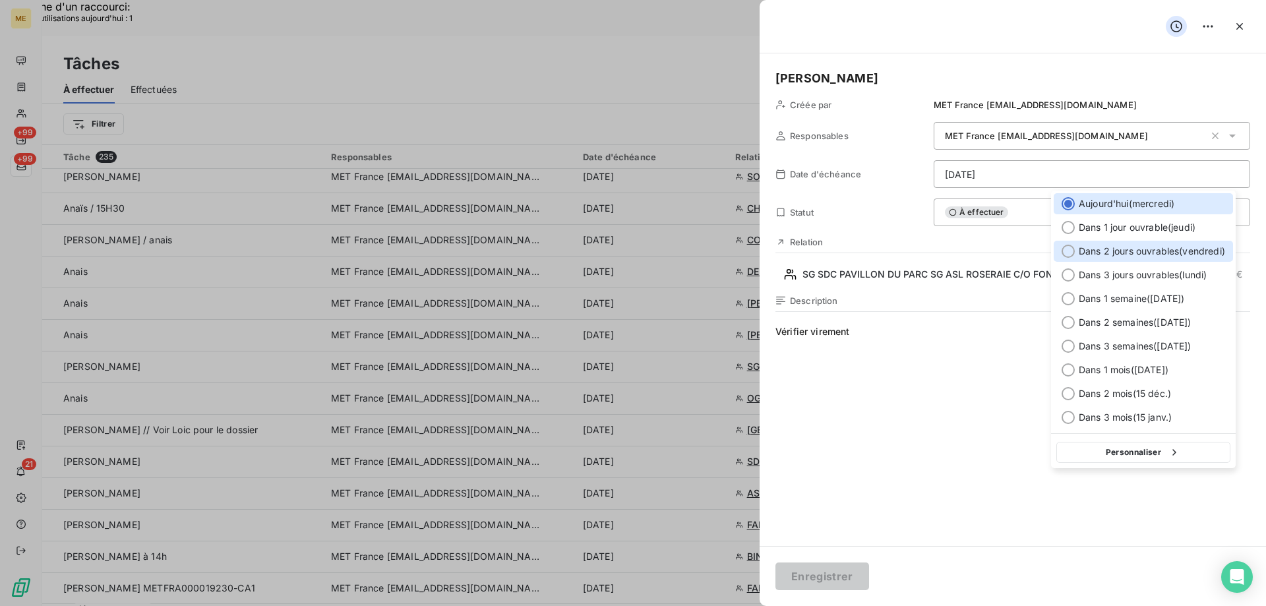
click at [1068, 251] on div at bounding box center [1067, 251] width 13 height 13
type input "[DATE]"
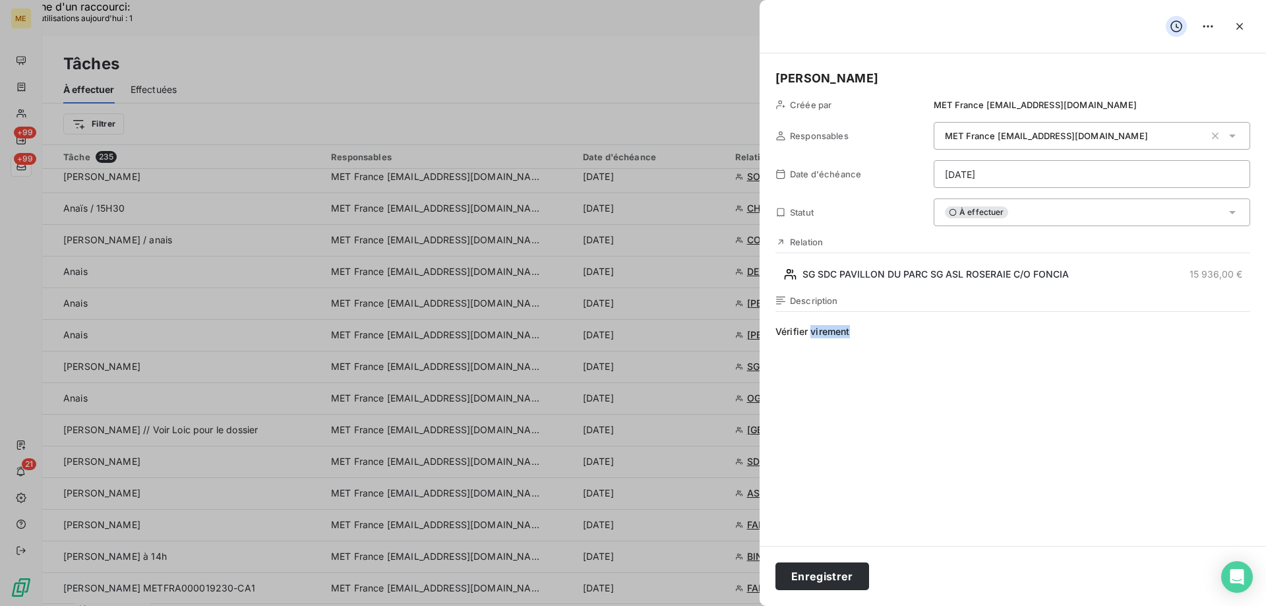
drag, startPoint x: 810, startPoint y: 336, endPoint x: 923, endPoint y: 325, distance: 113.2
click at [923, 325] on span "Vérifier virement" at bounding box center [1012, 451] width 475 height 253
drag, startPoint x: 815, startPoint y: 578, endPoint x: 828, endPoint y: 566, distance: 18.2
click at [815, 578] on button "Enregistrer" at bounding box center [822, 576] width 94 height 28
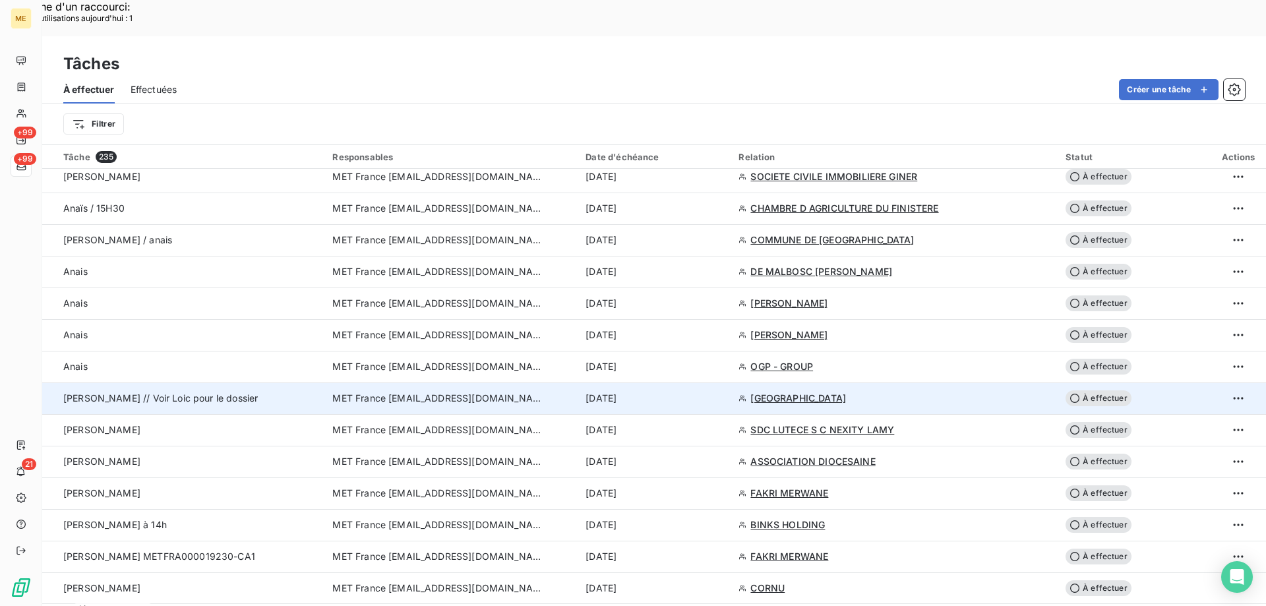
click at [823, 382] on td "[GEOGRAPHIC_DATA]" at bounding box center [893, 398] width 327 height 32
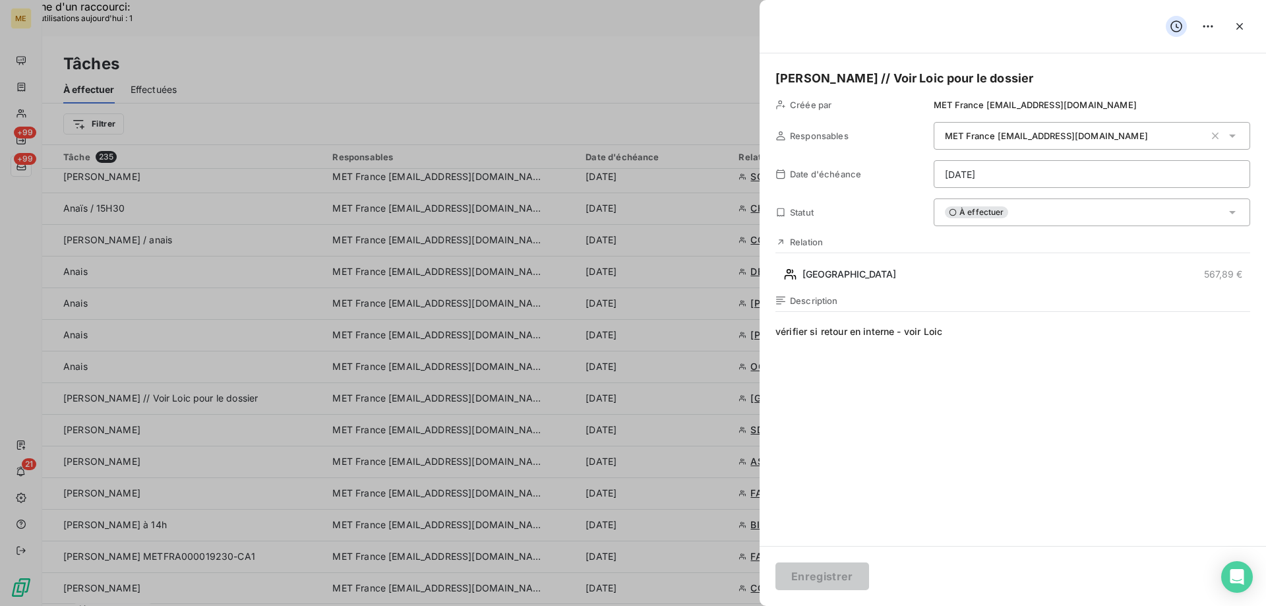
click at [871, 410] on span "vérifier si retour en interne - voir Loic" at bounding box center [1012, 451] width 475 height 253
click at [1238, 26] on icon "button" at bounding box center [1239, 26] width 13 height 13
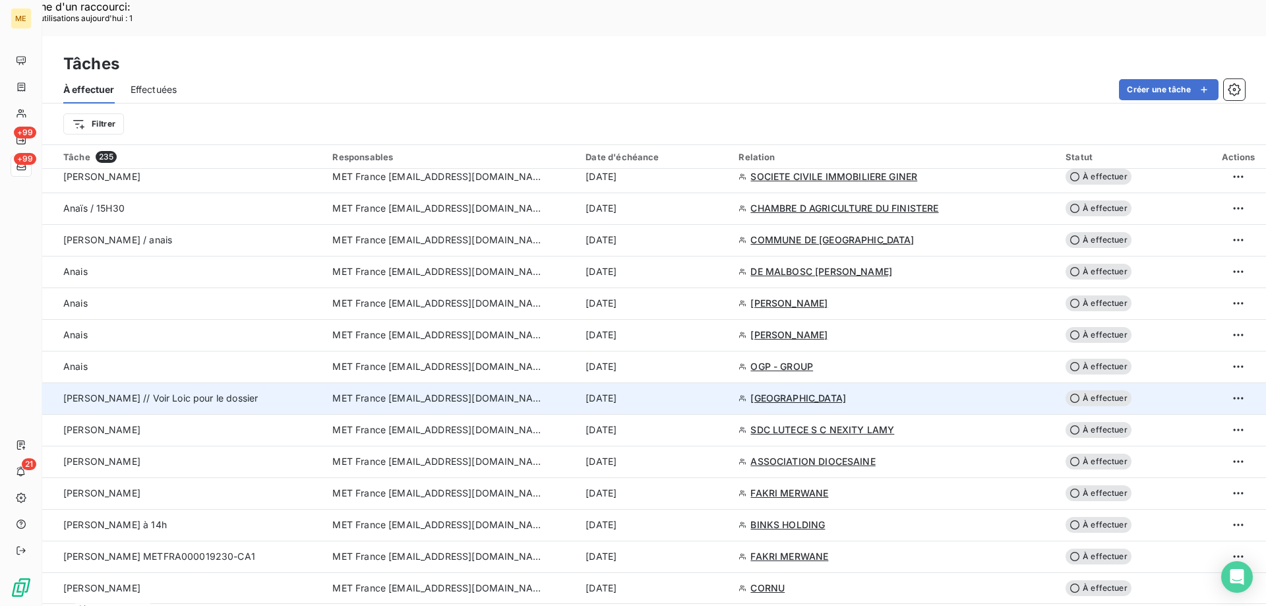
click at [800, 392] on span "[GEOGRAPHIC_DATA]" at bounding box center [798, 398] width 96 height 13
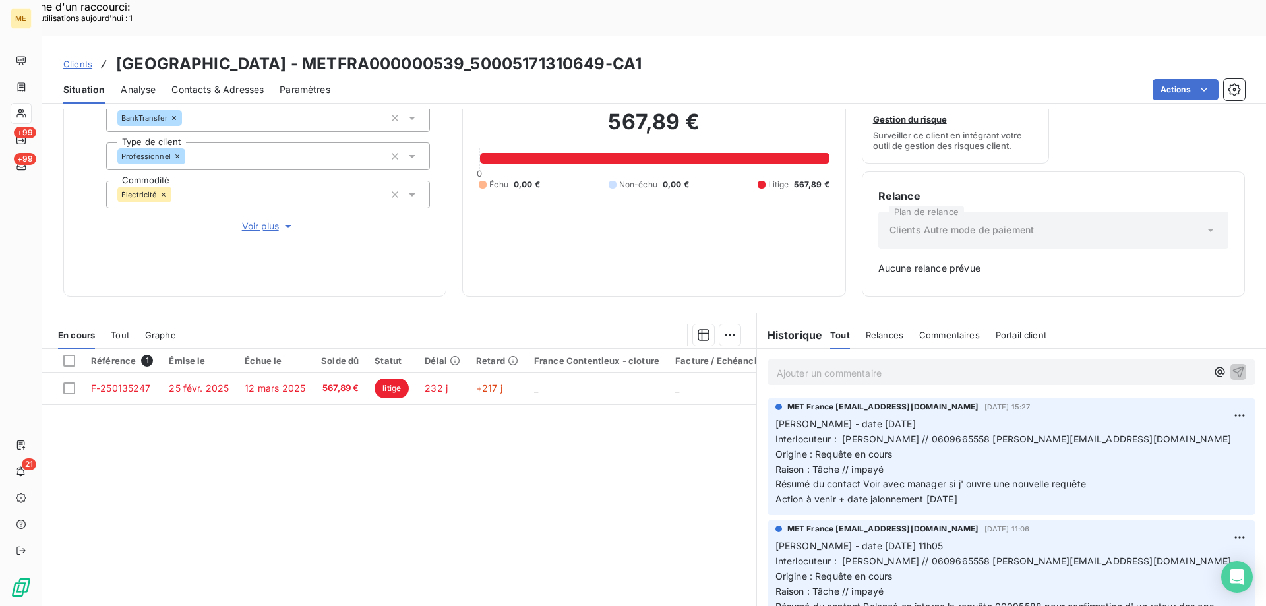
scroll to position [396, 0]
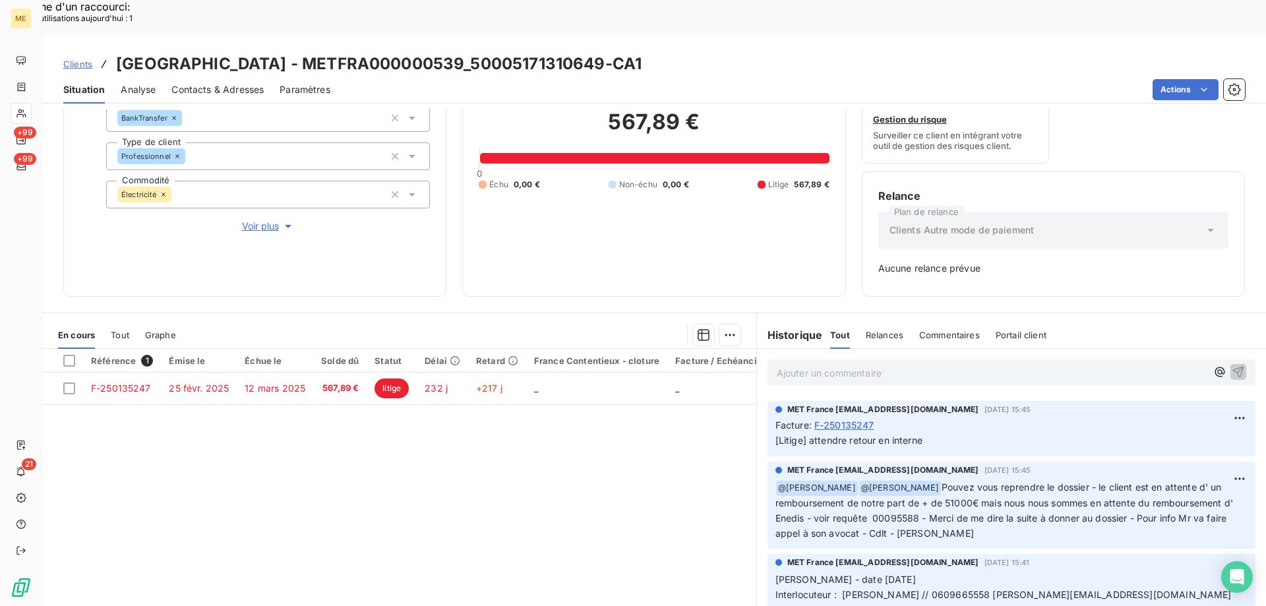
click at [453, 443] on div "Référence 1 Émise le Échue le Solde dû Statut Délai Retard France Contentieux -…" at bounding box center [399, 476] width 714 height 254
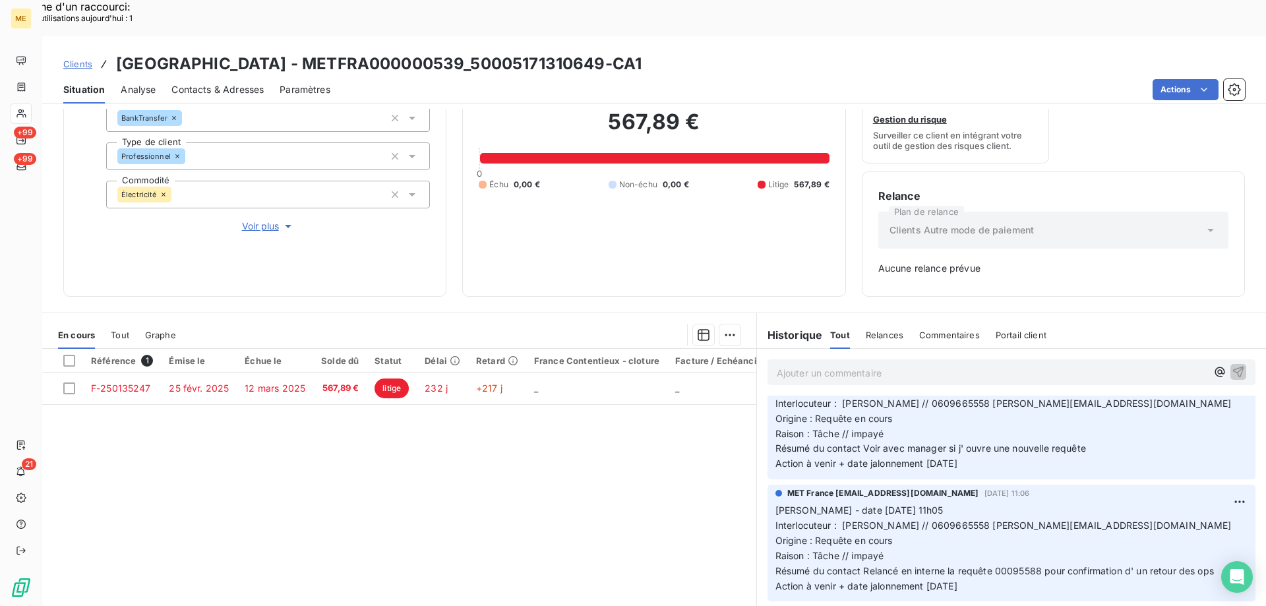
scroll to position [0, 0]
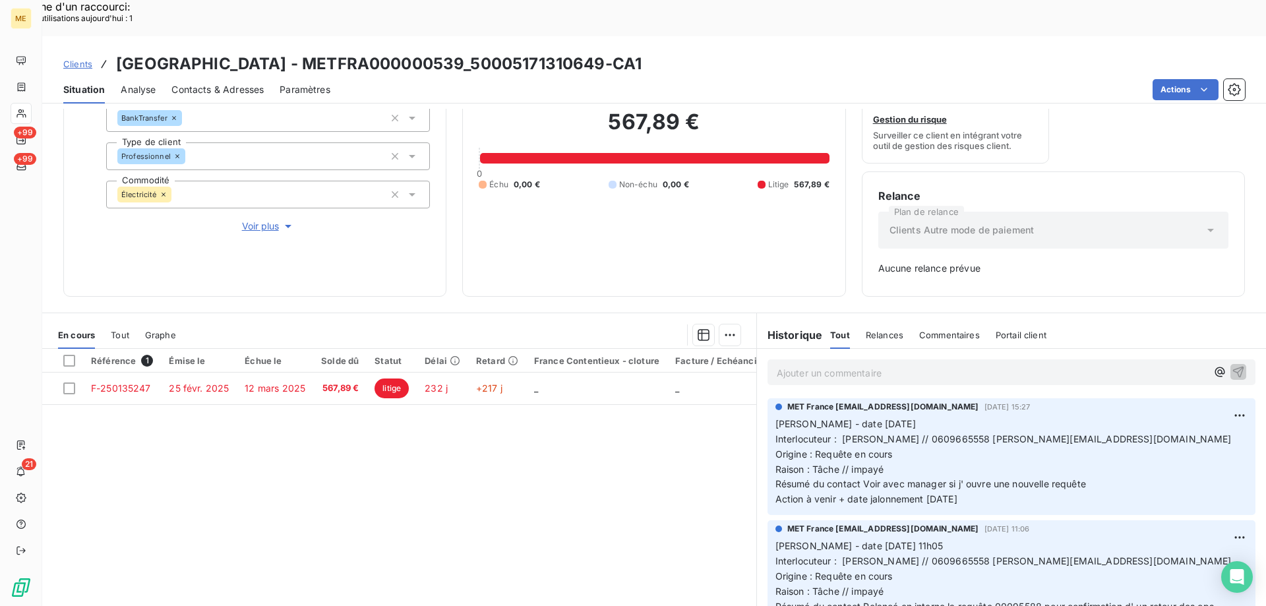
click at [268, 220] on span "Voir plus" at bounding box center [268, 226] width 53 height 13
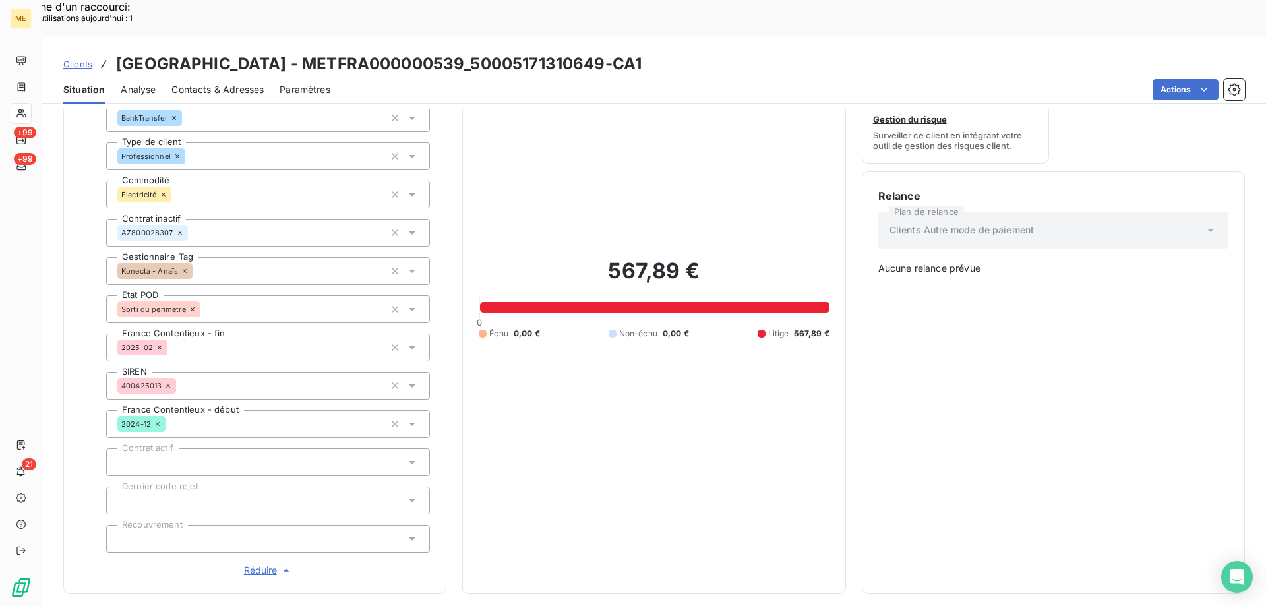
click at [247, 564] on span "Réduire" at bounding box center [268, 570] width 49 height 13
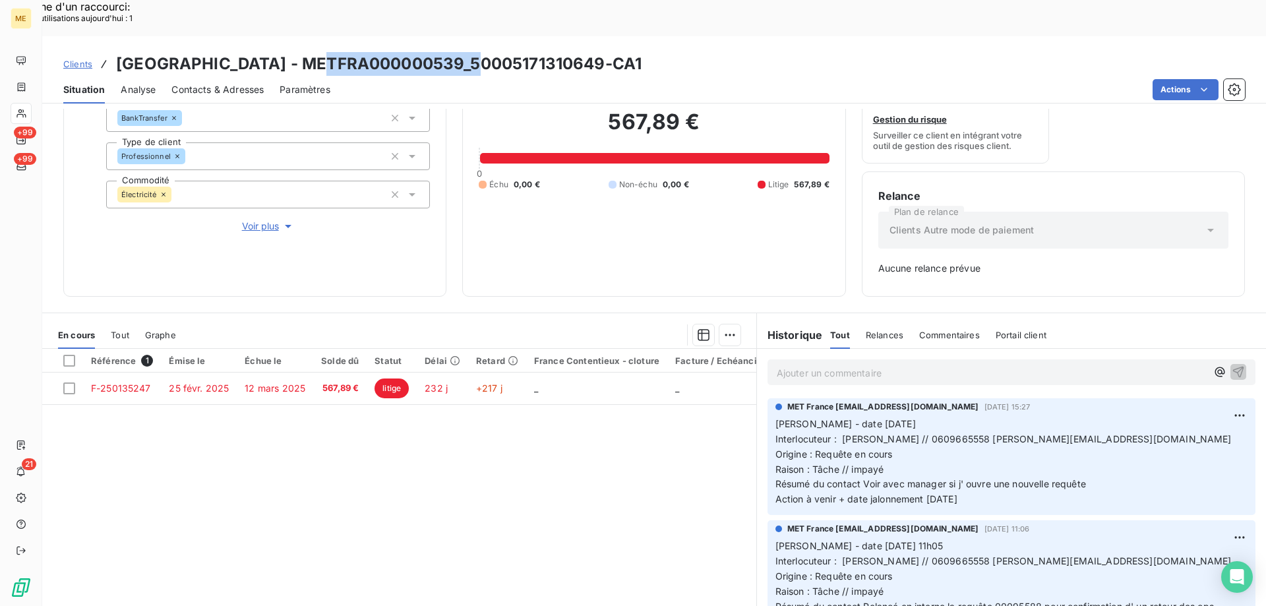
drag, startPoint x: 316, startPoint y: 22, endPoint x: 473, endPoint y: 11, distance: 156.7
click at [473, 36] on div "Clients [GEOGRAPHIC_DATA] BELLEVUE - METFRA000000539_50005171310649-CA1 Situati…" at bounding box center [654, 69] width 1224 height 67
copy h3 "METFRA000000539"
